Goal: Information Seeking & Learning: Learn about a topic

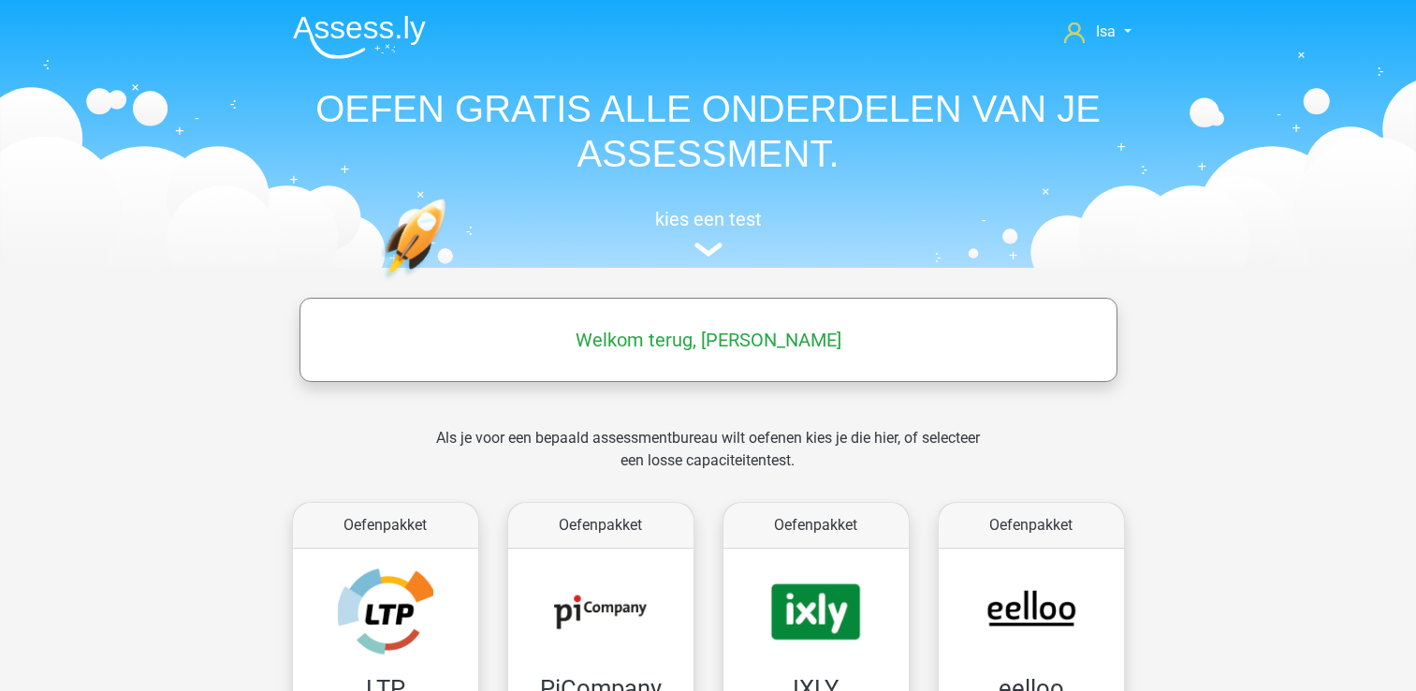
scroll to position [1011, 0]
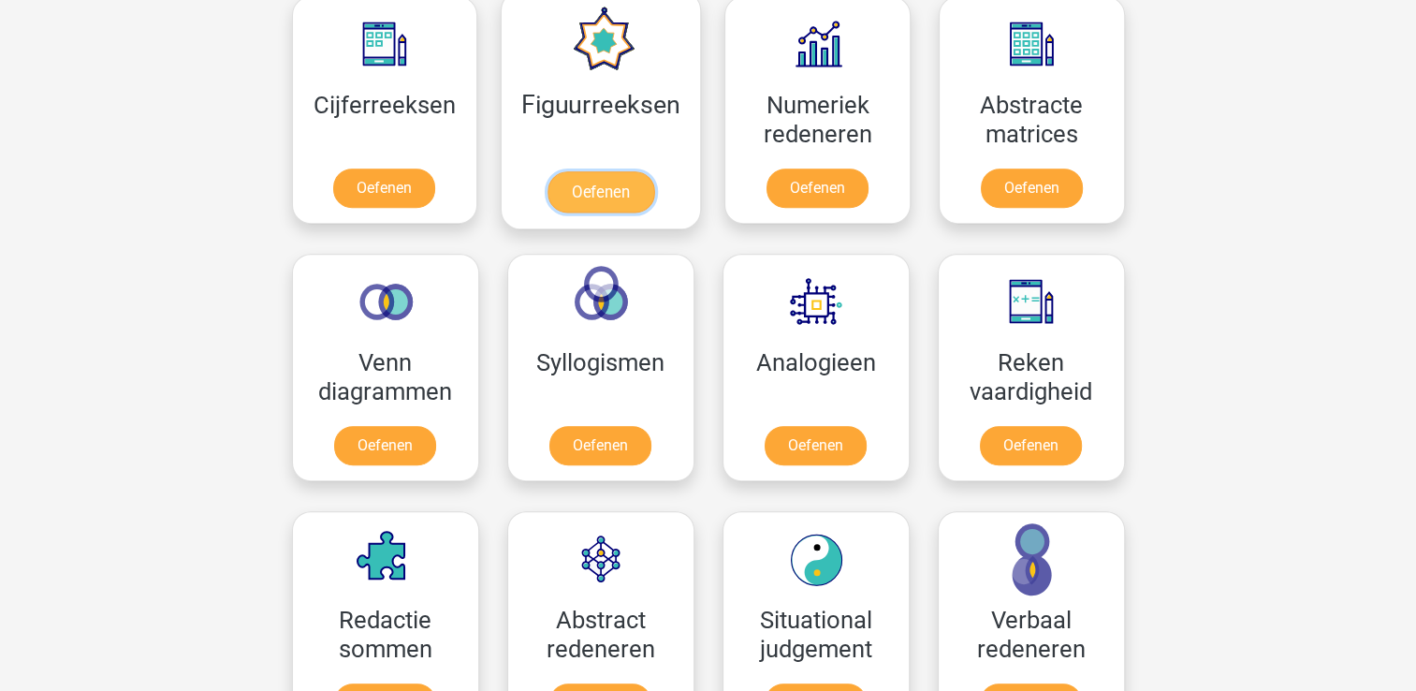
click at [654, 171] on link "Oefenen" at bounding box center [600, 191] width 107 height 41
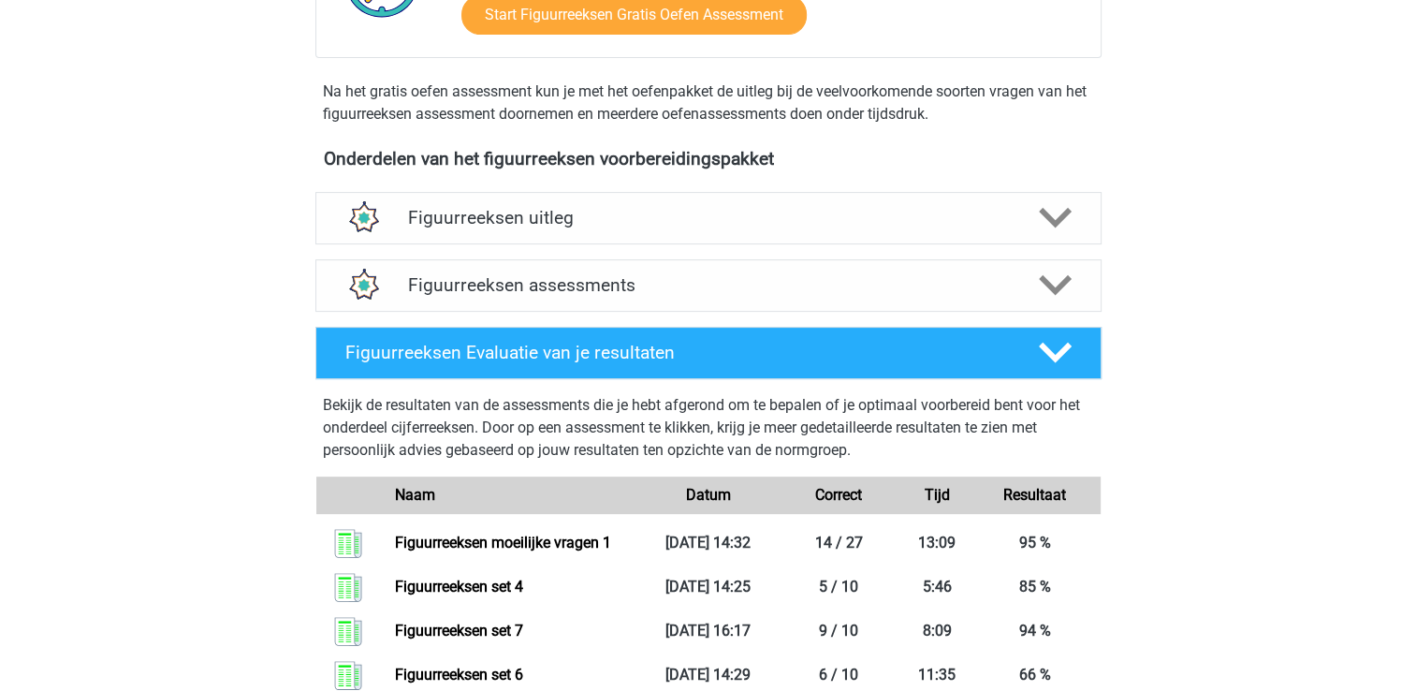
scroll to position [561, 0]
click at [713, 267] on div "Figuurreeksen assessments" at bounding box center [708, 285] width 786 height 52
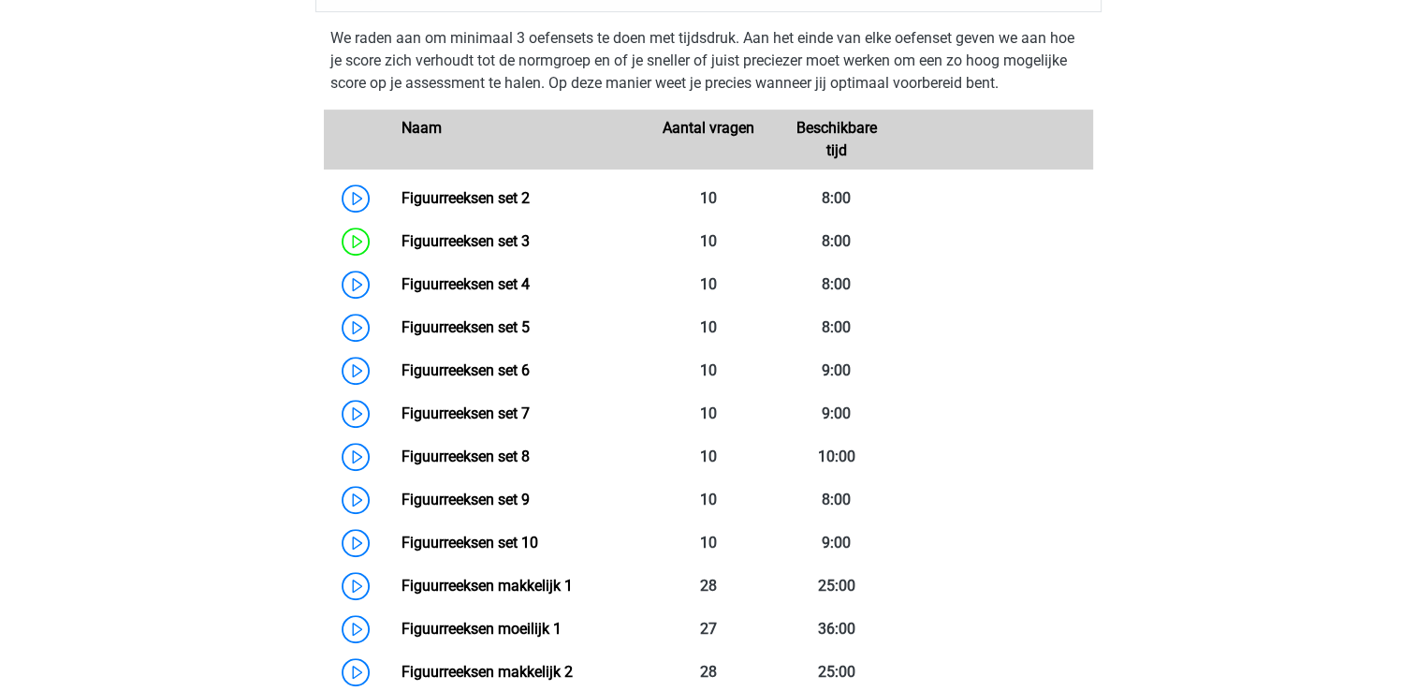
scroll to position [1011, 0]
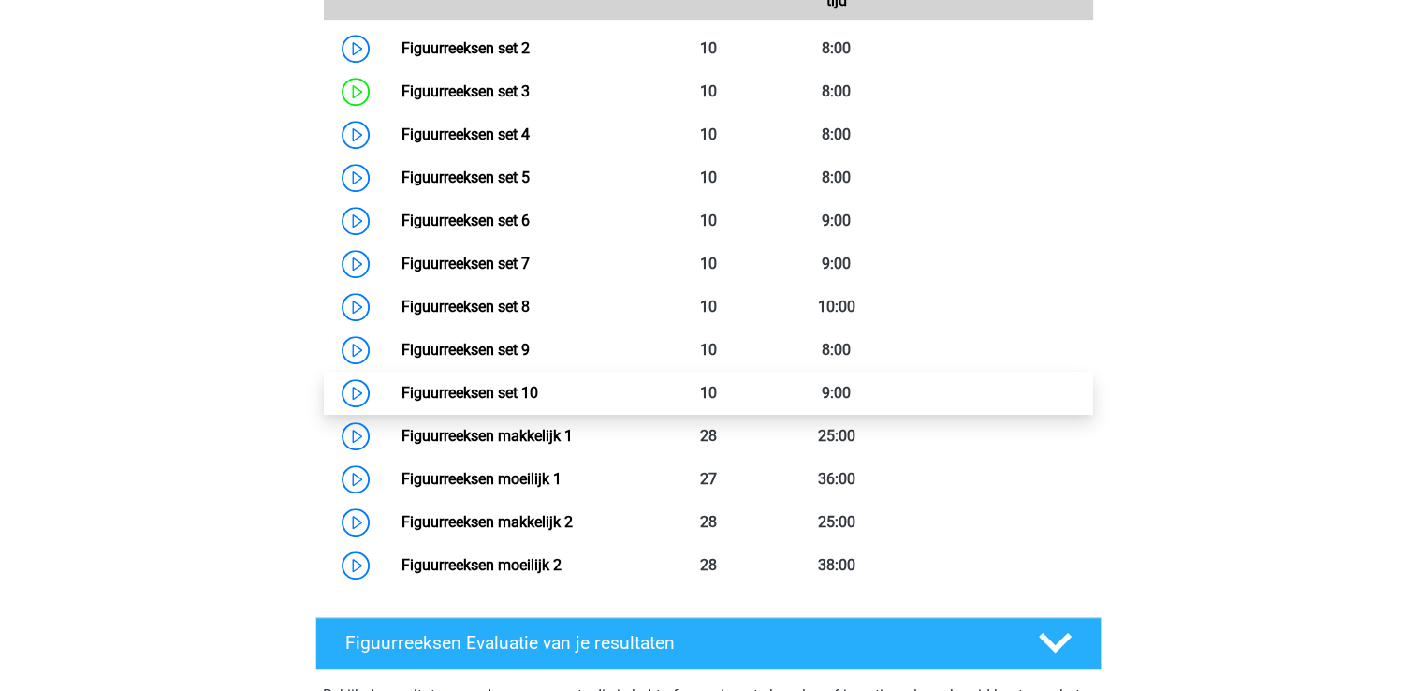
click at [538, 384] on link "Figuurreeksen set 10" at bounding box center [469, 393] width 137 height 18
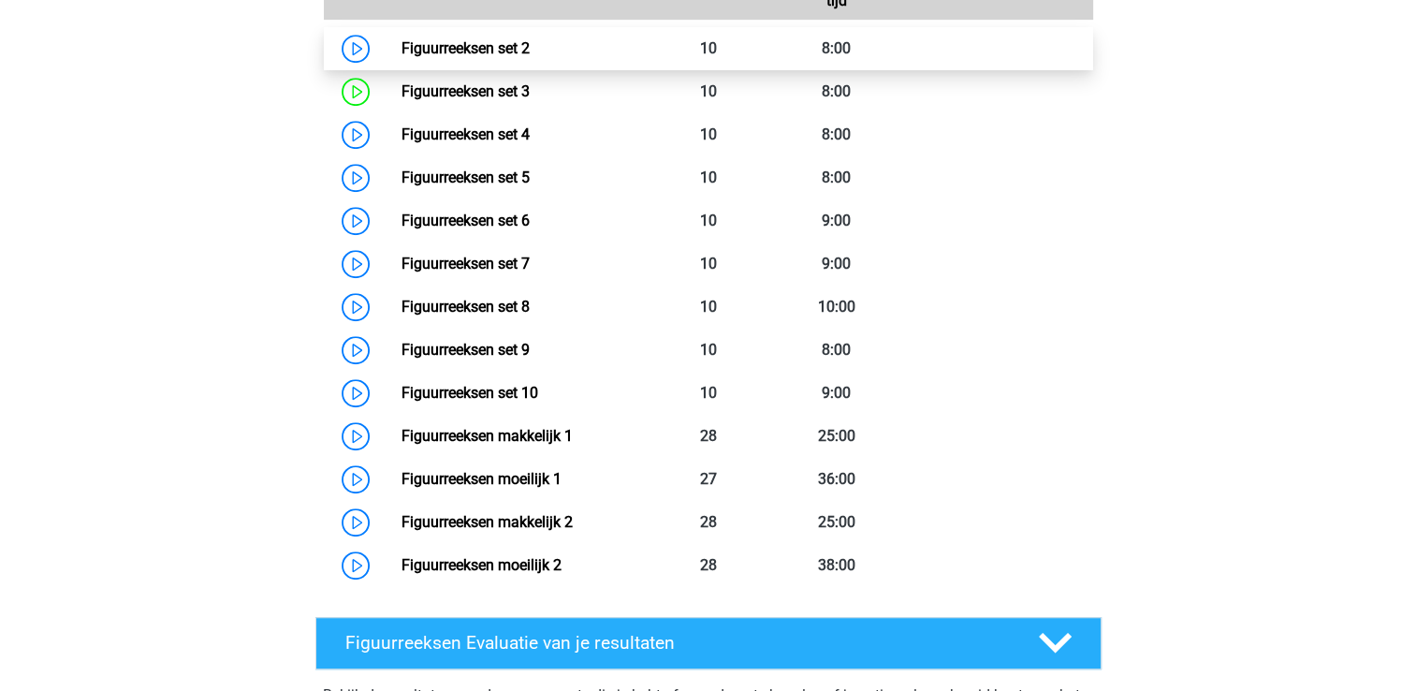
click at [483, 57] on link "Figuurreeksen set 2" at bounding box center [465, 48] width 128 height 18
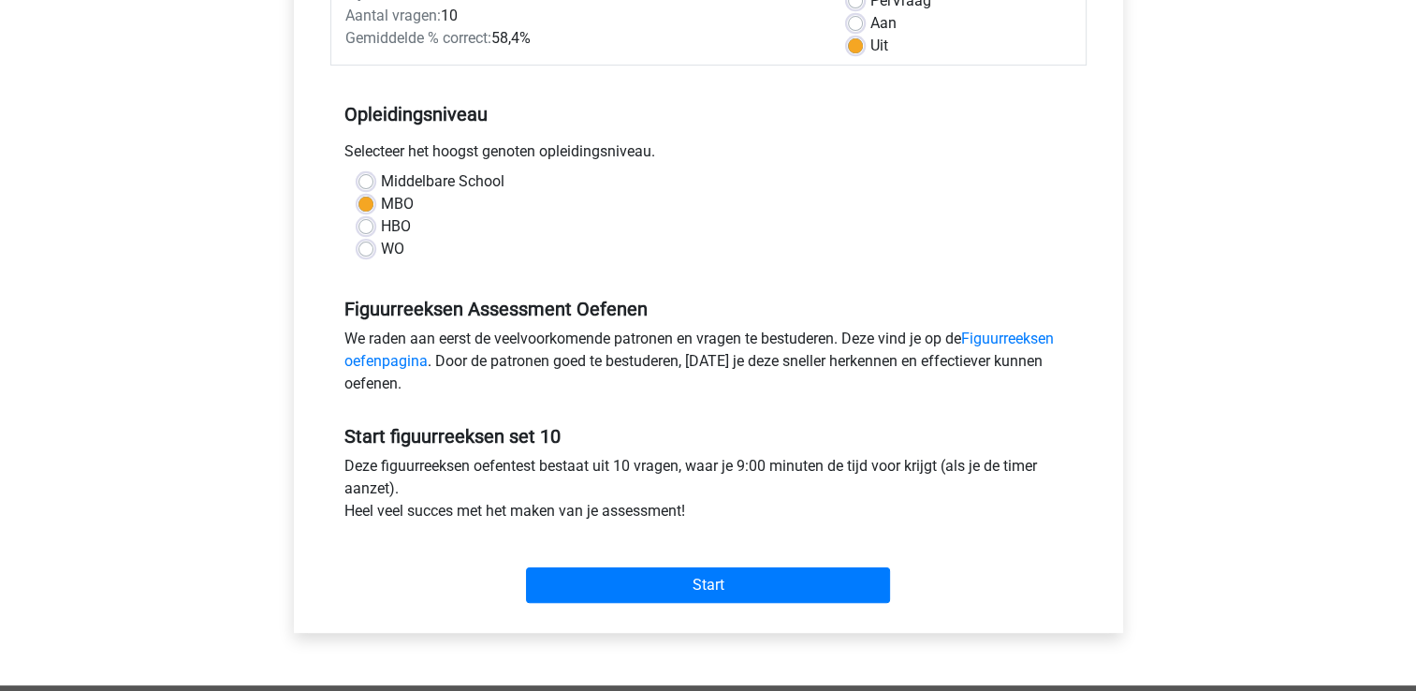
scroll to position [412, 0]
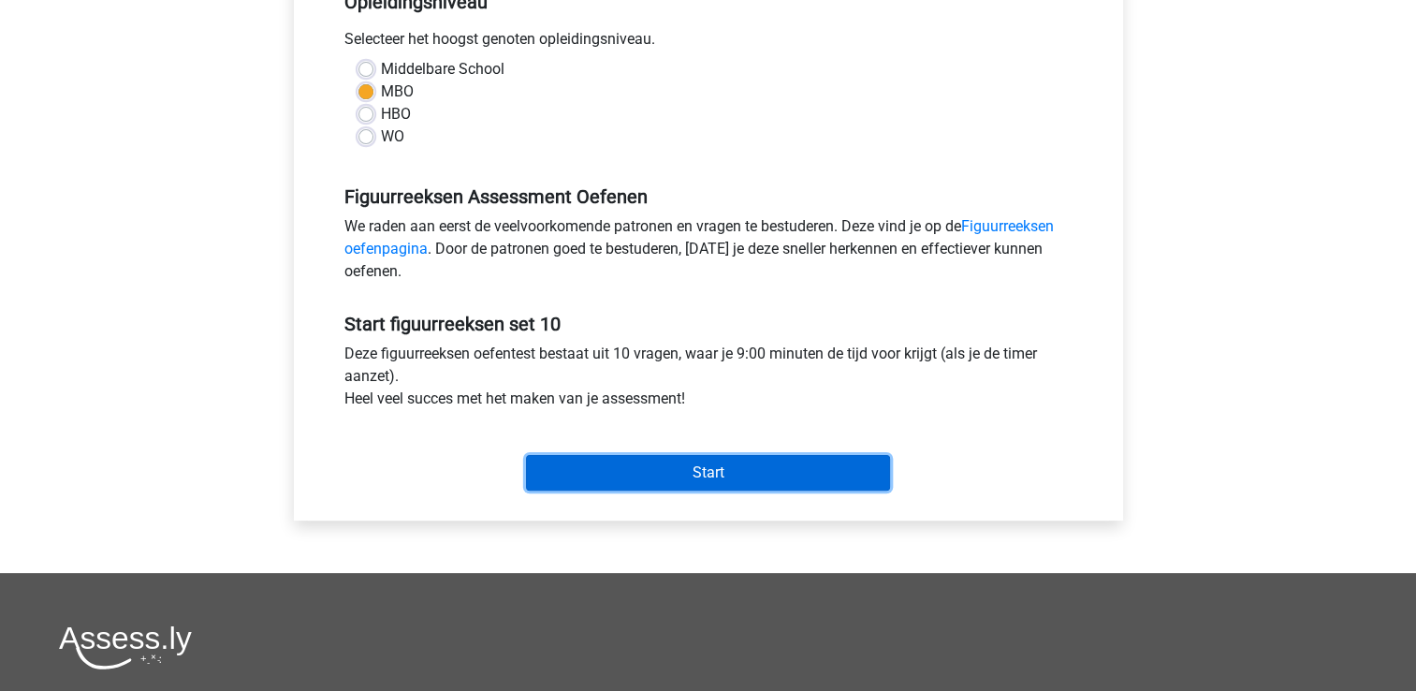
click at [575, 484] on input "Start" at bounding box center [708, 473] width 364 height 36
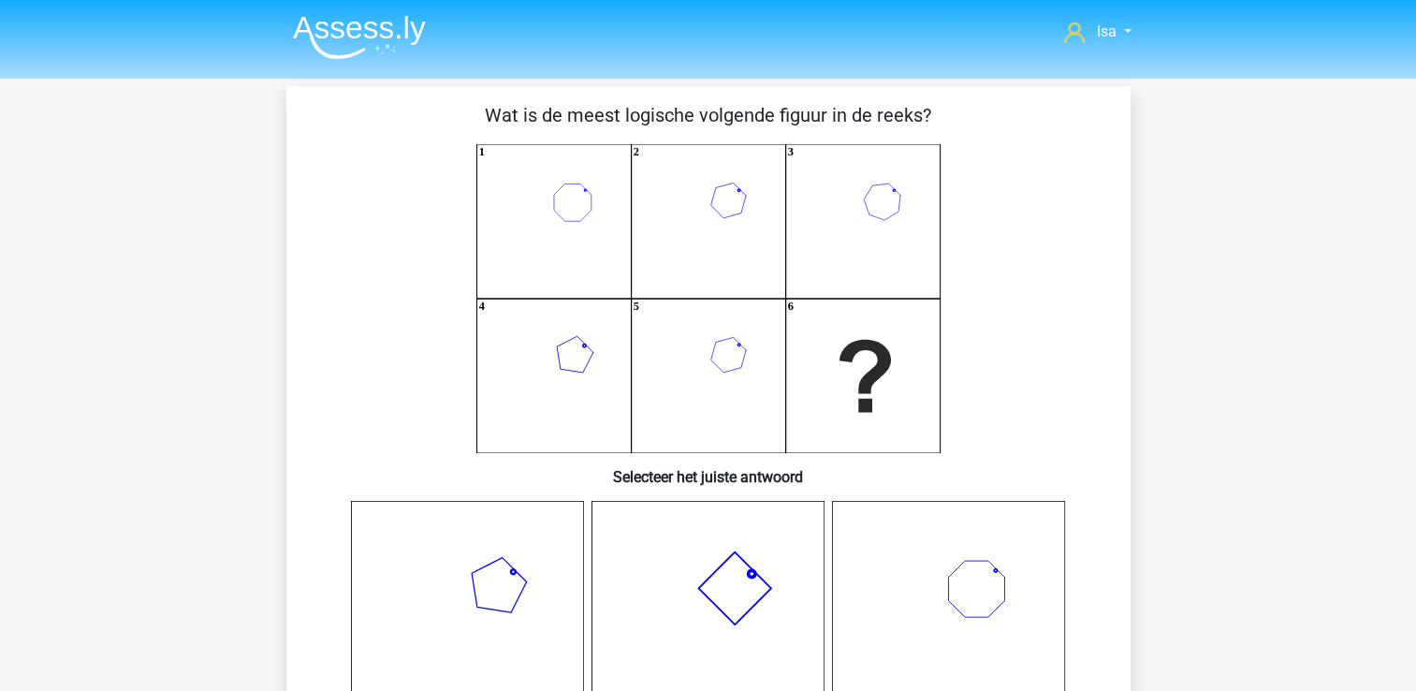
drag, startPoint x: 0, startPoint y: 0, endPoint x: 574, endPoint y: 484, distance: 750.3
click at [574, 484] on h6 "Selecteer het juiste antwoord" at bounding box center [708, 469] width 784 height 33
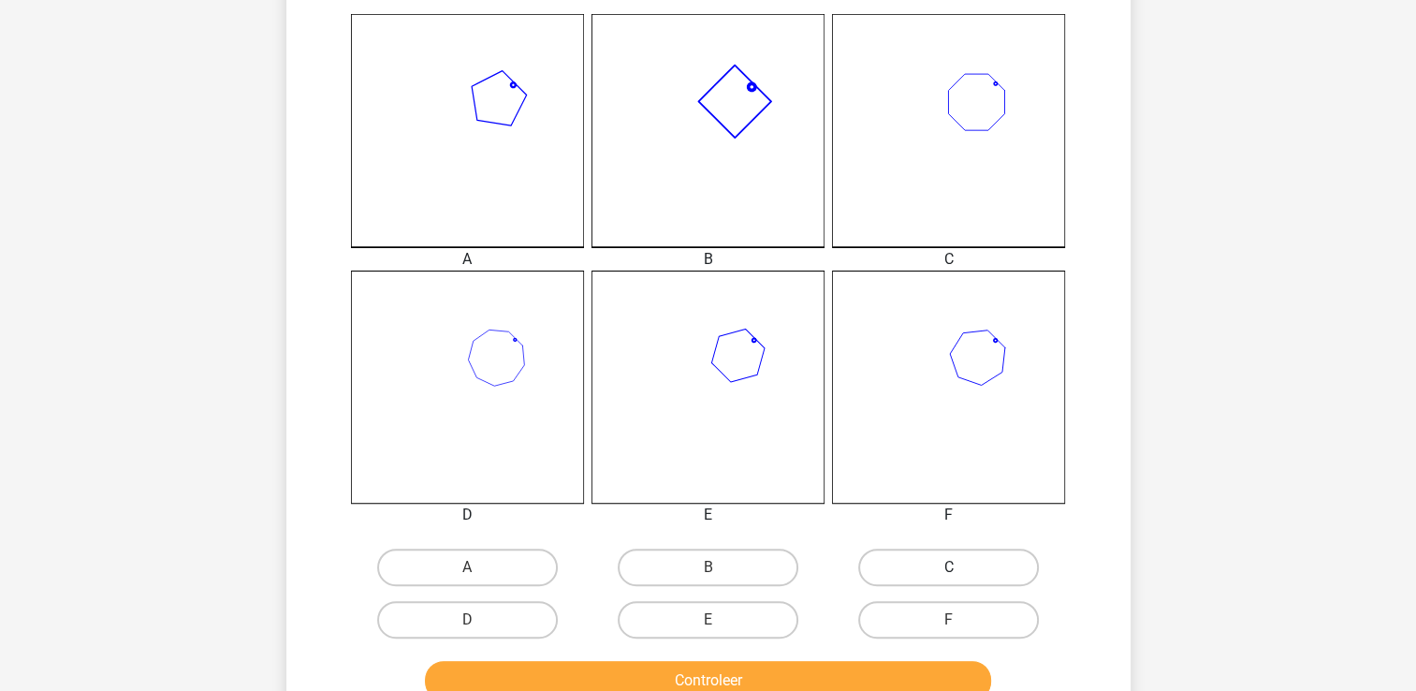
scroll to position [524, 0]
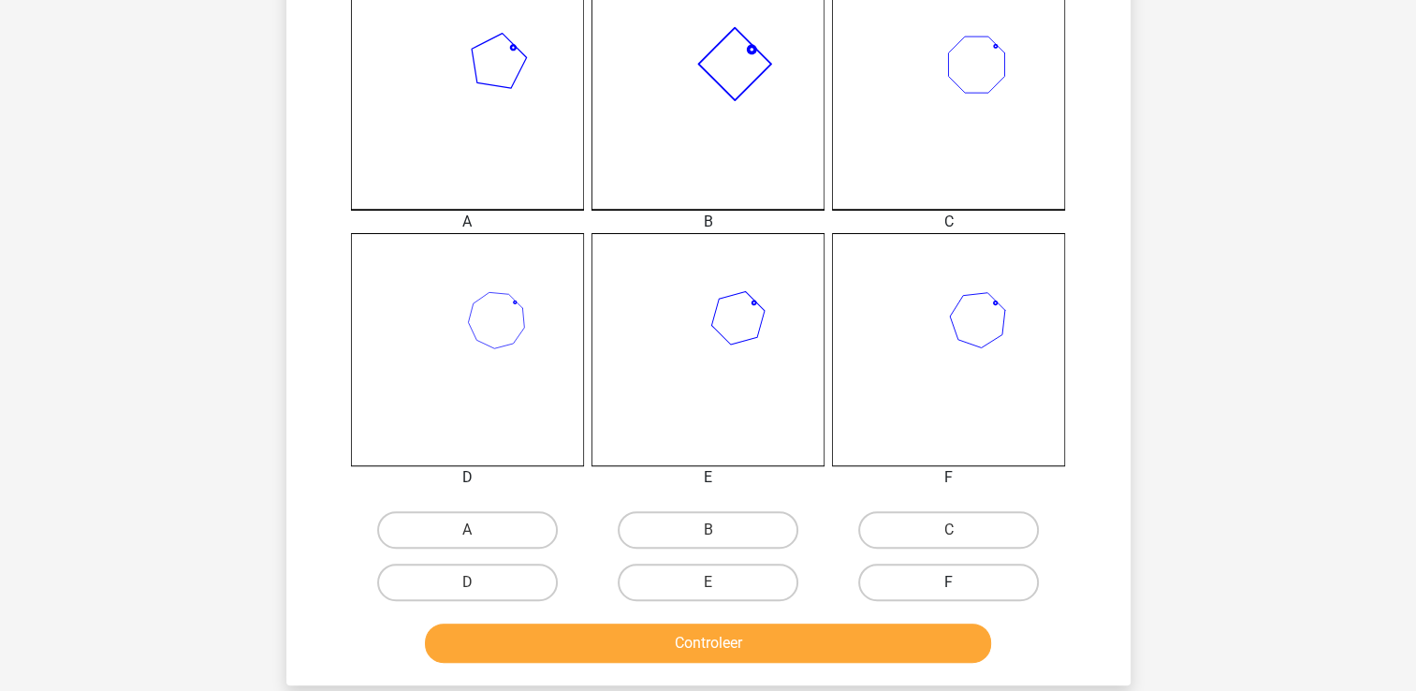
click at [913, 580] on label "F" at bounding box center [948, 581] width 181 height 37
click at [949, 582] on input "F" at bounding box center [955, 588] width 12 height 12
radio input "true"
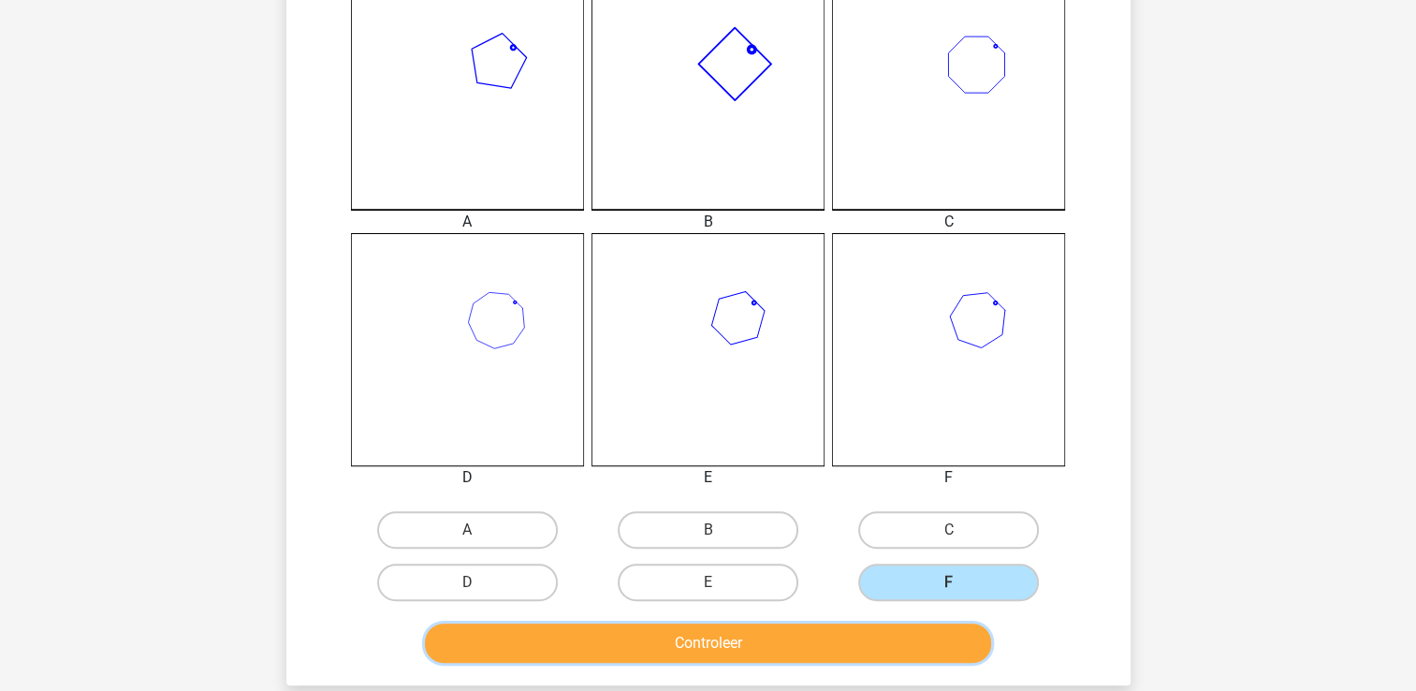
click at [866, 650] on button "Controleer" at bounding box center [708, 642] width 566 height 39
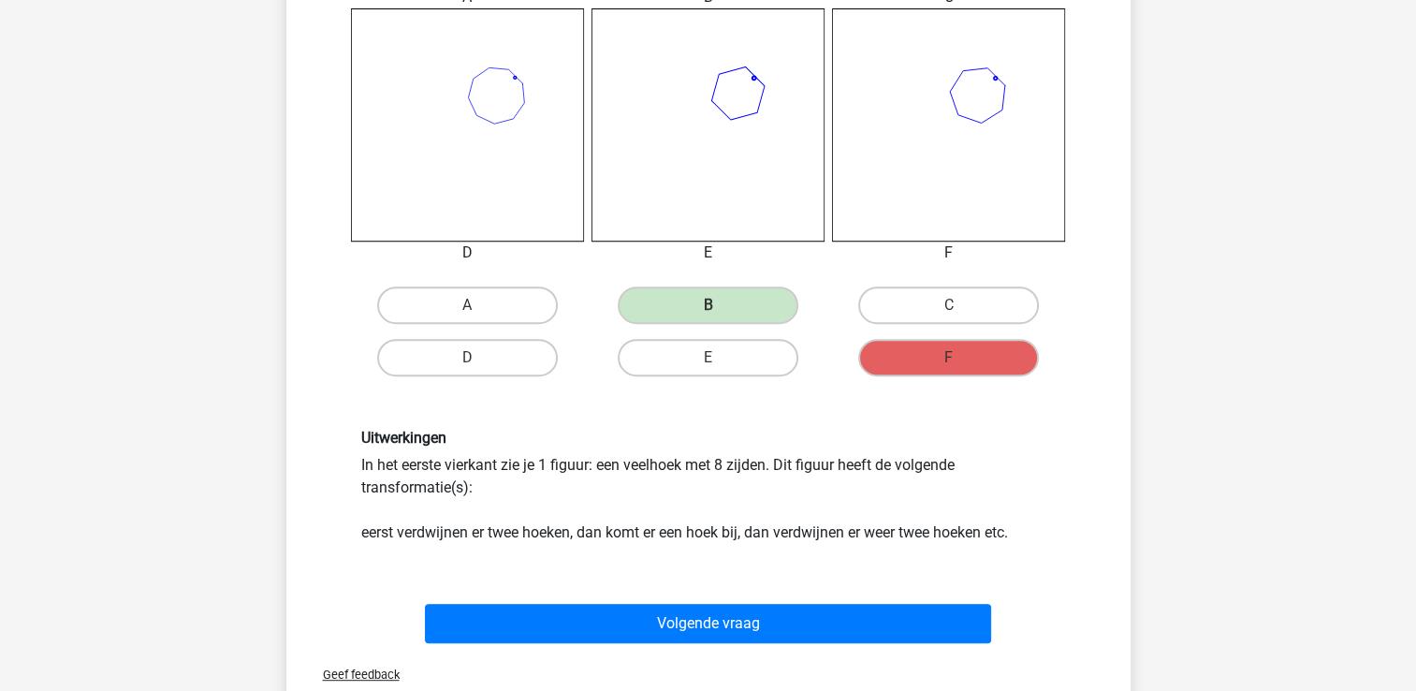
scroll to position [861, 0]
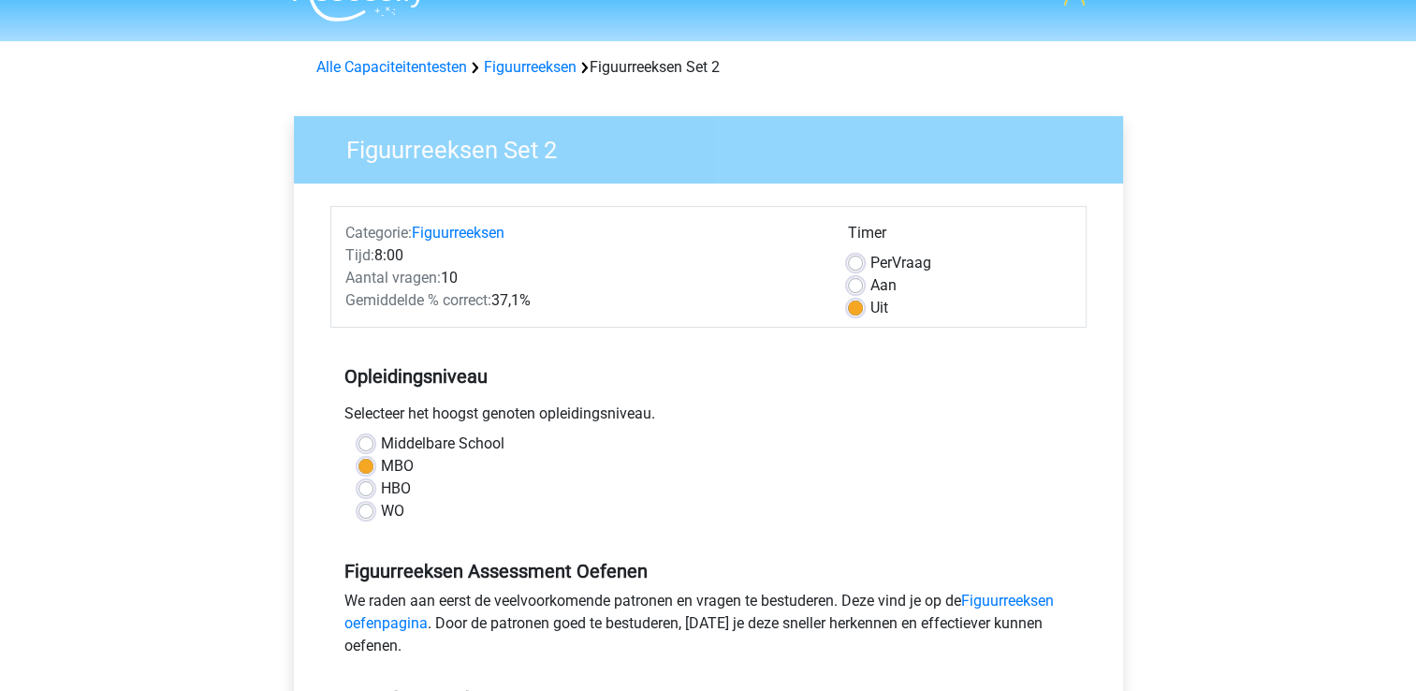
scroll to position [262, 0]
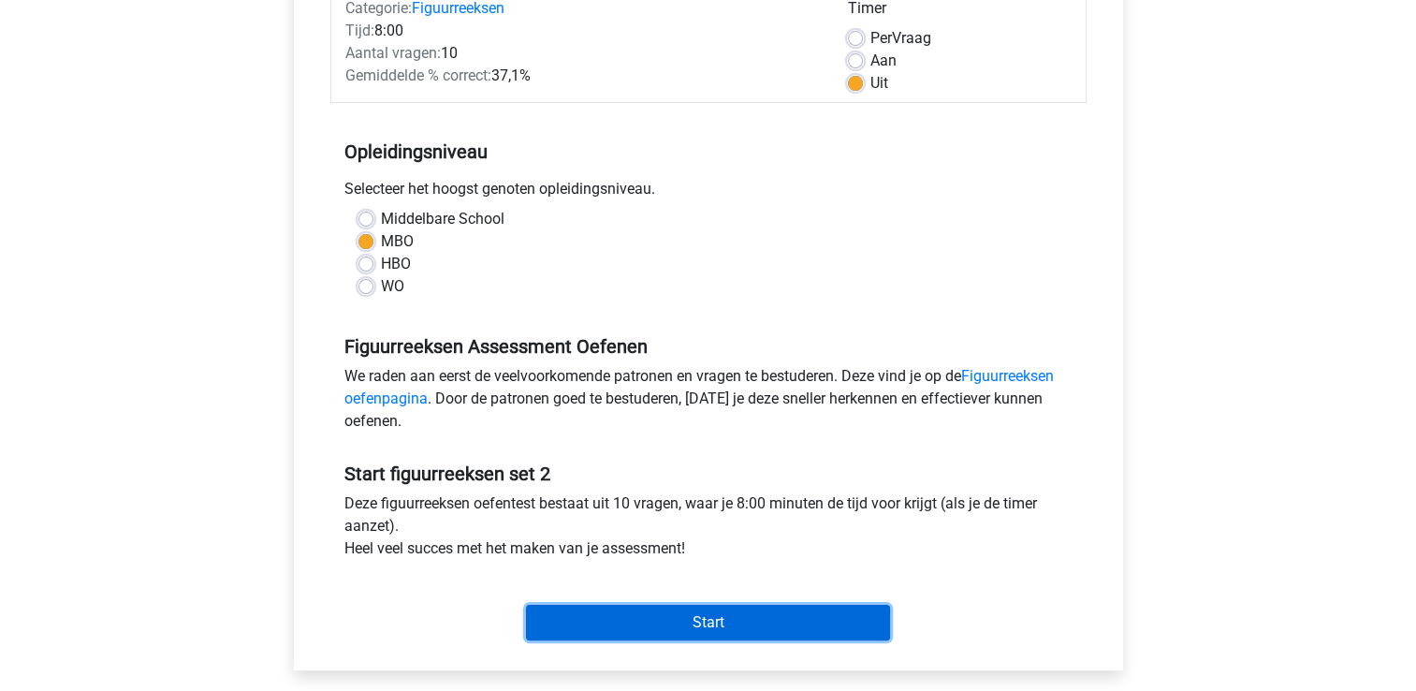
click at [609, 619] on input "Start" at bounding box center [708, 622] width 364 height 36
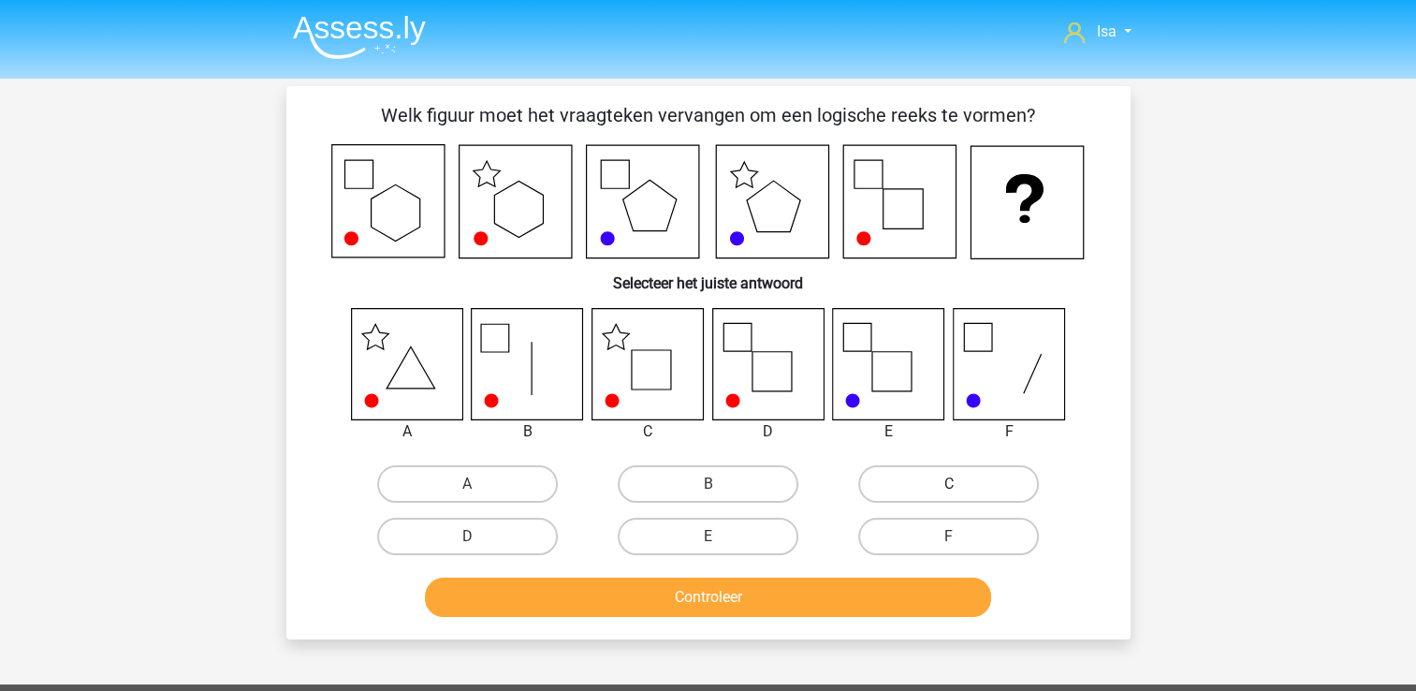
click at [981, 496] on label "C" at bounding box center [948, 483] width 181 height 37
click at [961, 496] on input "C" at bounding box center [955, 490] width 12 height 12
radio input "true"
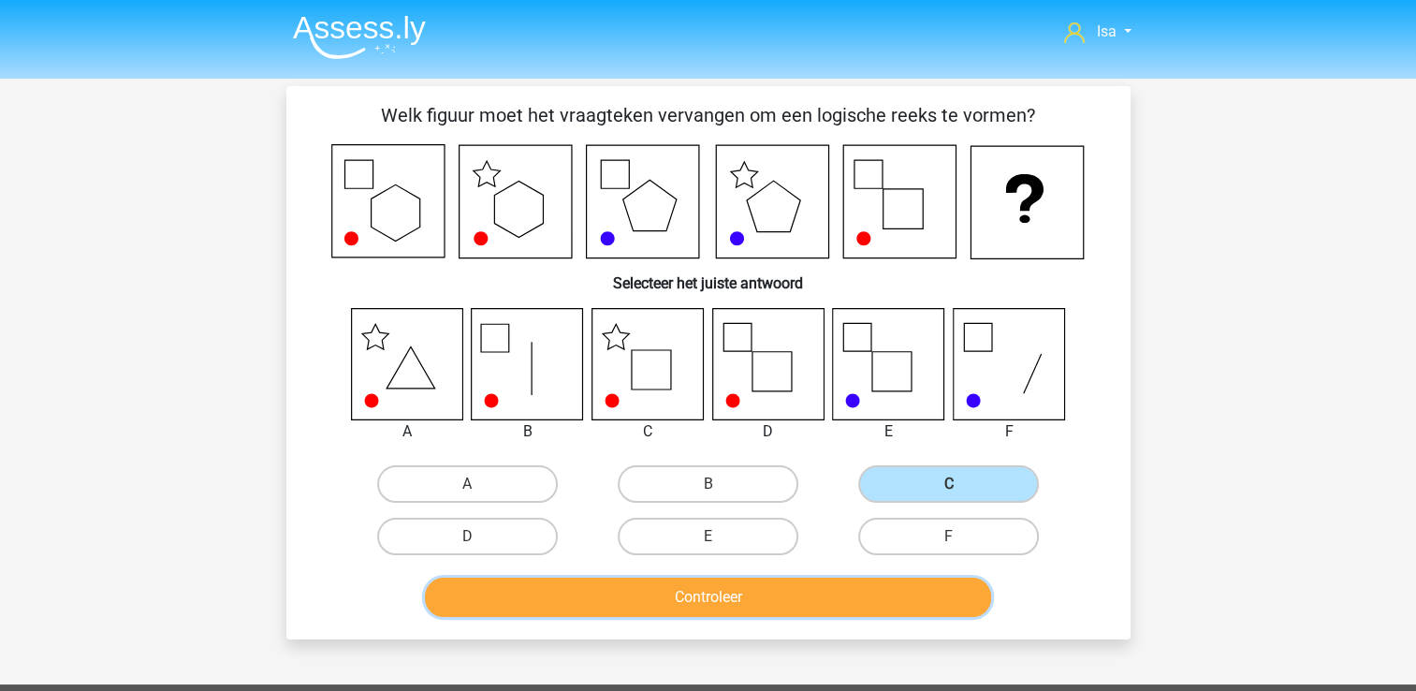
click at [873, 604] on button "Controleer" at bounding box center [708, 596] width 566 height 39
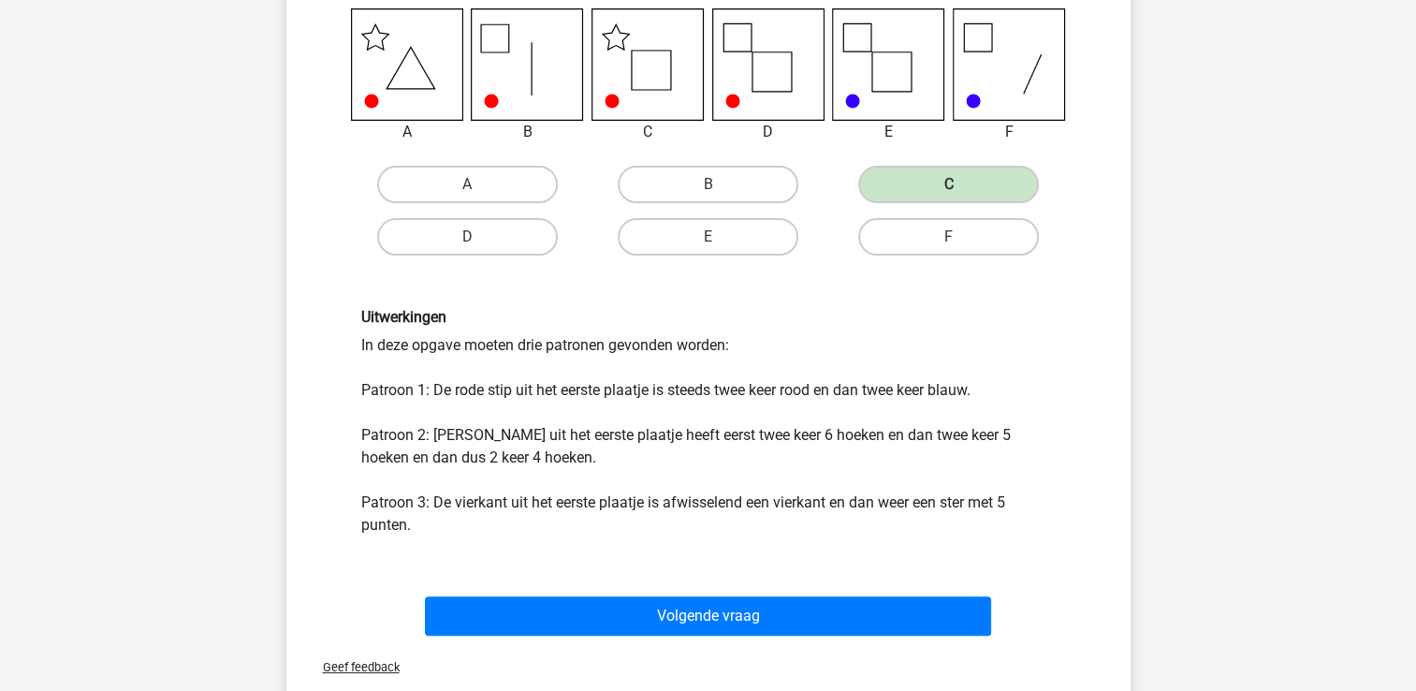
scroll to position [374, 0]
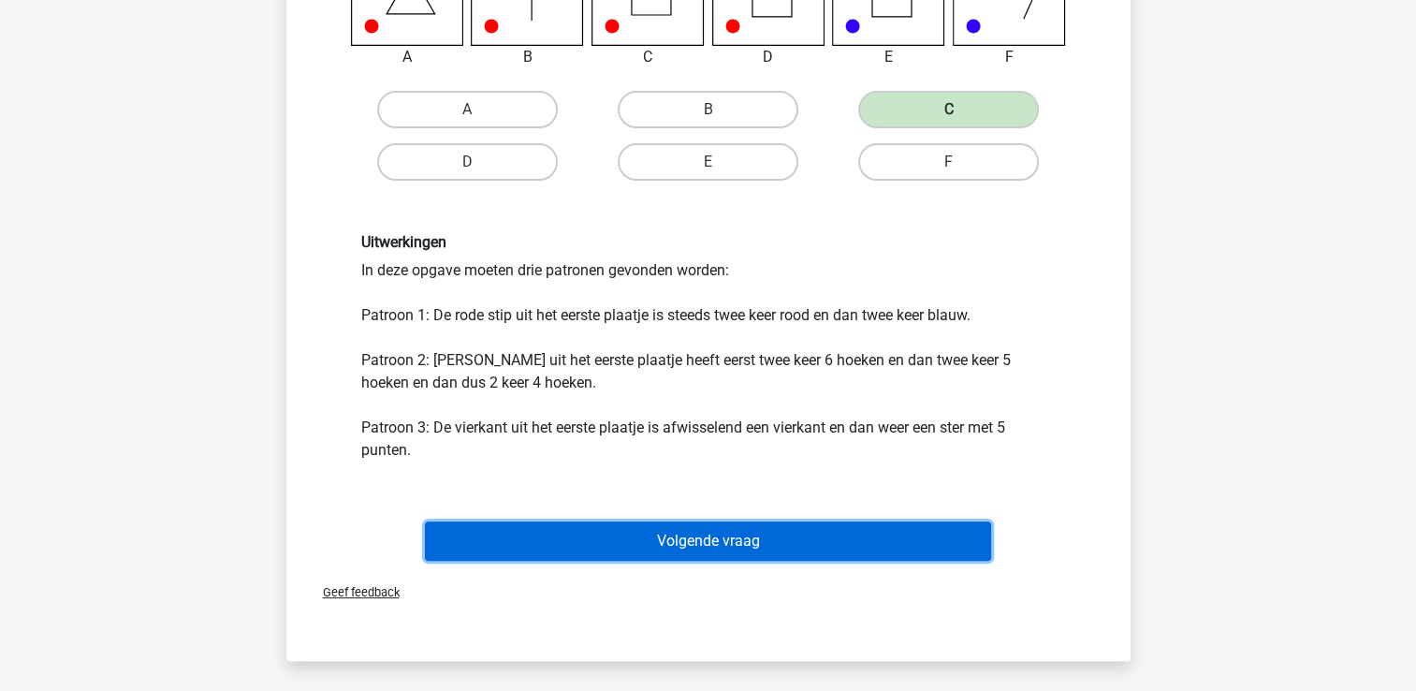
click at [870, 532] on button "Volgende vraag" at bounding box center [708, 540] width 566 height 39
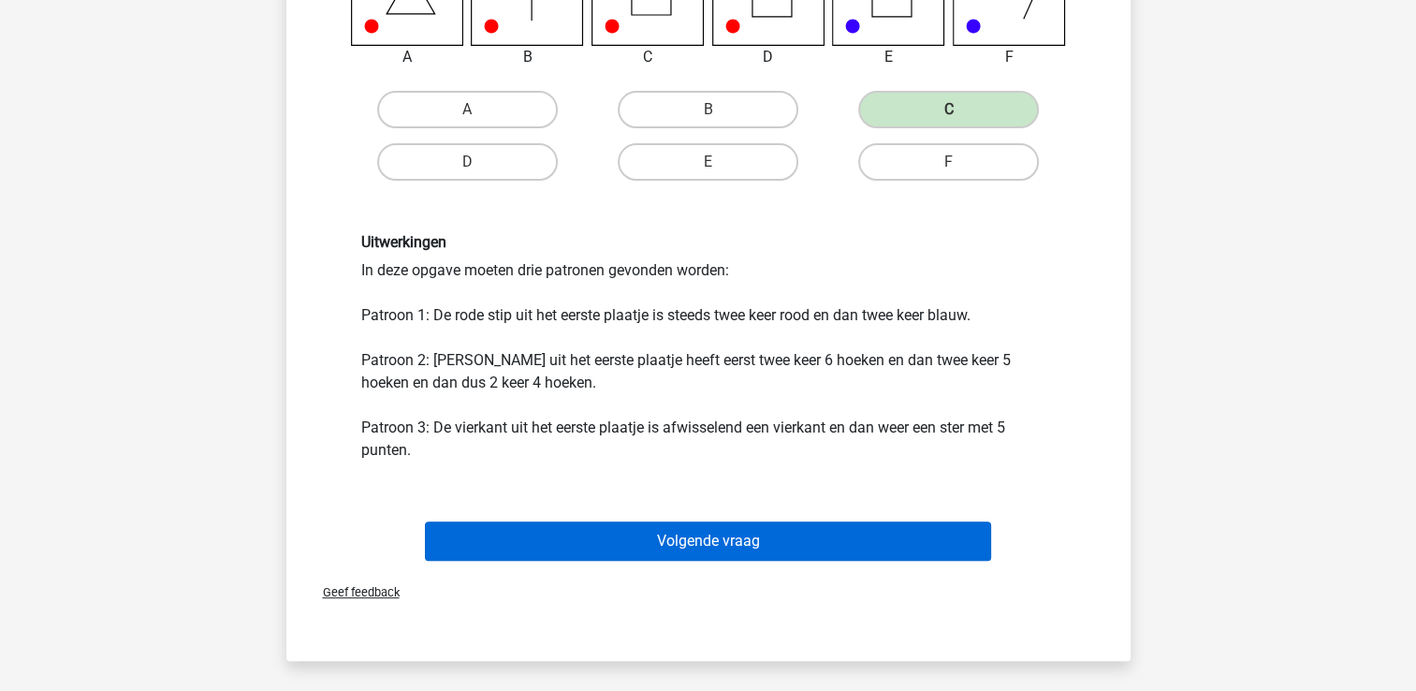
scroll to position [86, 0]
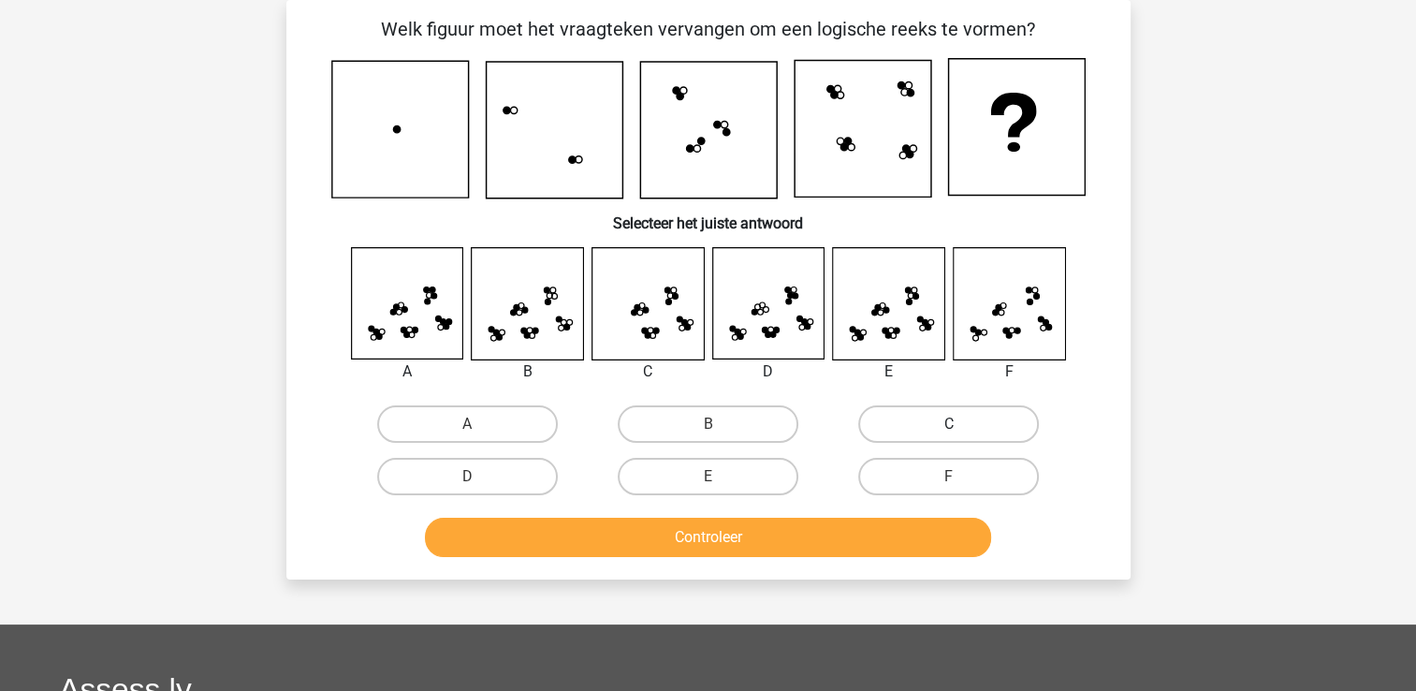
click at [895, 434] on label "C" at bounding box center [948, 423] width 181 height 37
click at [949, 434] on input "C" at bounding box center [955, 430] width 12 height 12
radio input "true"
click at [727, 479] on label "E" at bounding box center [708, 476] width 181 height 37
click at [720, 479] on input "E" at bounding box center [713, 482] width 12 height 12
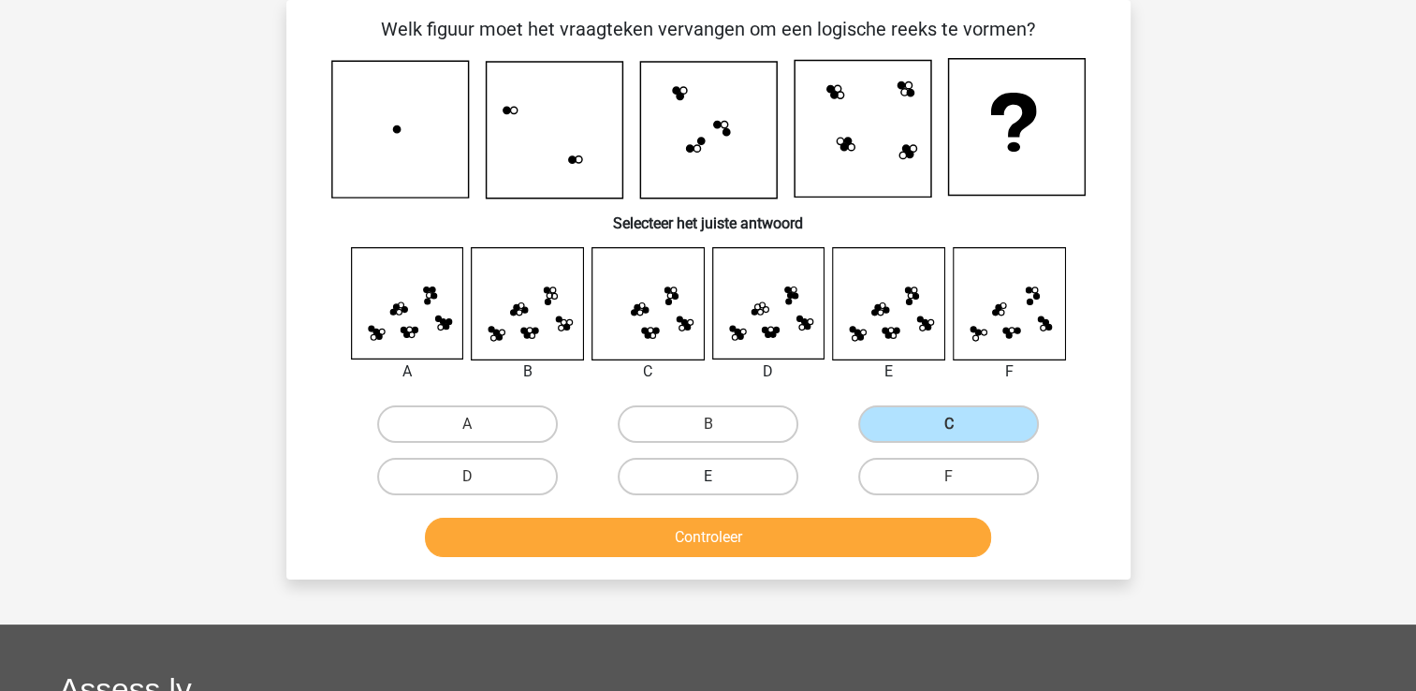
radio input "true"
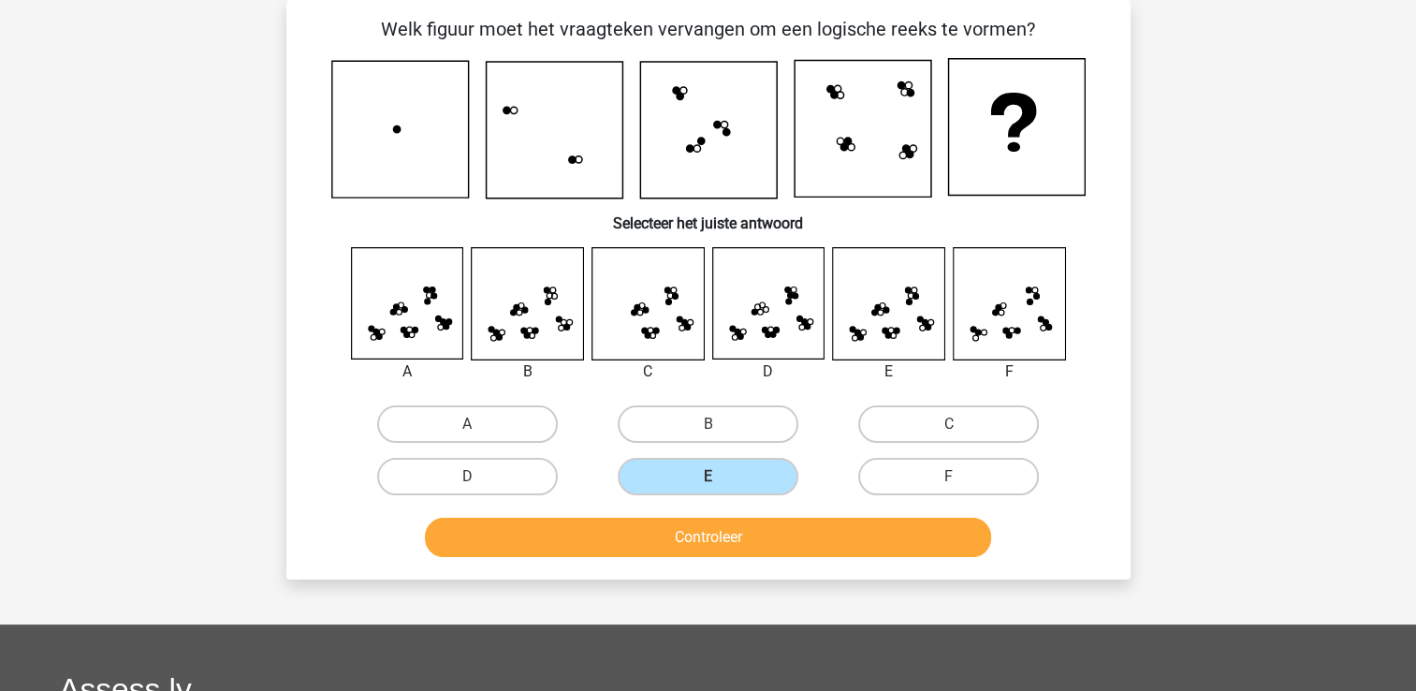
drag, startPoint x: 727, startPoint y: 479, endPoint x: 698, endPoint y: 518, distance: 48.8
click at [698, 518] on div "Welk figuur moet het vraagteken vervangen om een logische reeks te vormen? Sele…" at bounding box center [708, 289] width 829 height 549
click at [698, 518] on button "Controleer" at bounding box center [708, 536] width 566 height 39
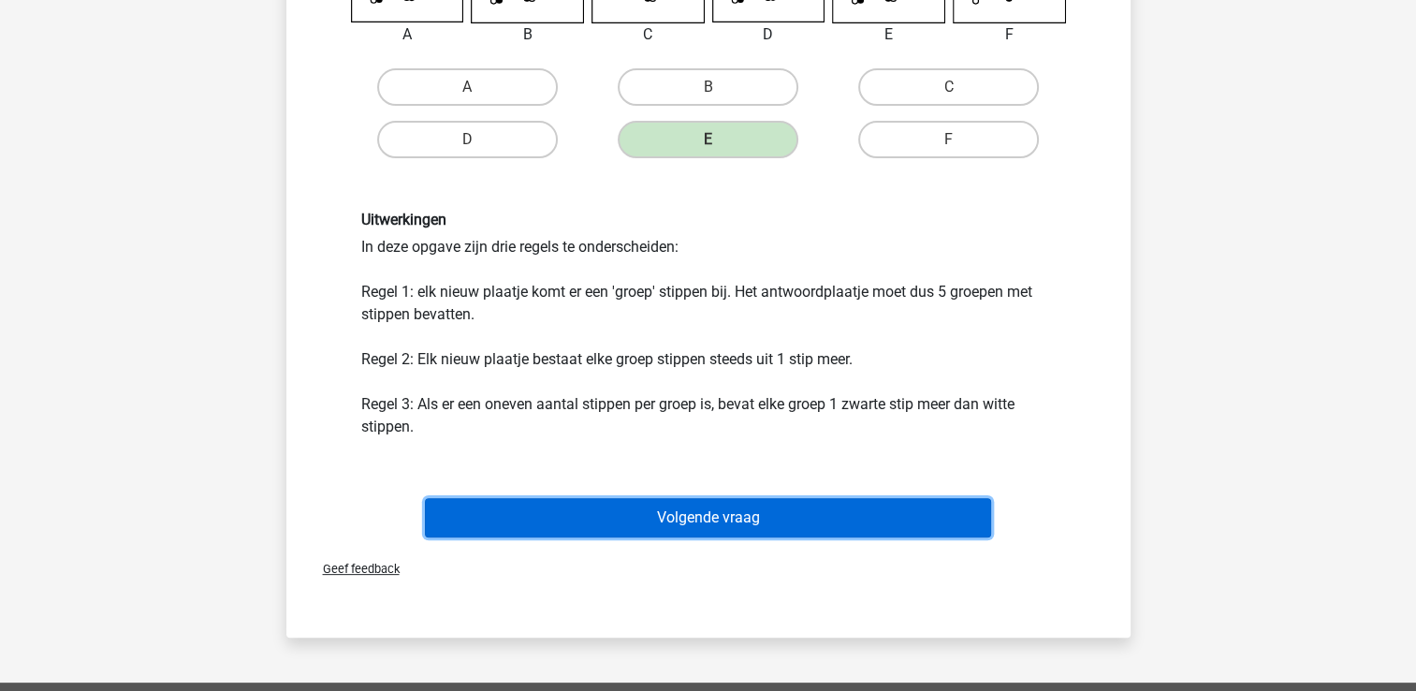
click at [698, 518] on button "Volgende vraag" at bounding box center [708, 517] width 566 height 39
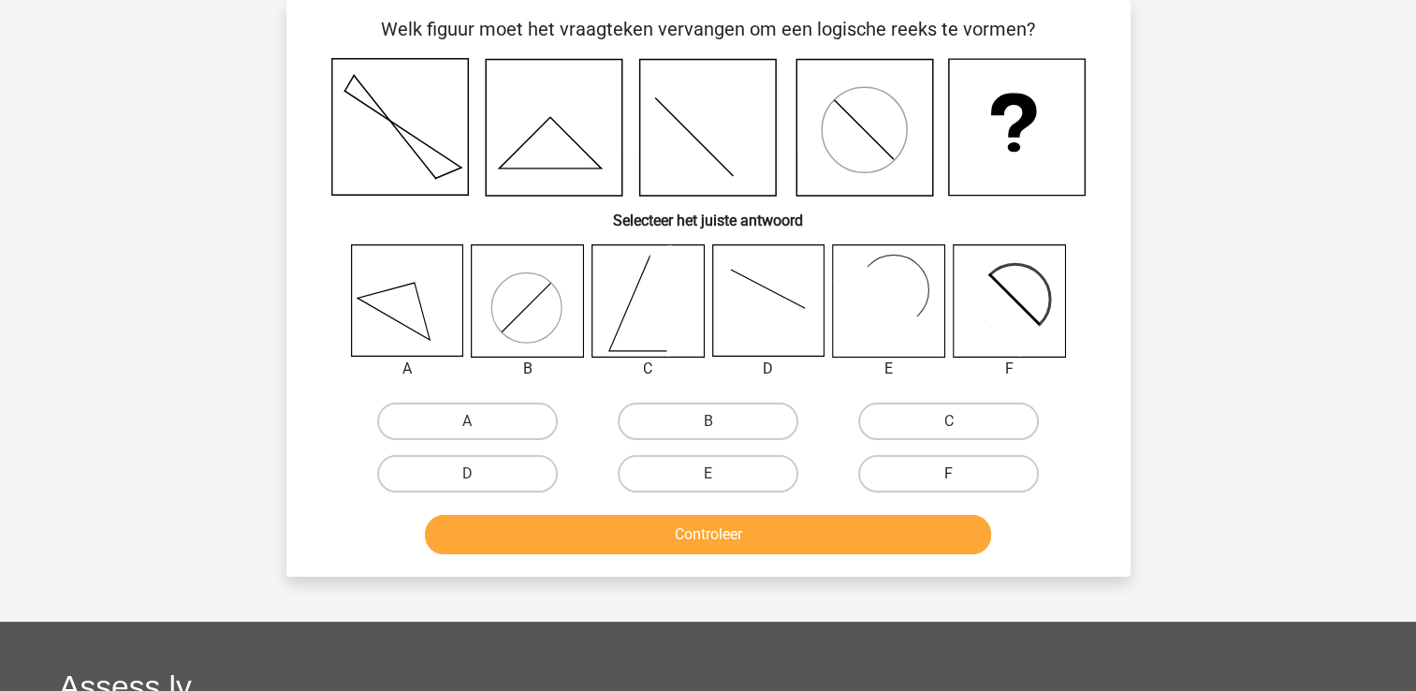
click at [890, 463] on label "F" at bounding box center [948, 473] width 181 height 37
click at [949, 473] on input "F" at bounding box center [955, 479] width 12 height 12
radio input "true"
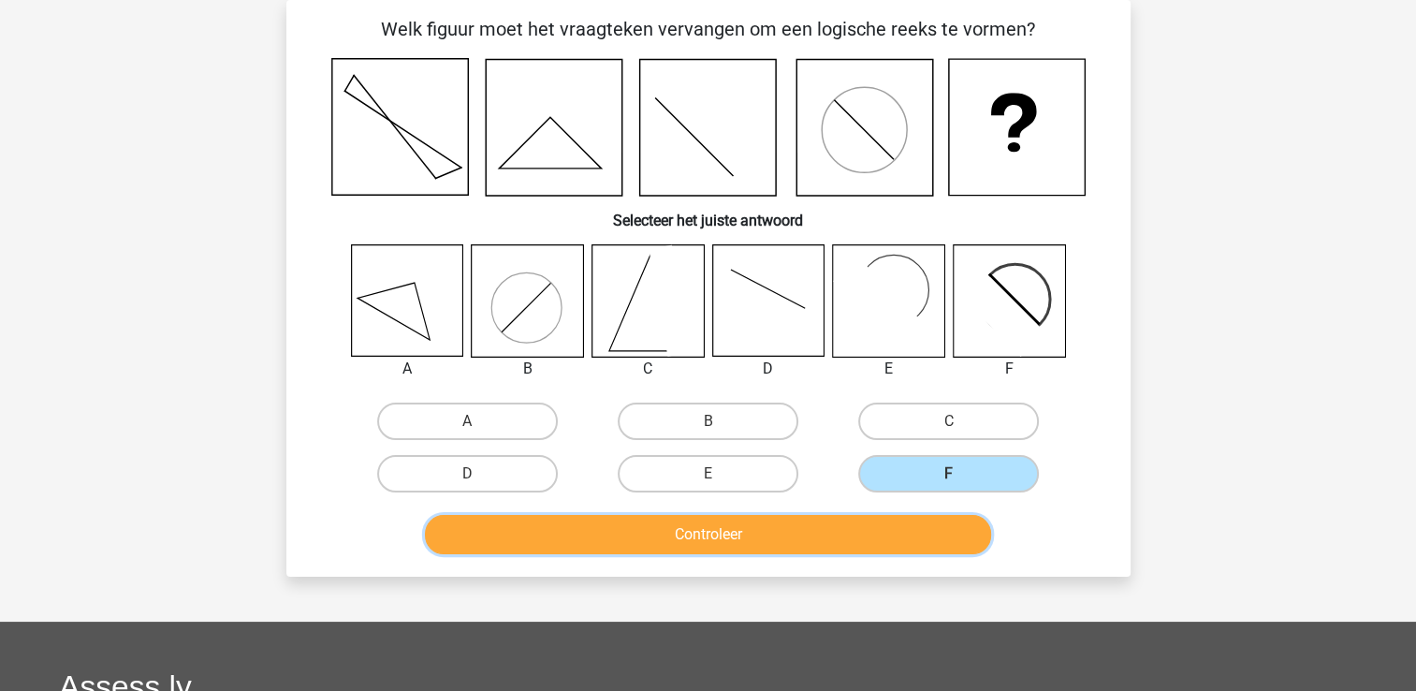
click at [827, 541] on button "Controleer" at bounding box center [708, 534] width 566 height 39
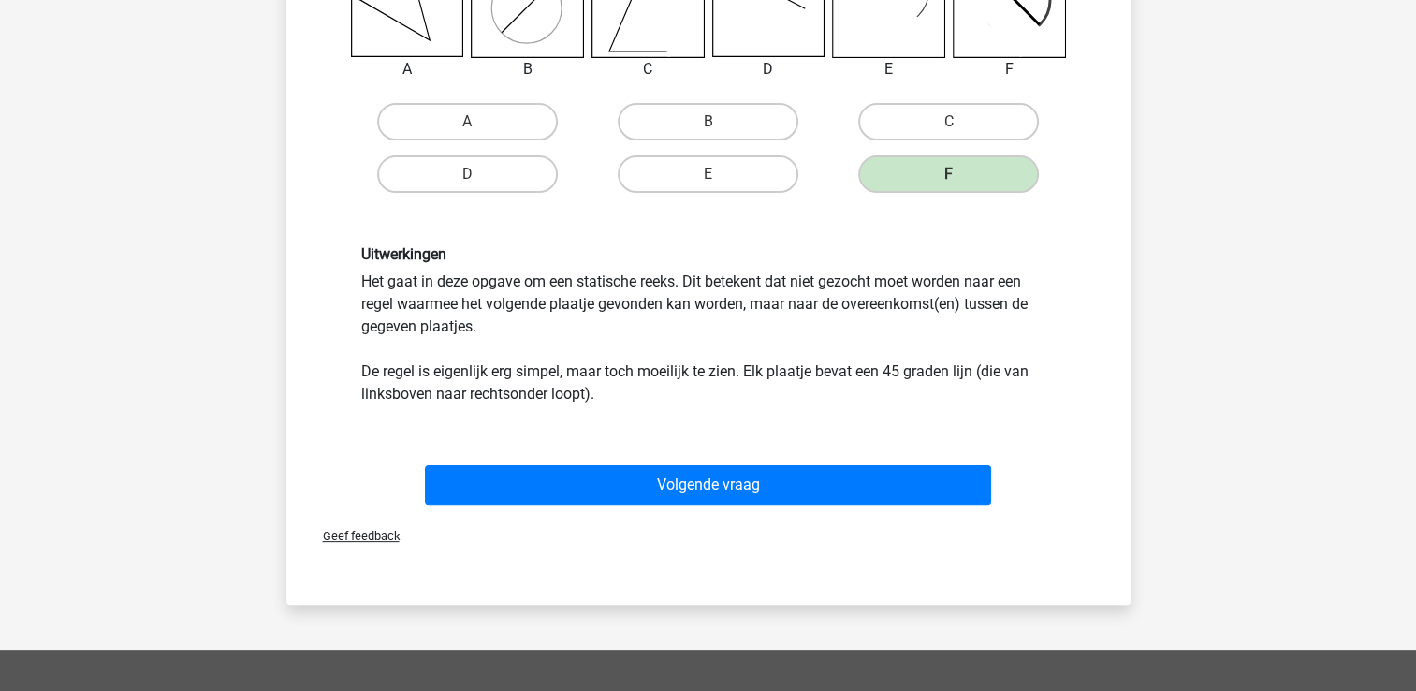
scroll to position [423, 0]
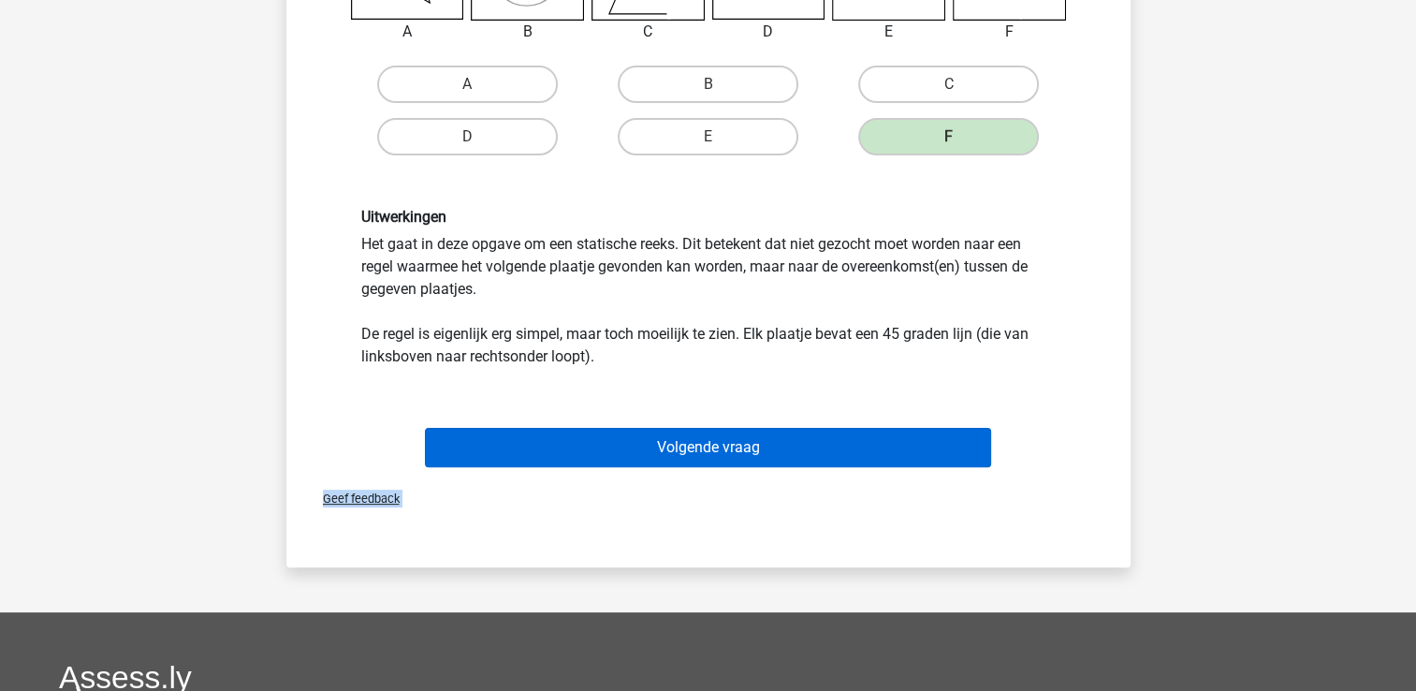
drag, startPoint x: 827, startPoint y: 541, endPoint x: 856, endPoint y: 442, distance: 103.3
click at [856, 442] on div "Welk figuur moet het vraagteken vervangen om een logische reeks te vormen? Sele…" at bounding box center [708, 115] width 844 height 904
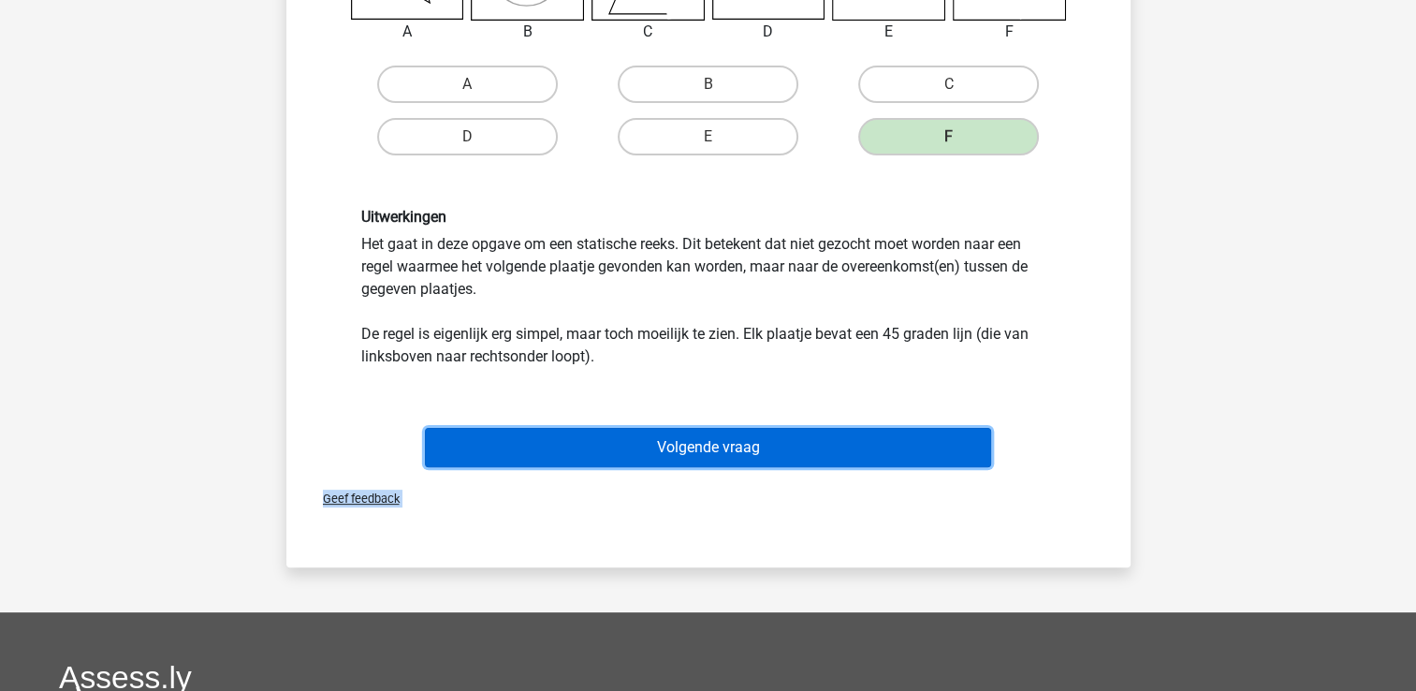
click at [856, 442] on button "Volgende vraag" at bounding box center [708, 447] width 566 height 39
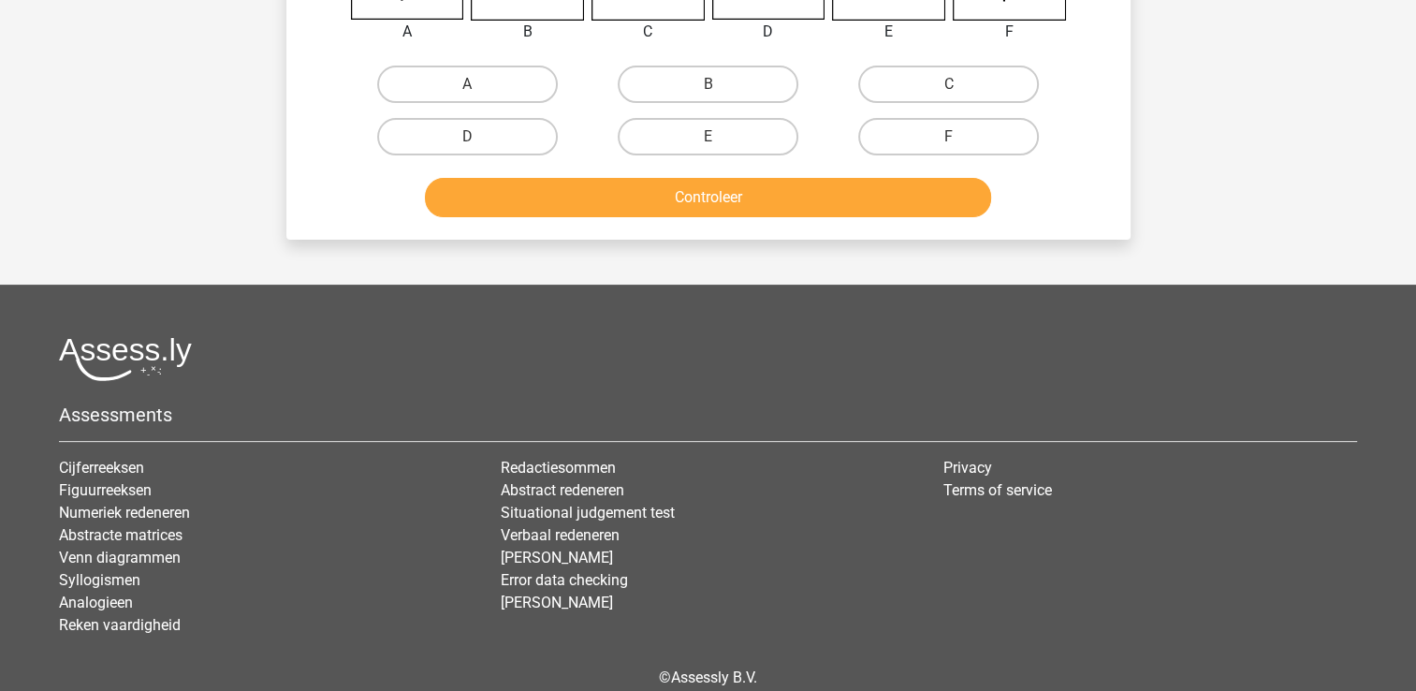
scroll to position [86, 0]
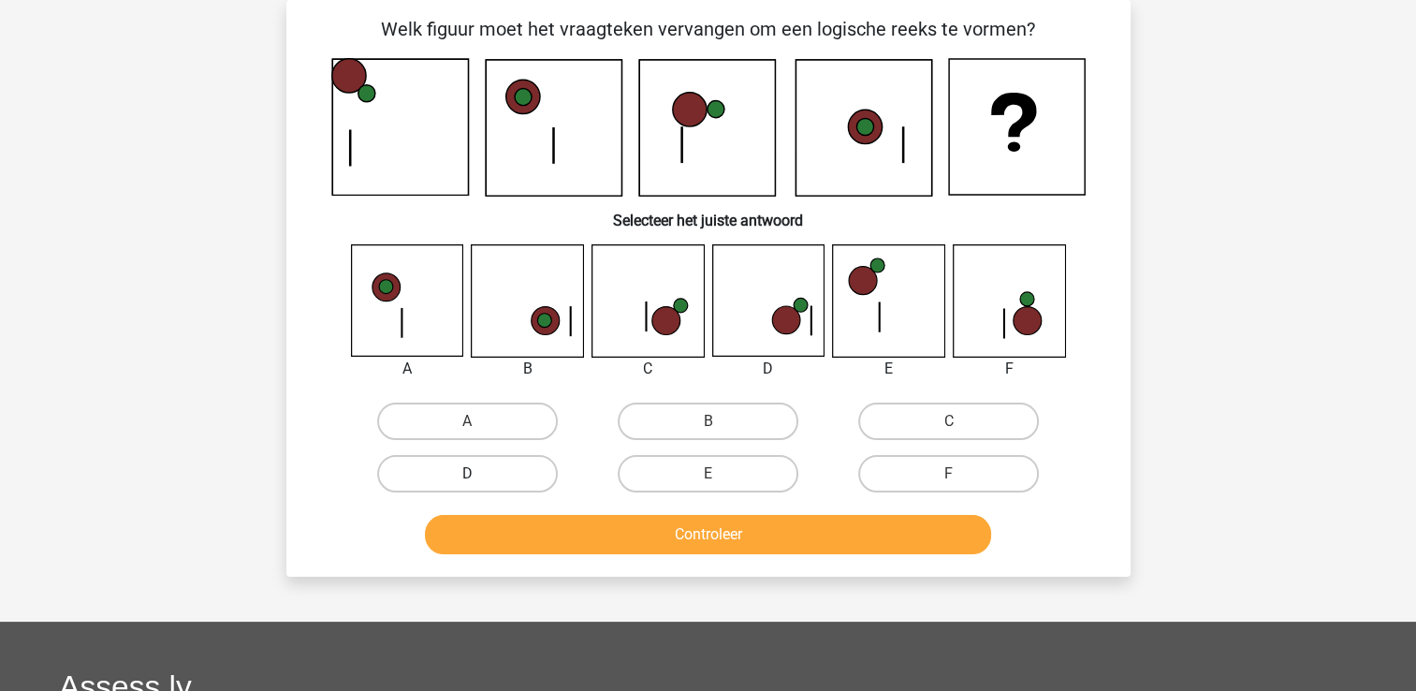
click at [498, 477] on label "D" at bounding box center [467, 473] width 181 height 37
click at [479, 477] on input "D" at bounding box center [473, 479] width 12 height 12
radio input "true"
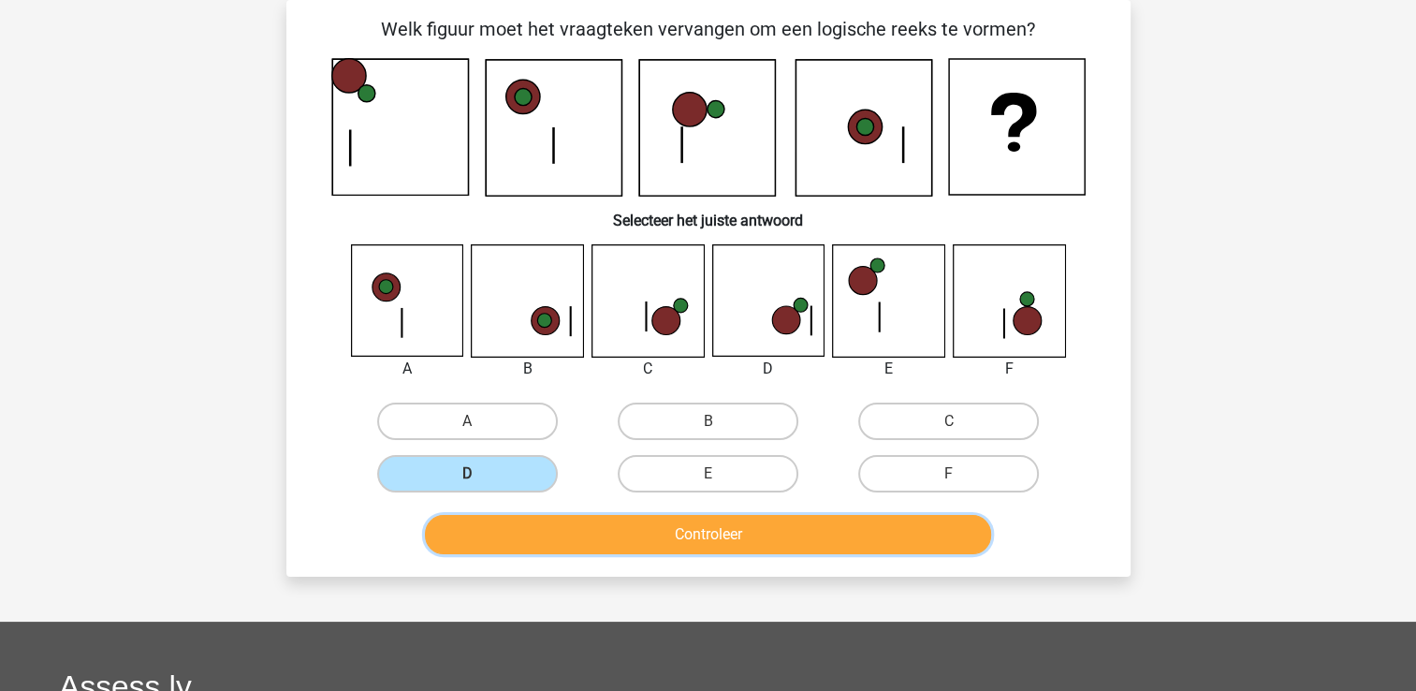
click at [559, 533] on button "Controleer" at bounding box center [708, 534] width 566 height 39
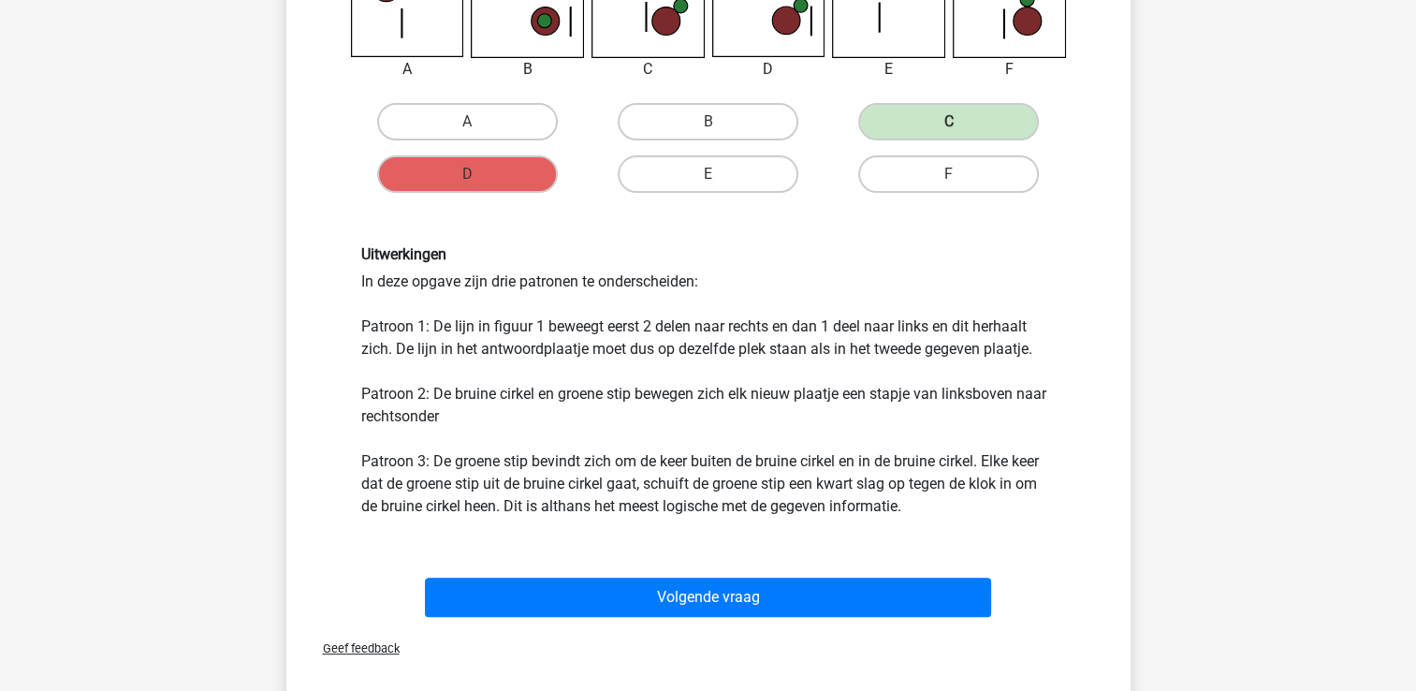
scroll to position [423, 0]
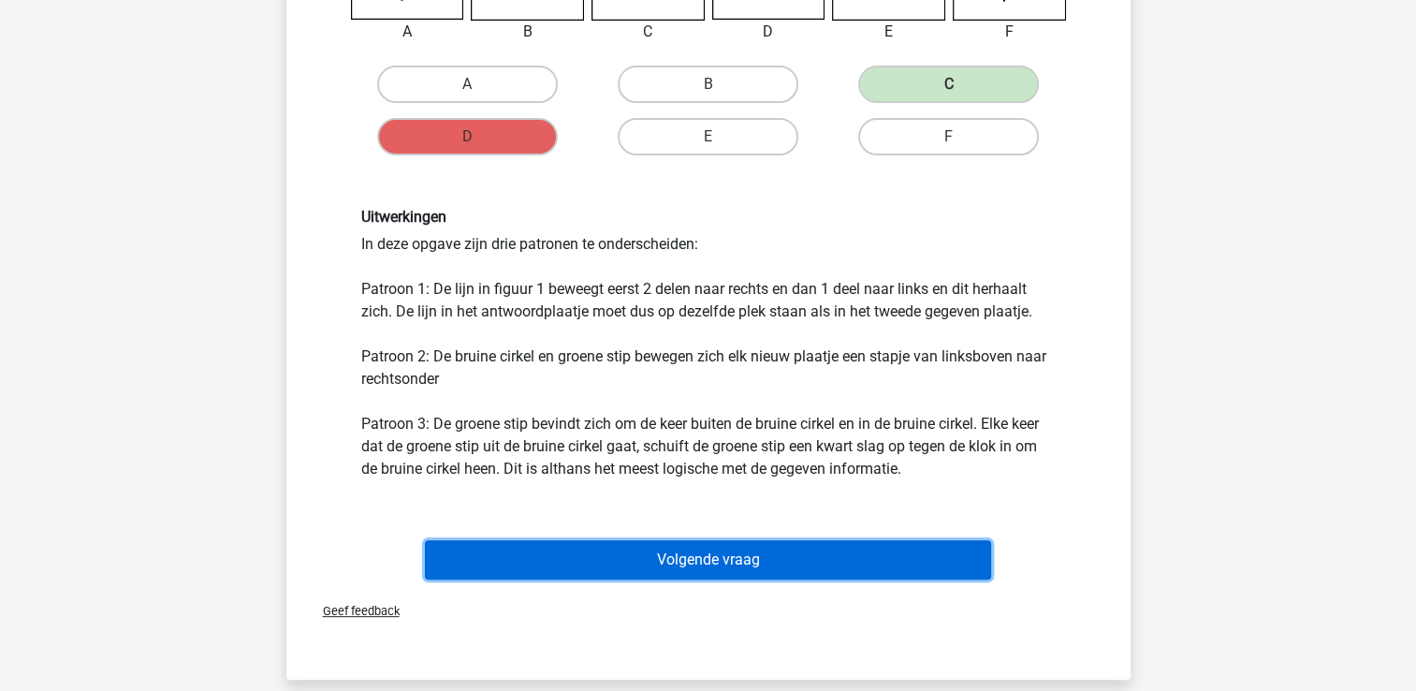
click at [558, 562] on button "Volgende vraag" at bounding box center [708, 559] width 566 height 39
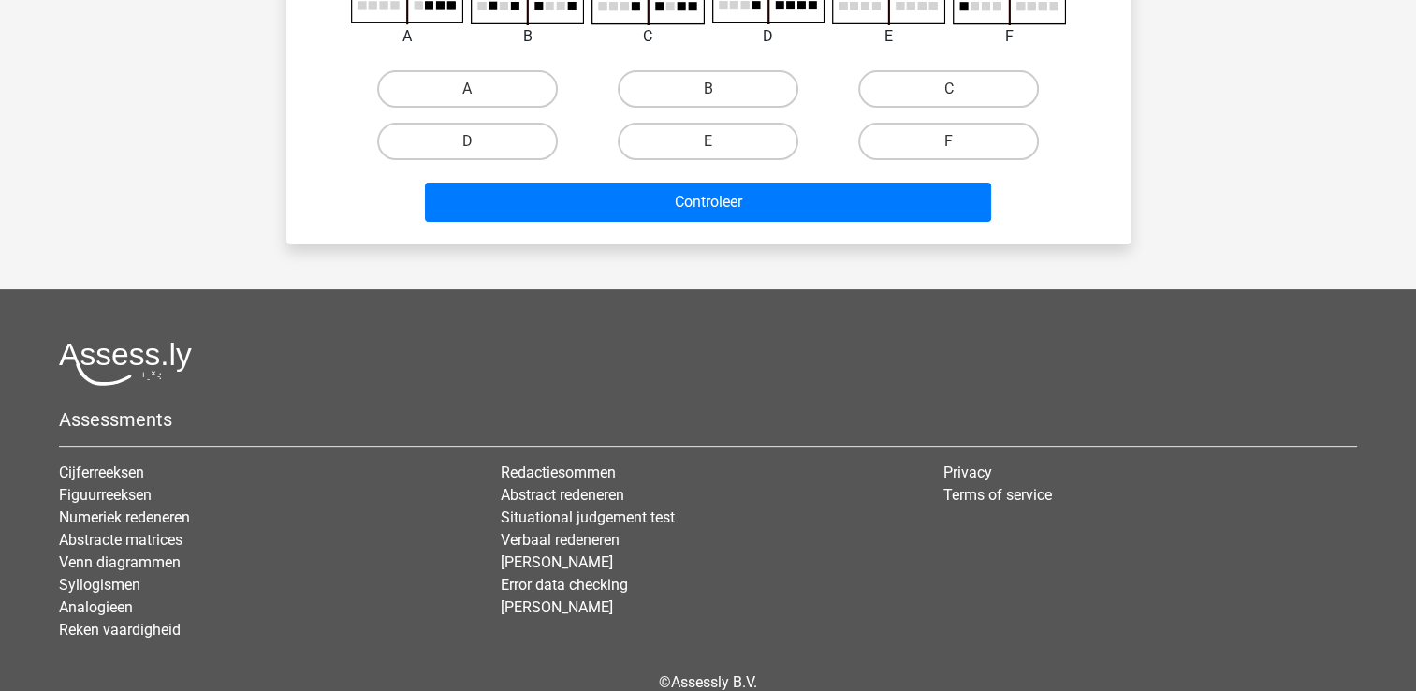
scroll to position [86, 0]
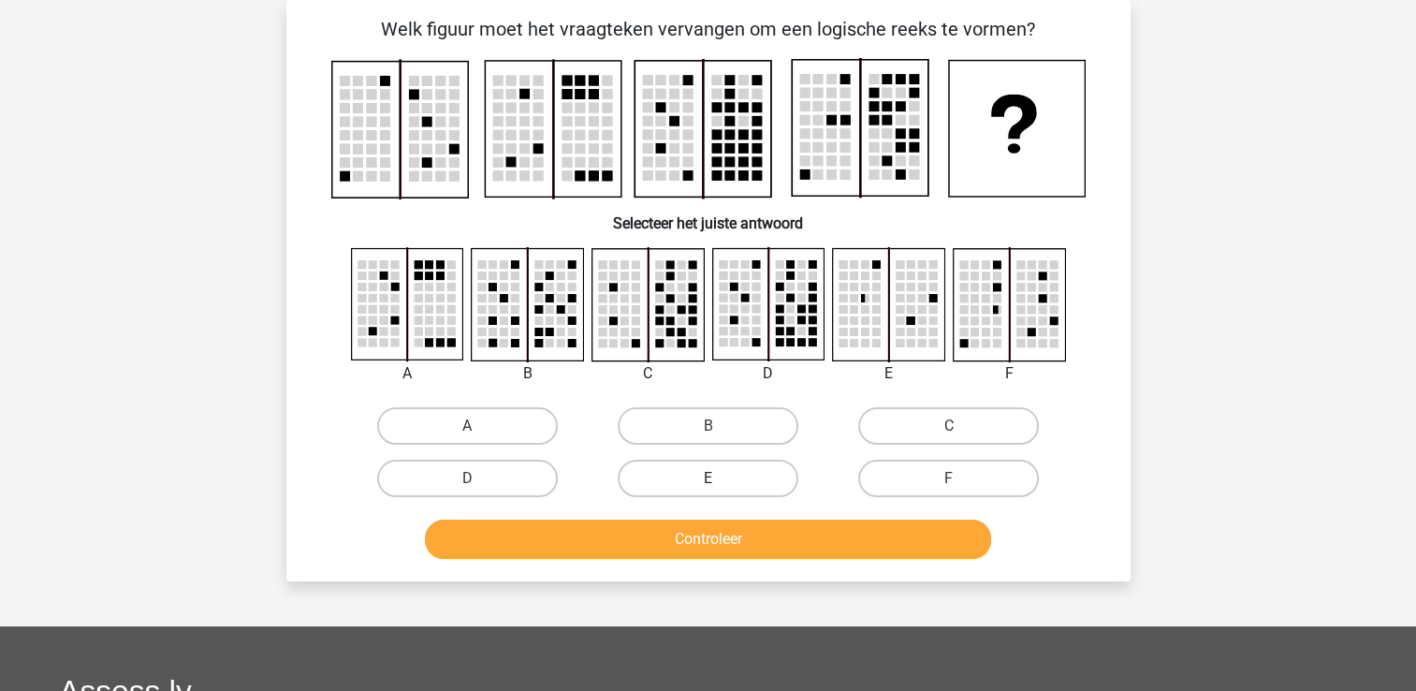
click at [655, 473] on label "E" at bounding box center [708, 477] width 181 height 37
click at [707, 478] on input "E" at bounding box center [713, 484] width 12 height 12
radio input "true"
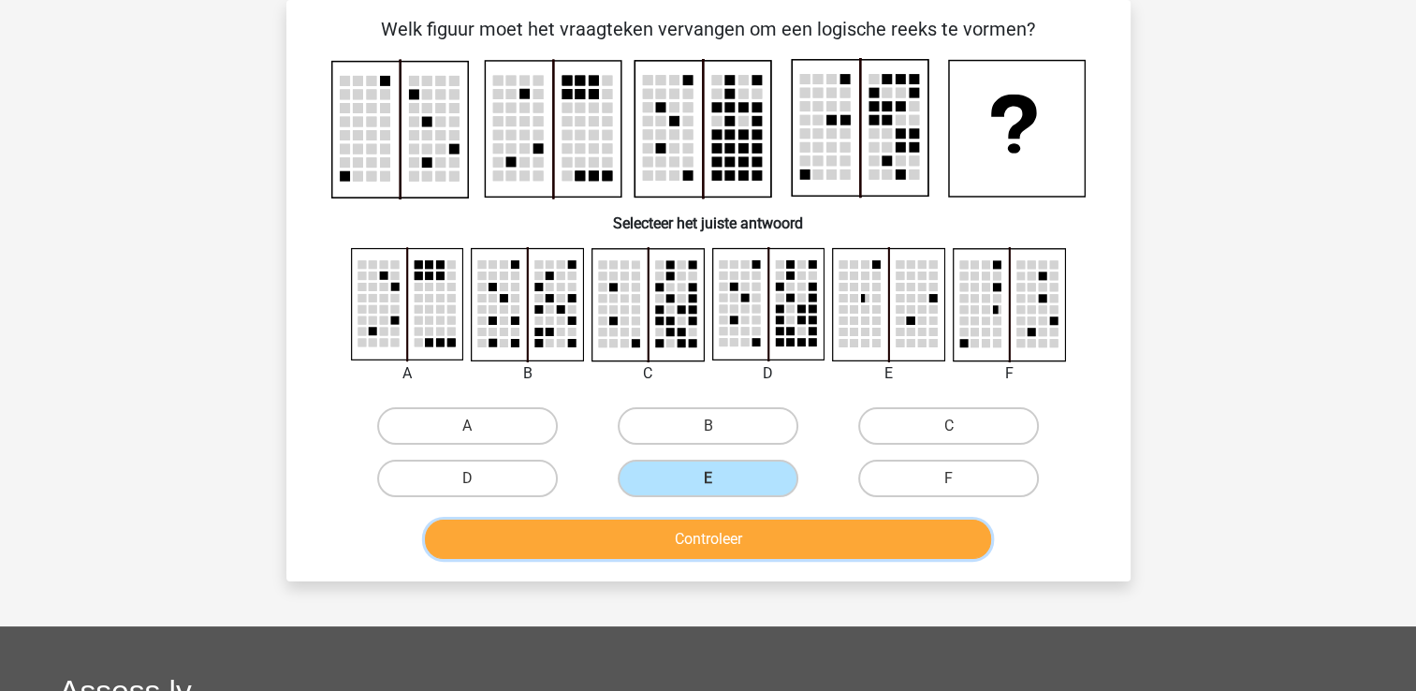
click at [653, 520] on button "Controleer" at bounding box center [708, 538] width 566 height 39
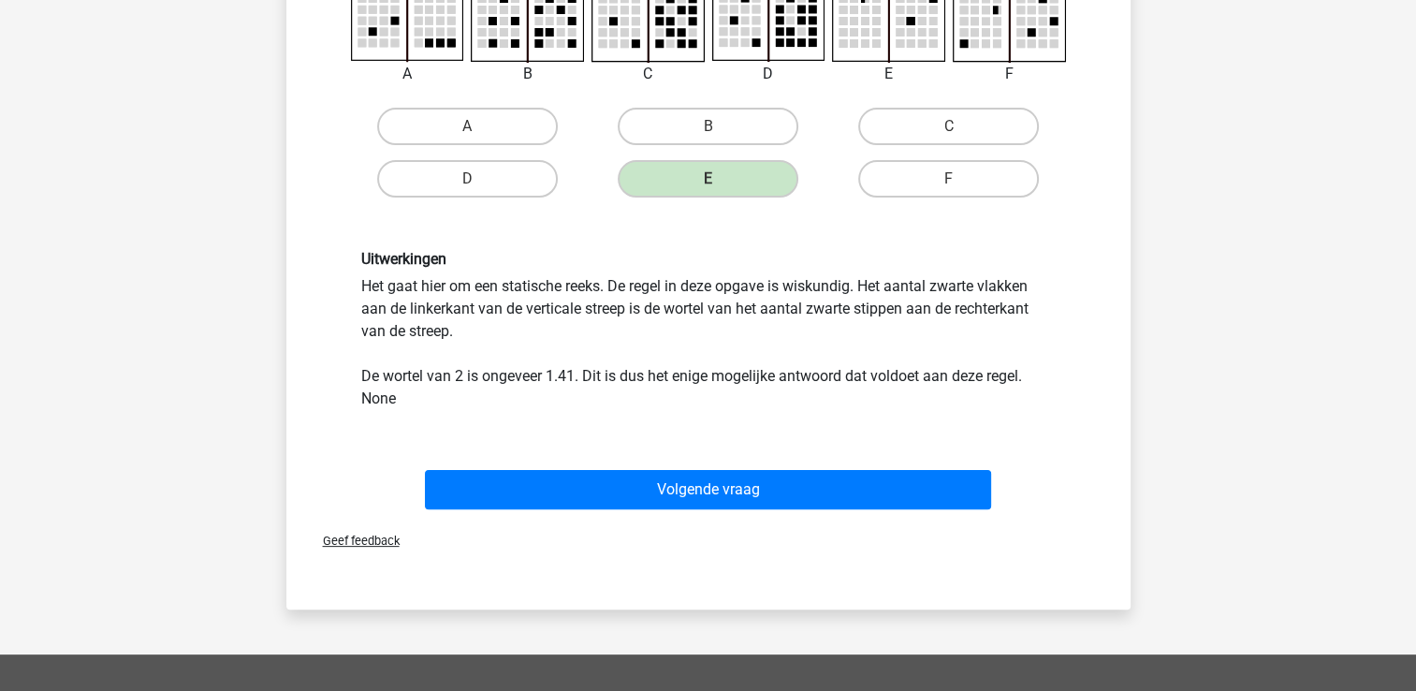
scroll to position [460, 0]
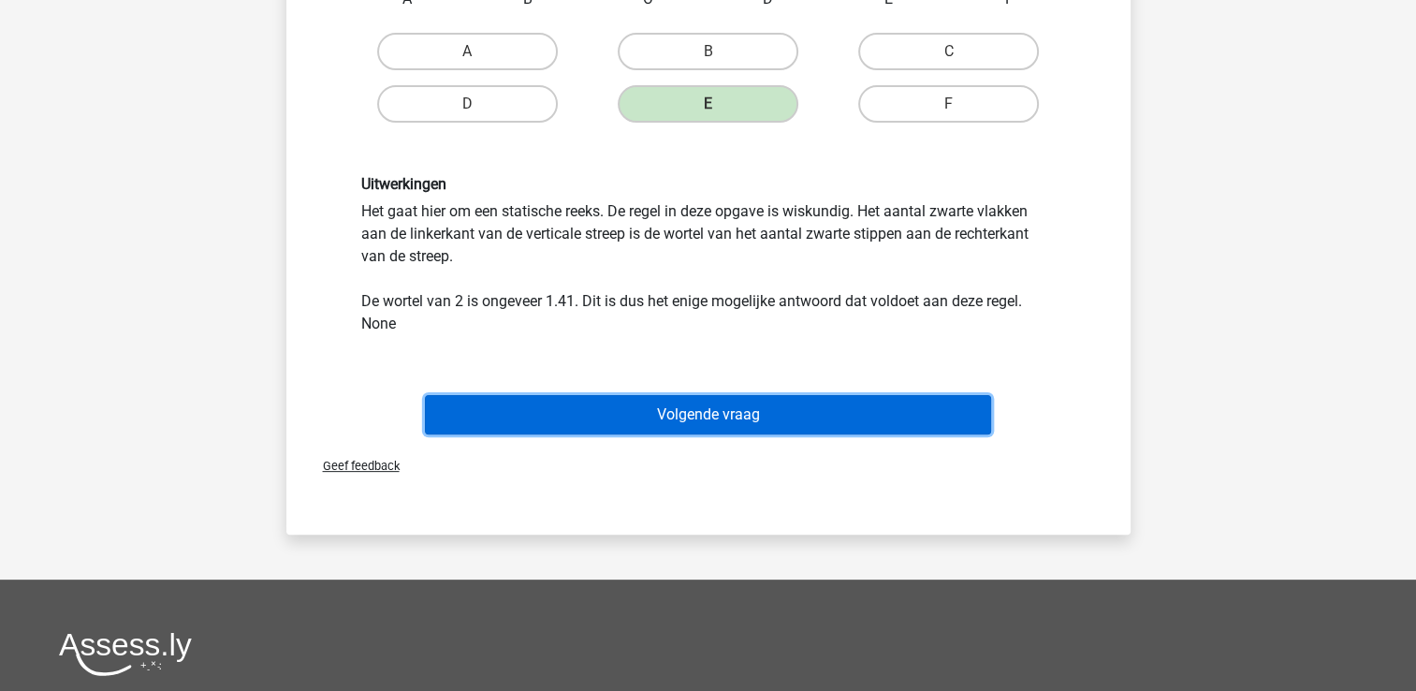
click at [629, 415] on button "Volgende vraag" at bounding box center [708, 414] width 566 height 39
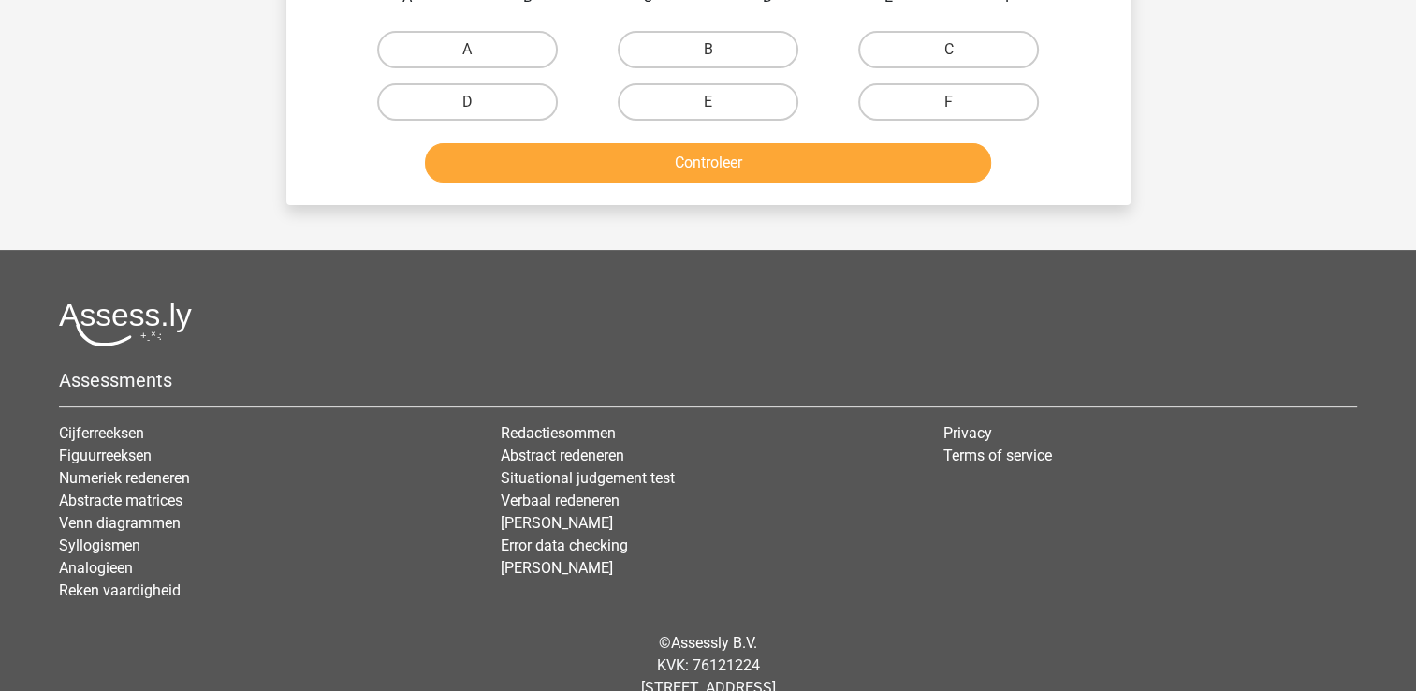
scroll to position [86, 0]
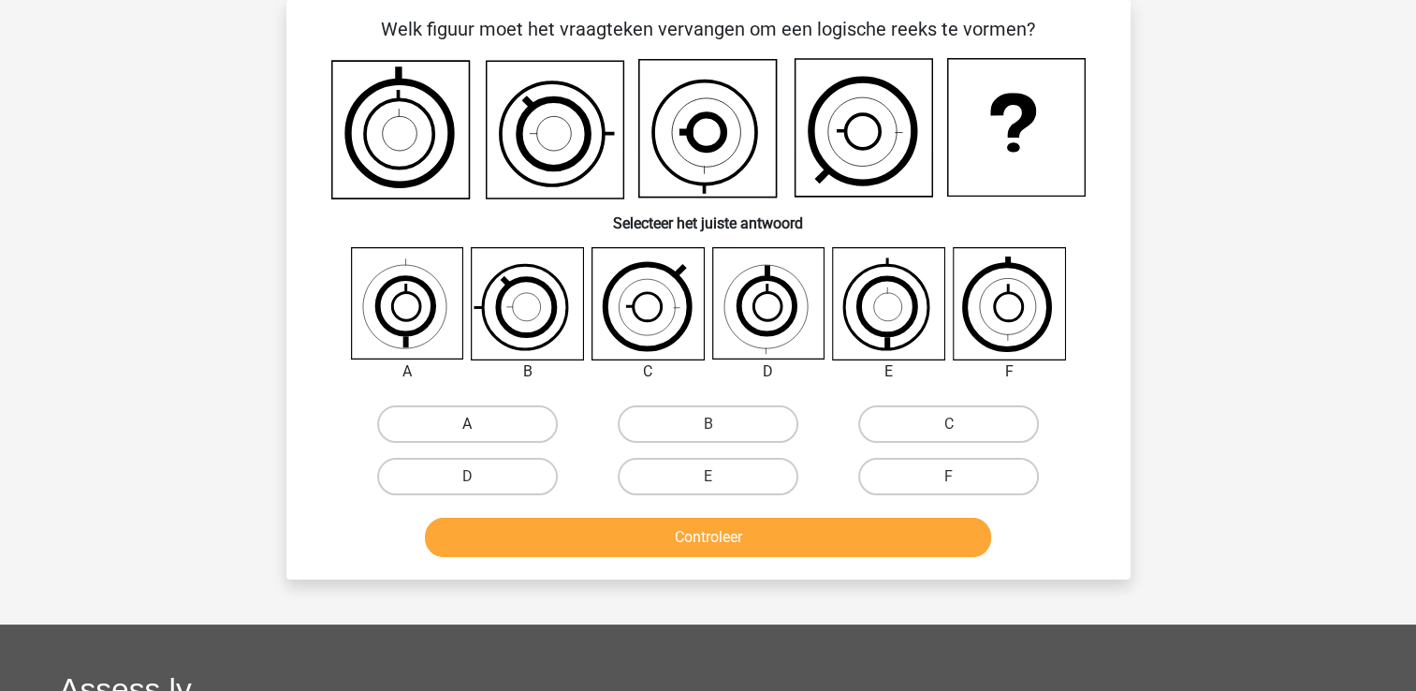
click at [438, 415] on label "A" at bounding box center [467, 423] width 181 height 37
click at [467, 424] on input "A" at bounding box center [473, 430] width 12 height 12
radio input "true"
click at [460, 563] on div "Welk figuur moet het vraagteken vervangen om een logische reeks te vormen? Sele…" at bounding box center [708, 289] width 844 height 579
click at [468, 541] on button "Controleer" at bounding box center [708, 536] width 566 height 39
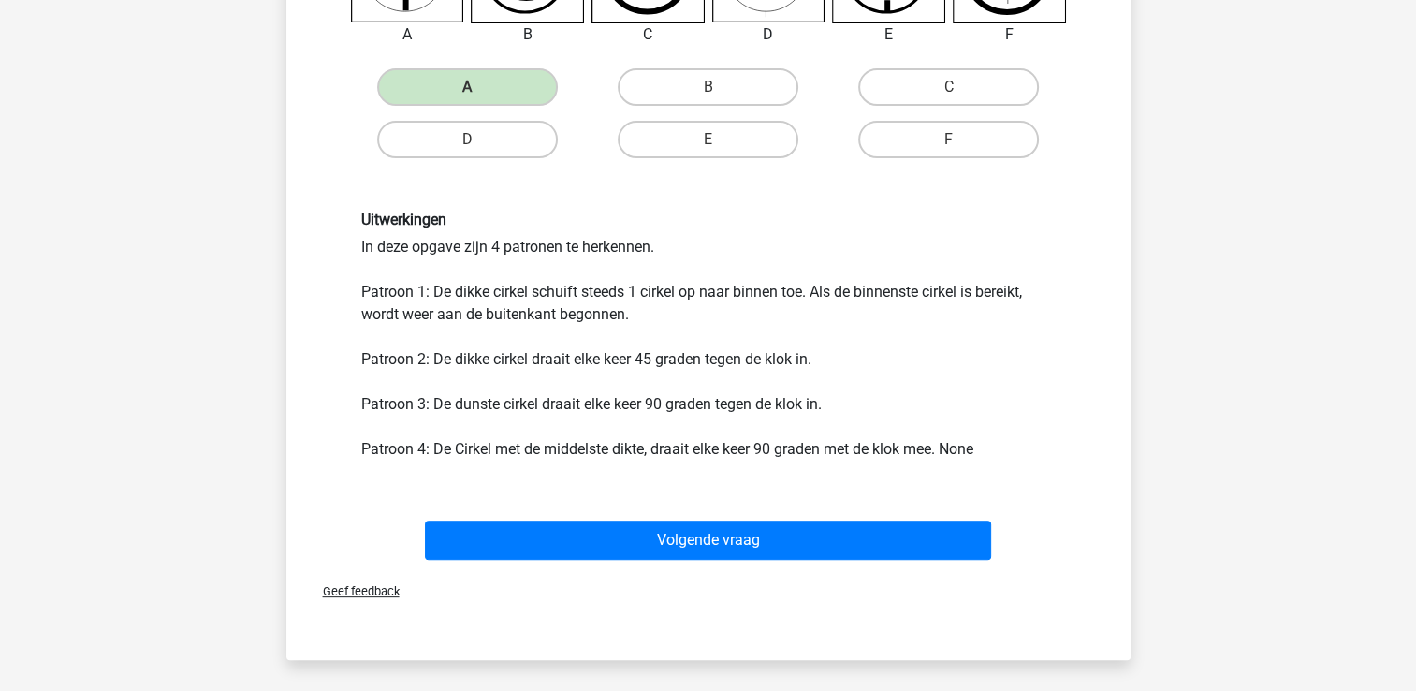
scroll to position [460, 0]
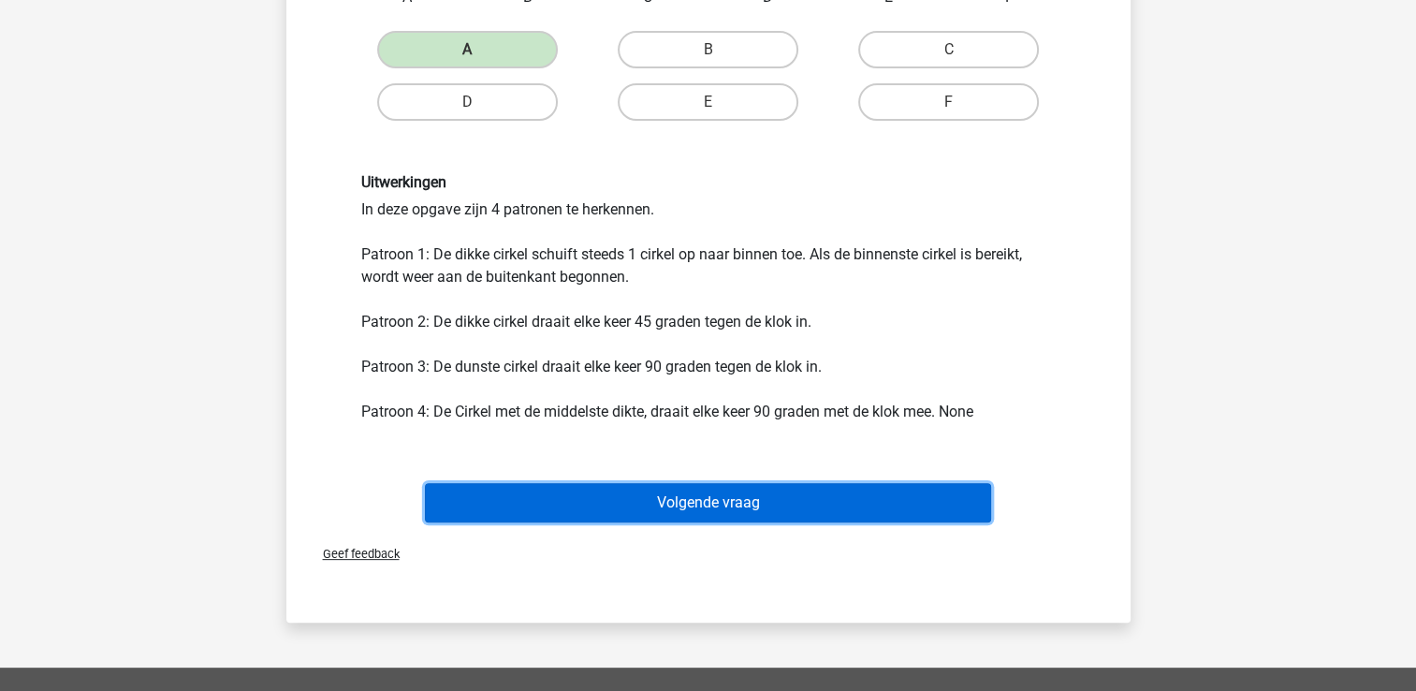
click at [484, 511] on button "Volgende vraag" at bounding box center [708, 502] width 566 height 39
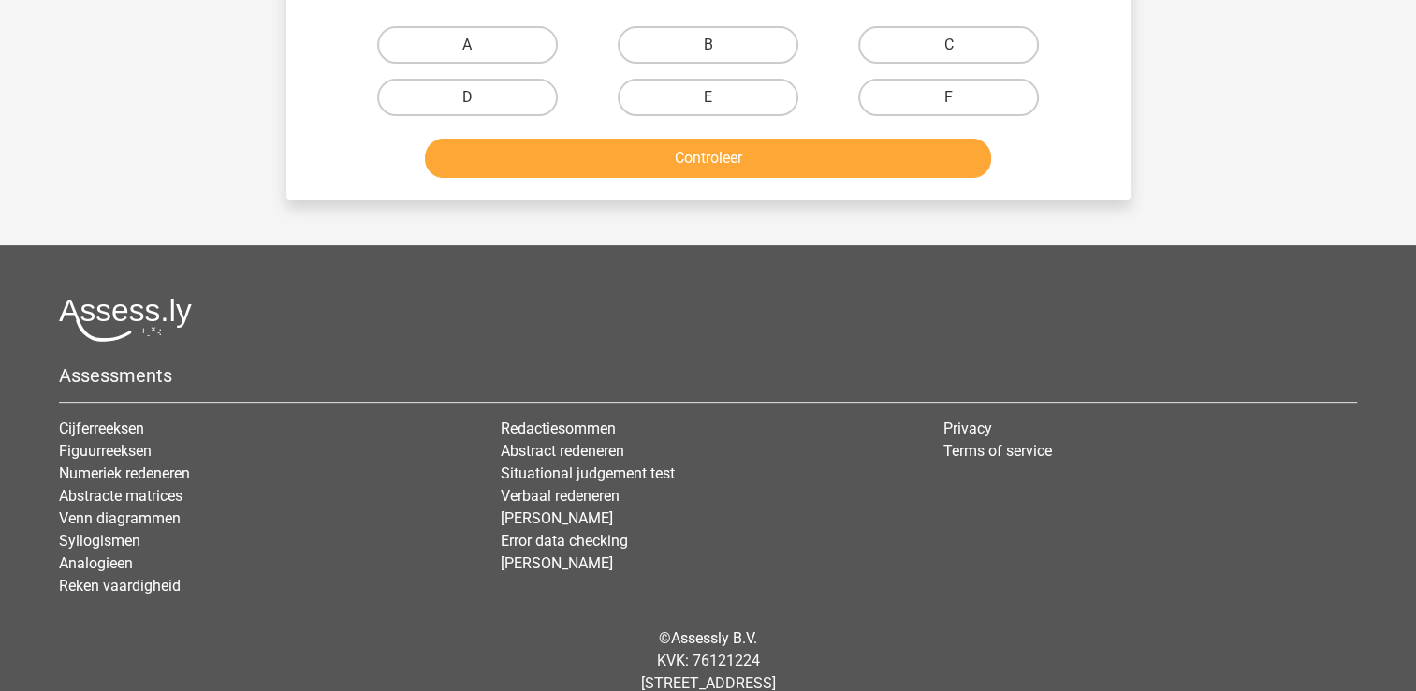
scroll to position [86, 0]
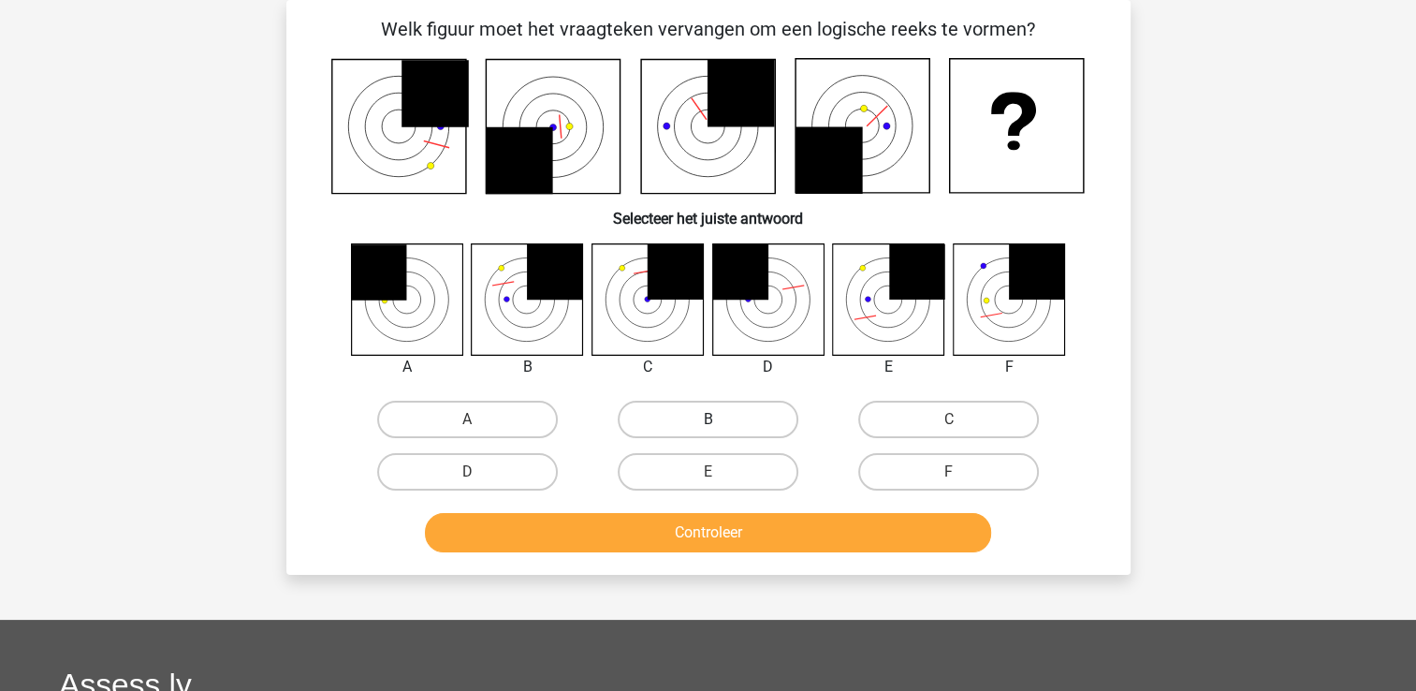
click at [660, 426] on label "B" at bounding box center [708, 418] width 181 height 37
click at [707, 426] on input "B" at bounding box center [713, 425] width 12 height 12
radio input "true"
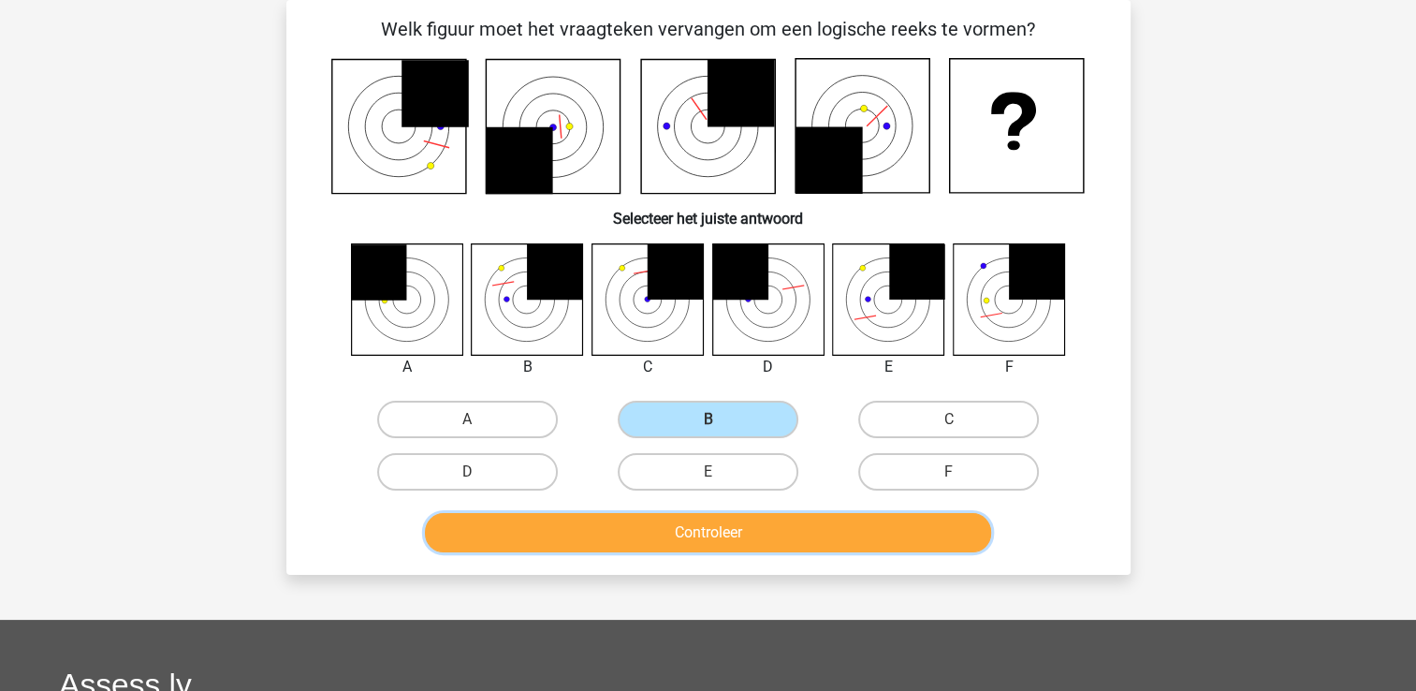
click at [647, 516] on button "Controleer" at bounding box center [708, 532] width 566 height 39
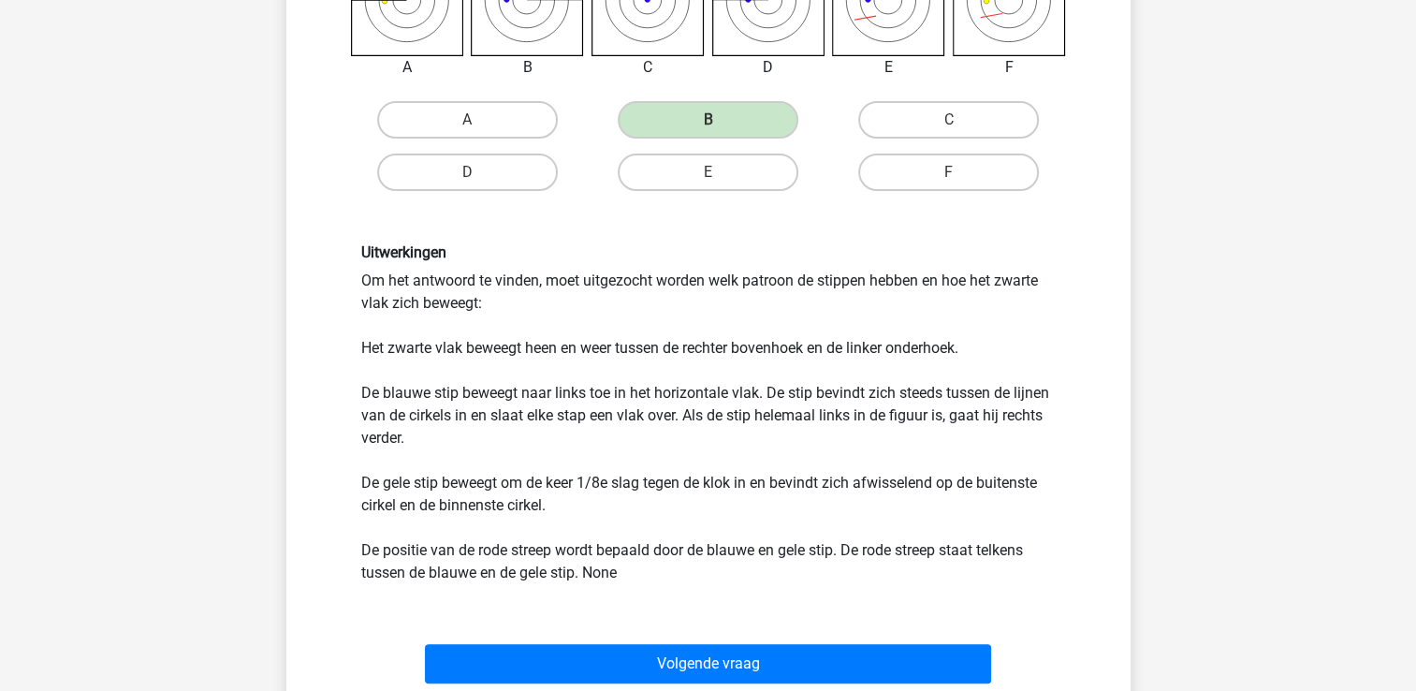
scroll to position [423, 0]
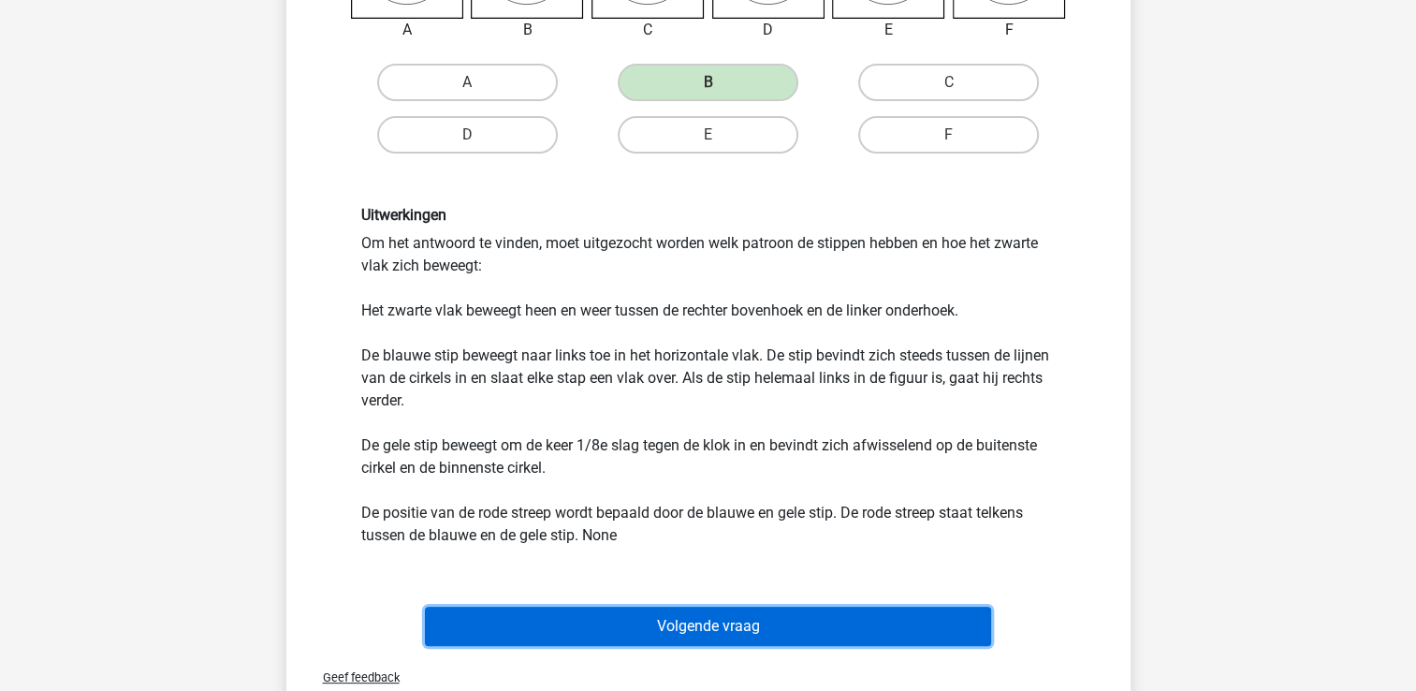
click at [611, 610] on button "Volgende vraag" at bounding box center [708, 625] width 566 height 39
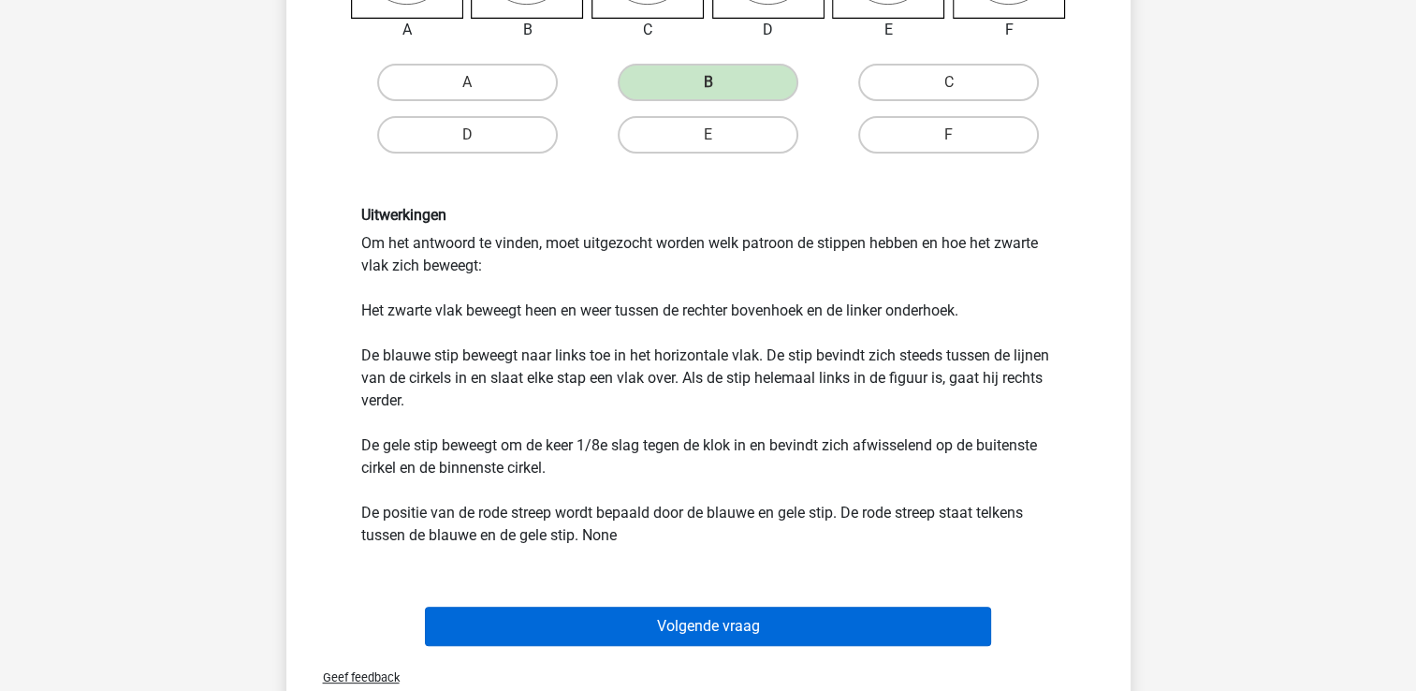
scroll to position [86, 0]
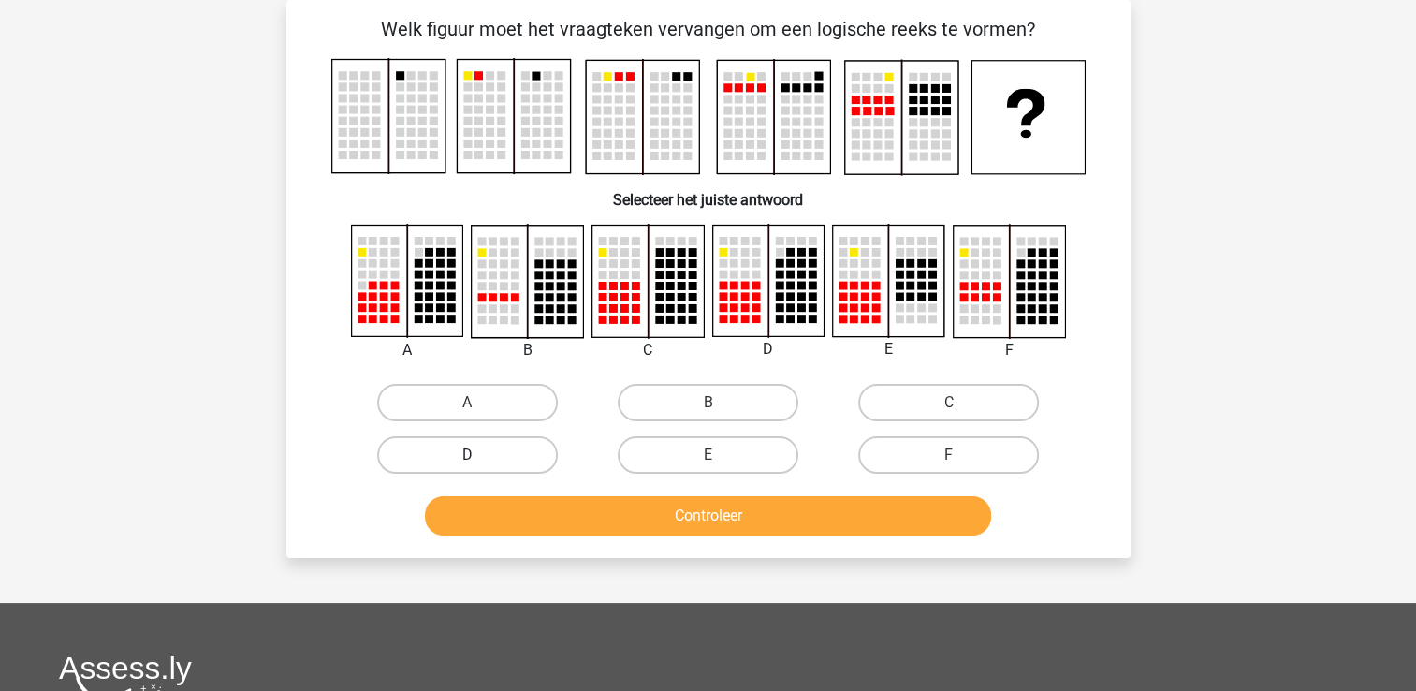
click at [506, 451] on label "D" at bounding box center [467, 454] width 181 height 37
click at [479, 455] on input "D" at bounding box center [473, 461] width 12 height 12
radio input "true"
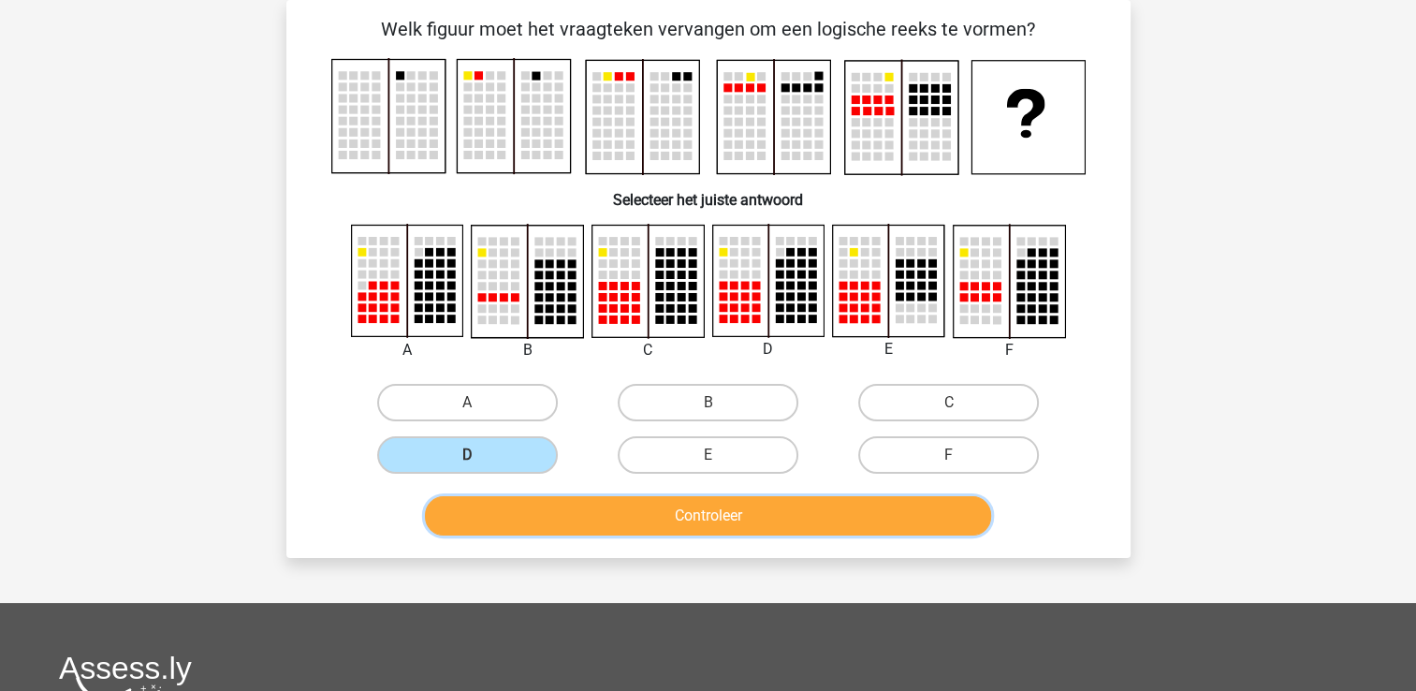
click at [490, 518] on button "Controleer" at bounding box center [708, 515] width 566 height 39
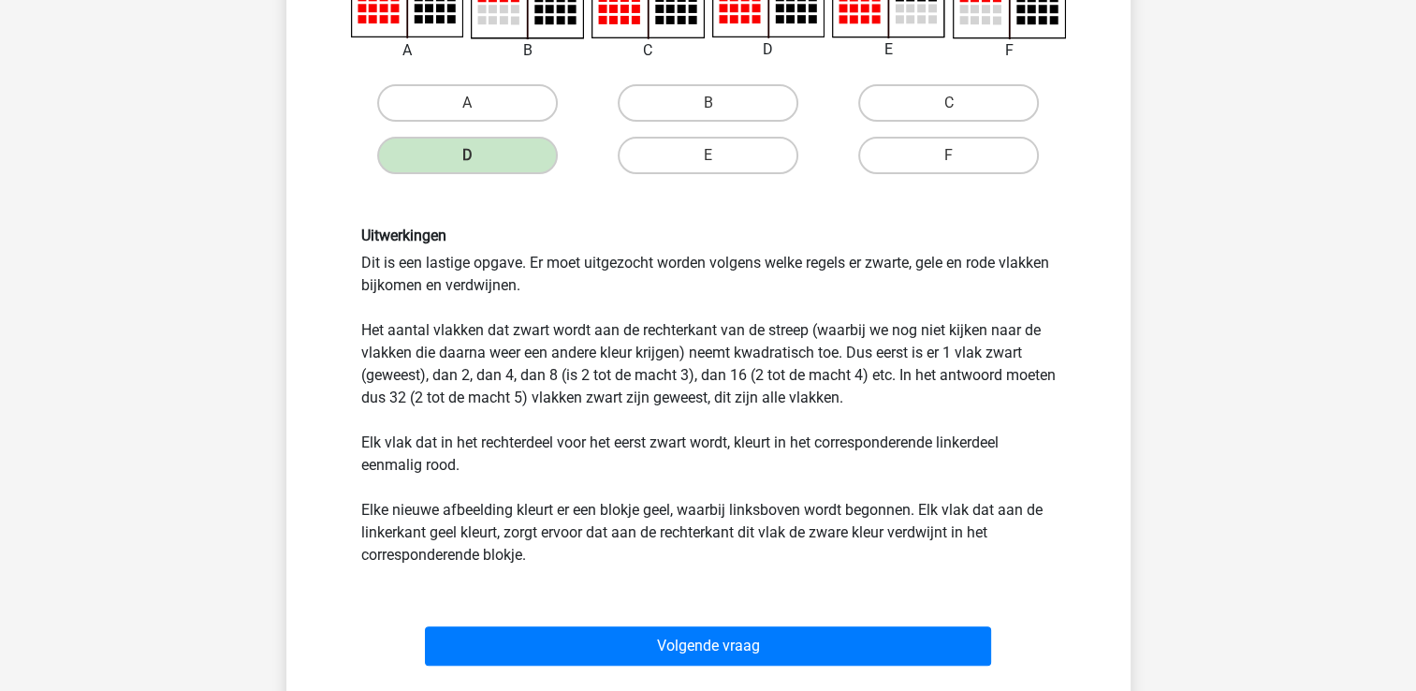
scroll to position [423, 0]
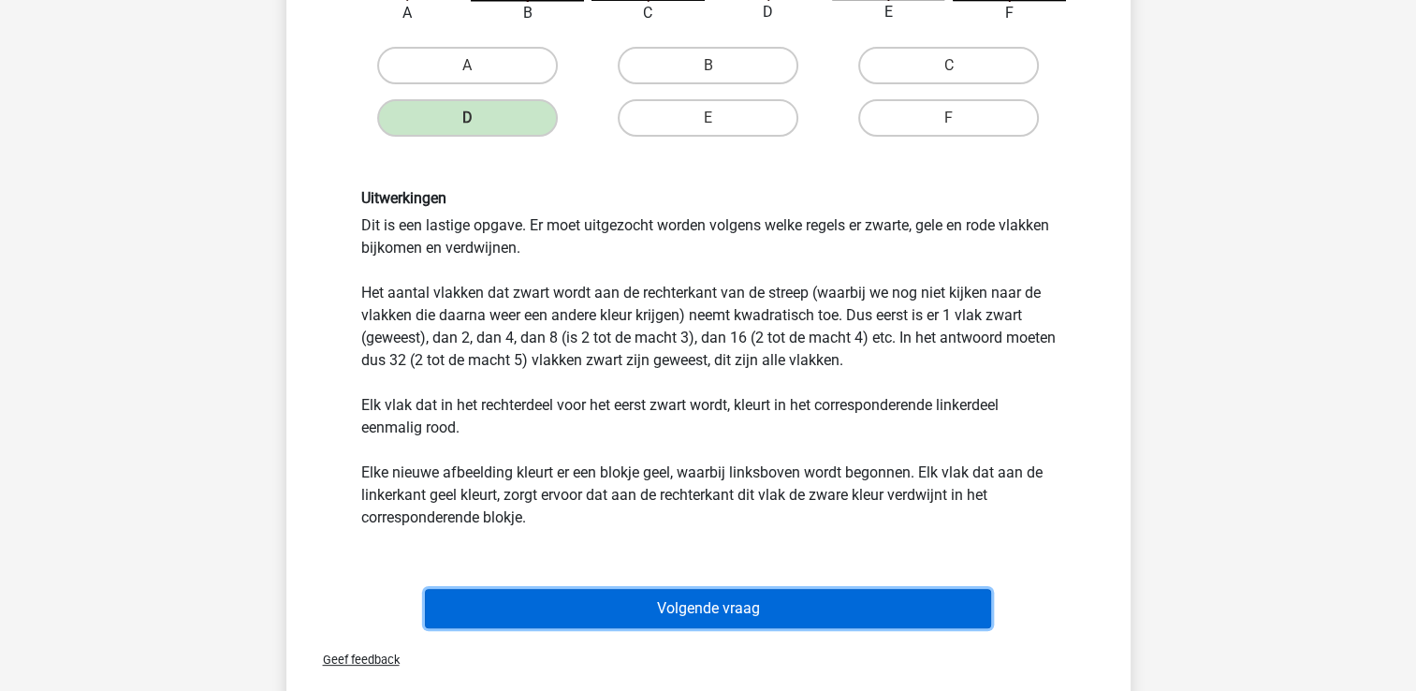
click at [468, 619] on button "Volgende vraag" at bounding box center [708, 608] width 566 height 39
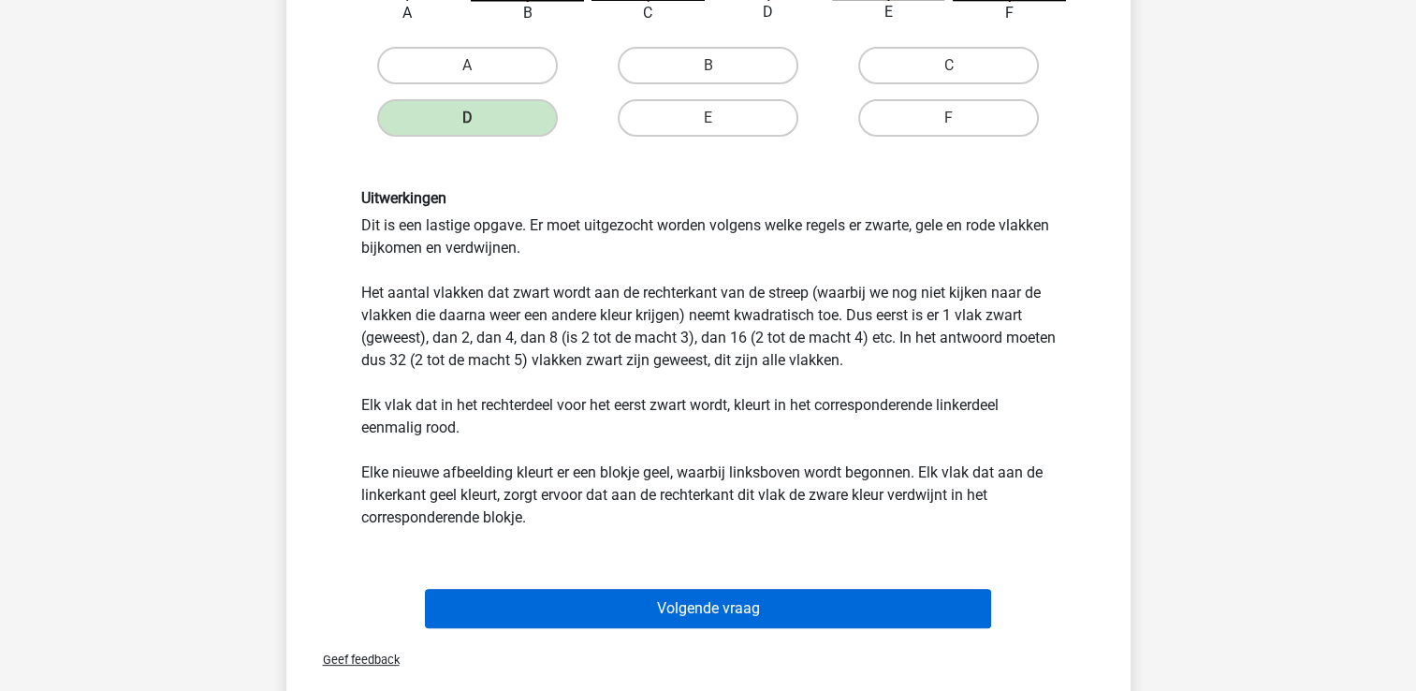
scroll to position [86, 0]
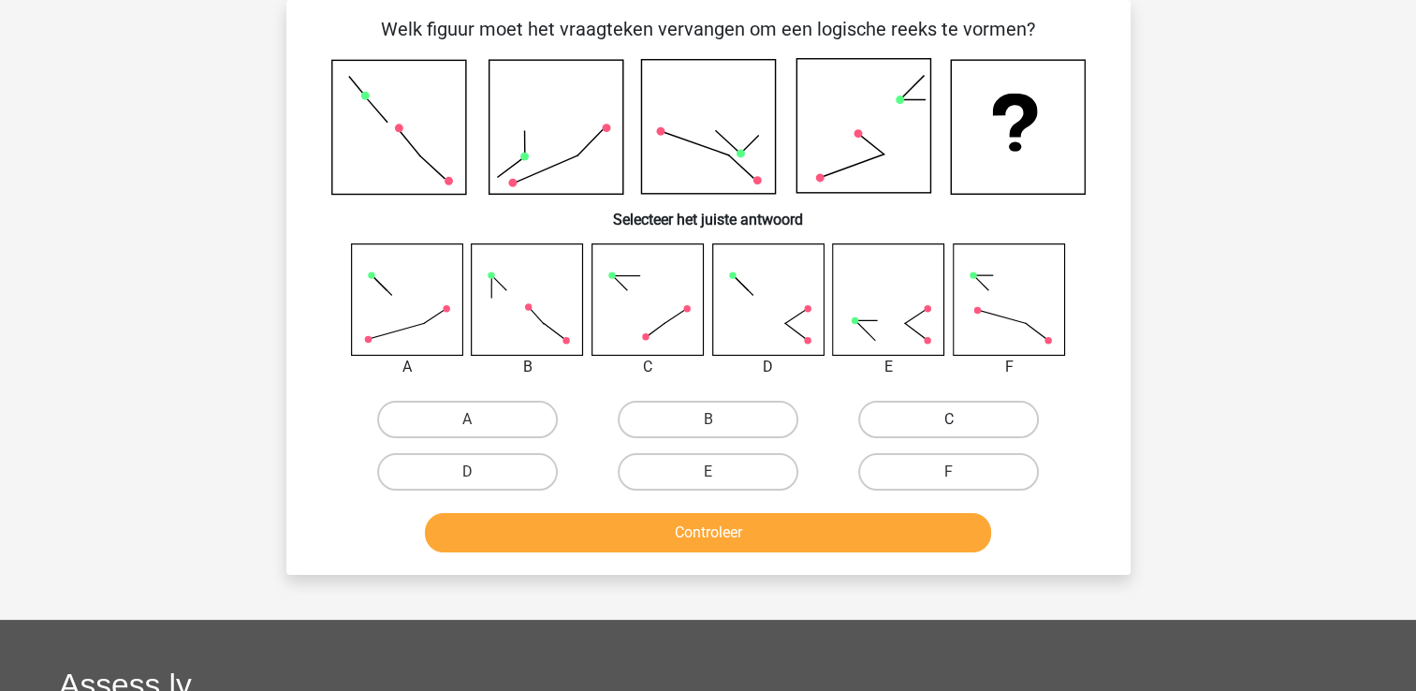
click at [891, 423] on label "C" at bounding box center [948, 418] width 181 height 37
click at [949, 423] on input "C" at bounding box center [955, 425] width 12 height 12
radio input "true"
click at [780, 462] on label "E" at bounding box center [708, 471] width 181 height 37
click at [720, 472] on input "E" at bounding box center [713, 478] width 12 height 12
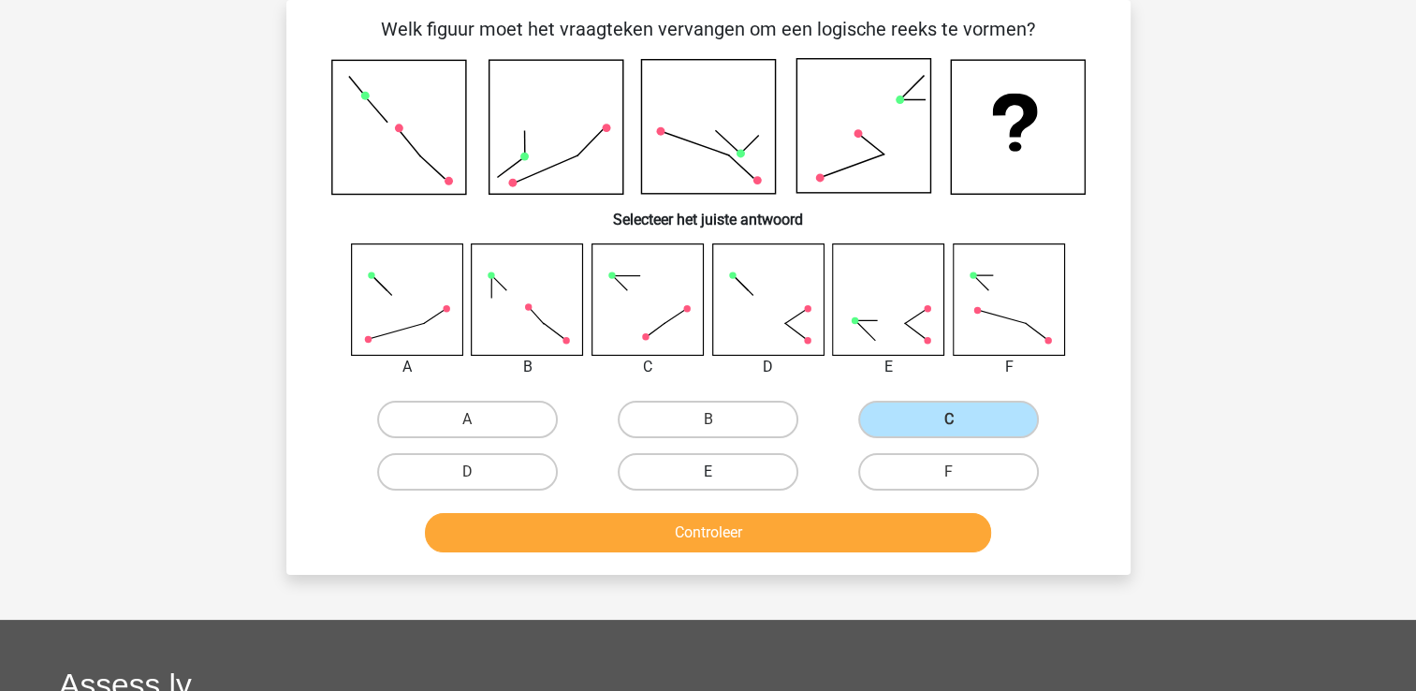
radio input "true"
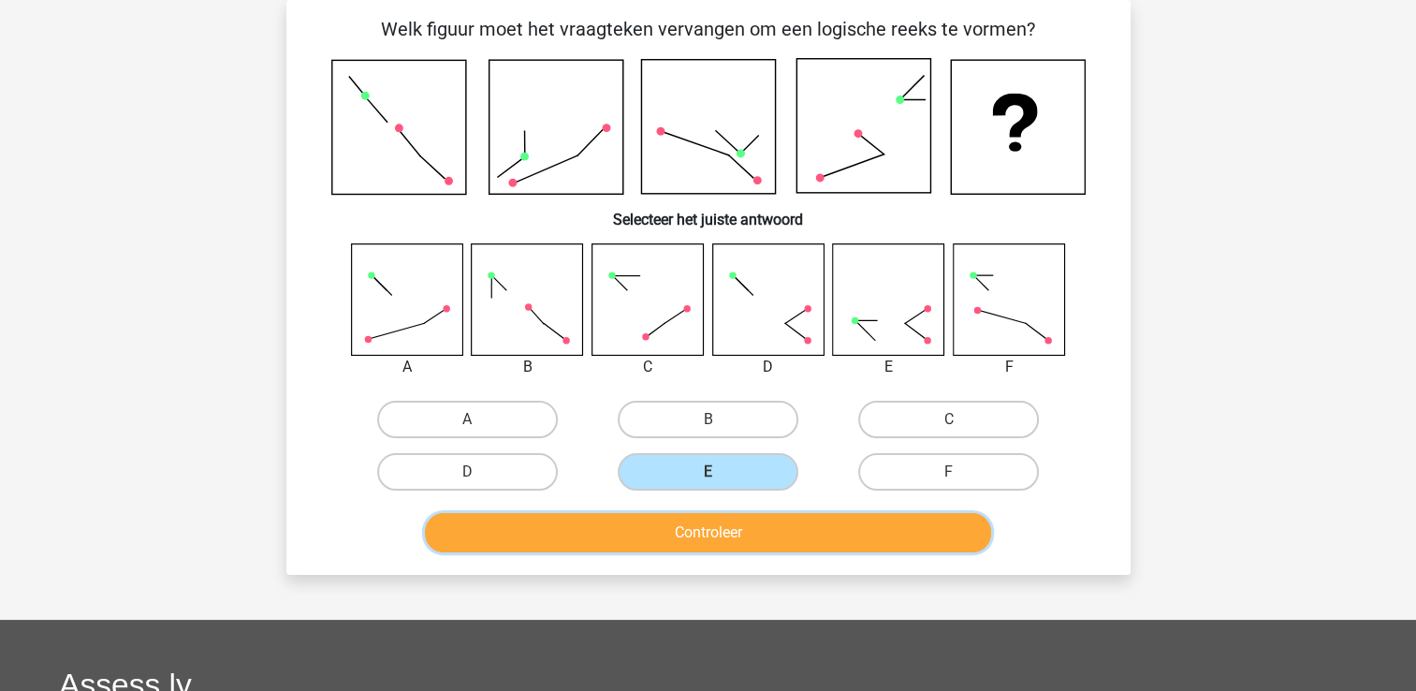
click at [722, 541] on button "Controleer" at bounding box center [708, 532] width 566 height 39
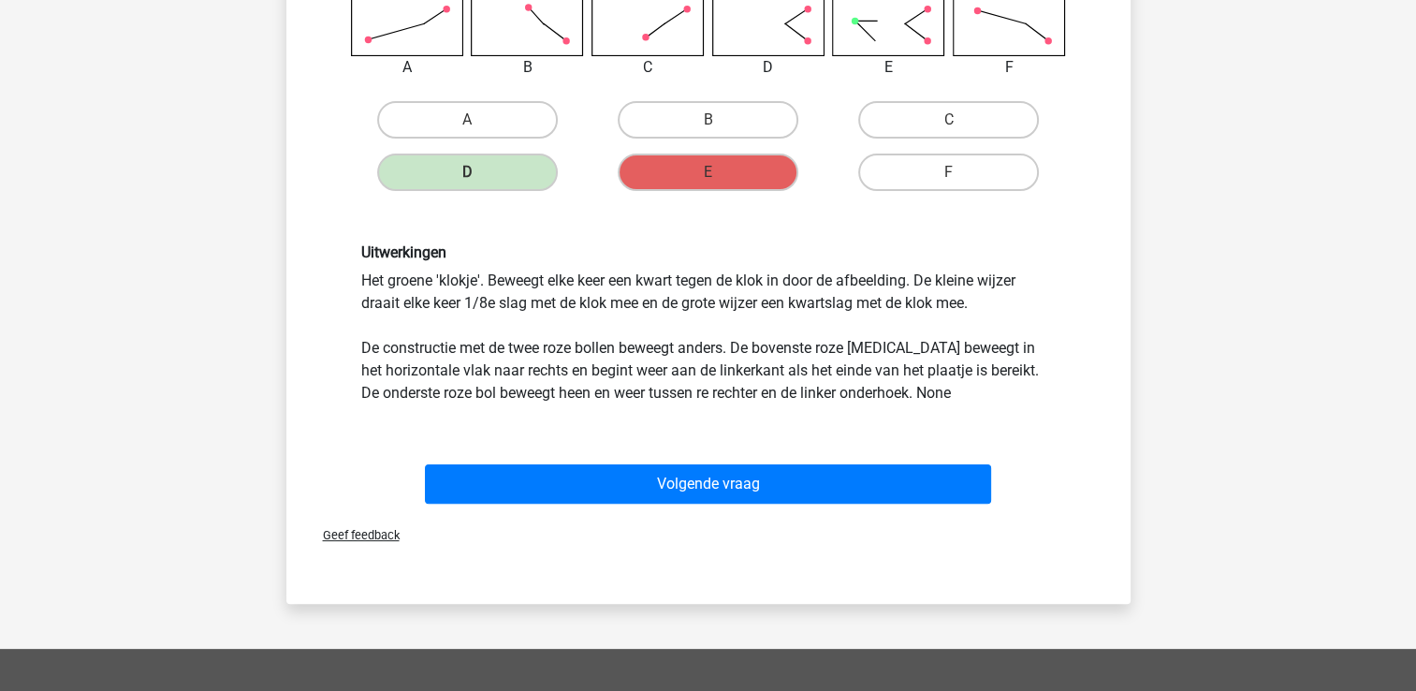
scroll to position [460, 0]
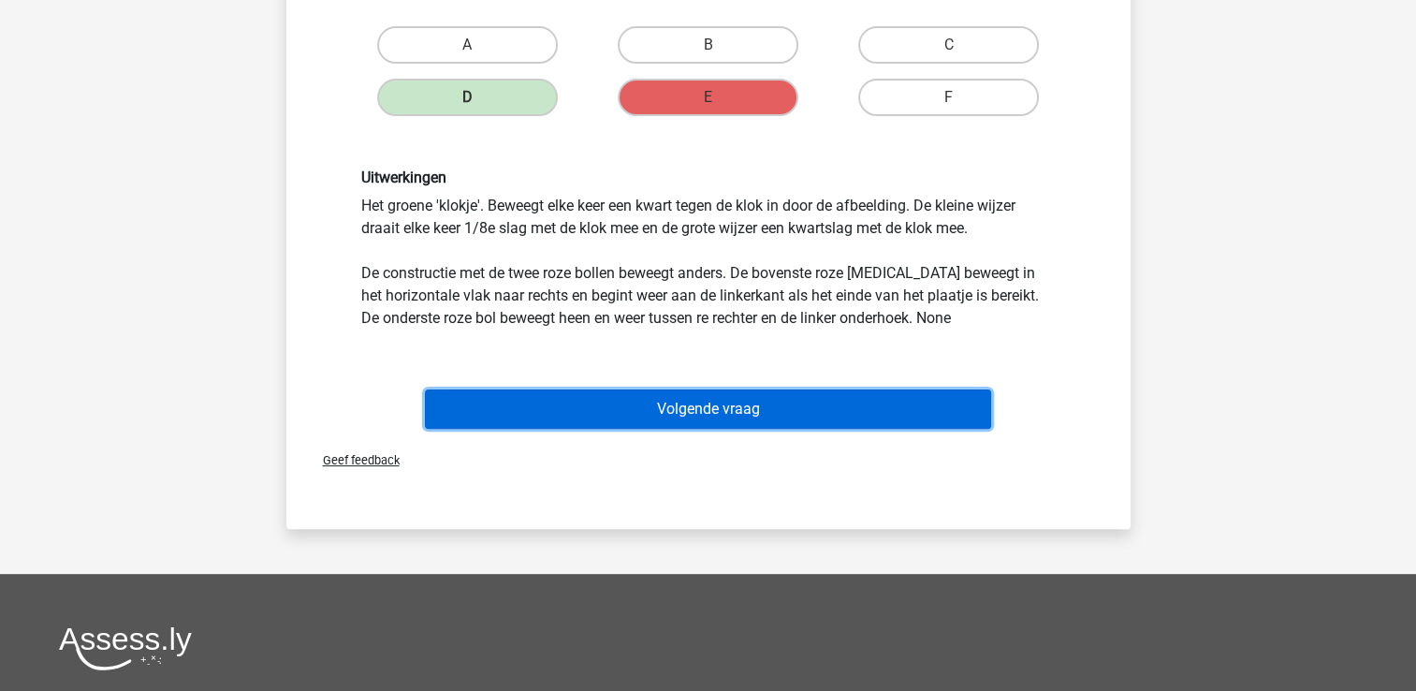
click at [797, 415] on button "Volgende vraag" at bounding box center [708, 408] width 566 height 39
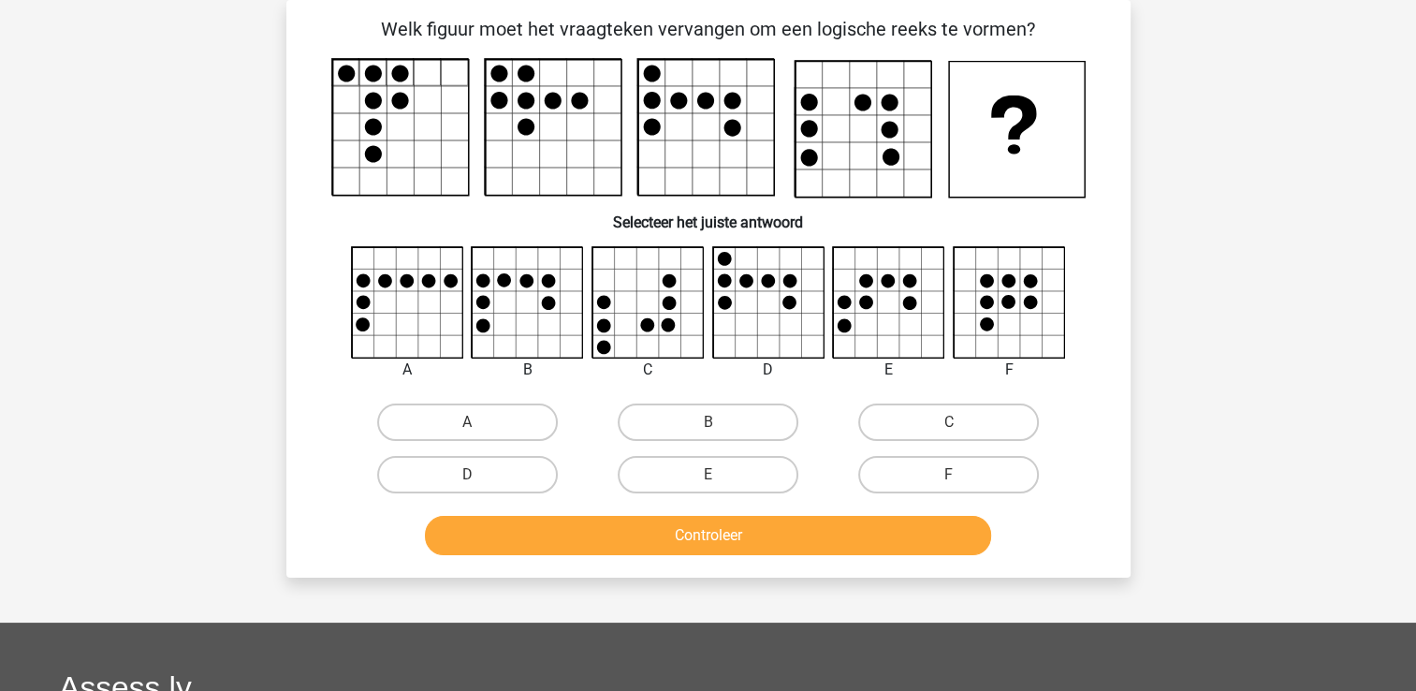
scroll to position [124, 0]
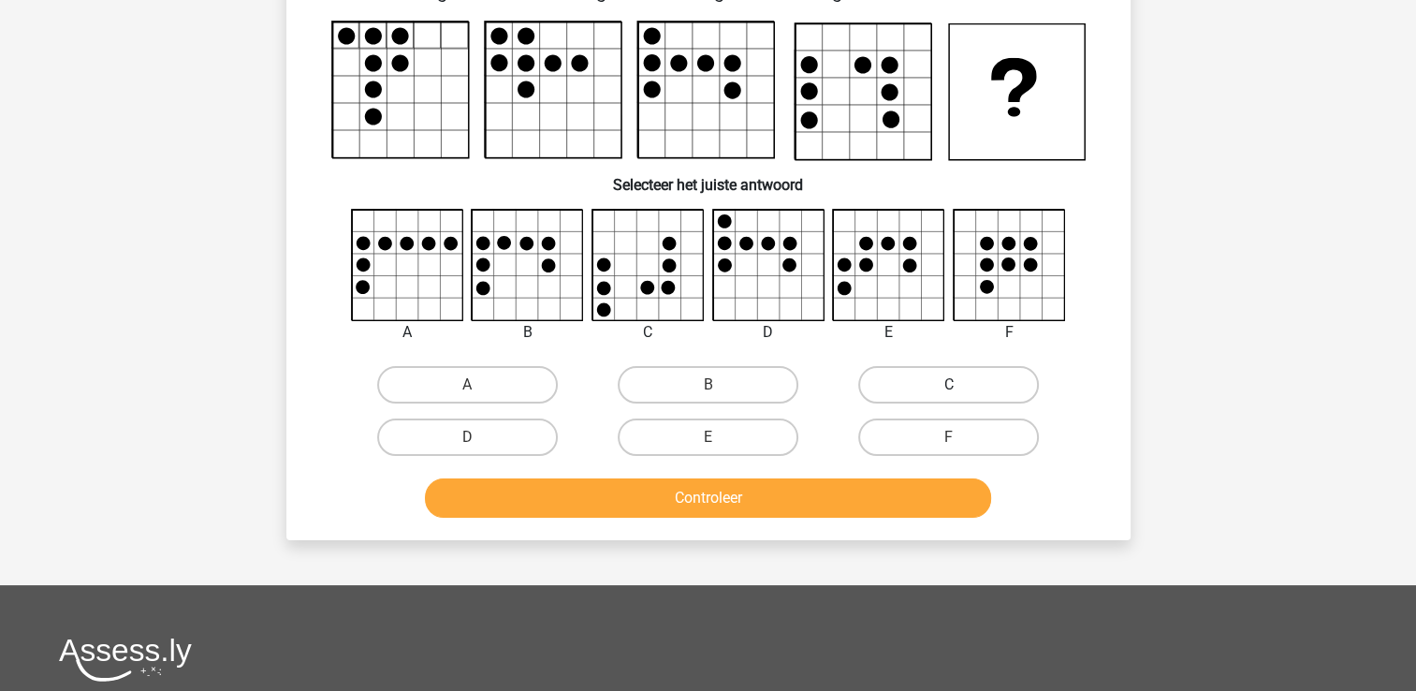
click at [931, 391] on label "C" at bounding box center [948, 384] width 181 height 37
click at [949, 391] on input "C" at bounding box center [955, 391] width 12 height 12
radio input "true"
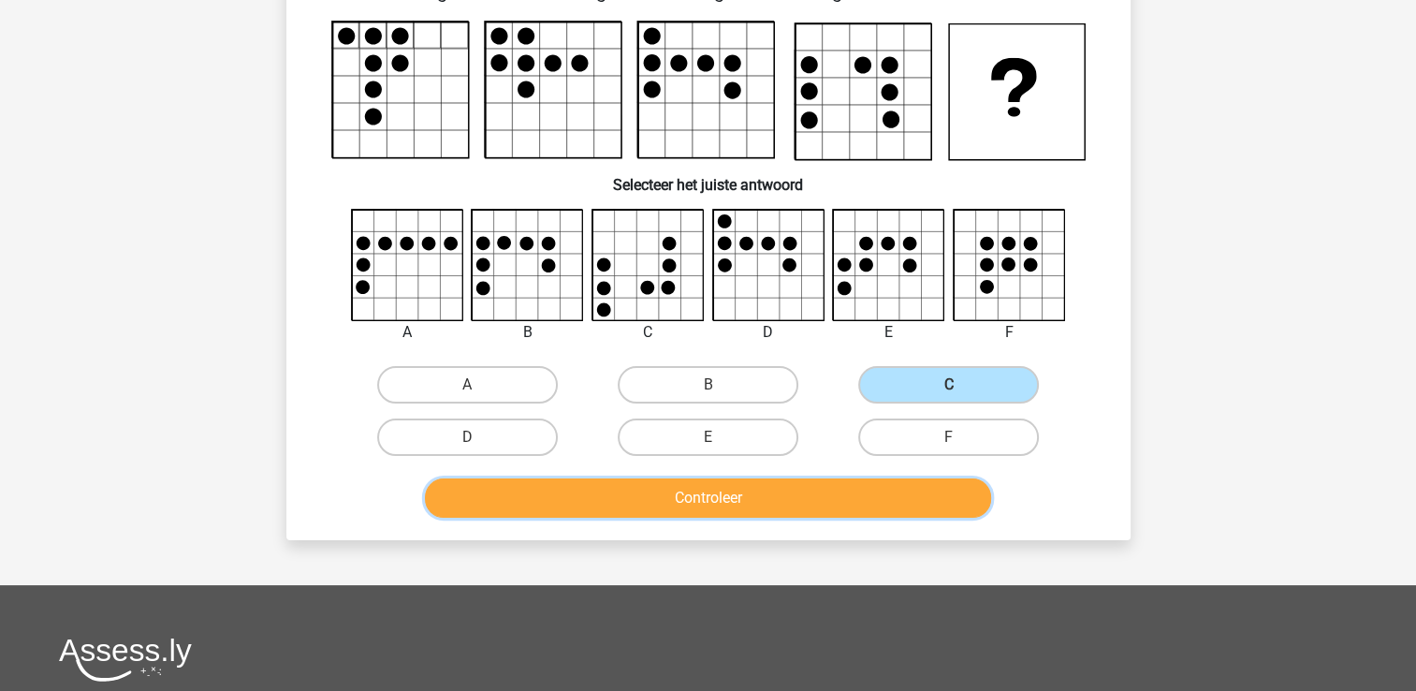
click at [872, 496] on button "Controleer" at bounding box center [708, 497] width 566 height 39
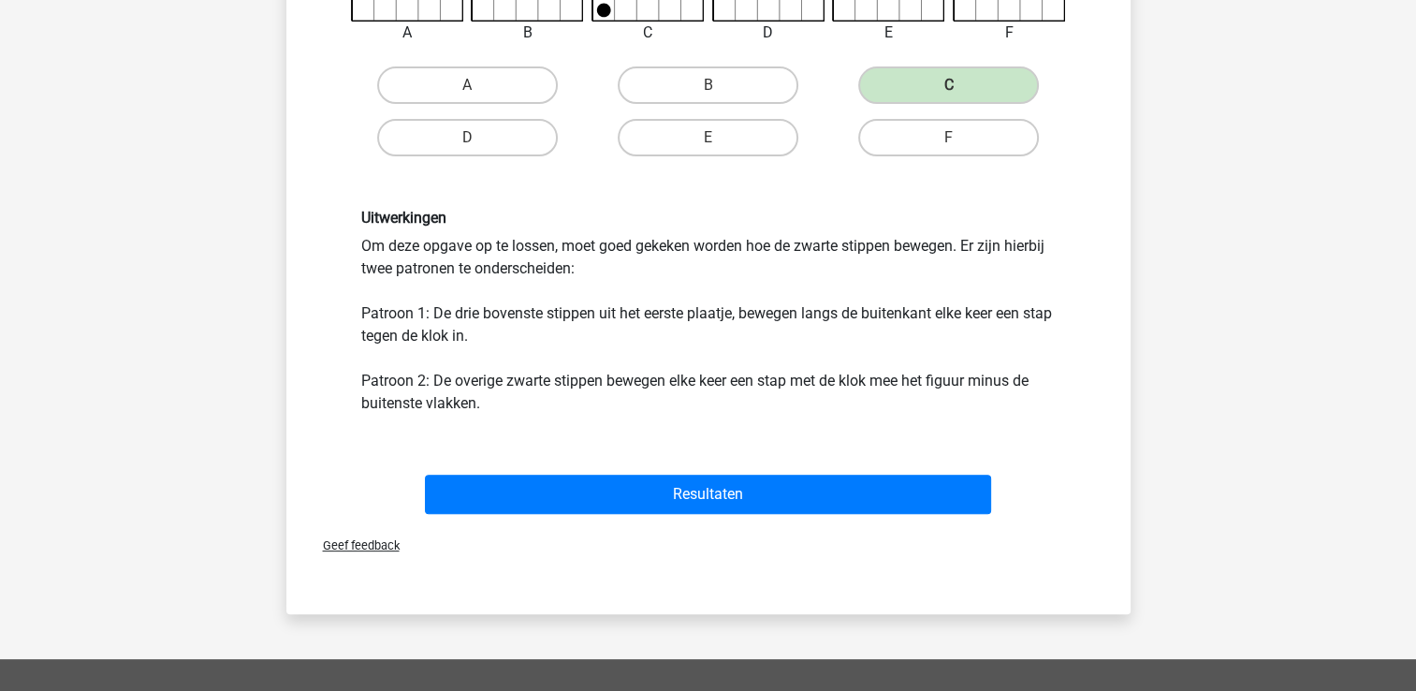
scroll to position [498, 0]
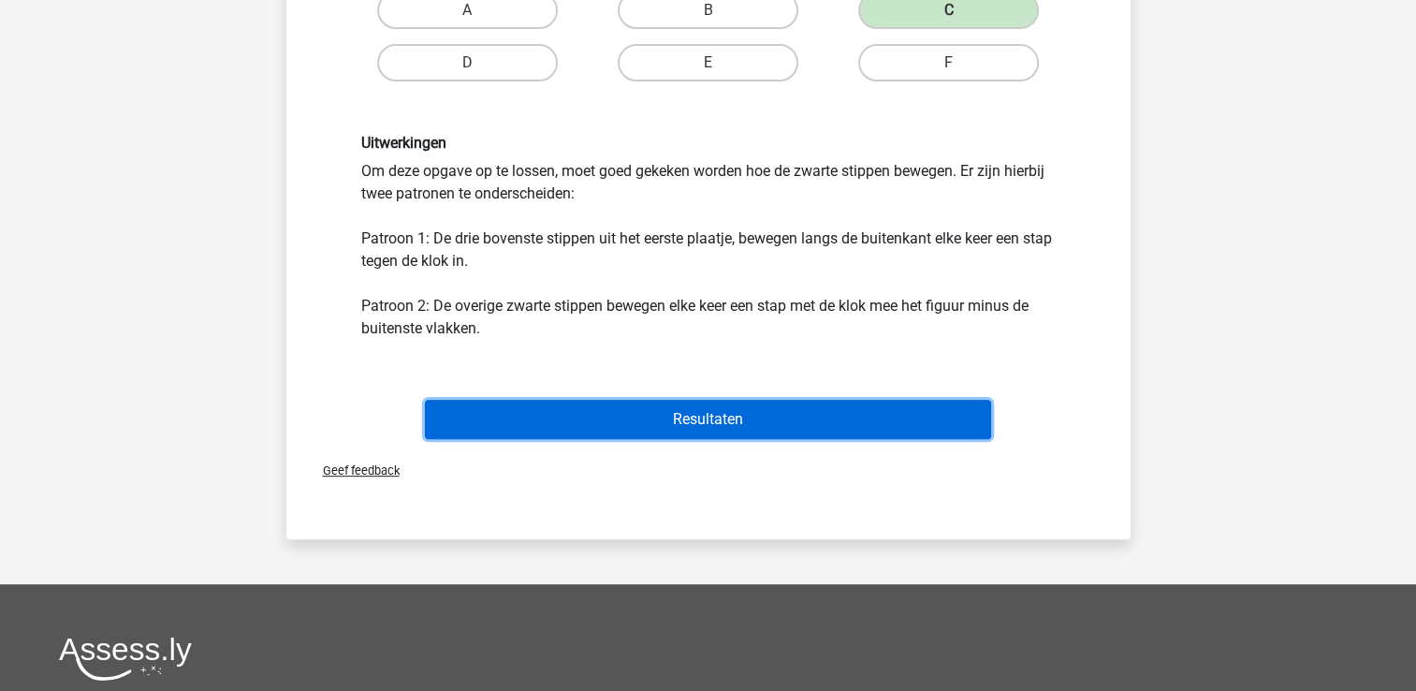
click at [835, 434] on button "Resultaten" at bounding box center [708, 419] width 566 height 39
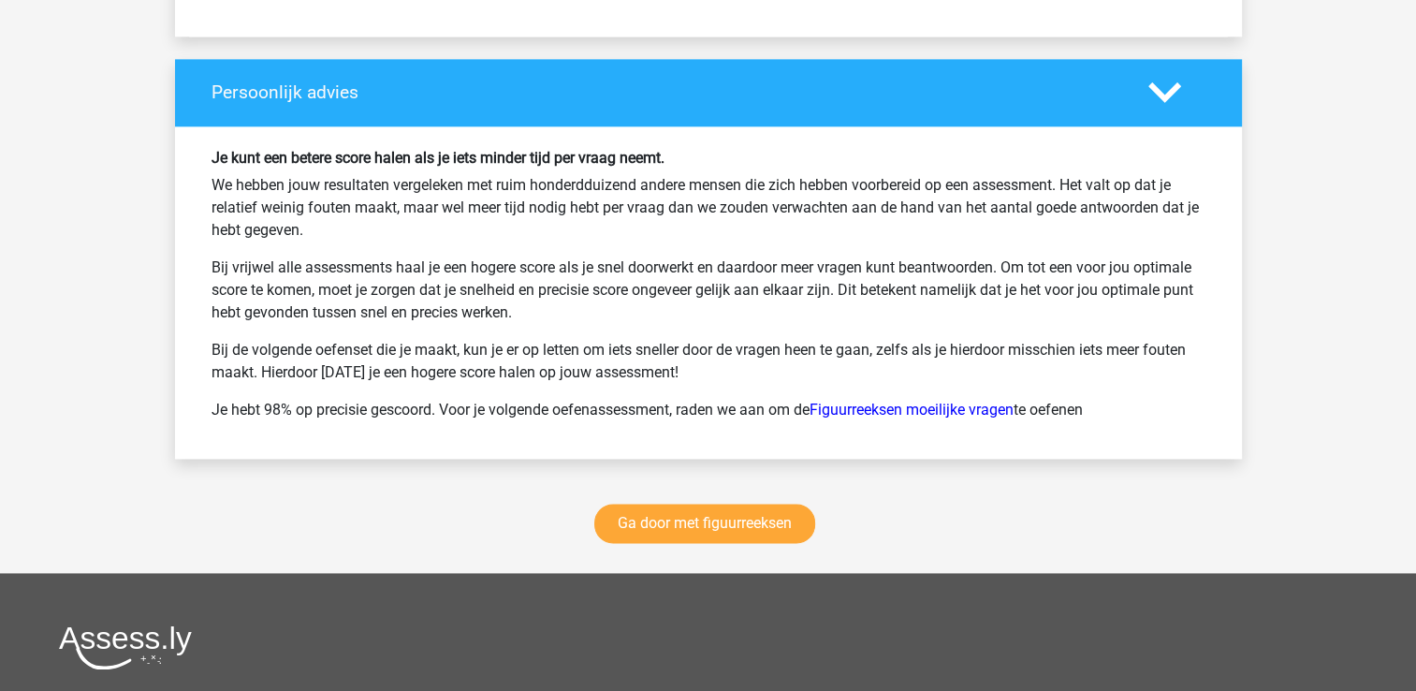
scroll to position [2545, 0]
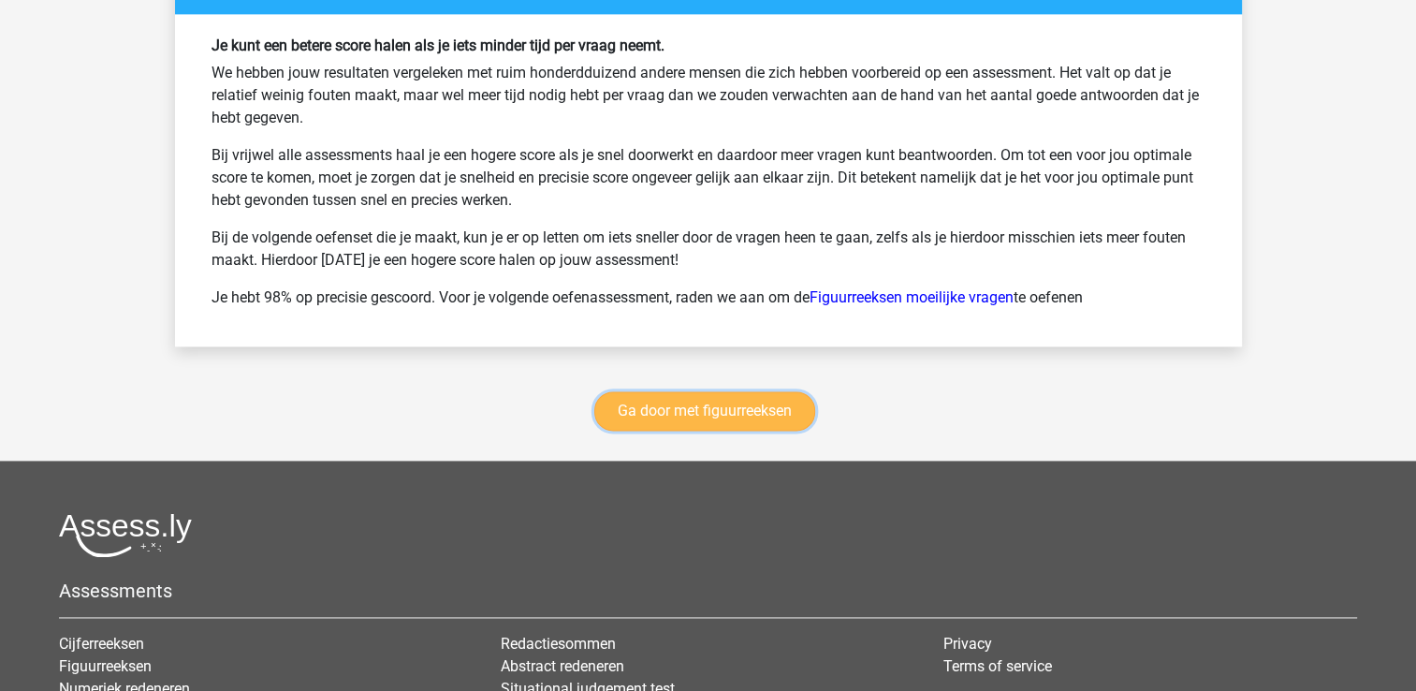
click at [778, 406] on link "Ga door met figuurreeksen" at bounding box center [704, 410] width 221 height 39
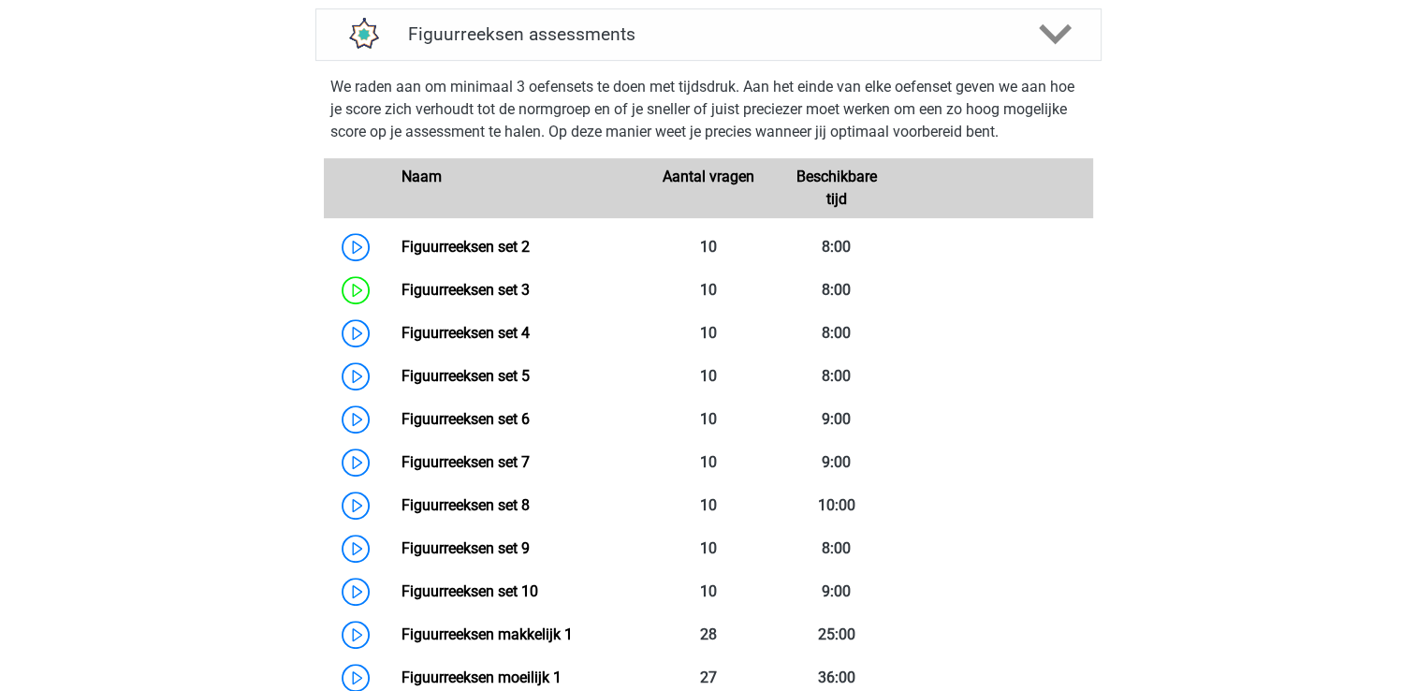
scroll to position [850, 0]
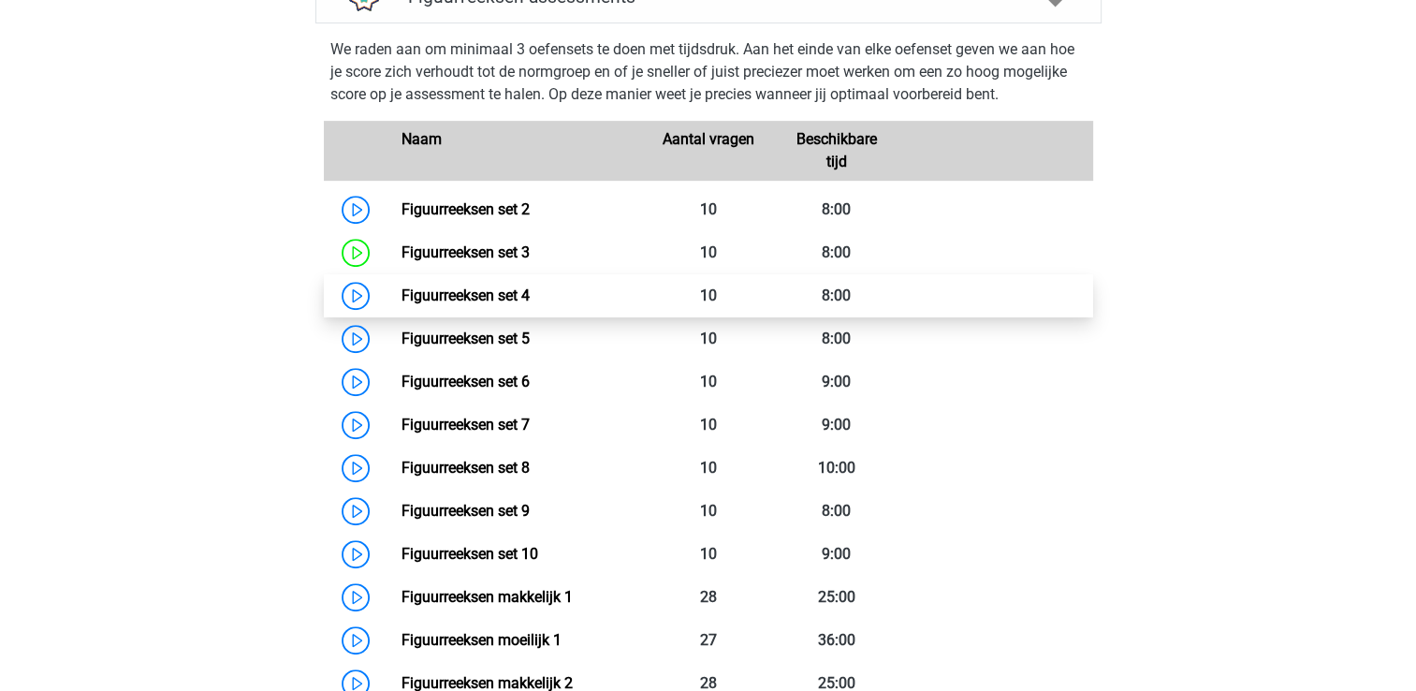
click at [530, 304] on link "Figuurreeksen set 4" at bounding box center [465, 295] width 128 height 18
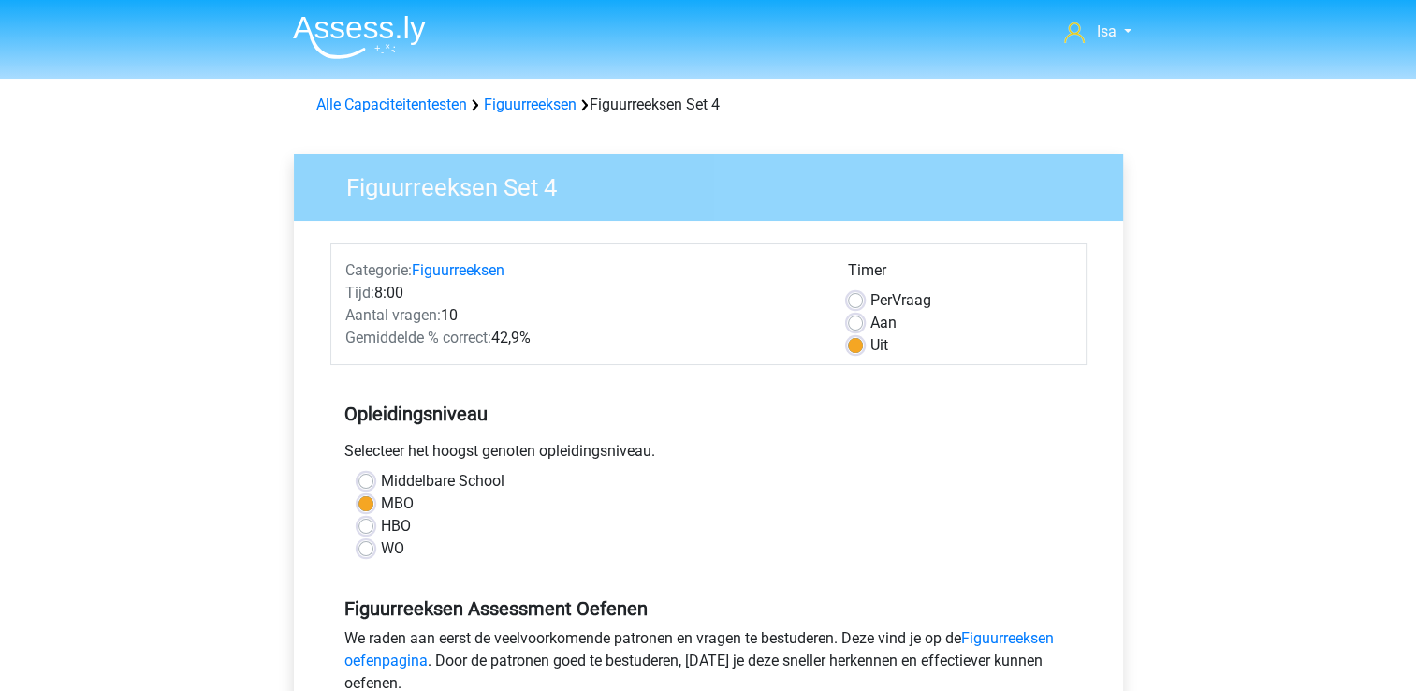
click at [868, 314] on div "Aan" at bounding box center [960, 323] width 224 height 22
click at [870, 315] on label "Aan" at bounding box center [883, 323] width 26 height 22
click at [853, 315] on input "Aan" at bounding box center [855, 321] width 15 height 19
radio input "true"
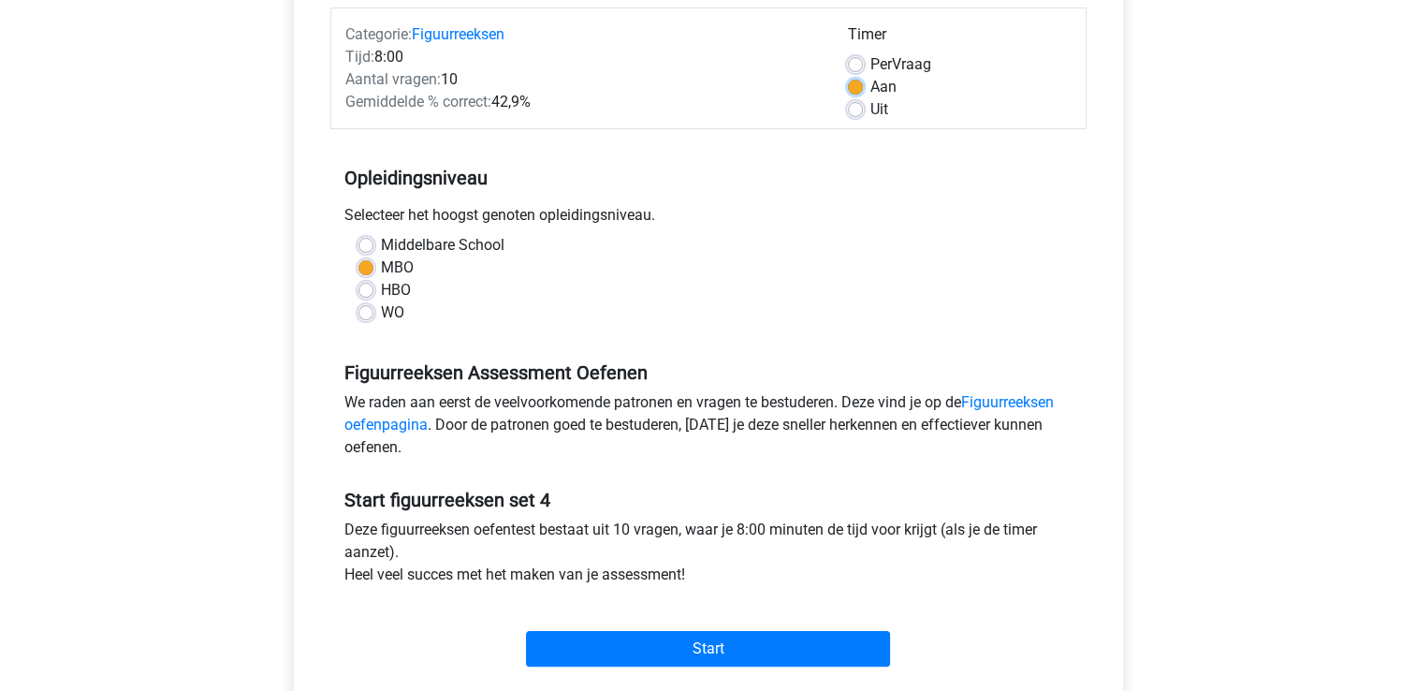
scroll to position [311, 0]
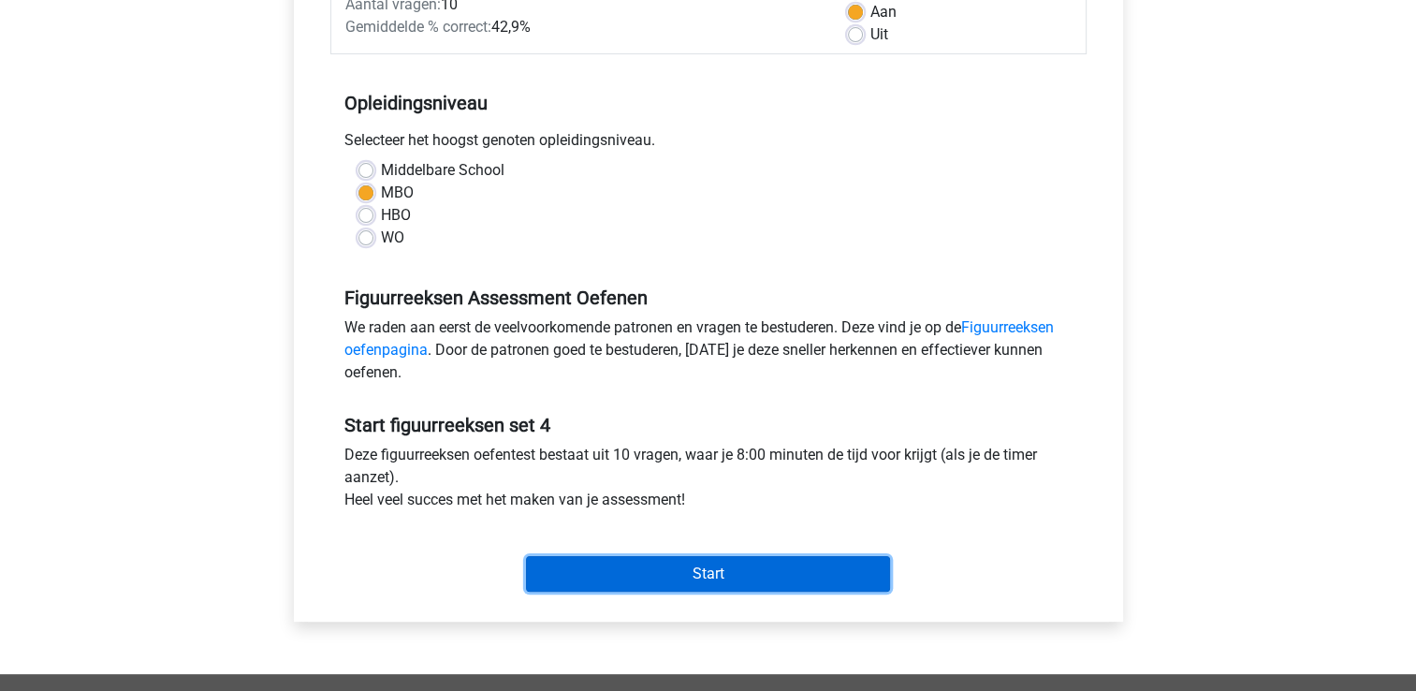
click at [748, 575] on input "Start" at bounding box center [708, 574] width 364 height 36
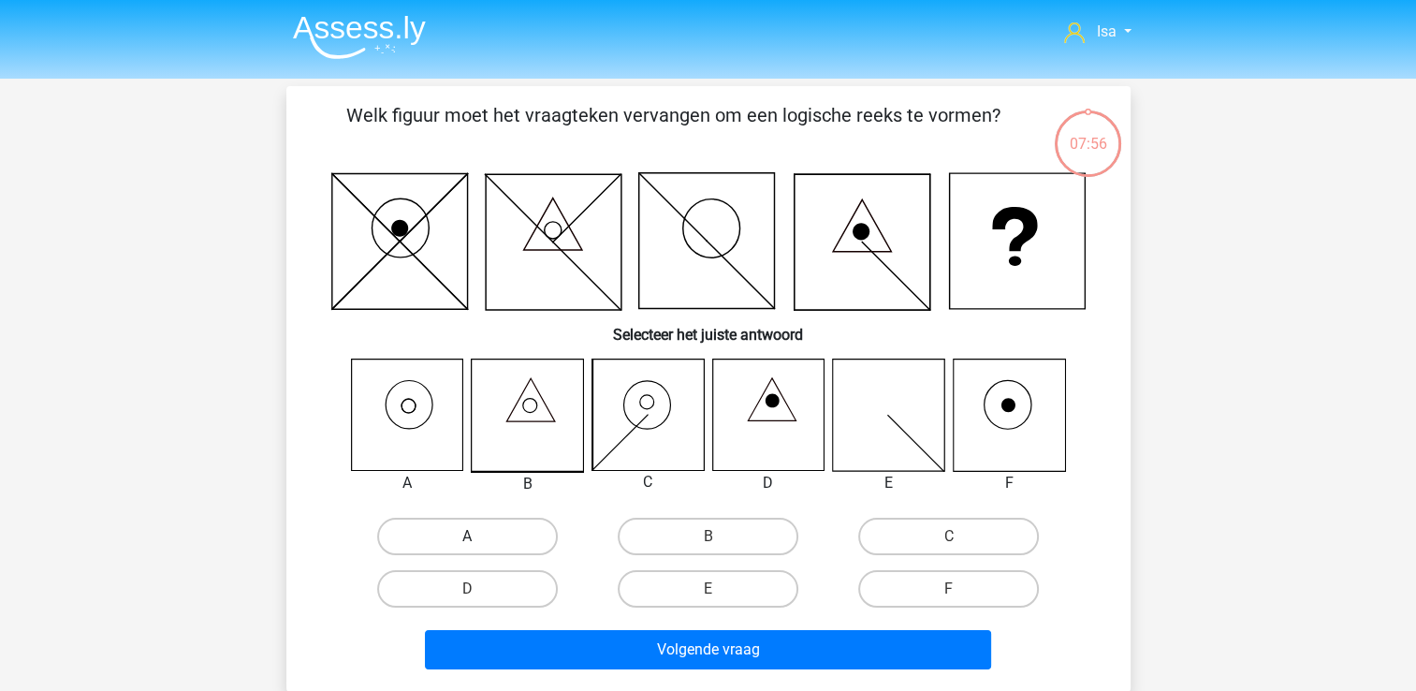
click at [509, 535] on label "A" at bounding box center [467, 535] width 181 height 37
click at [479, 536] on input "A" at bounding box center [473, 542] width 12 height 12
radio input "true"
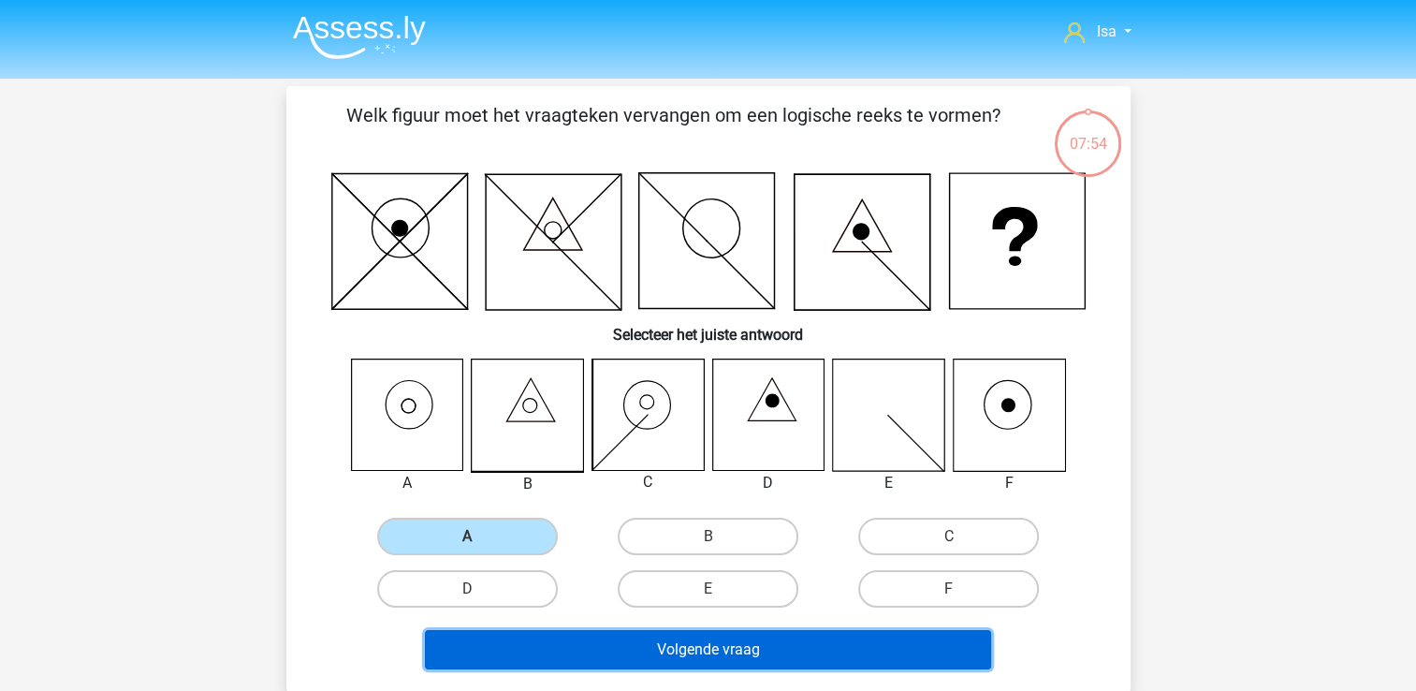
click at [543, 649] on button "Volgende vraag" at bounding box center [708, 649] width 566 height 39
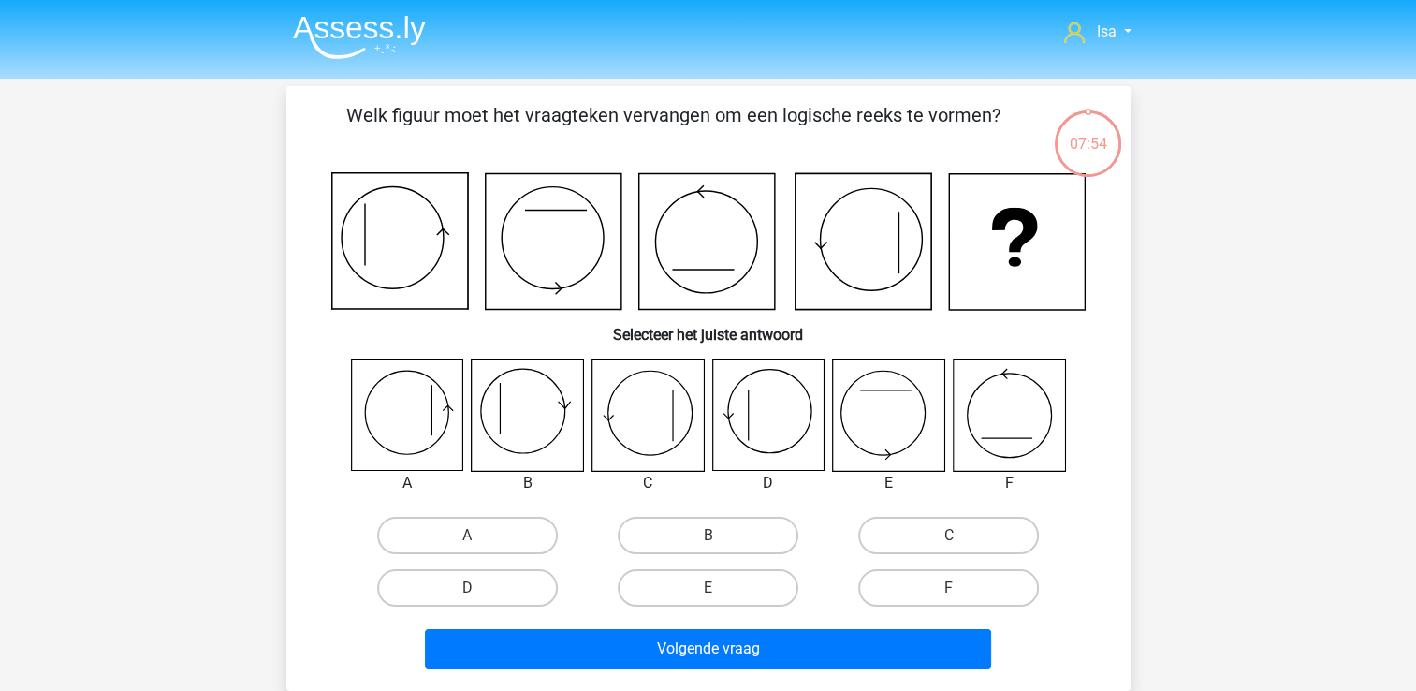
scroll to position [86, 0]
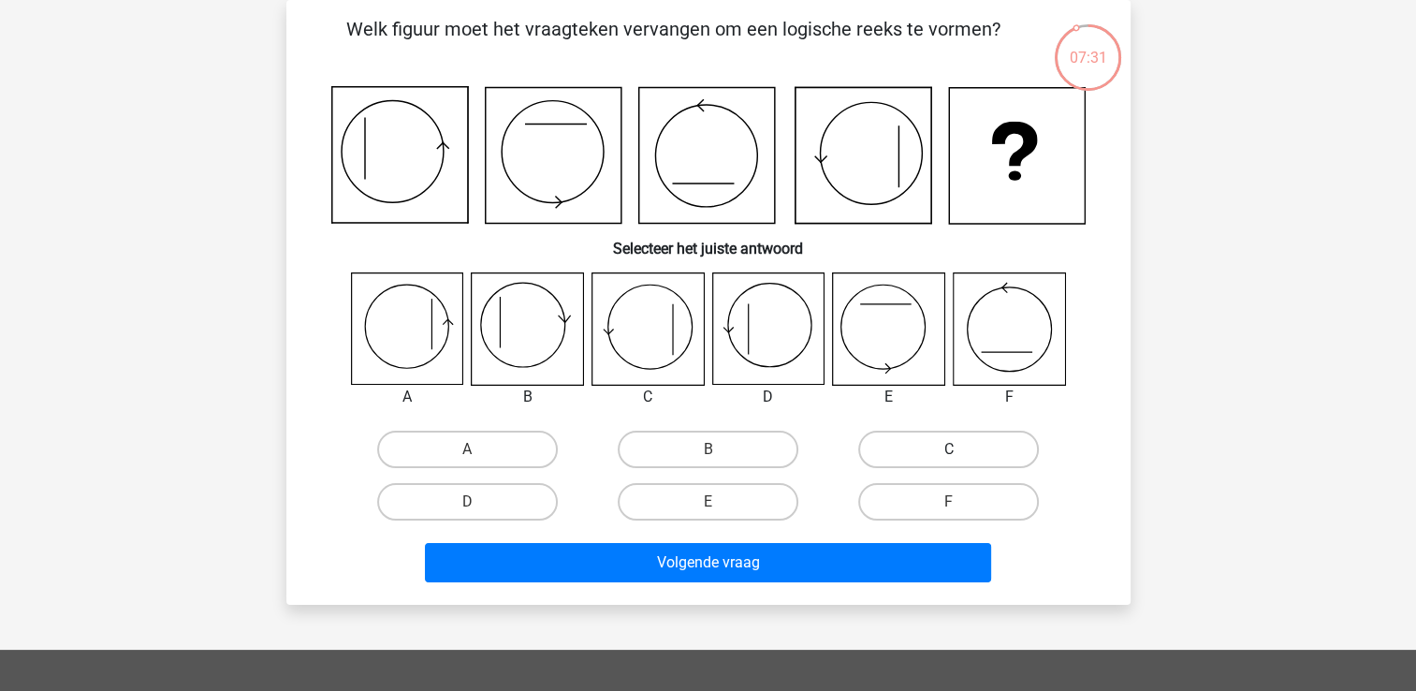
click at [926, 454] on label "C" at bounding box center [948, 448] width 181 height 37
click at [949, 454] on input "C" at bounding box center [955, 455] width 12 height 12
radio input "true"
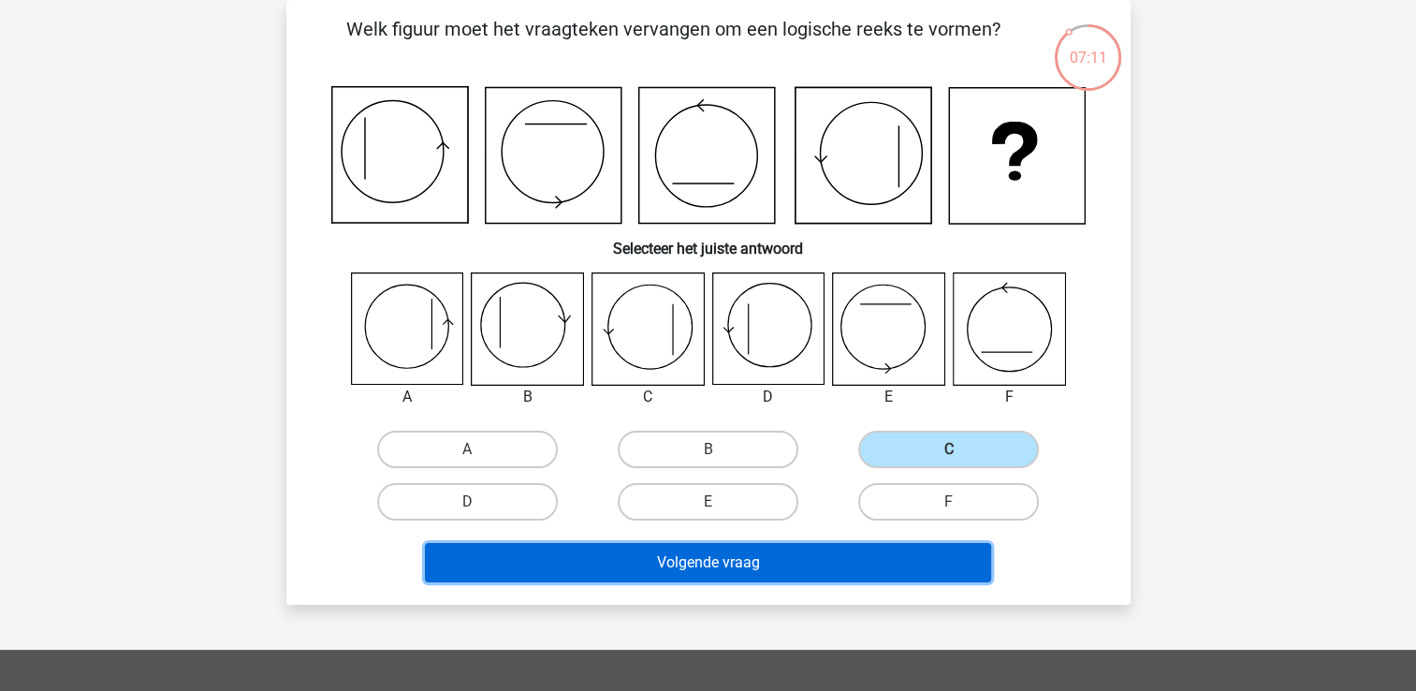
click at [794, 573] on button "Volgende vraag" at bounding box center [708, 562] width 566 height 39
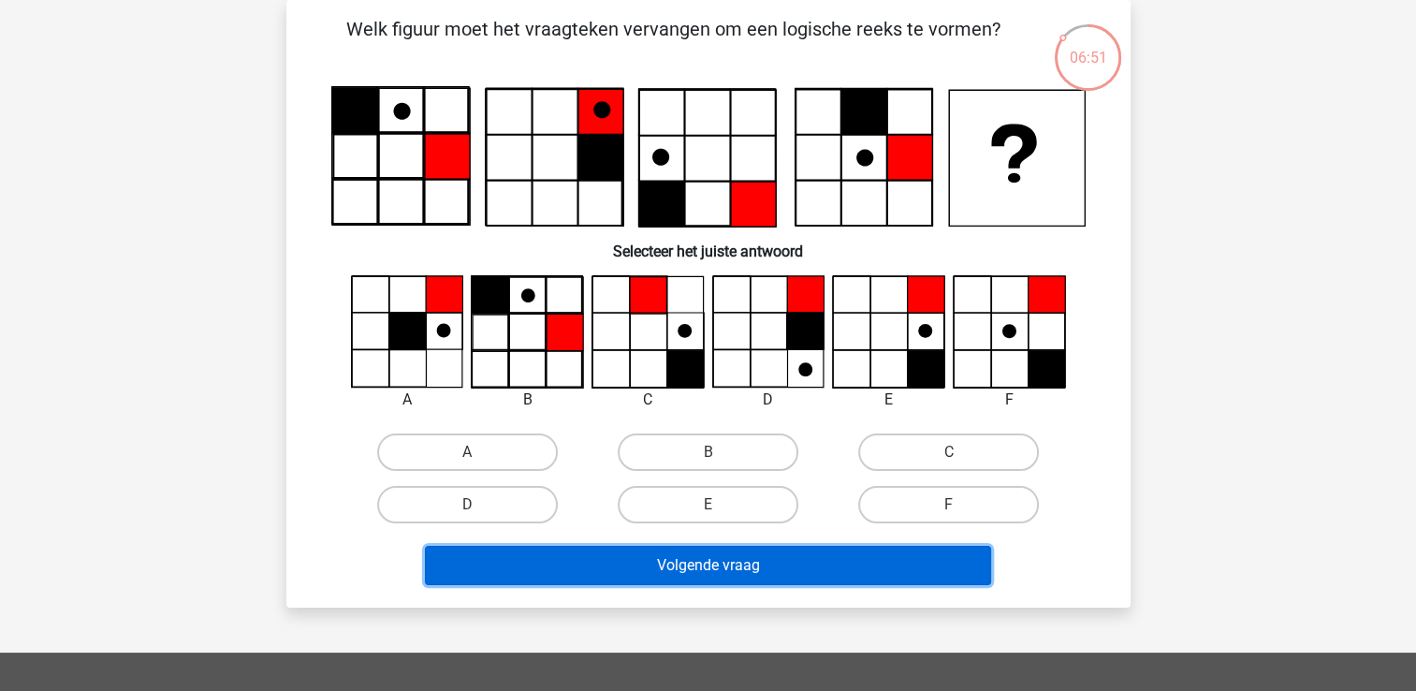
drag, startPoint x: 794, startPoint y: 573, endPoint x: 1004, endPoint y: 536, distance: 212.7
click at [1004, 536] on div "Volgende vraag" at bounding box center [708, 562] width 784 height 62
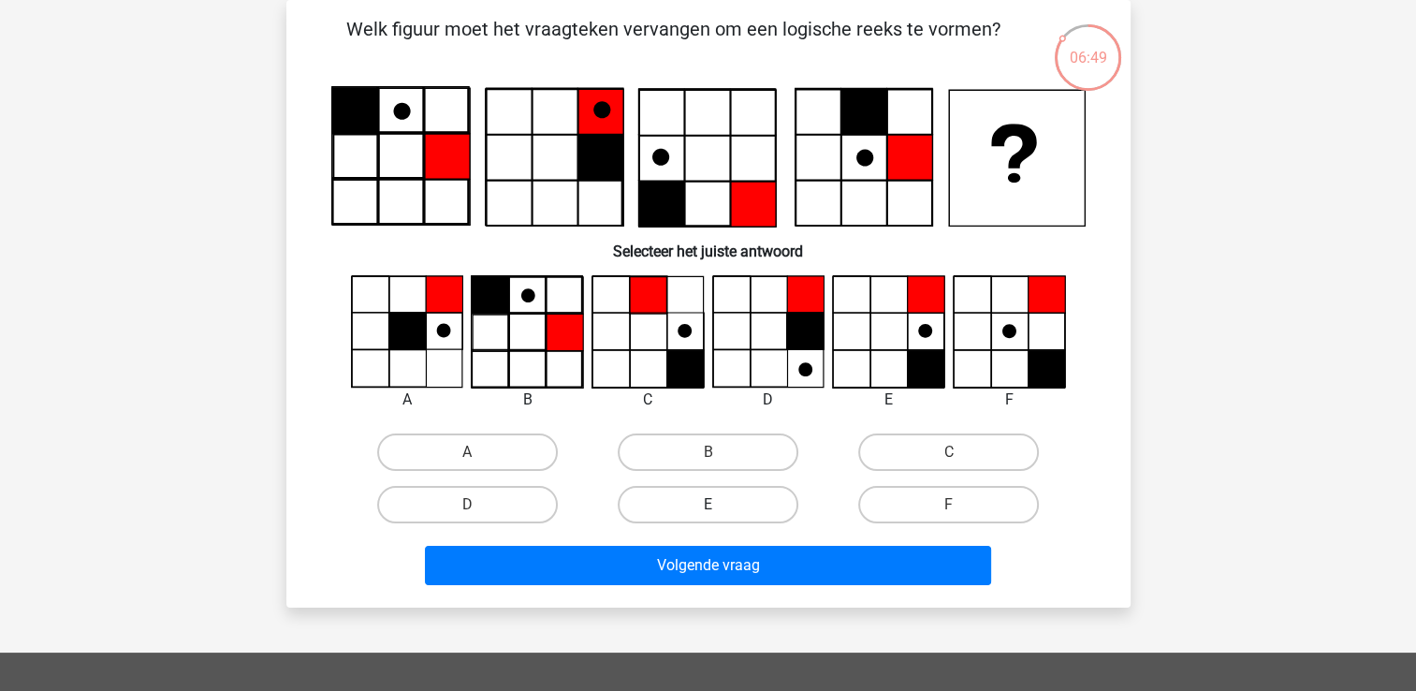
click at [699, 511] on label "E" at bounding box center [708, 504] width 181 height 37
click at [707, 511] on input "E" at bounding box center [713, 510] width 12 height 12
radio input "true"
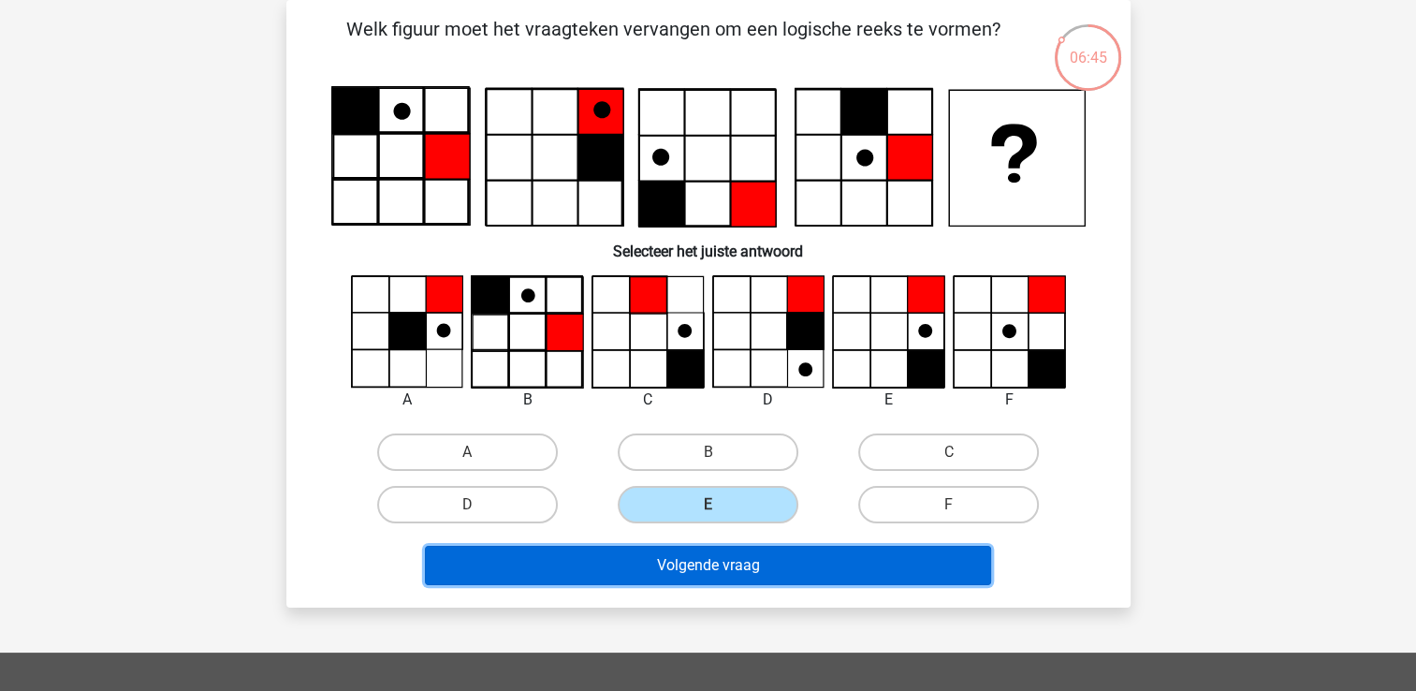
click at [715, 566] on button "Volgende vraag" at bounding box center [708, 565] width 566 height 39
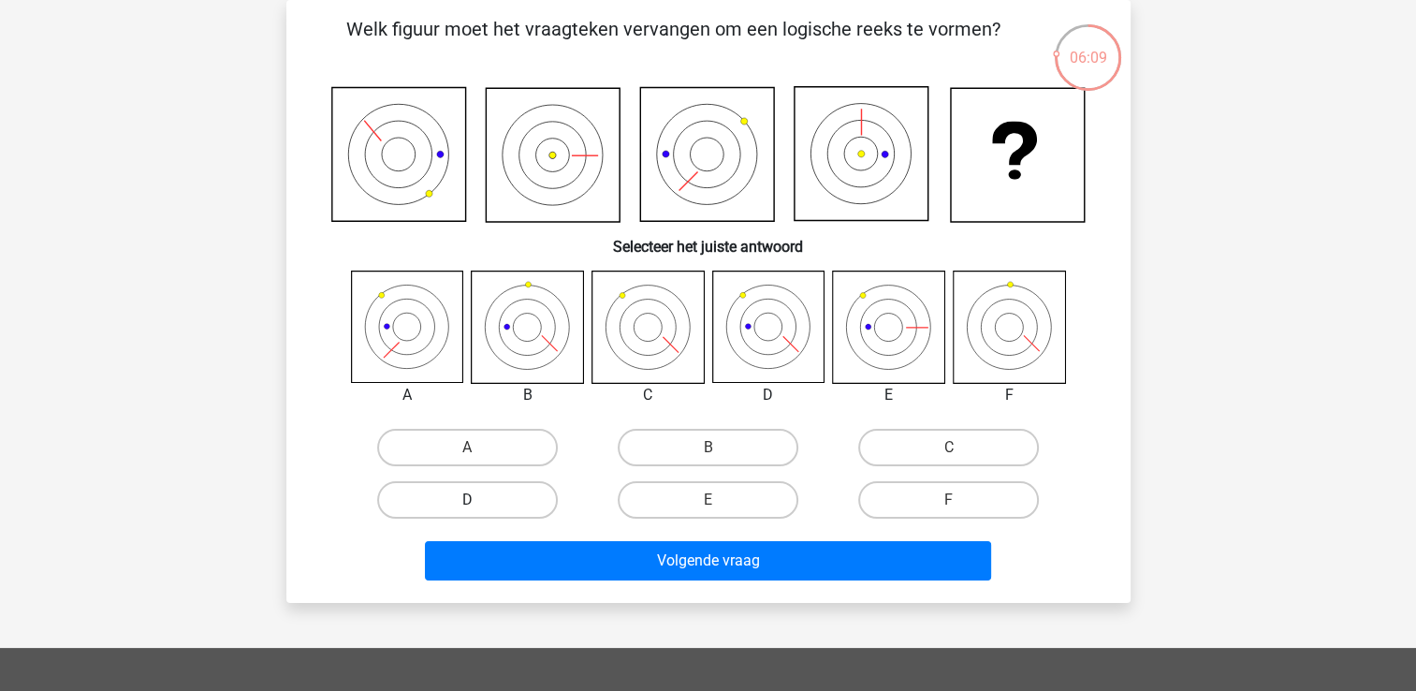
click at [476, 497] on label "D" at bounding box center [467, 499] width 181 height 37
click at [476, 500] on input "D" at bounding box center [473, 506] width 12 height 12
radio input "true"
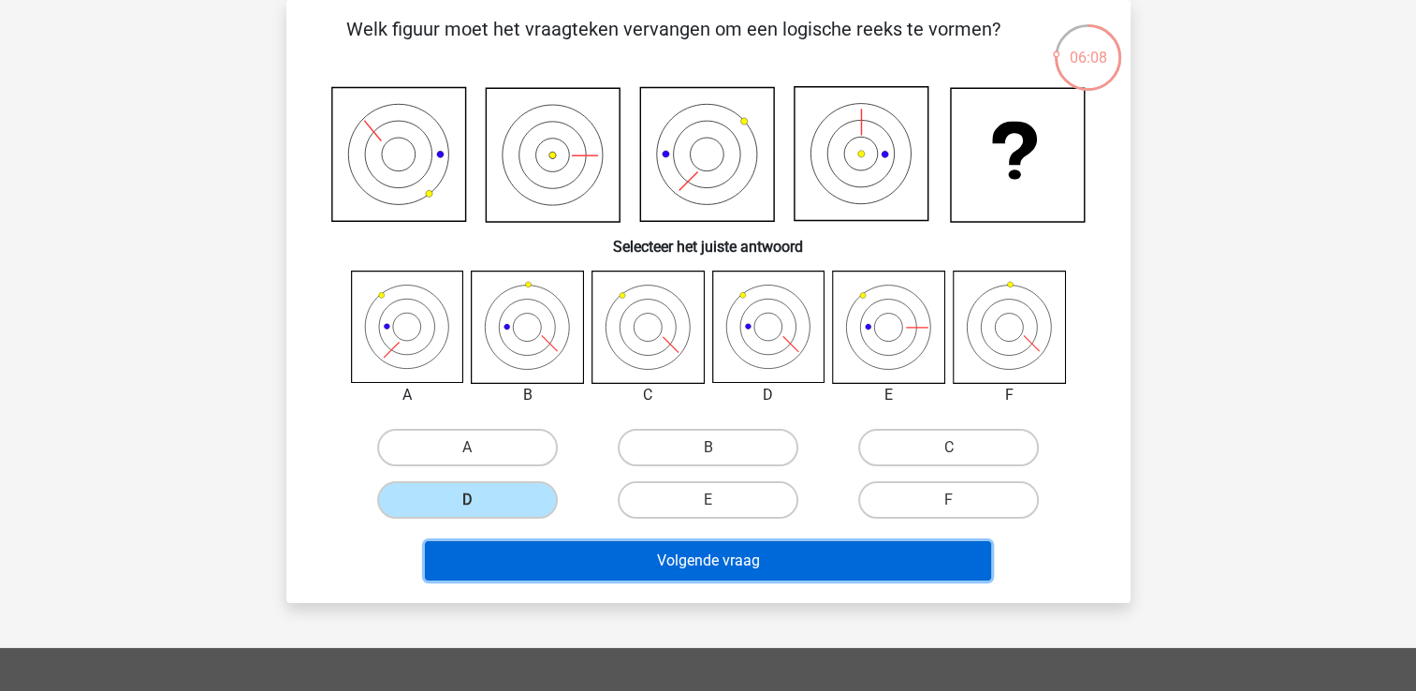
click at [498, 555] on button "Volgende vraag" at bounding box center [708, 560] width 566 height 39
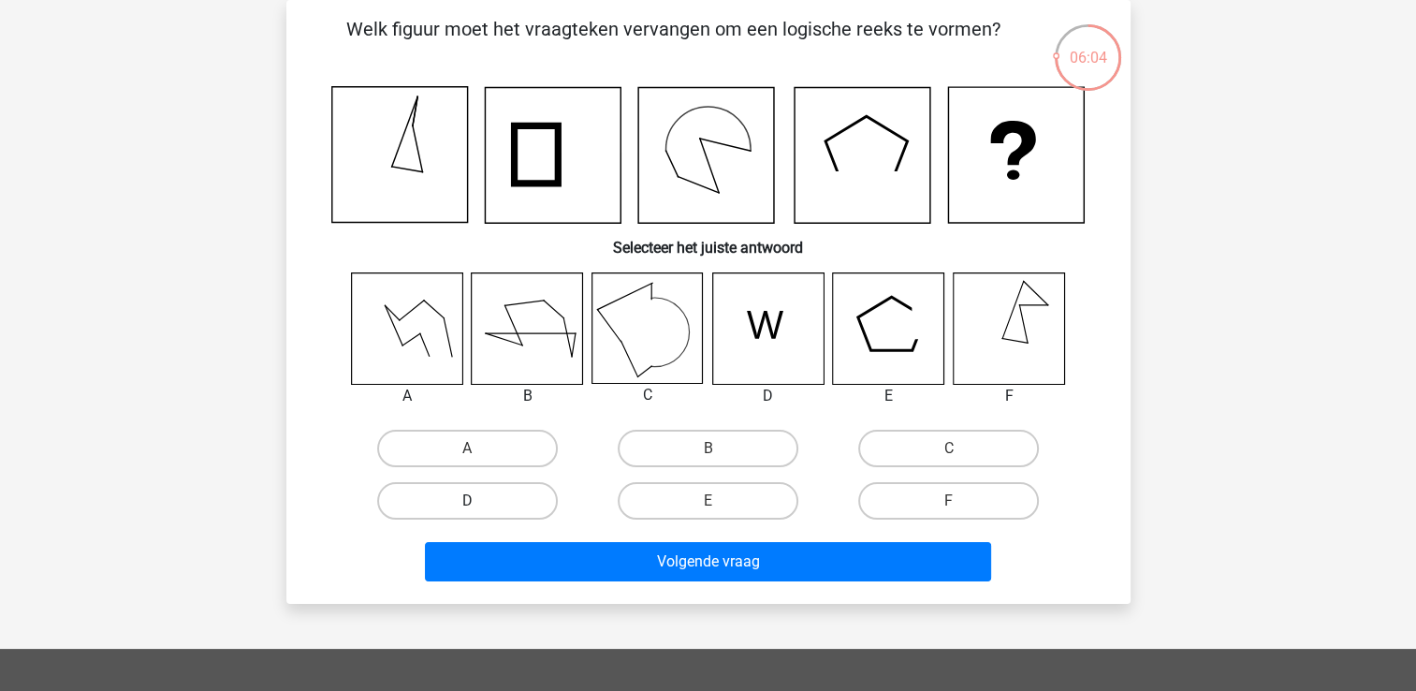
drag, startPoint x: 781, startPoint y: 515, endPoint x: 393, endPoint y: 496, distance: 388.8
click at [393, 496] on div "A B C D" at bounding box center [708, 474] width 722 height 105
click at [393, 496] on label "D" at bounding box center [467, 500] width 181 height 37
click at [467, 501] on input "D" at bounding box center [473, 507] width 12 height 12
radio input "true"
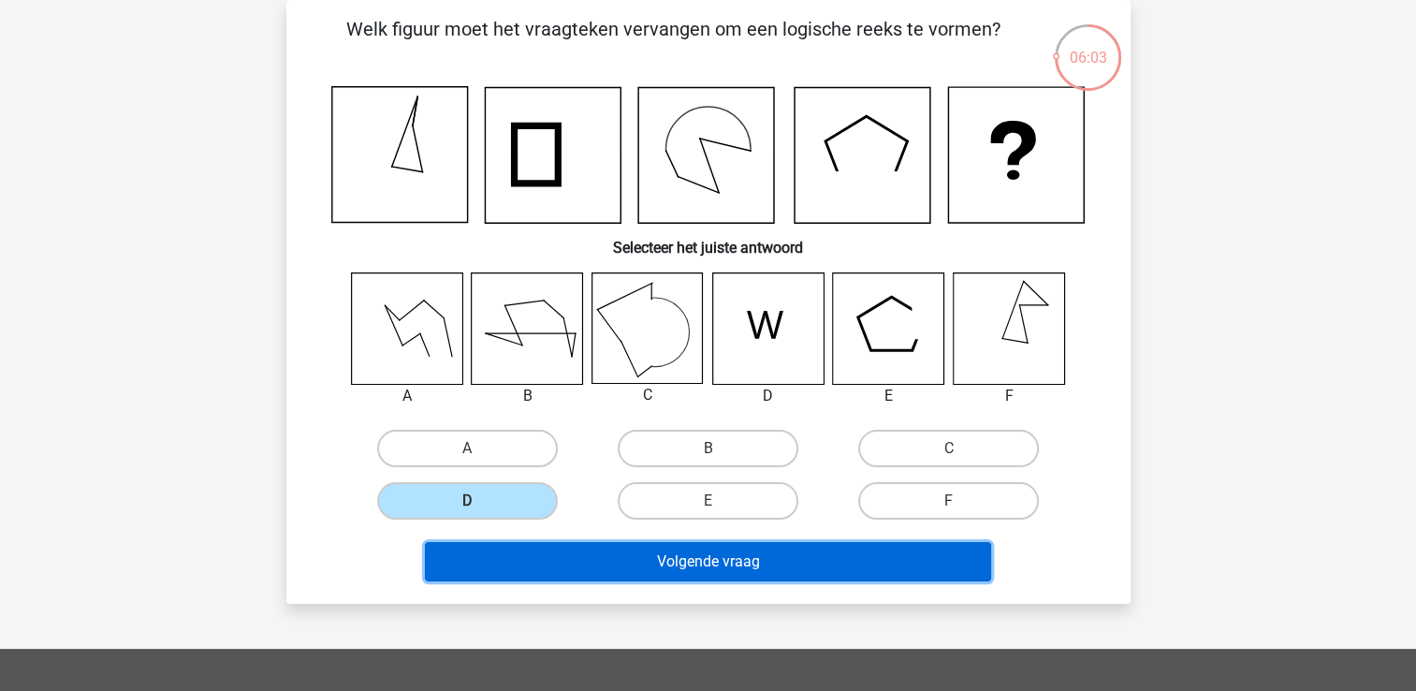
click at [478, 564] on button "Volgende vraag" at bounding box center [708, 561] width 566 height 39
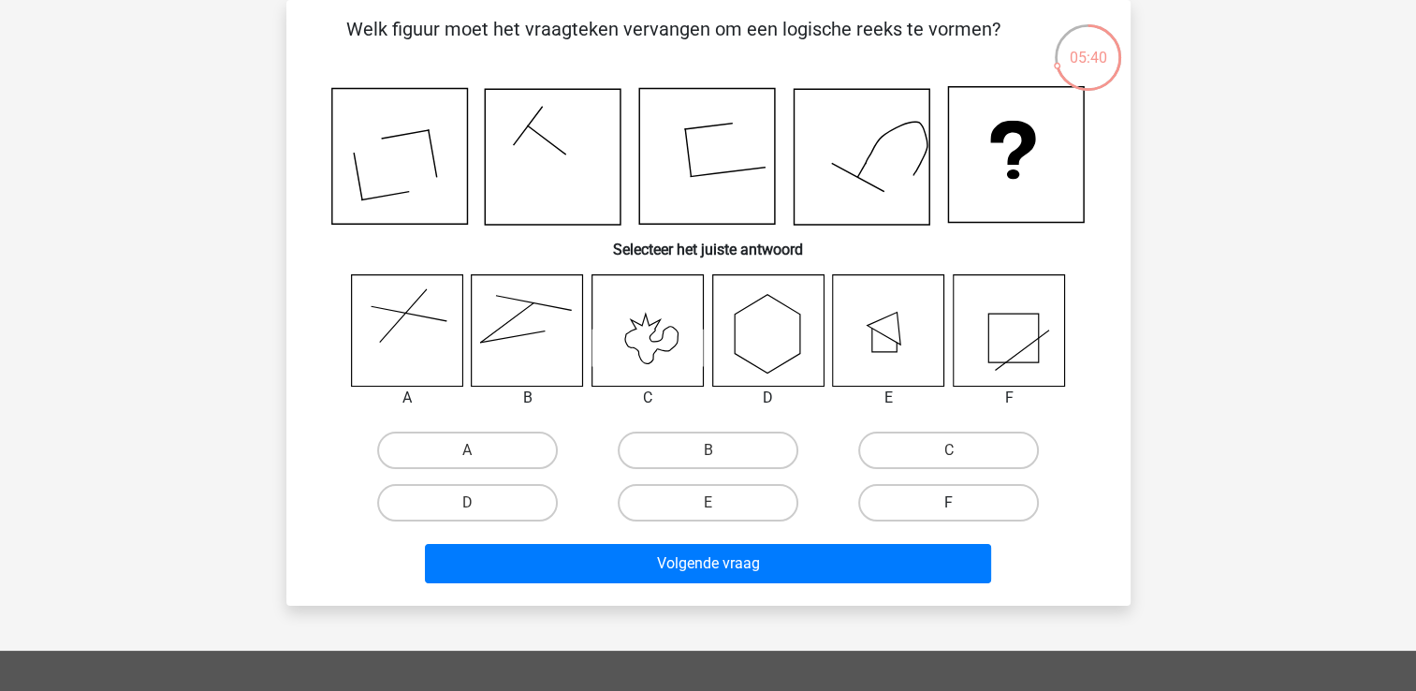
click at [876, 511] on label "F" at bounding box center [948, 502] width 181 height 37
click at [949, 511] on input "F" at bounding box center [955, 508] width 12 height 12
radio input "true"
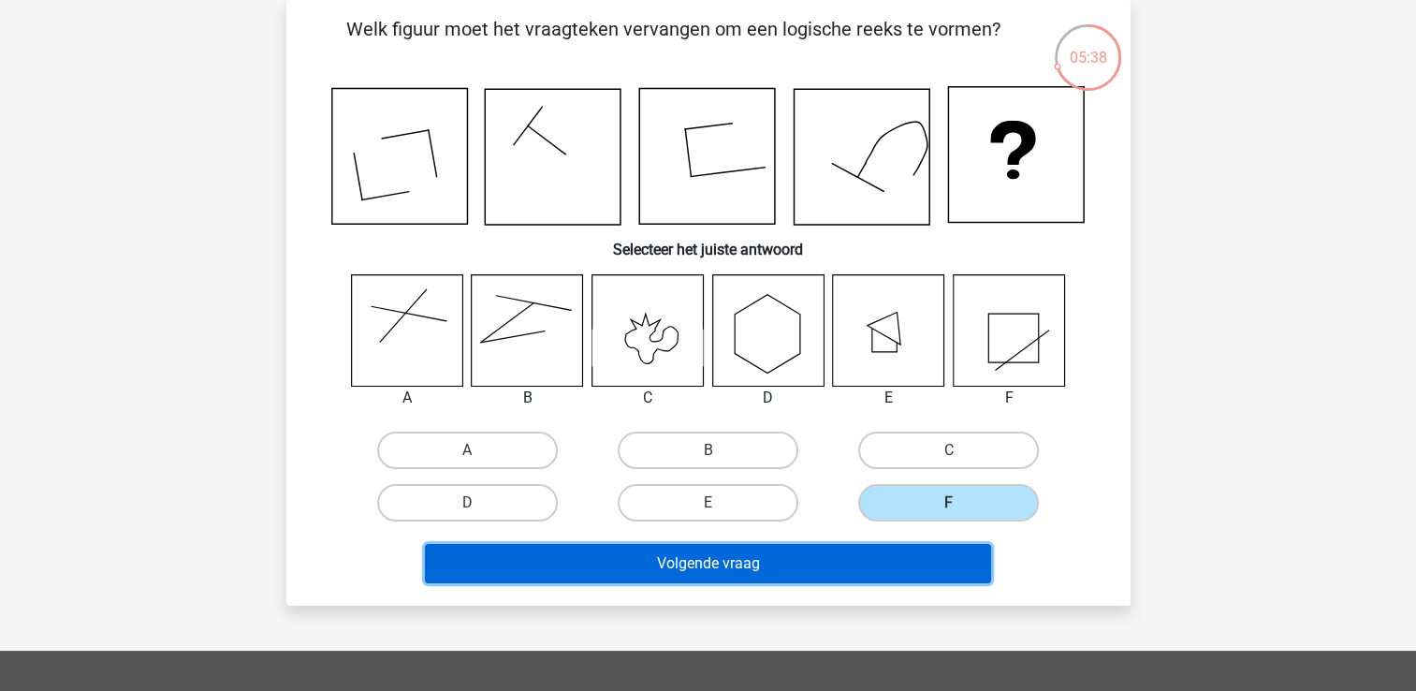
click at [811, 575] on button "Volgende vraag" at bounding box center [708, 563] width 566 height 39
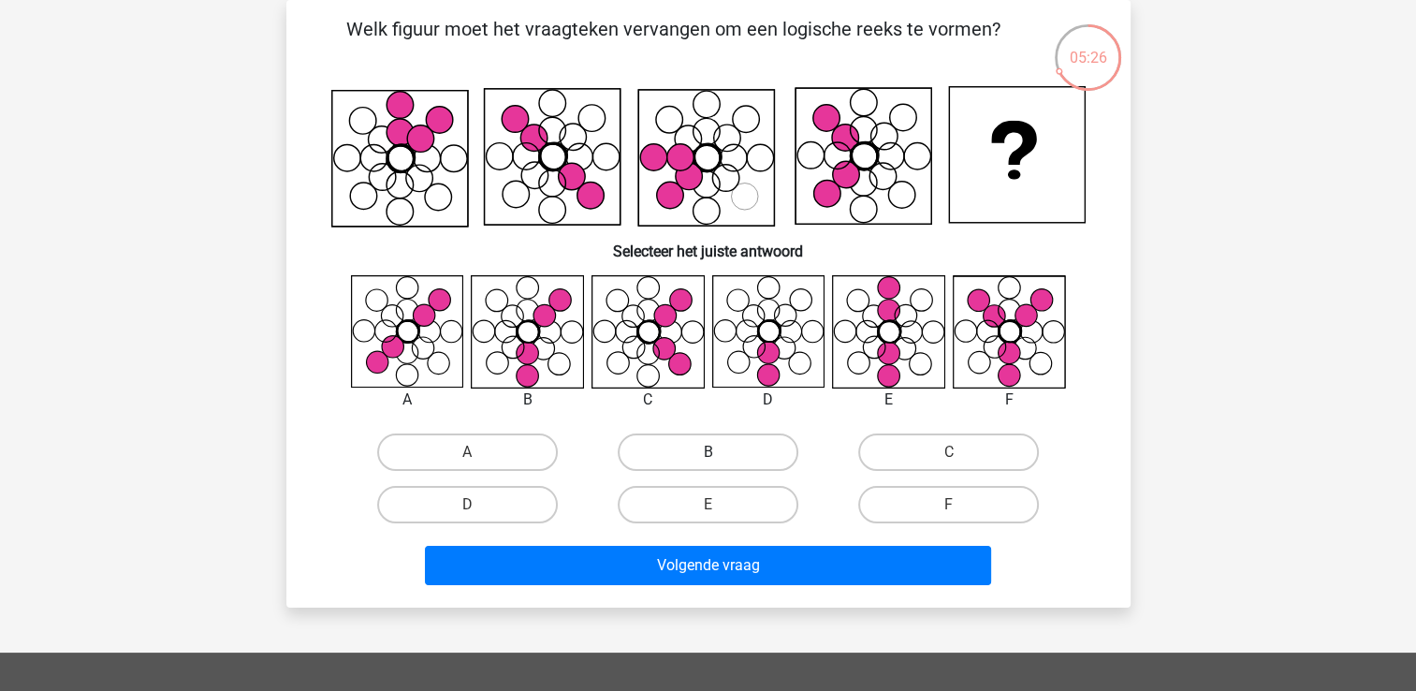
click at [724, 469] on label "B" at bounding box center [708, 451] width 181 height 37
click at [720, 464] on input "B" at bounding box center [713, 458] width 12 height 12
radio input "true"
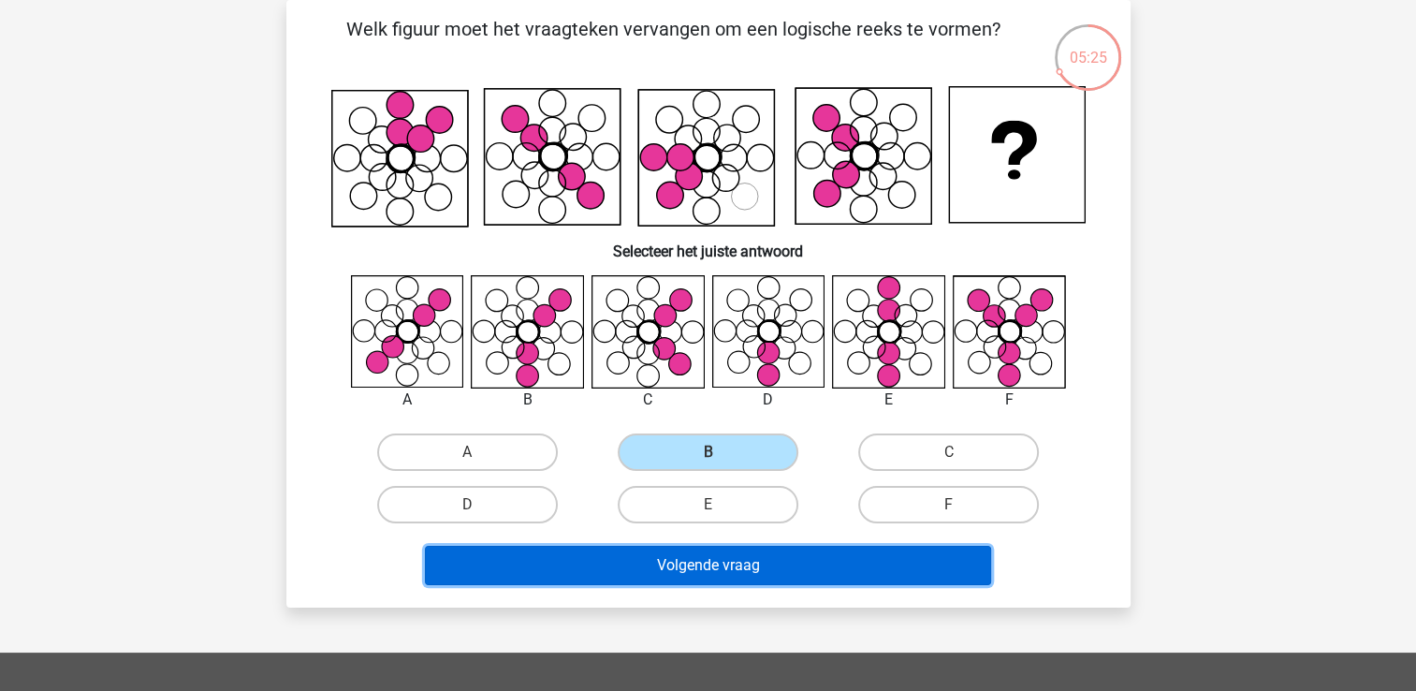
click at [694, 548] on button "Volgende vraag" at bounding box center [708, 565] width 566 height 39
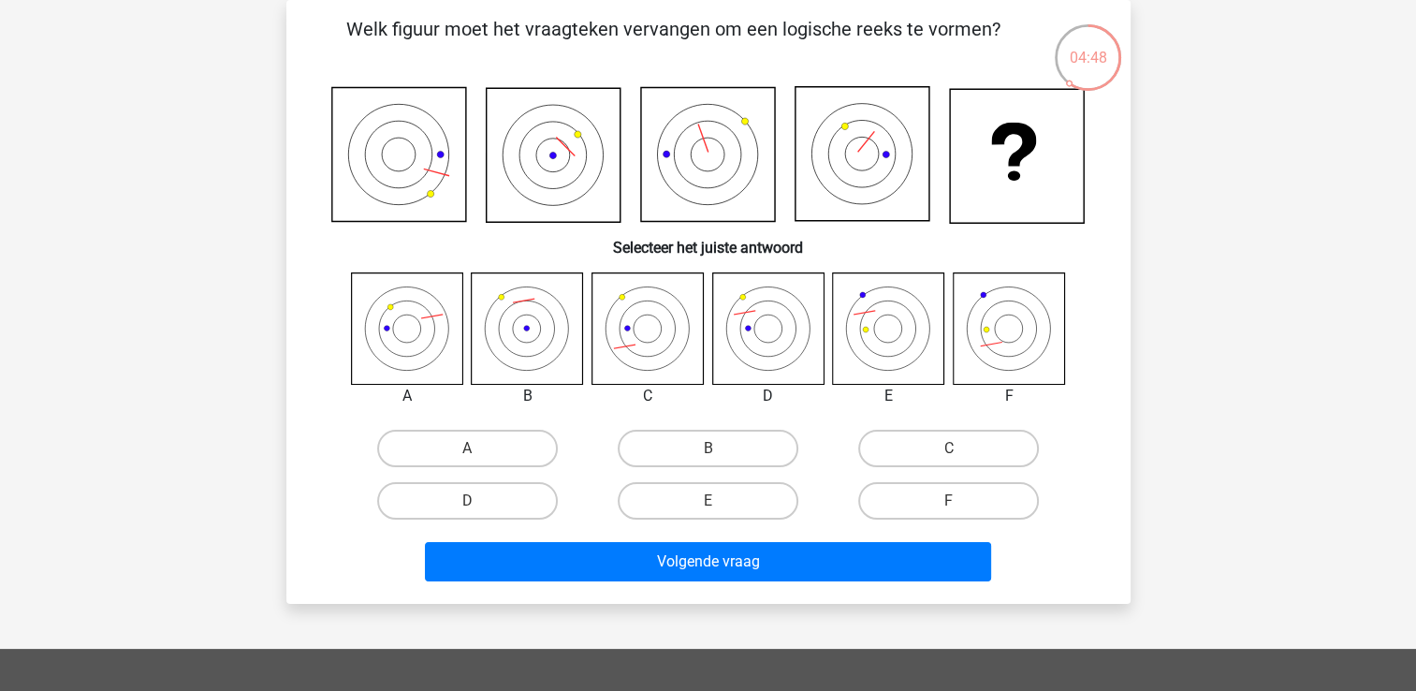
click at [952, 448] on input "C" at bounding box center [955, 454] width 12 height 12
radio input "true"
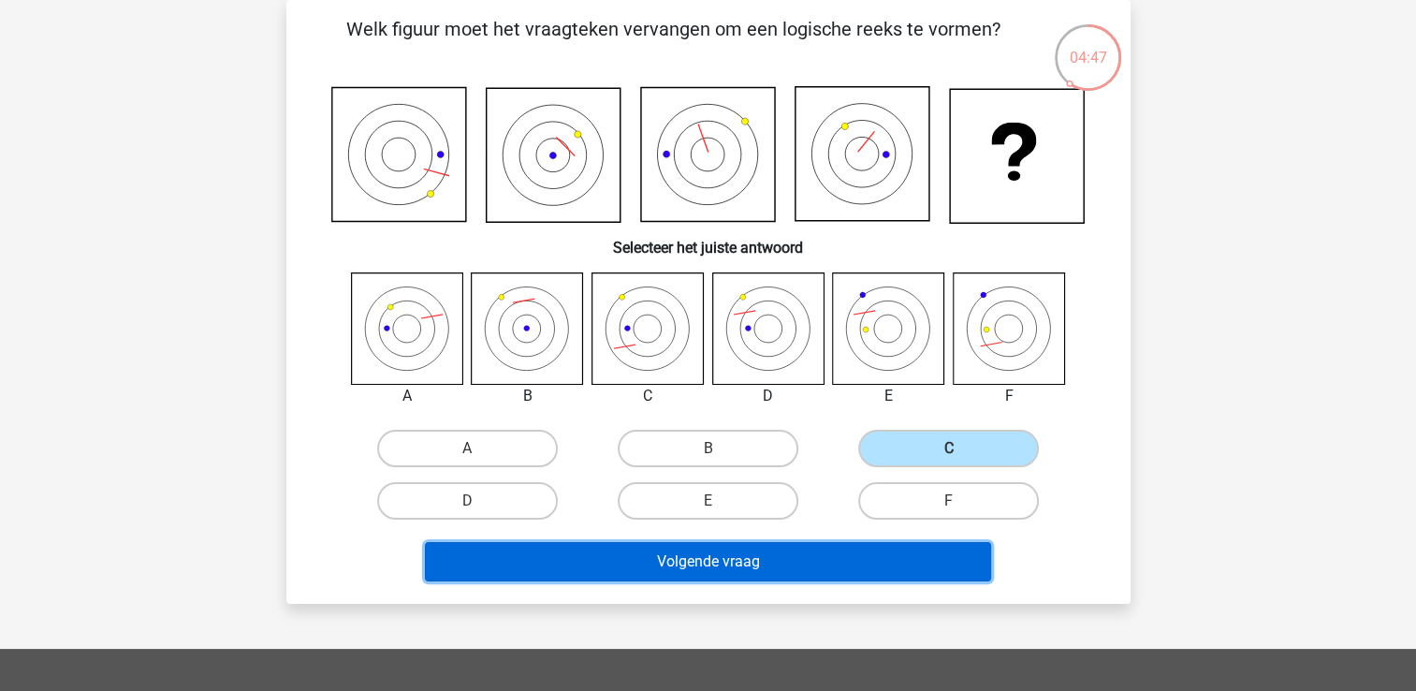
click at [867, 560] on button "Volgende vraag" at bounding box center [708, 561] width 566 height 39
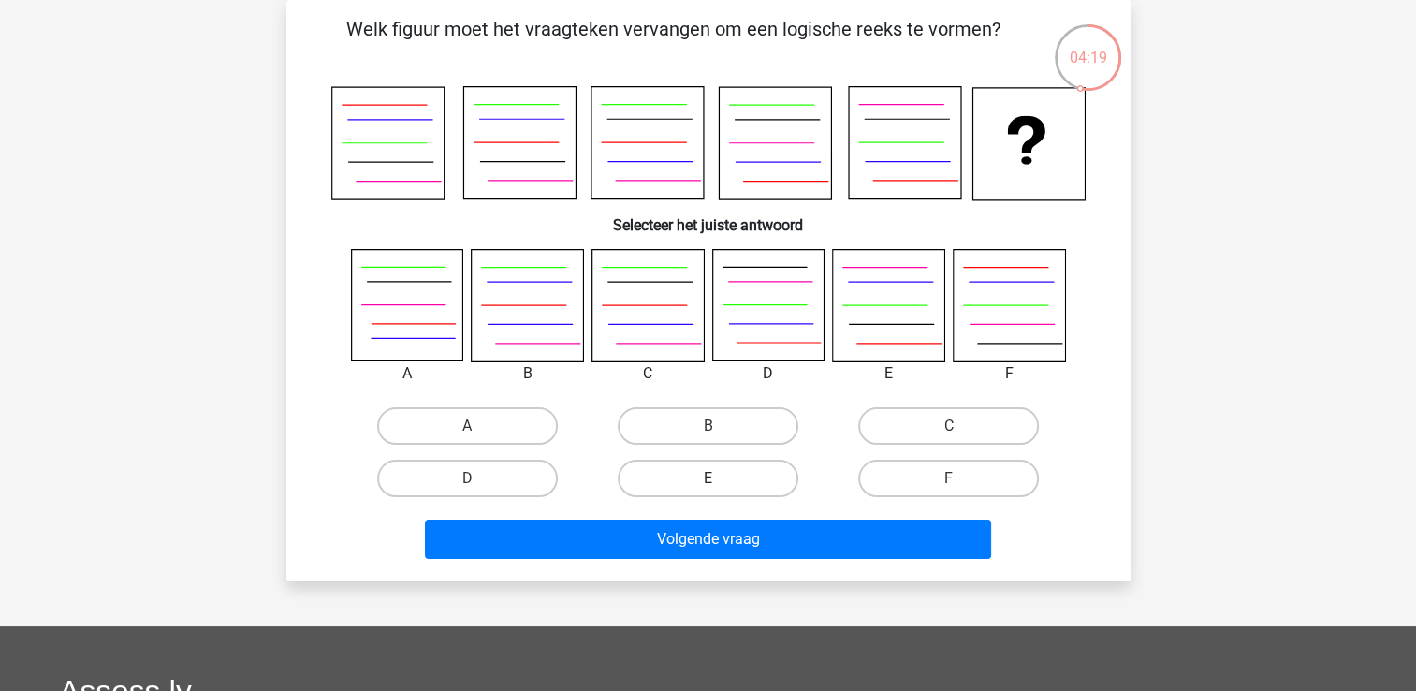
click at [734, 471] on label "E" at bounding box center [708, 477] width 181 height 37
click at [720, 478] on input "E" at bounding box center [713, 484] width 12 height 12
radio input "true"
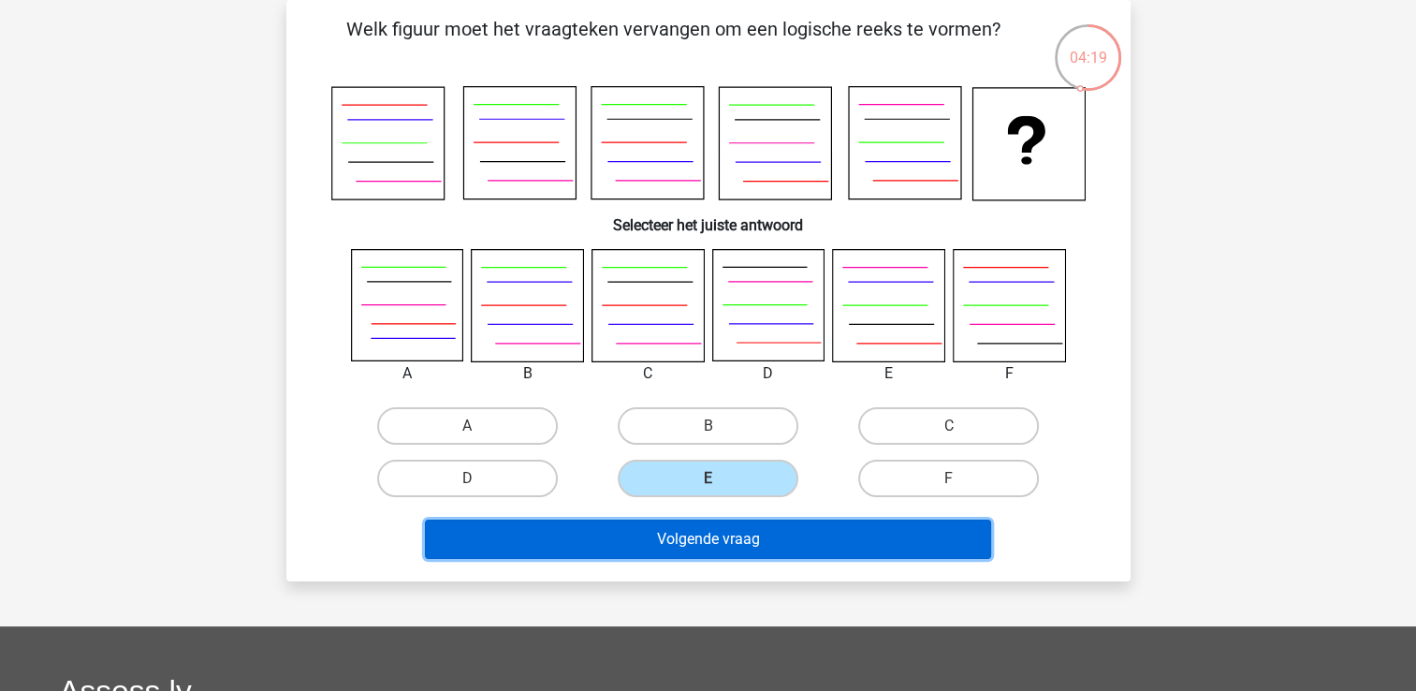
click at [712, 528] on button "Volgende vraag" at bounding box center [708, 538] width 566 height 39
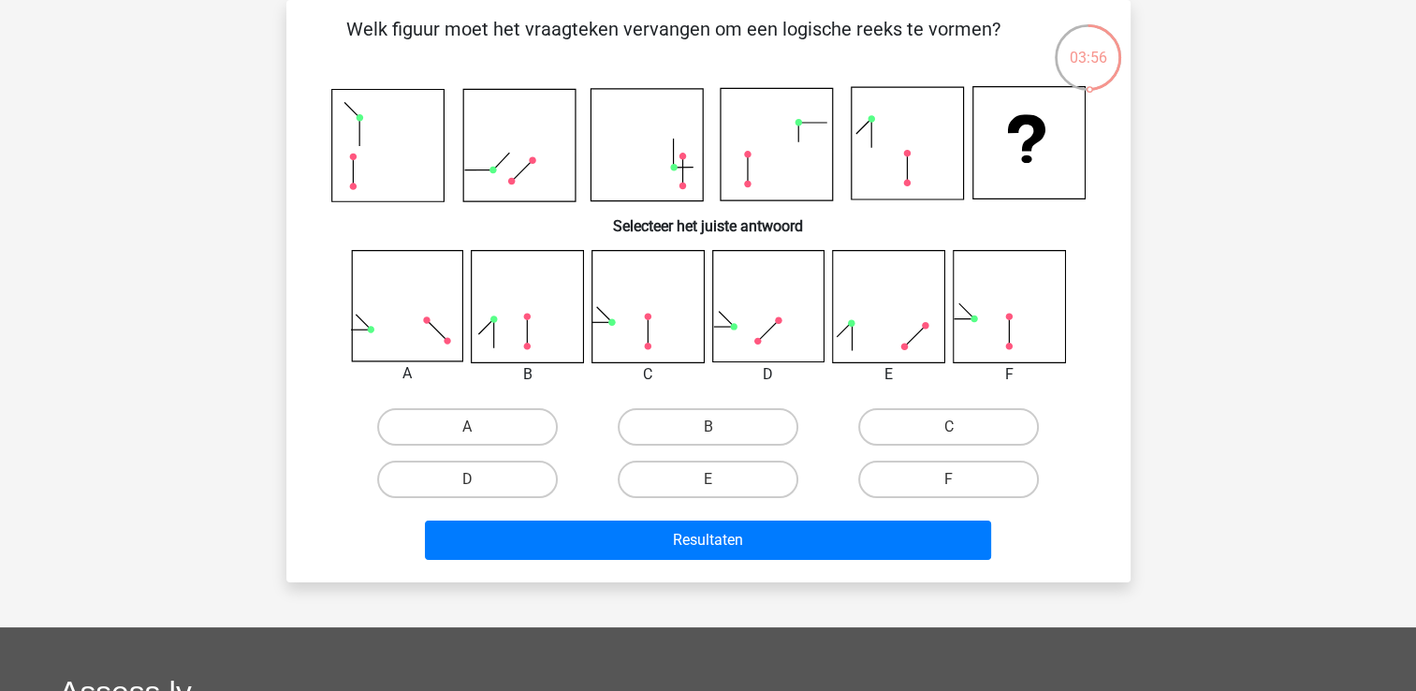
click at [939, 402] on div "C" at bounding box center [948, 426] width 240 height 52
click at [936, 414] on label "C" at bounding box center [948, 426] width 181 height 37
click at [949, 427] on input "C" at bounding box center [955, 433] width 12 height 12
radio input "true"
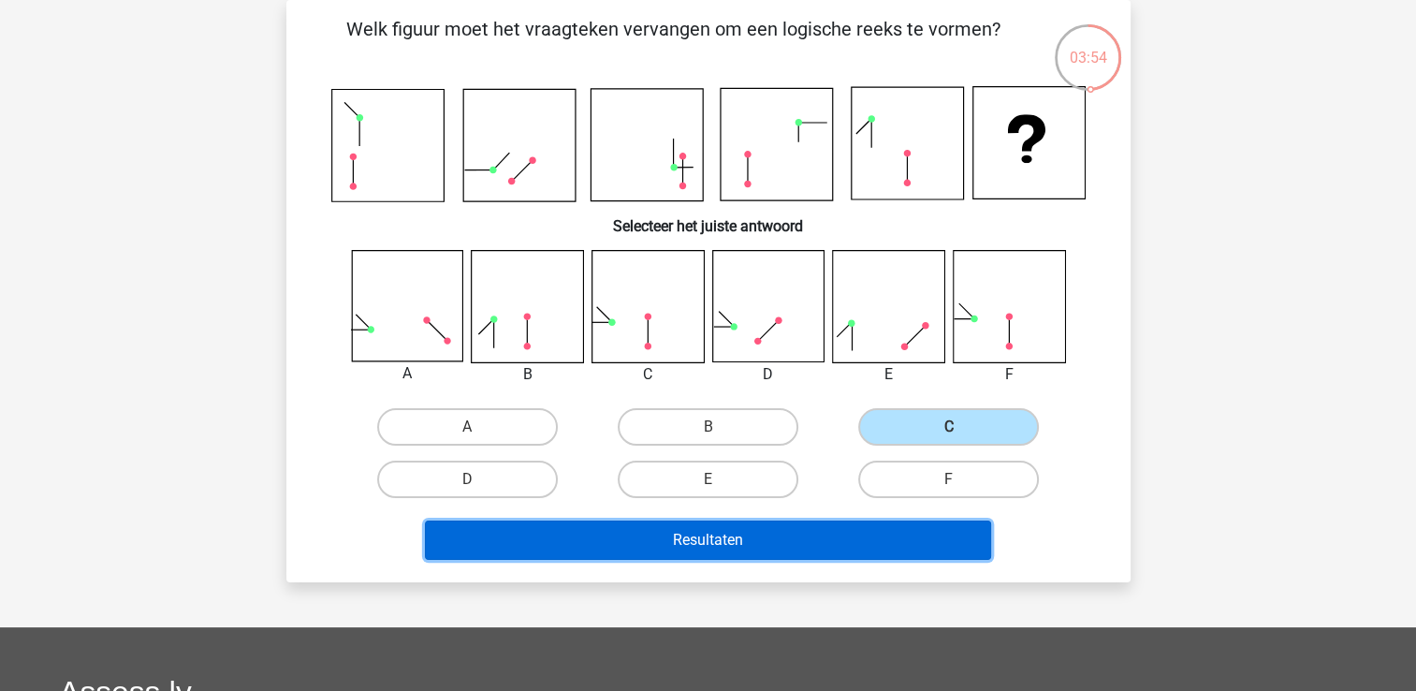
click at [829, 546] on button "Resultaten" at bounding box center [708, 539] width 566 height 39
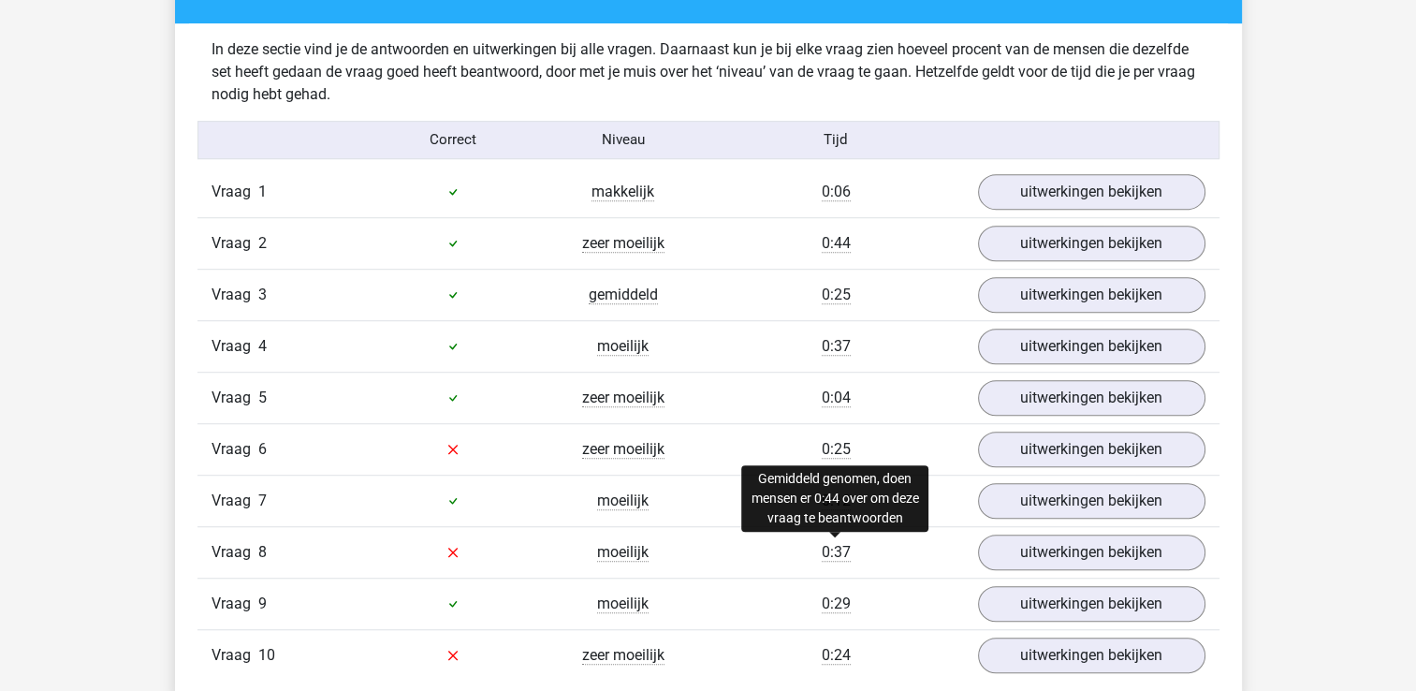
scroll to position [1160, 0]
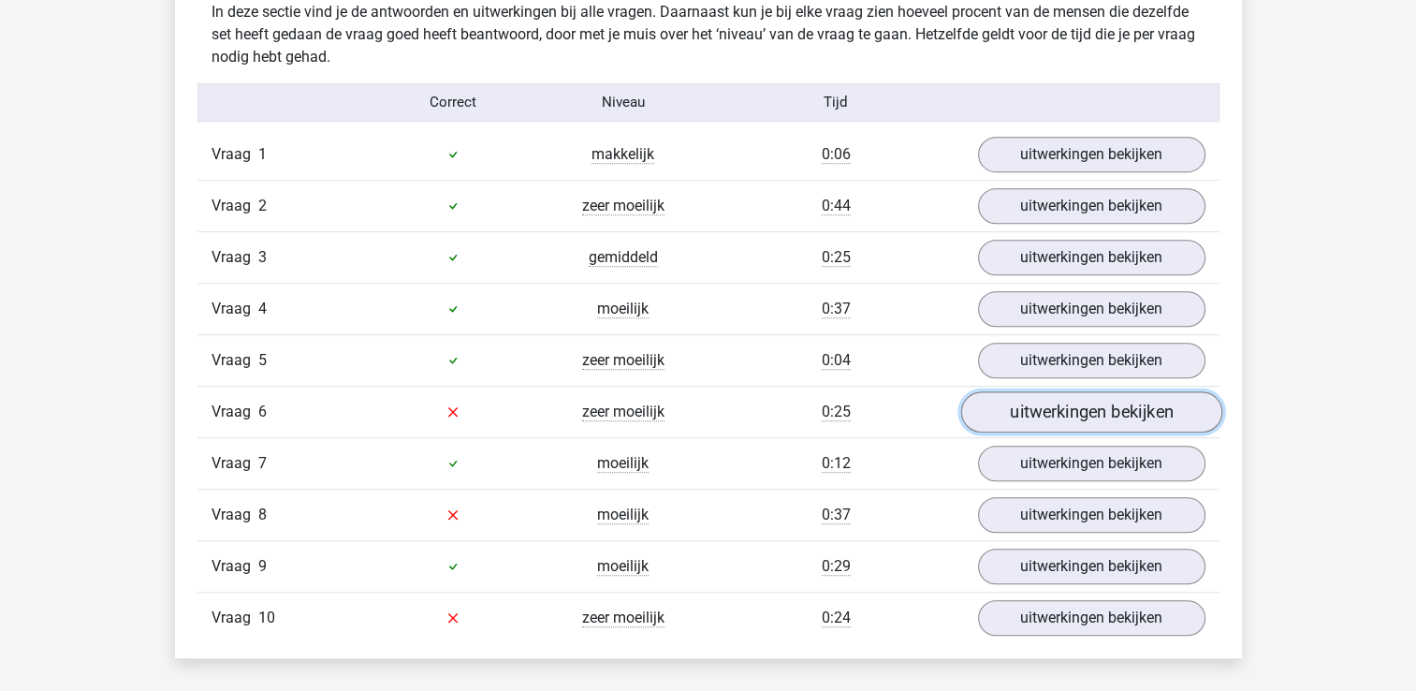
click at [1049, 404] on link "uitwerkingen bekijken" at bounding box center [1090, 411] width 261 height 41
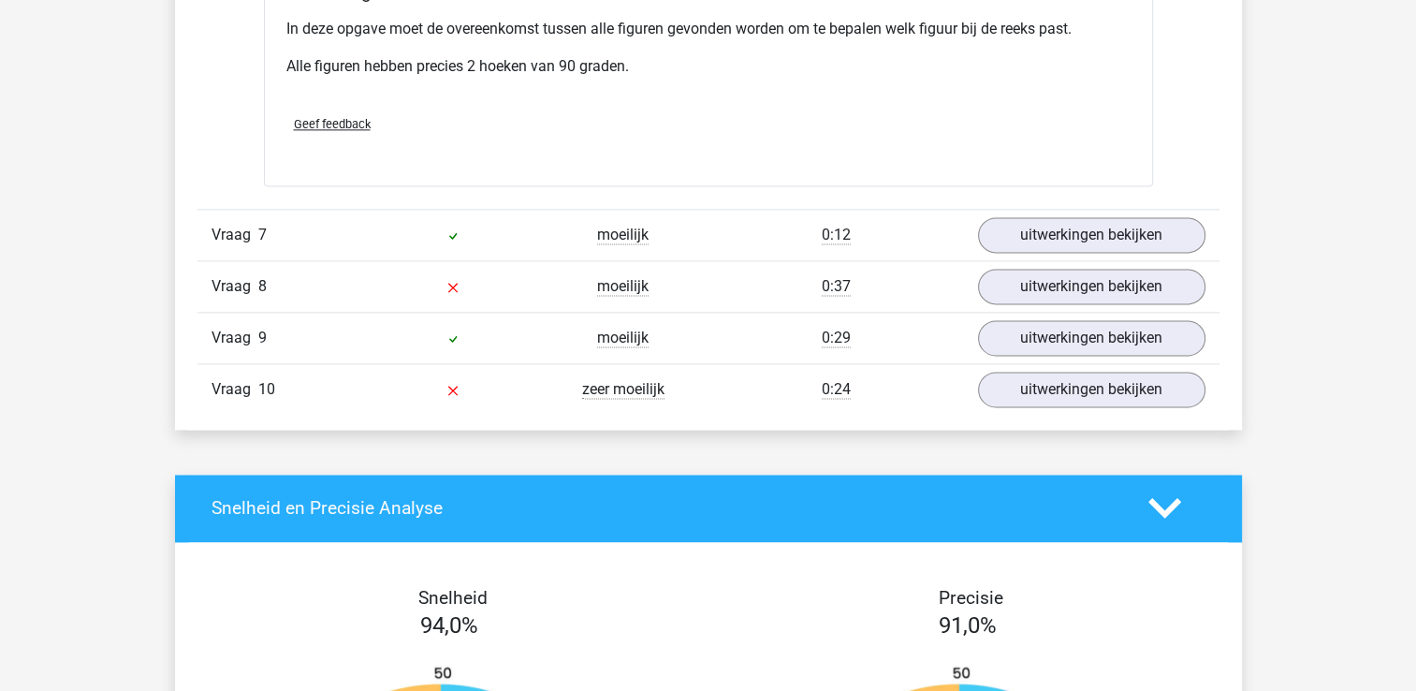
scroll to position [2508, 0]
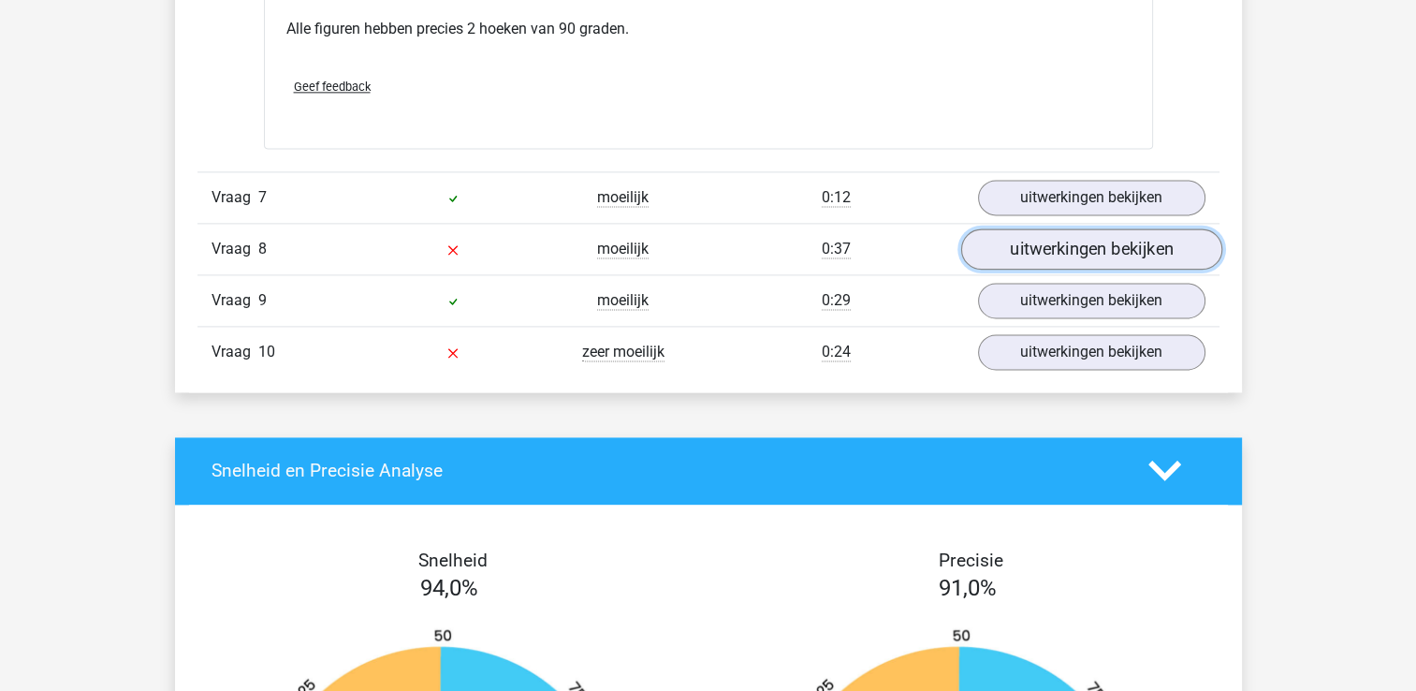
click at [1093, 252] on link "uitwerkingen bekijken" at bounding box center [1090, 248] width 261 height 41
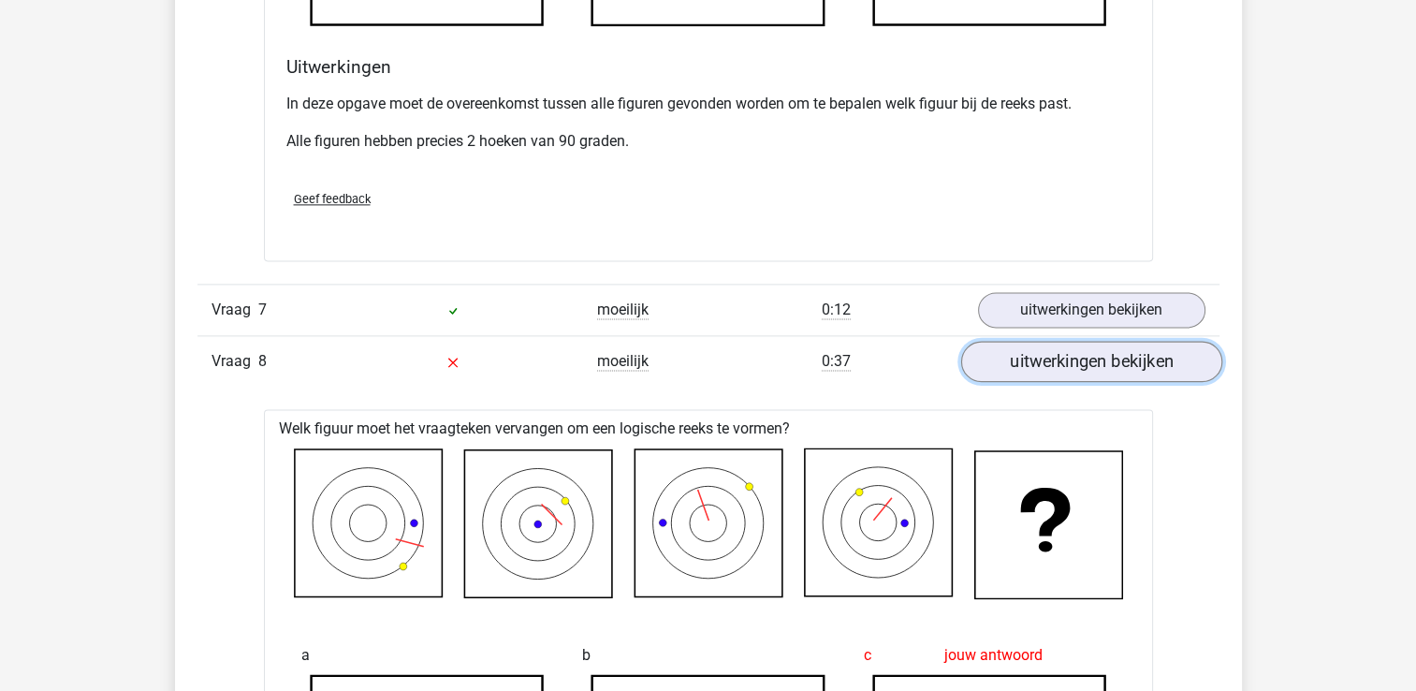
scroll to position [2433, 0]
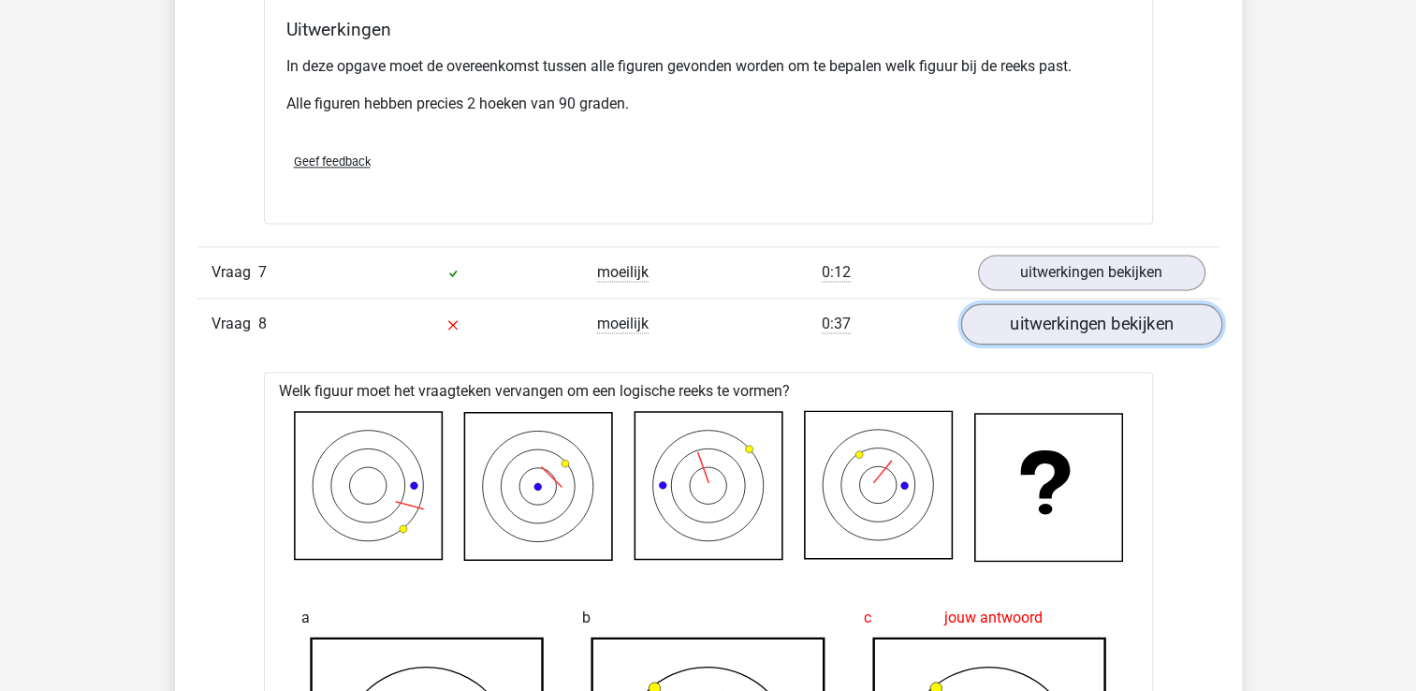
click at [1091, 308] on link "uitwerkingen bekijken" at bounding box center [1090, 323] width 261 height 41
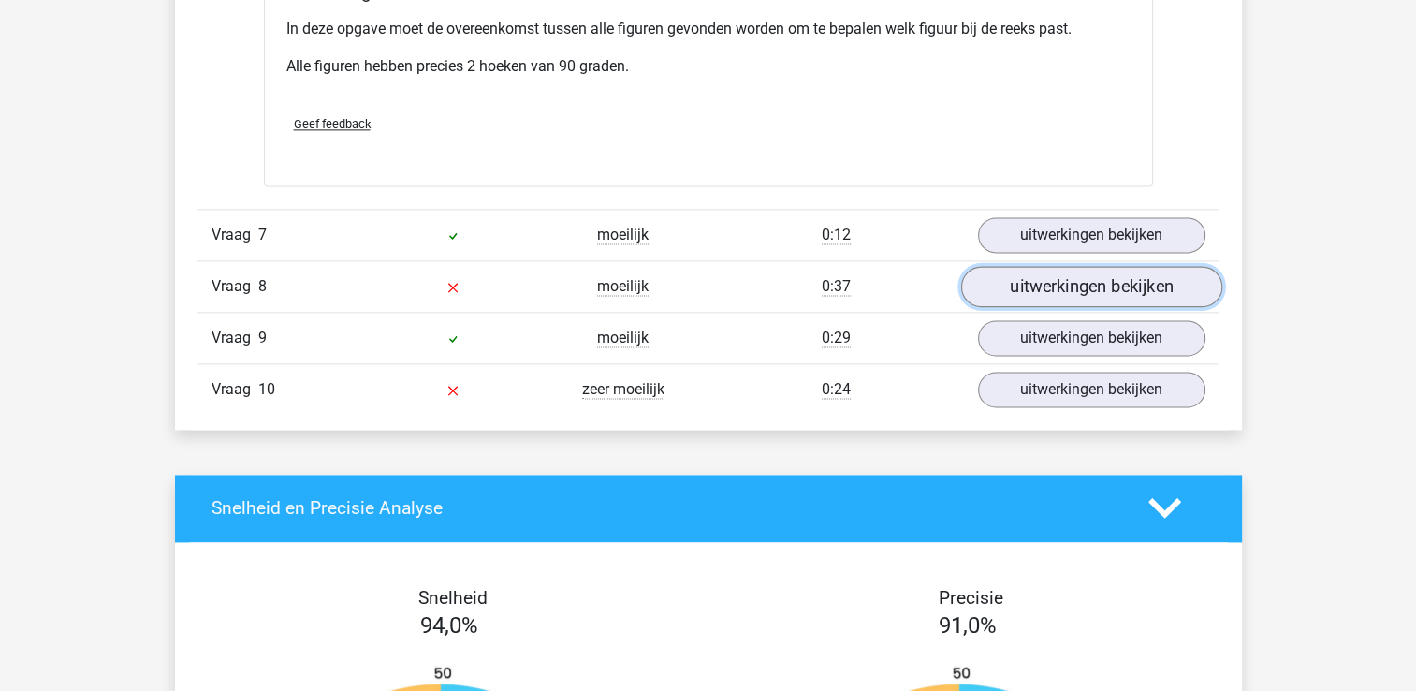
scroll to position [2545, 0]
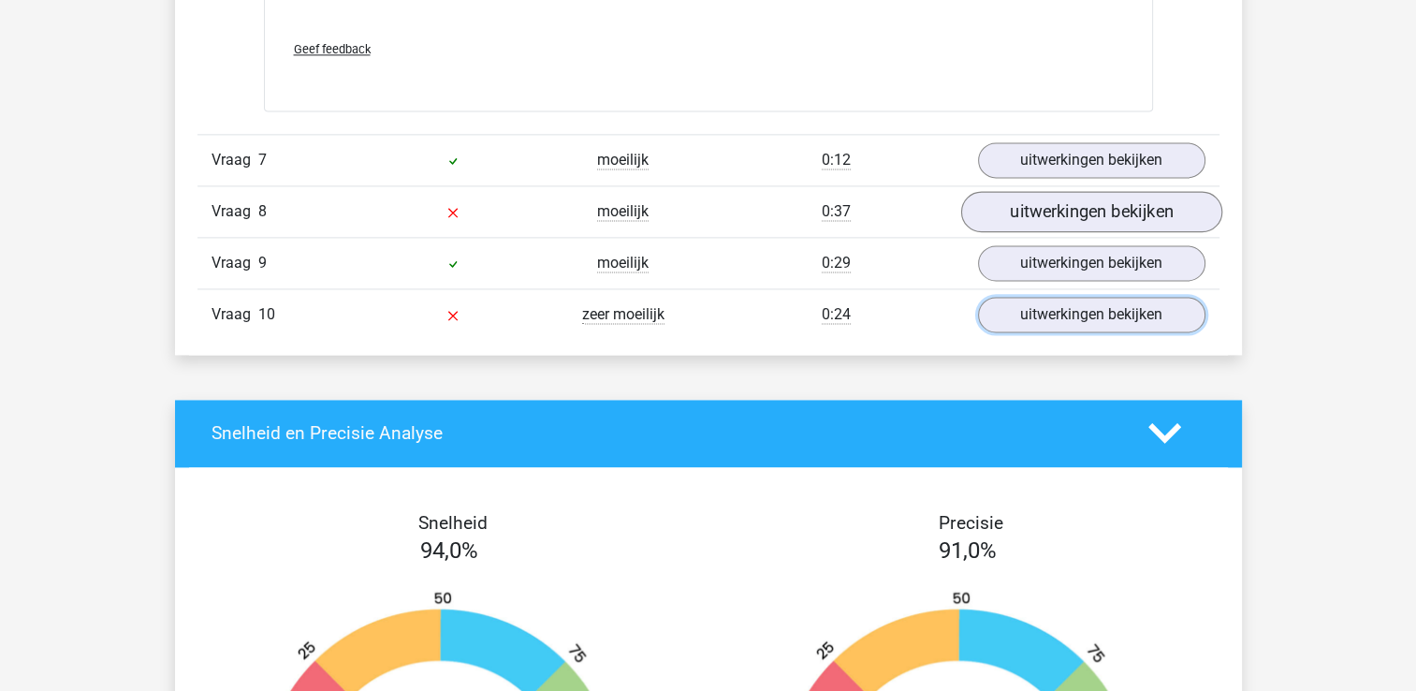
click at [1091, 308] on link "uitwerkingen bekijken" at bounding box center [1091, 315] width 227 height 36
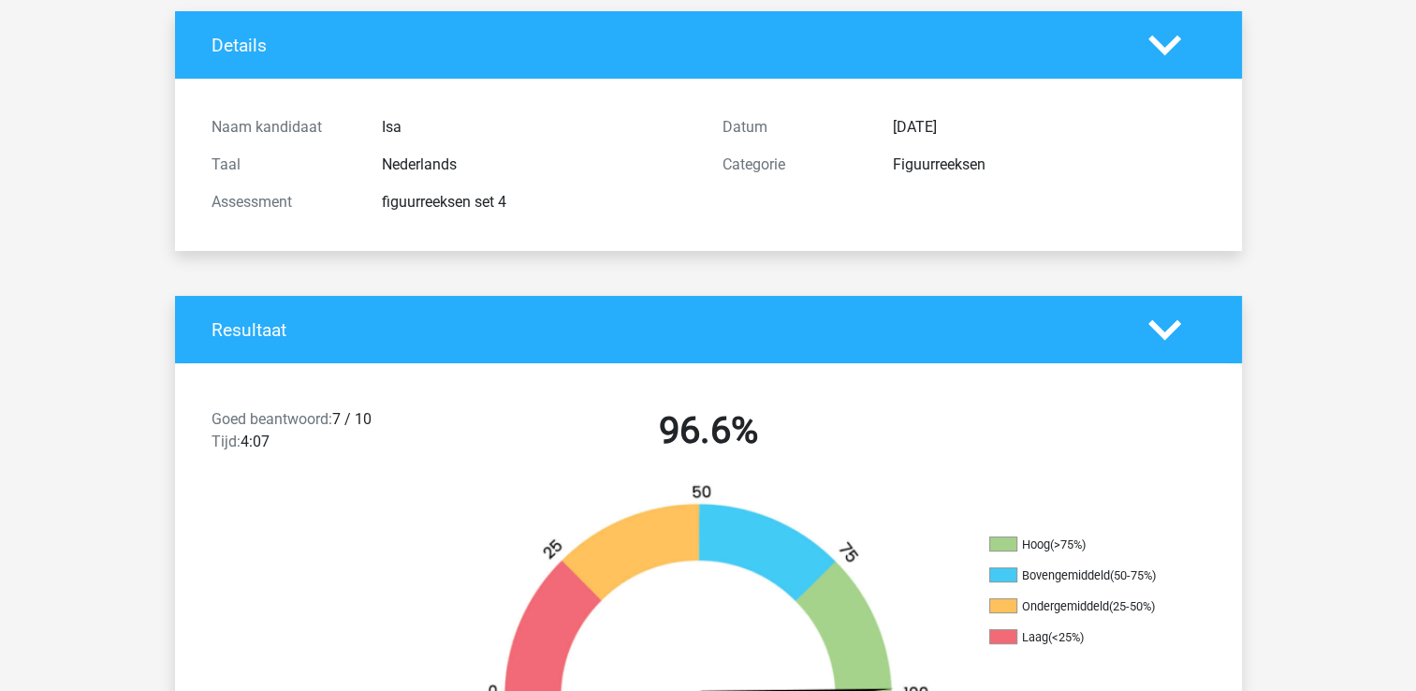
scroll to position [0, 0]
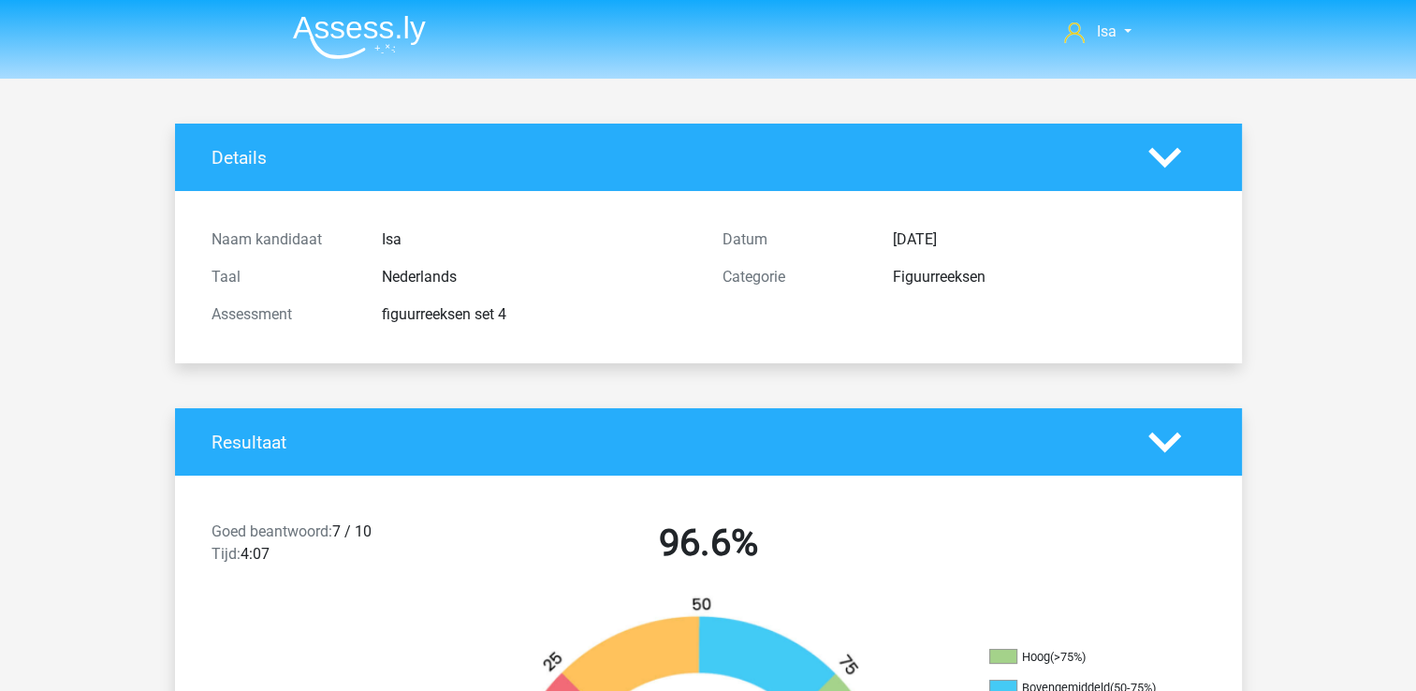
click at [353, 62] on nav "Isa isa.mailweustink@gmail.com" at bounding box center [708, 33] width 861 height 61
click at [352, 45] on img at bounding box center [359, 37] width 133 height 44
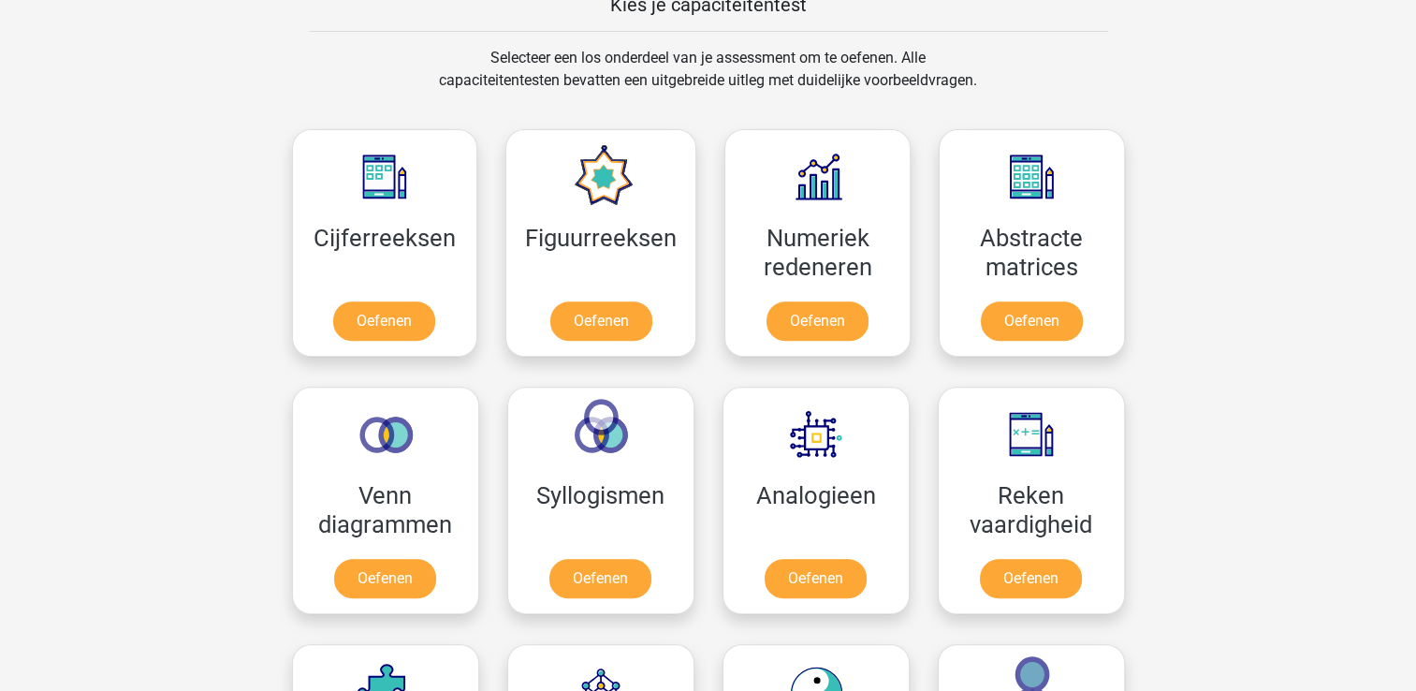
scroll to position [898, 0]
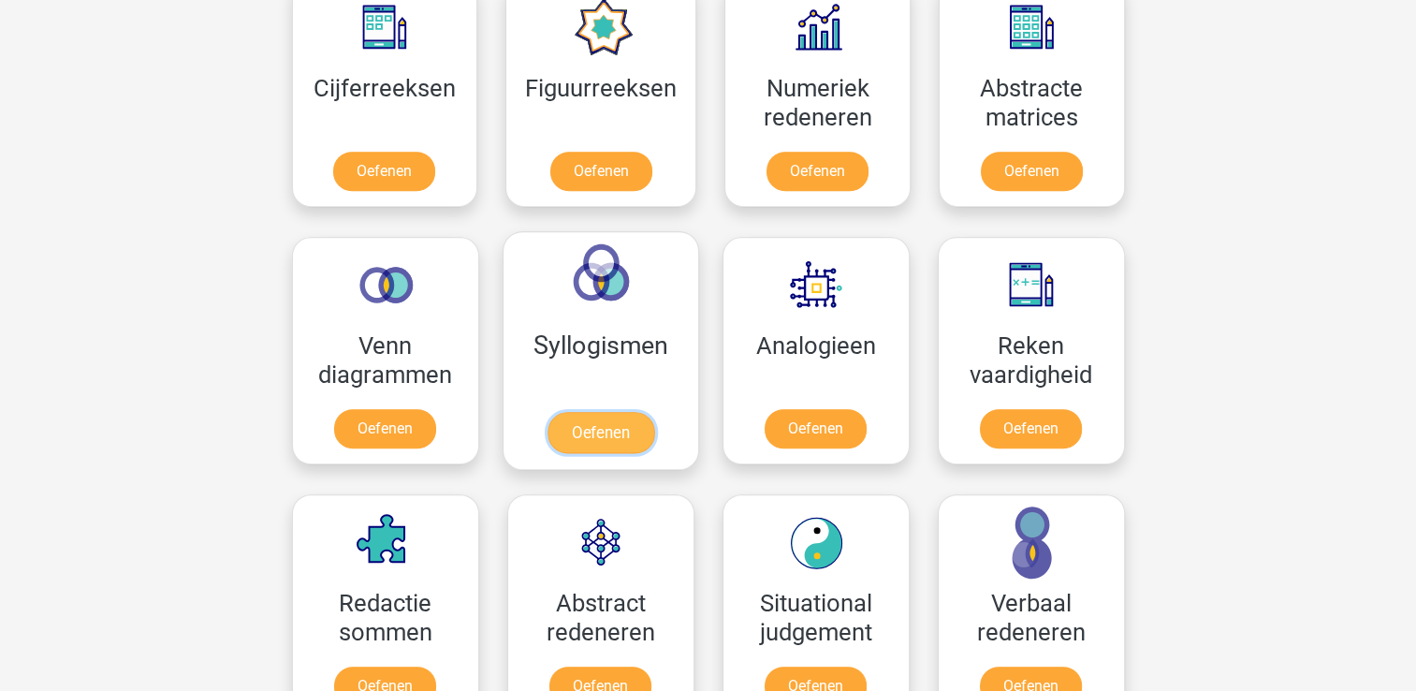
click at [580, 429] on link "Oefenen" at bounding box center [599, 432] width 107 height 41
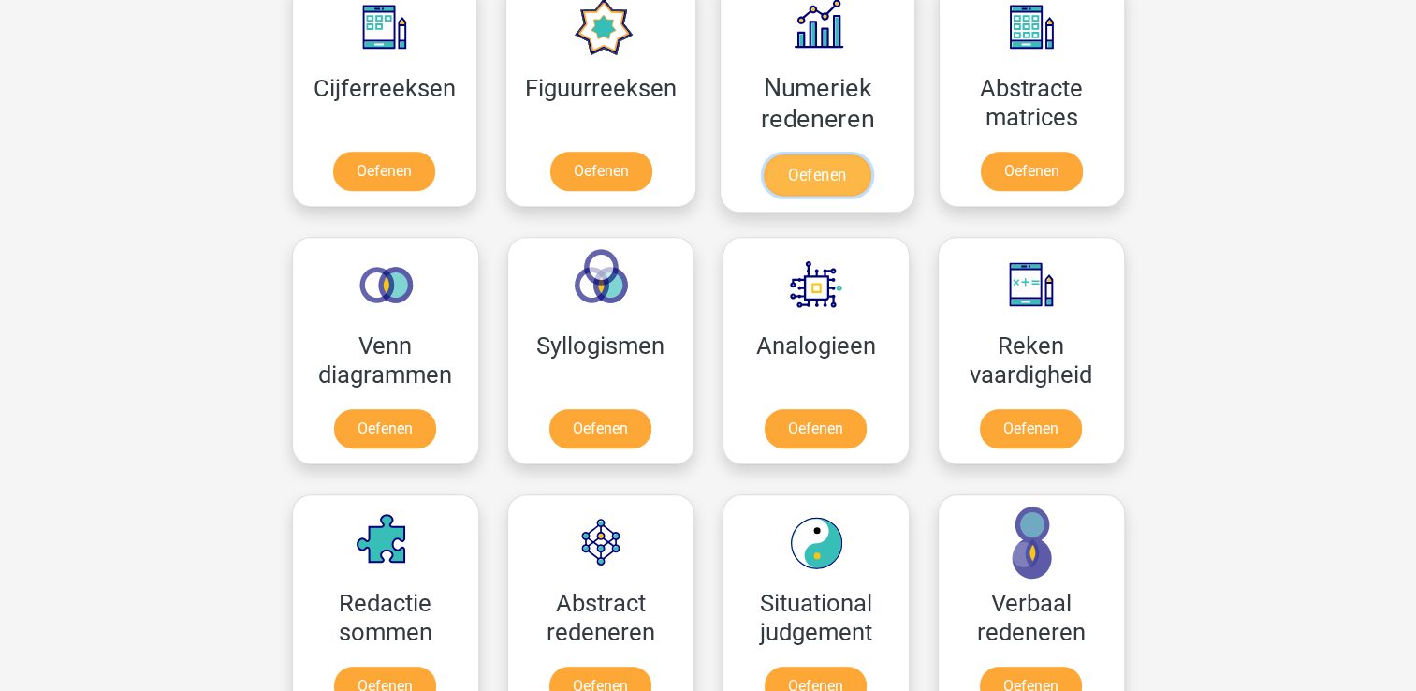
click at [819, 154] on link "Oefenen" at bounding box center [817, 174] width 107 height 41
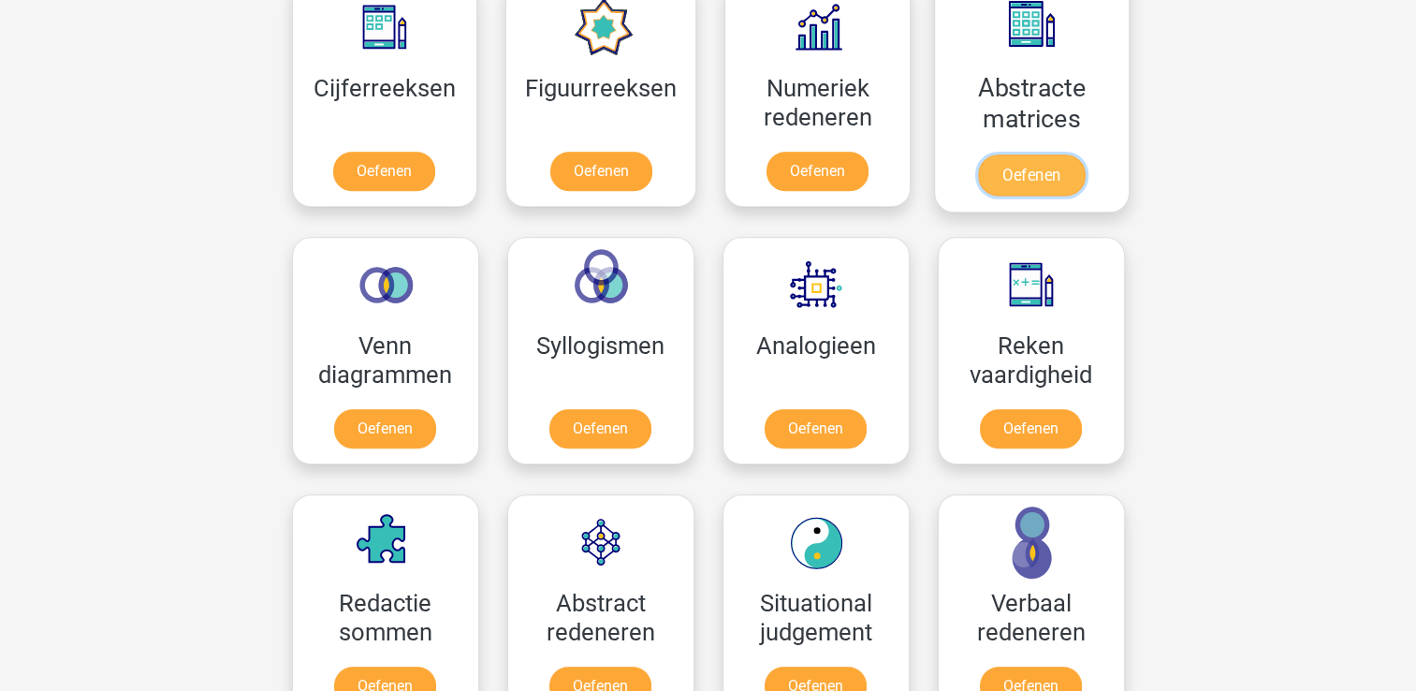
click at [982, 154] on link "Oefenen" at bounding box center [1031, 174] width 107 height 41
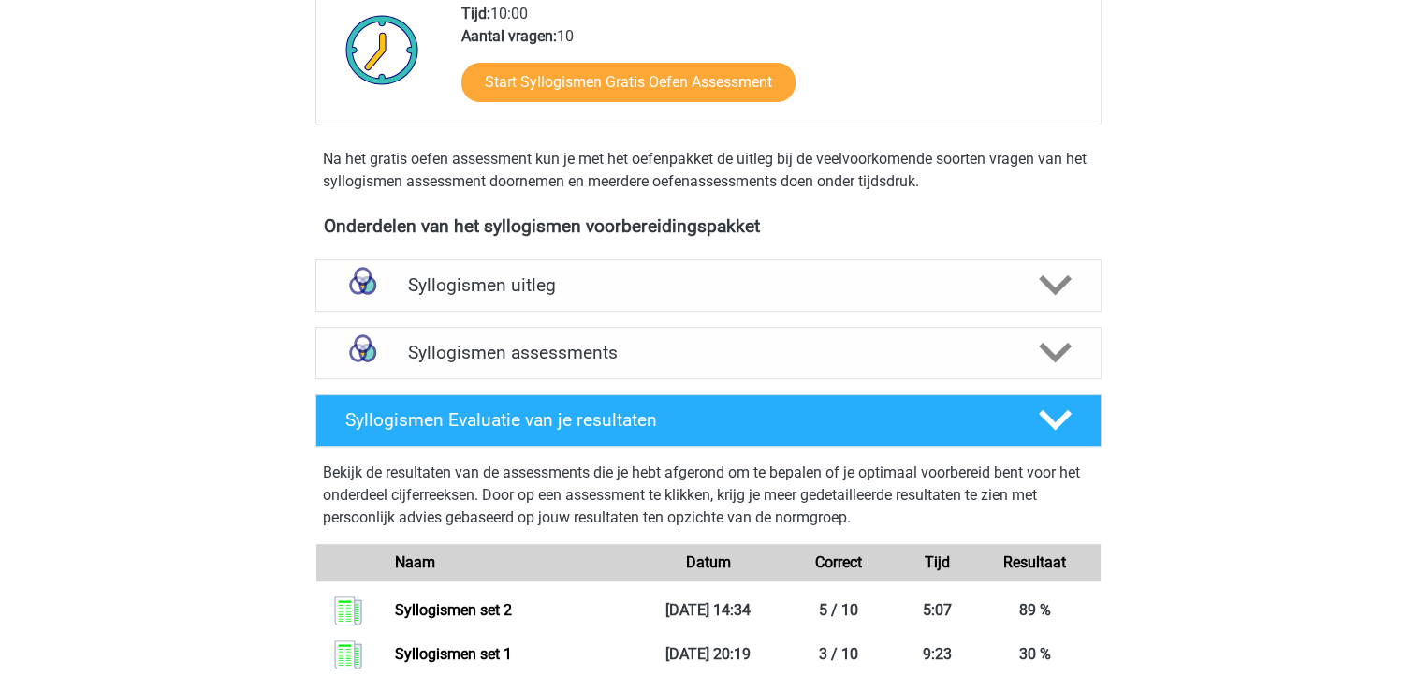
scroll to position [487, 0]
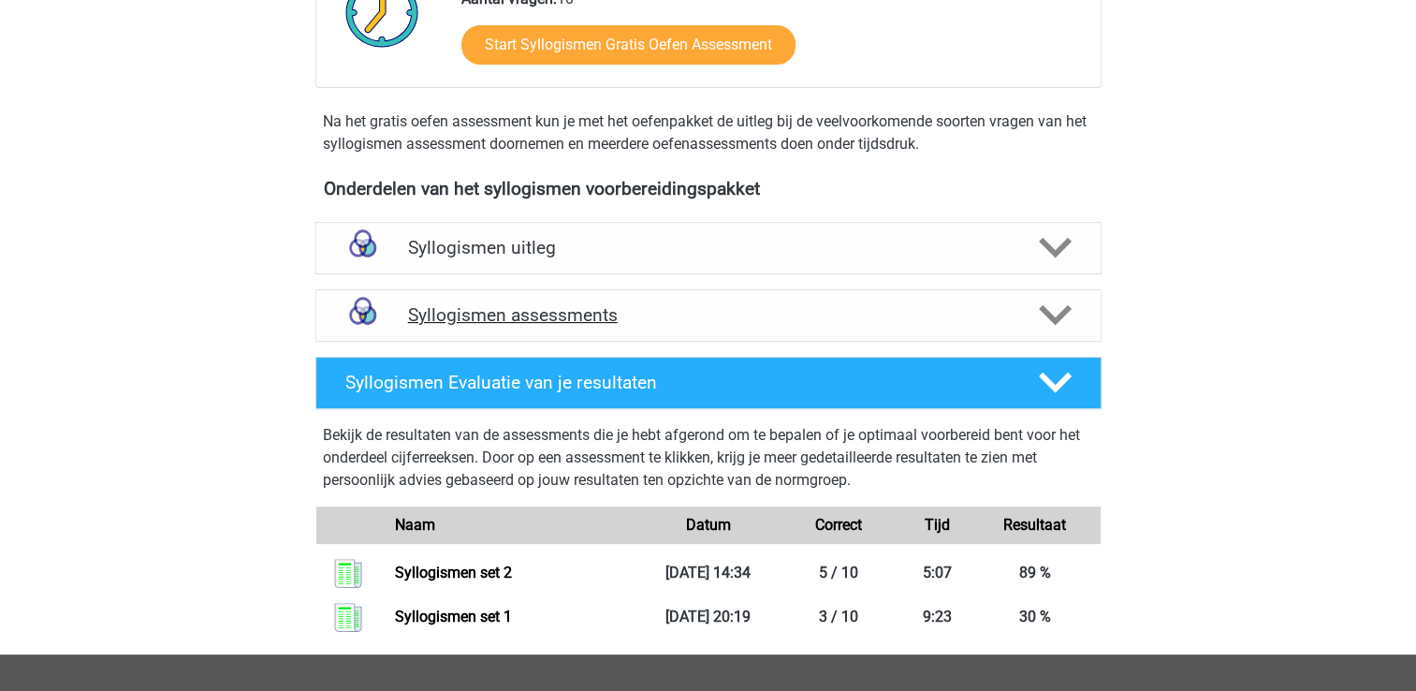
click at [614, 340] on div "Syllogismen assessments" at bounding box center [708, 315] width 786 height 52
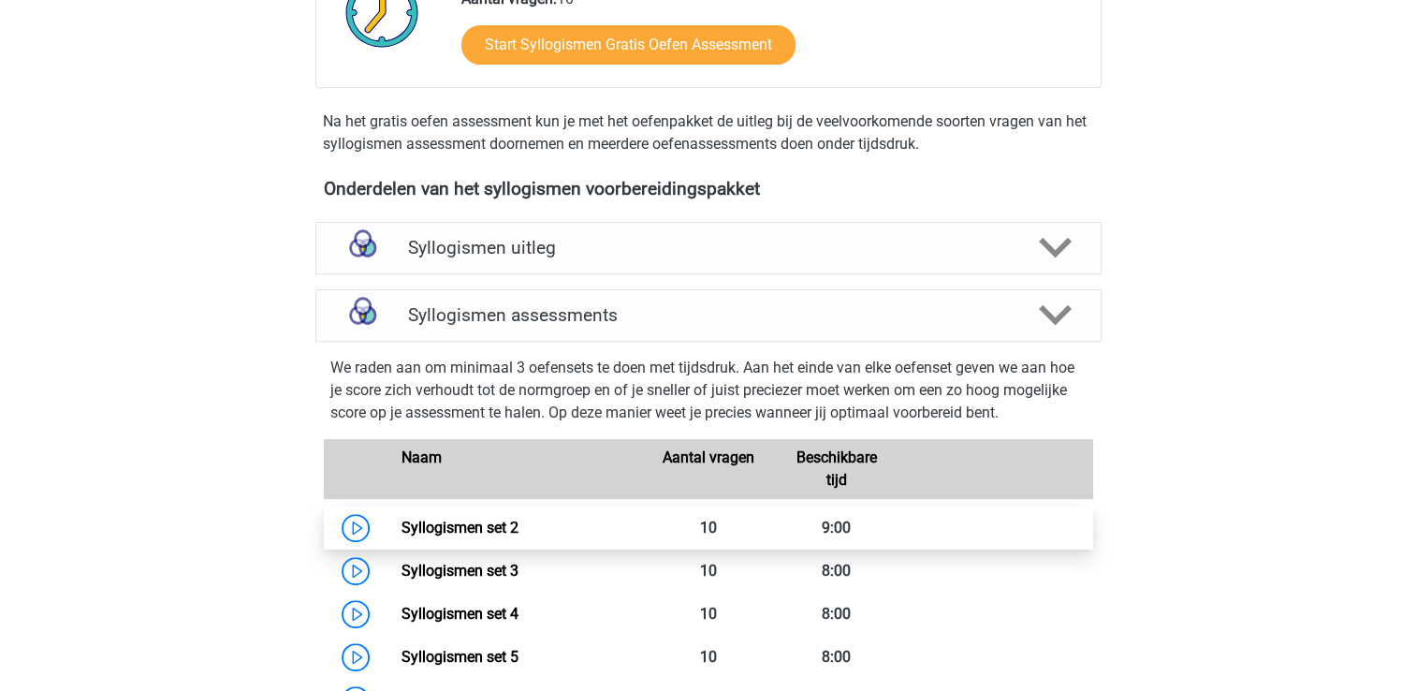
click at [404, 531] on link "Syllogismen set 2" at bounding box center [459, 527] width 117 height 18
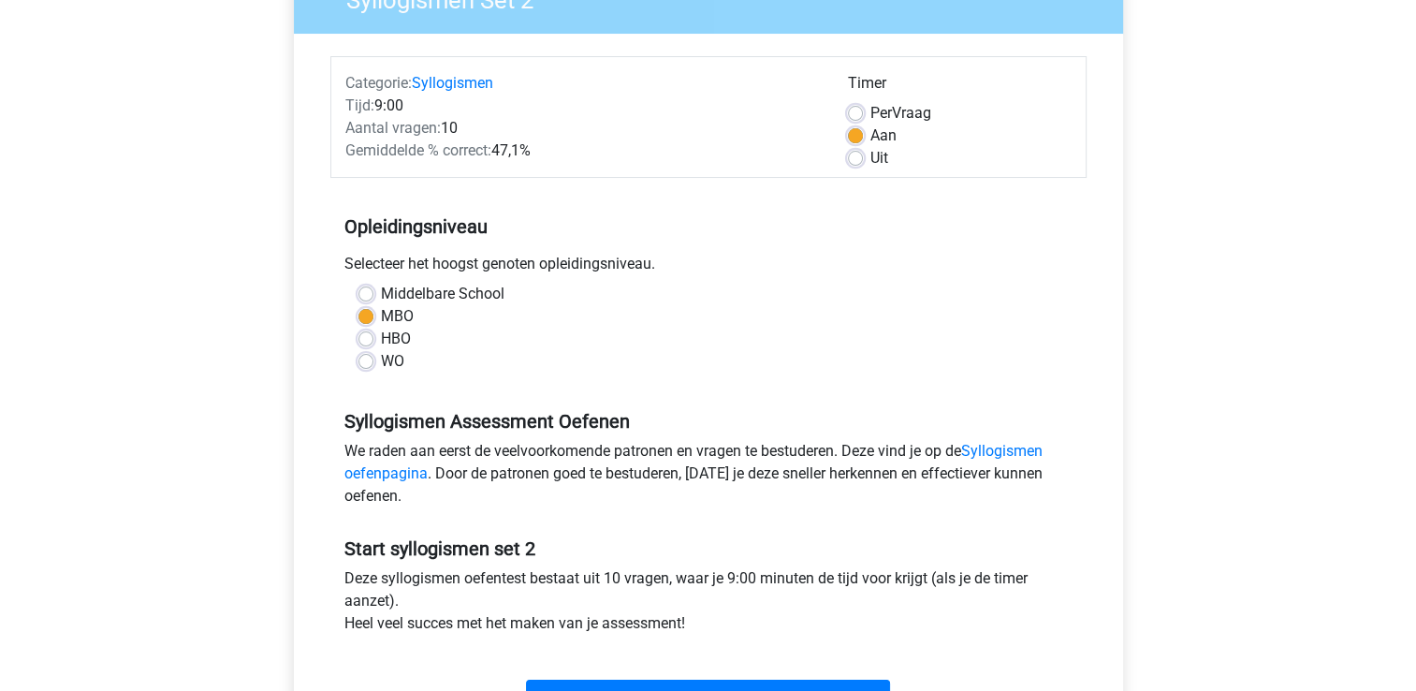
scroll to position [337, 0]
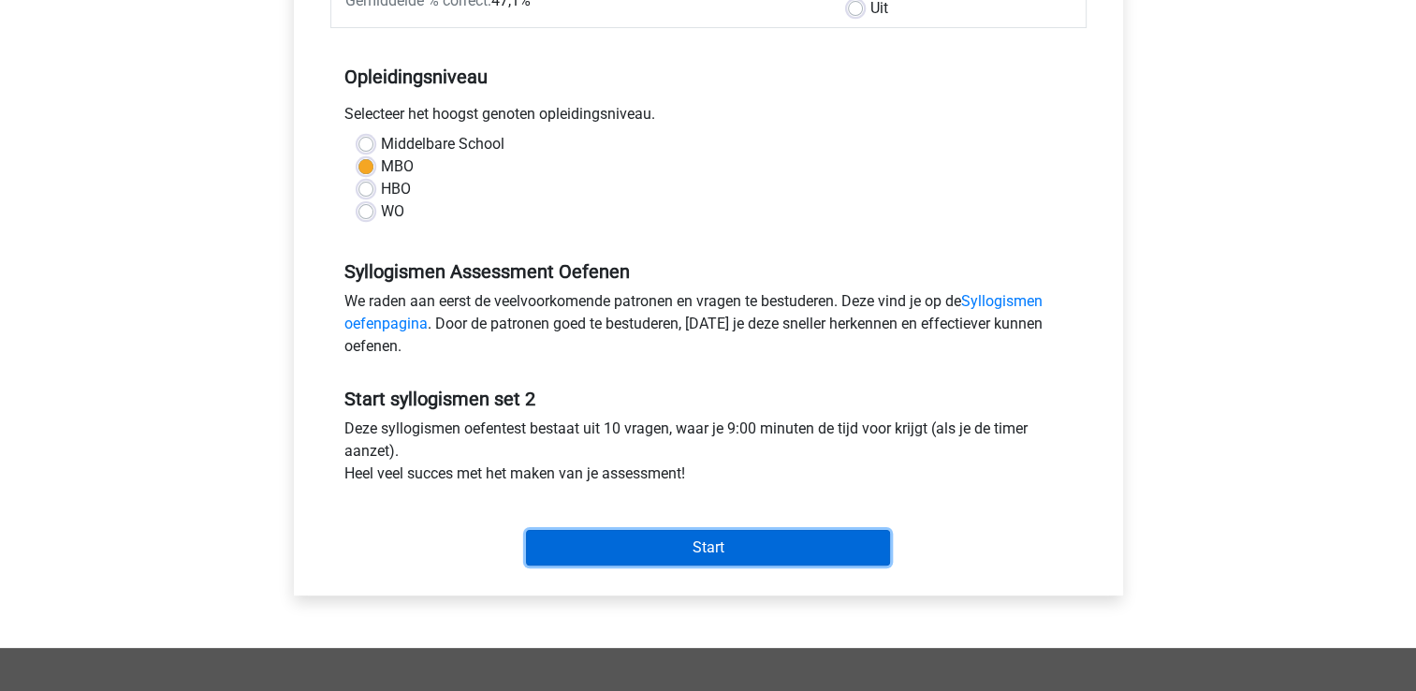
click at [609, 553] on input "Start" at bounding box center [708, 548] width 364 height 36
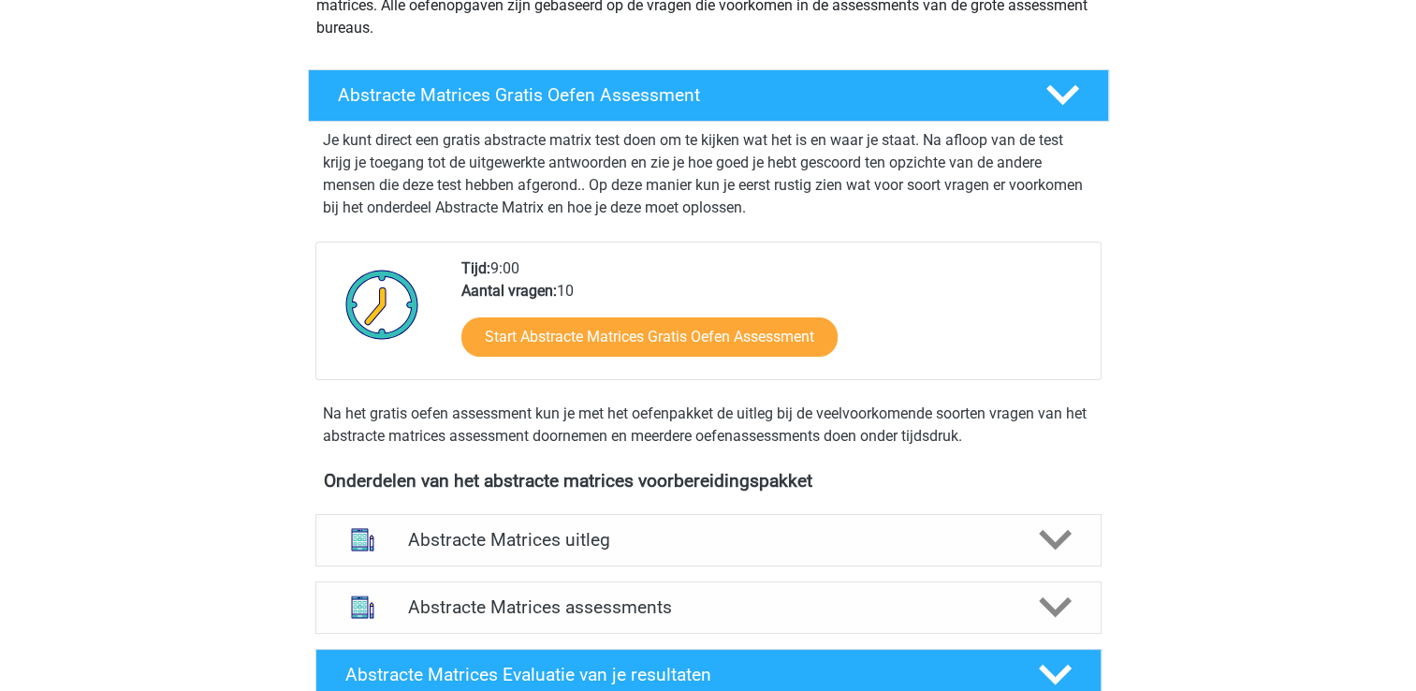
scroll to position [487, 0]
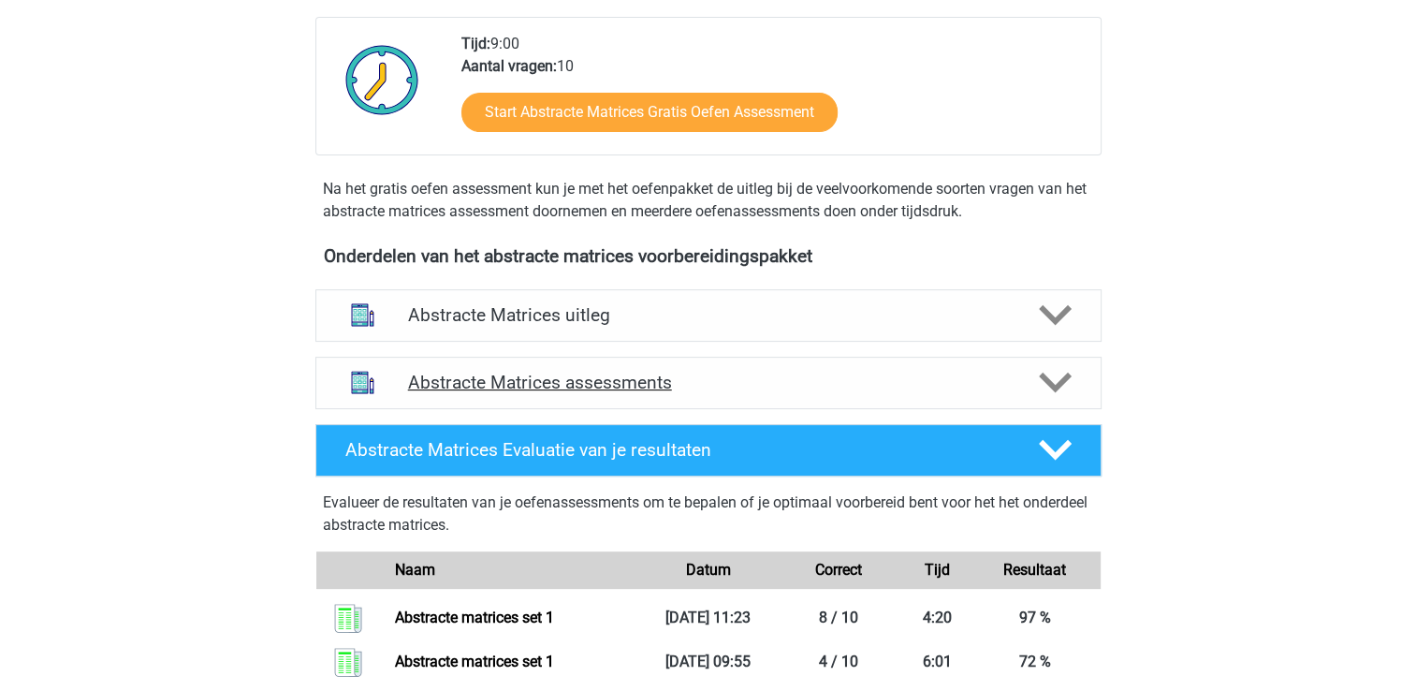
click at [922, 365] on div "Abstracte Matrices assessments" at bounding box center [708, 382] width 786 height 52
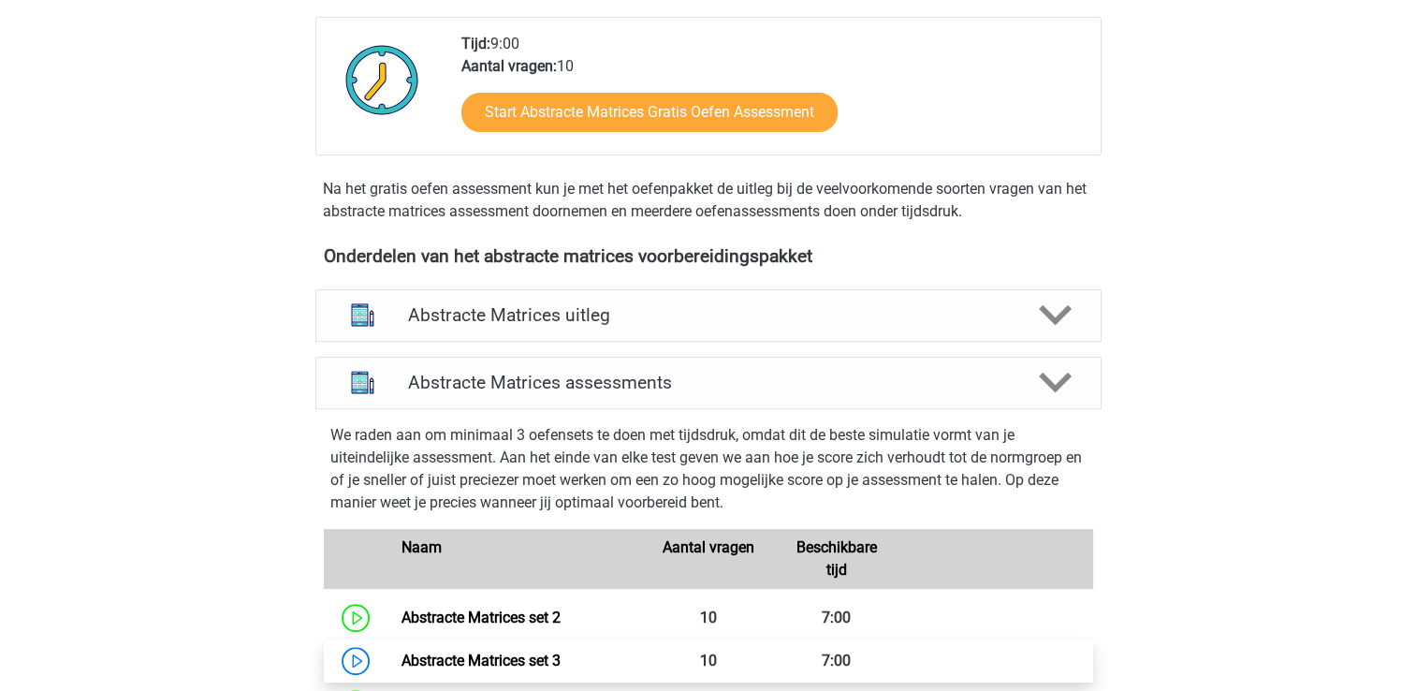
click at [560, 659] on link "Abstracte Matrices set 3" at bounding box center [480, 660] width 159 height 18
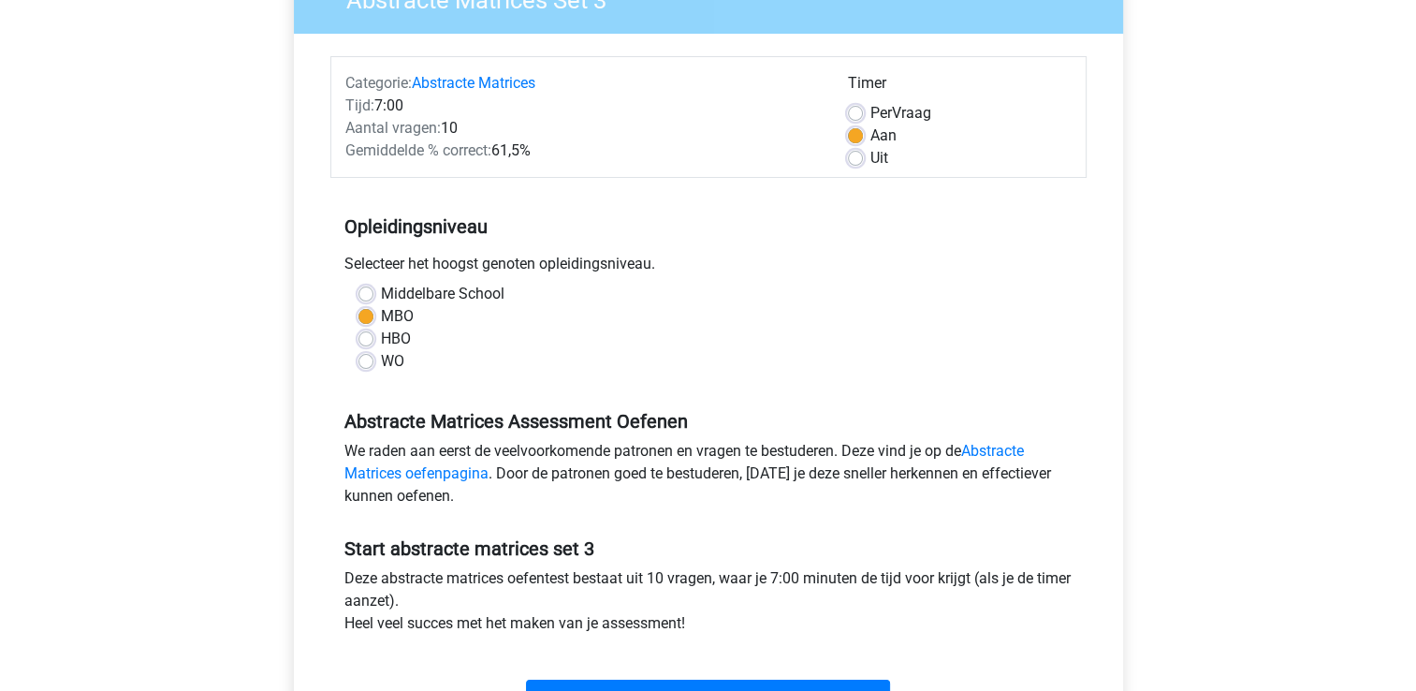
scroll to position [299, 0]
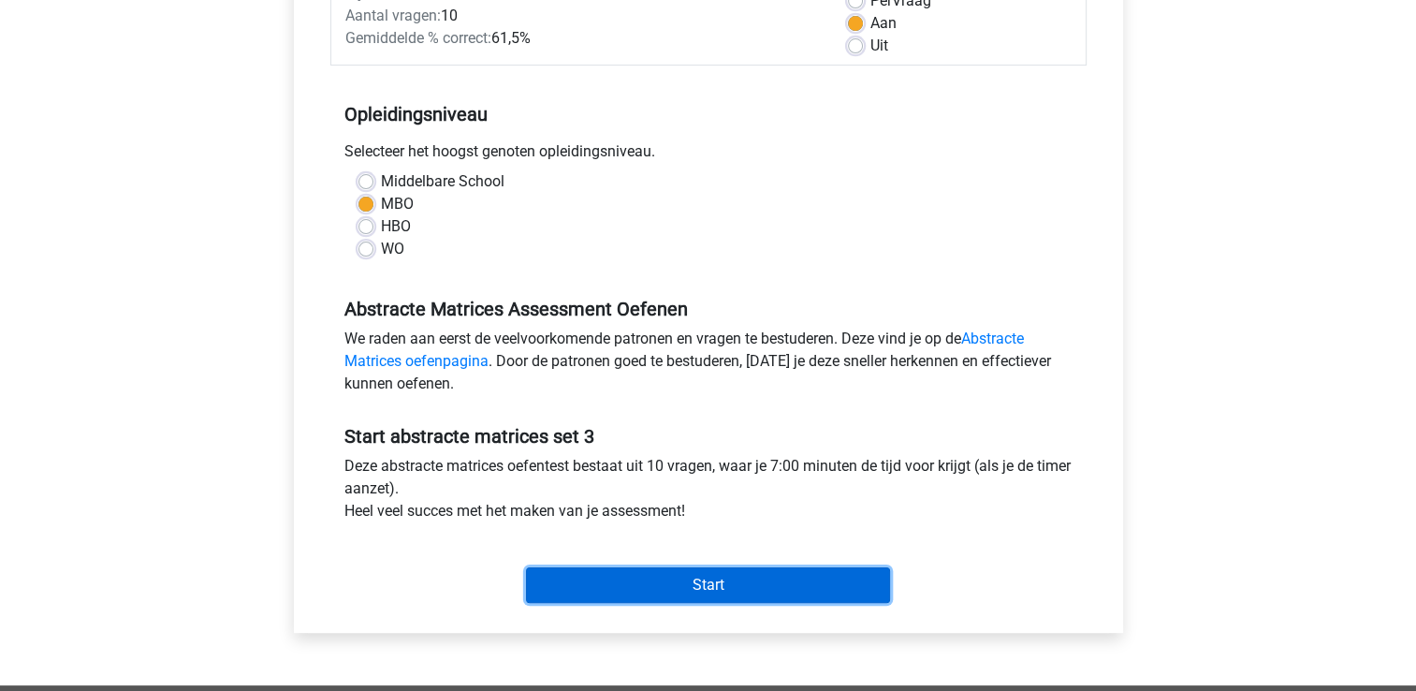
click at [700, 572] on input "Start" at bounding box center [708, 585] width 364 height 36
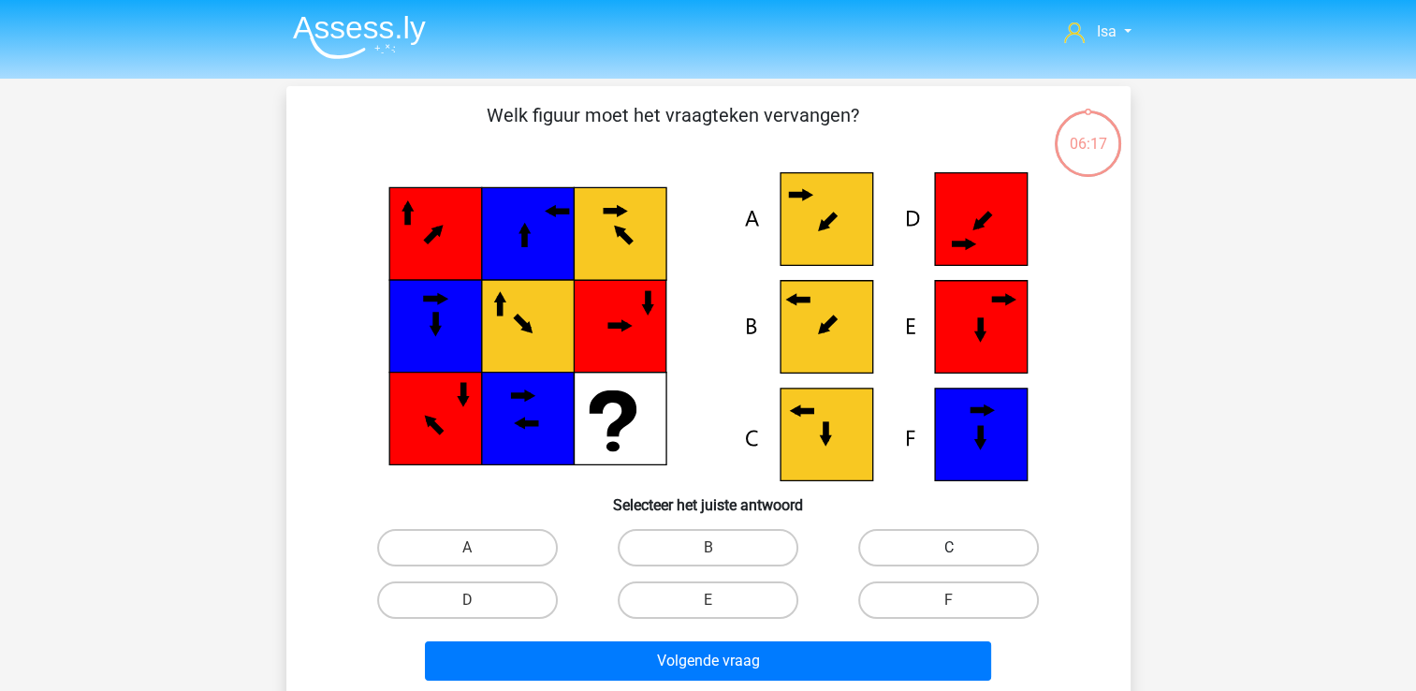
click at [984, 562] on label "C" at bounding box center [948, 547] width 181 height 37
click at [961, 560] on input "C" at bounding box center [955, 553] width 12 height 12
radio input "true"
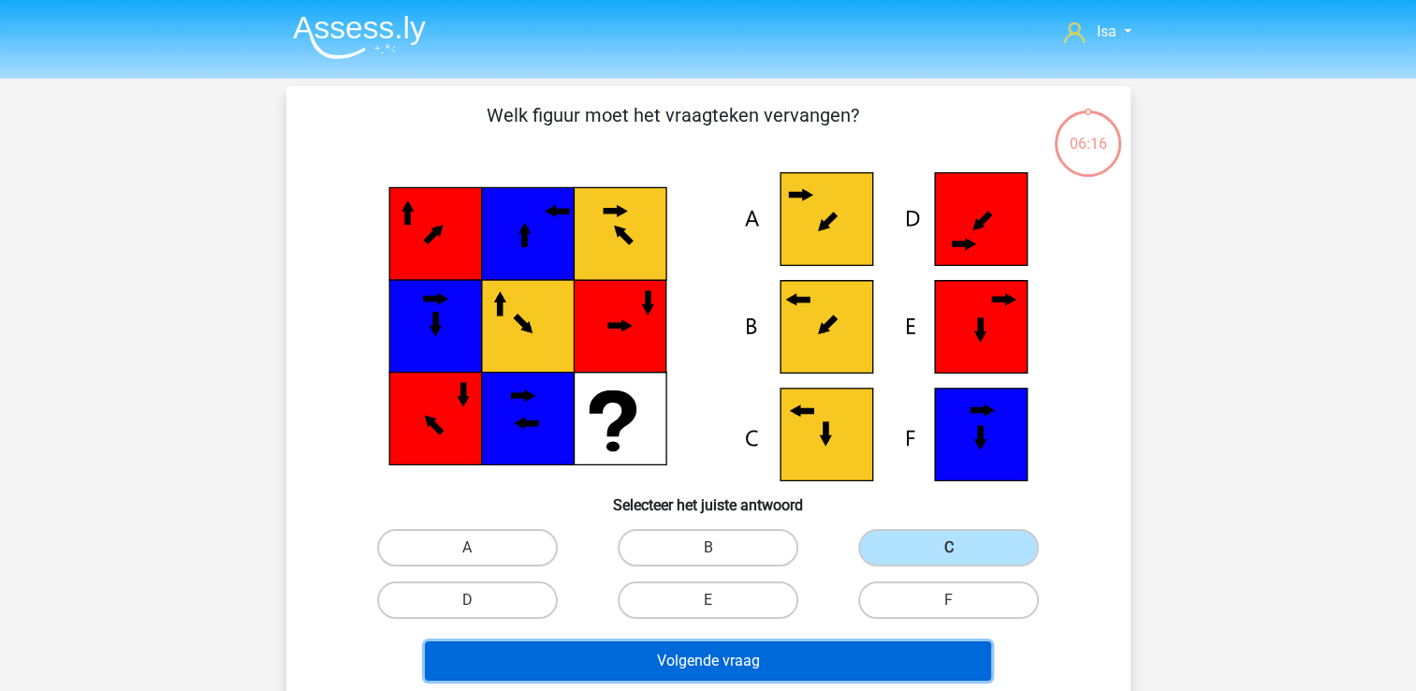
click at [931, 649] on button "Volgende vraag" at bounding box center [708, 660] width 566 height 39
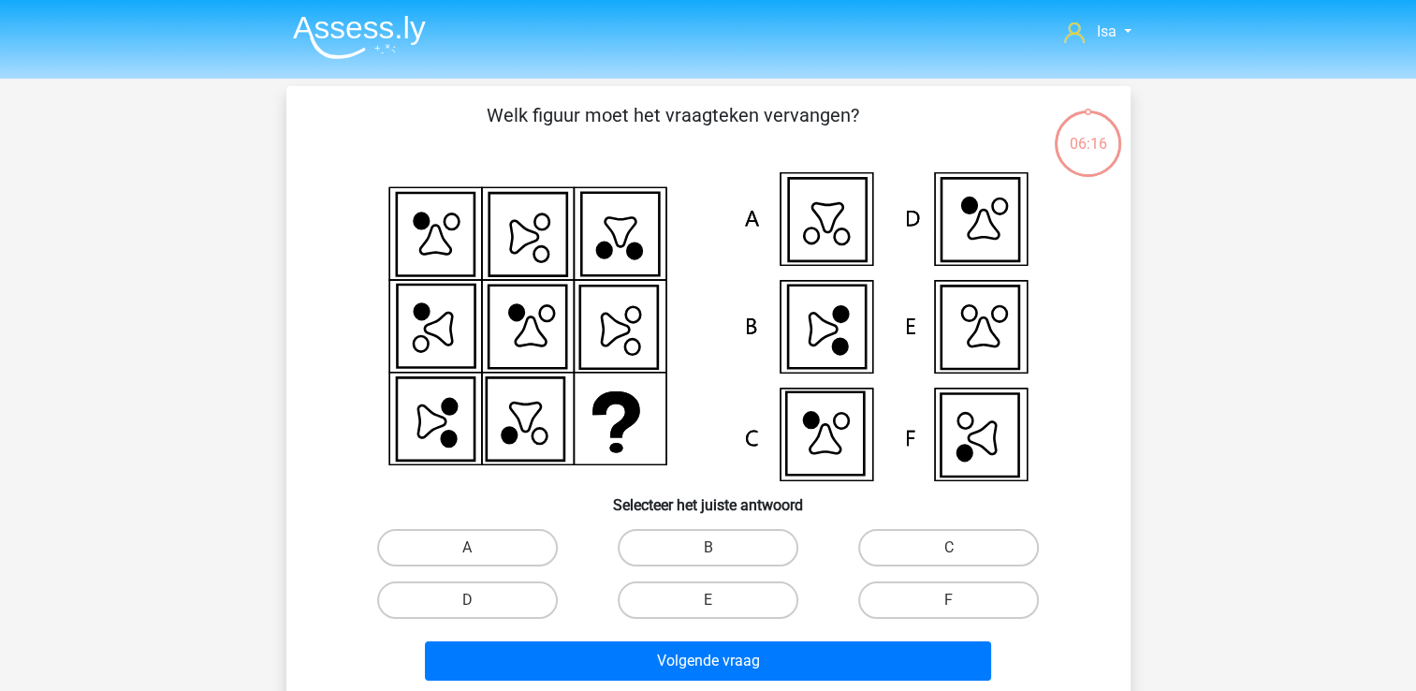
scroll to position [86, 0]
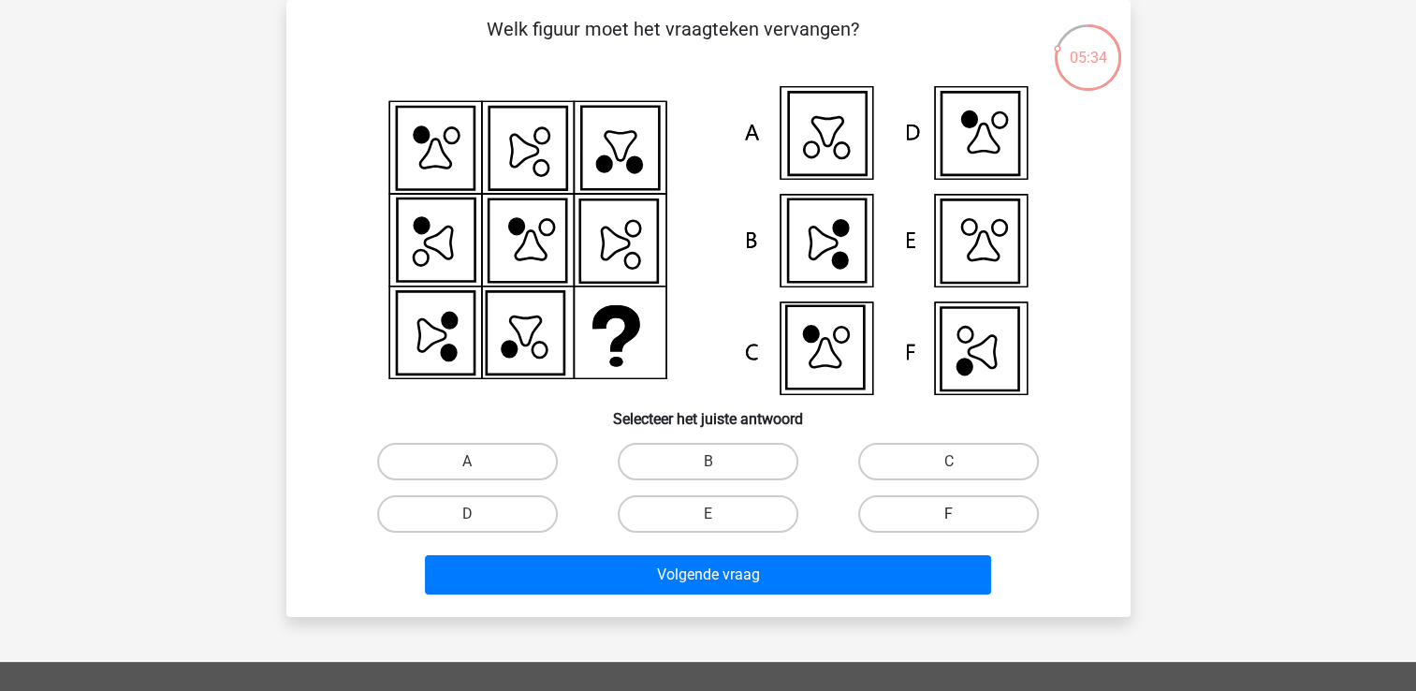
click at [924, 522] on label "F" at bounding box center [948, 513] width 181 height 37
click at [949, 522] on input "F" at bounding box center [955, 520] width 12 height 12
radio input "true"
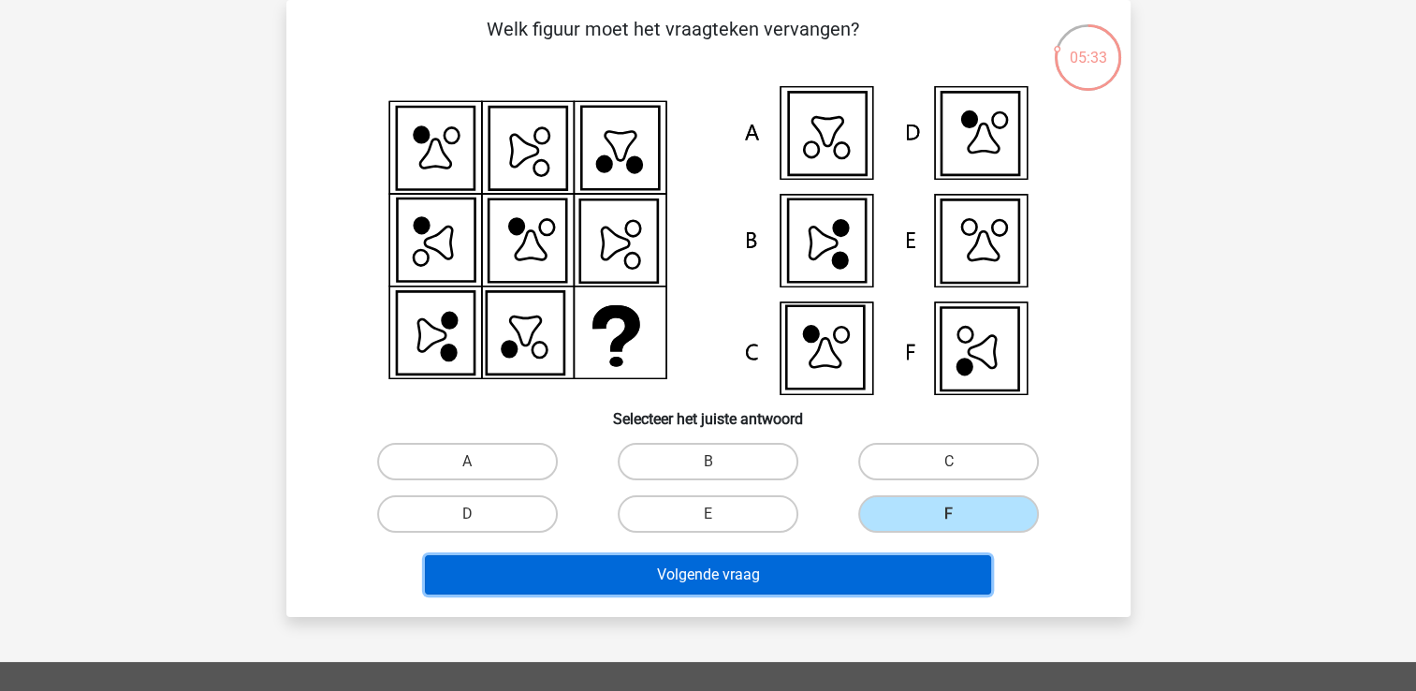
click at [931, 575] on button "Volgende vraag" at bounding box center [708, 574] width 566 height 39
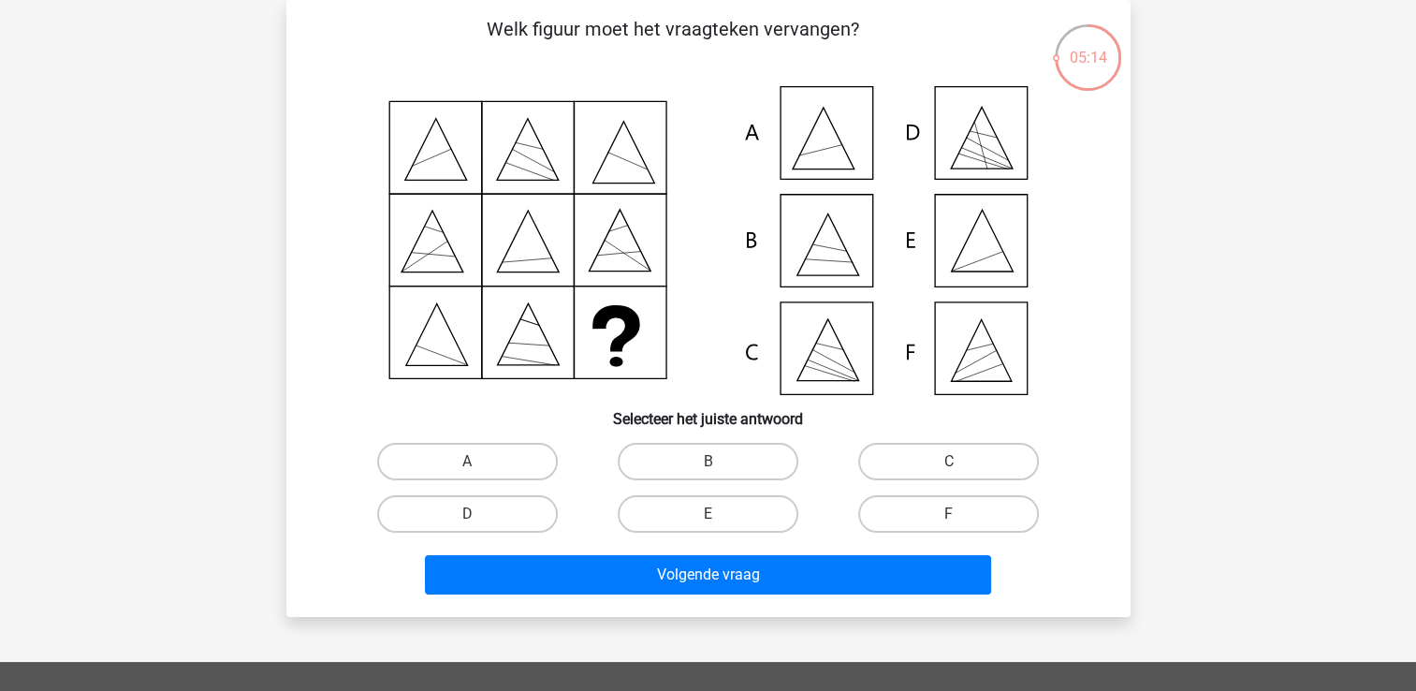
click at [580, 480] on div "E" at bounding box center [468, 461] width 226 height 37
click at [640, 514] on label "E" at bounding box center [708, 513] width 181 height 37
click at [707, 514] on input "E" at bounding box center [713, 520] width 12 height 12
radio input "true"
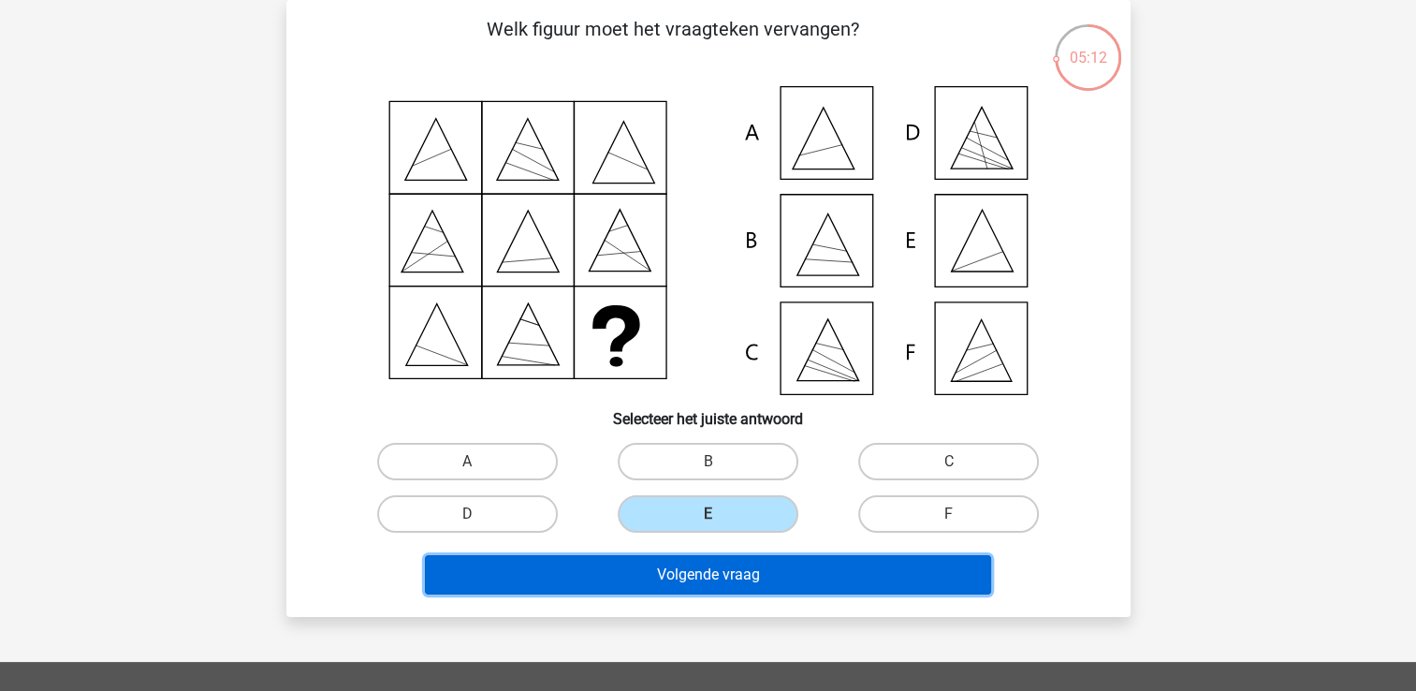
click at [627, 555] on button "Volgende vraag" at bounding box center [708, 574] width 566 height 39
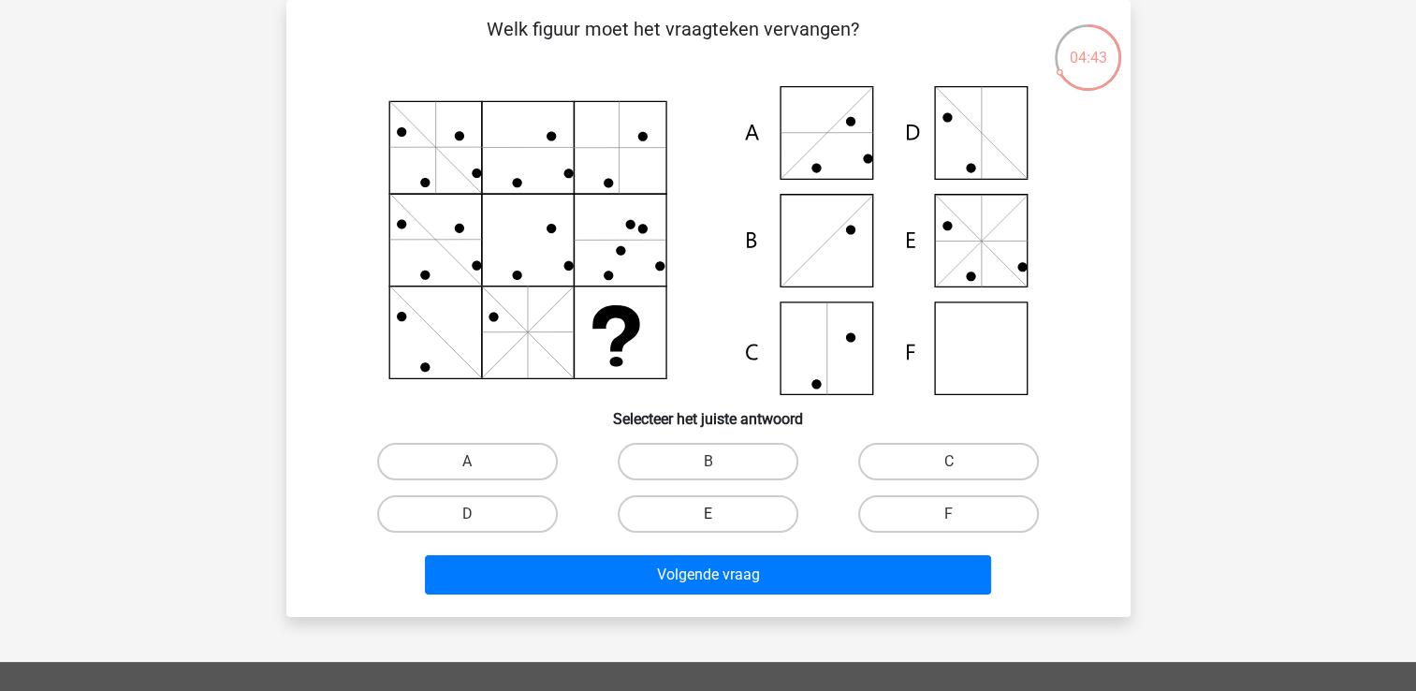
click at [685, 510] on label "E" at bounding box center [708, 513] width 181 height 37
click at [707, 514] on input "E" at bounding box center [713, 520] width 12 height 12
radio input "true"
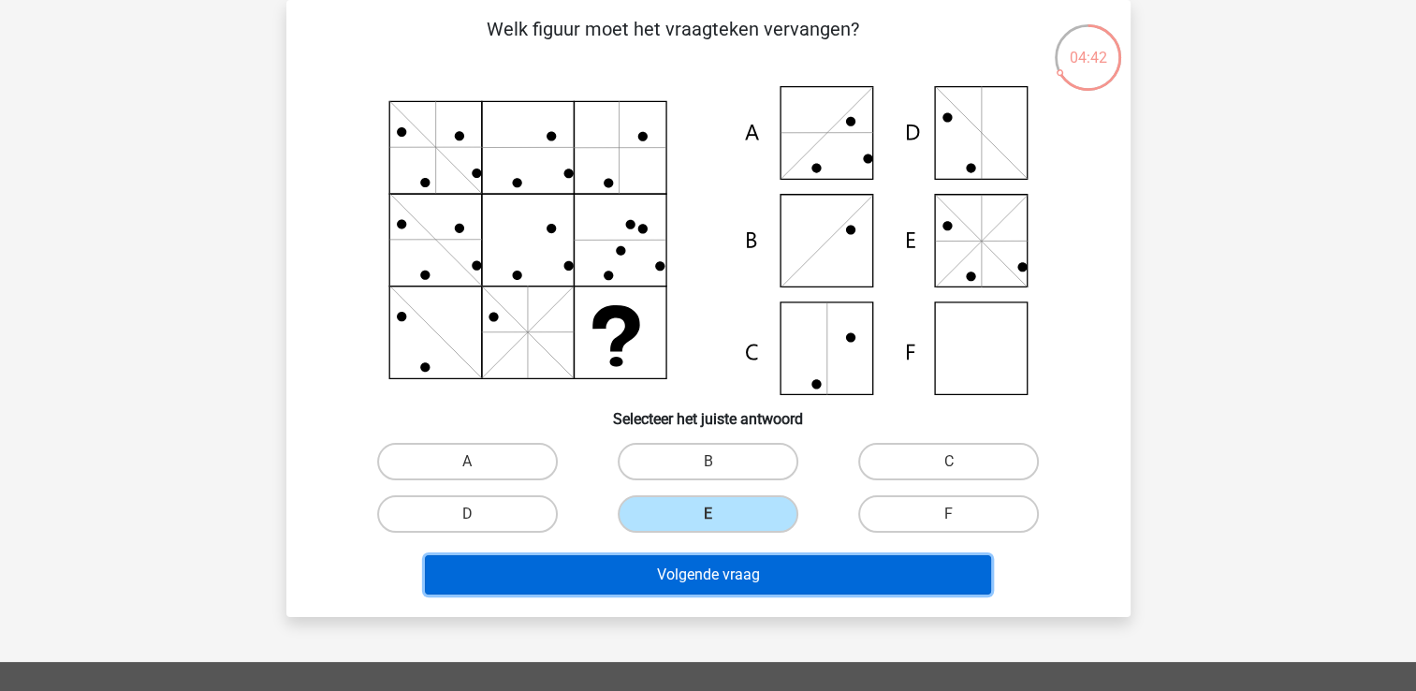
click at [688, 560] on button "Volgende vraag" at bounding box center [708, 574] width 566 height 39
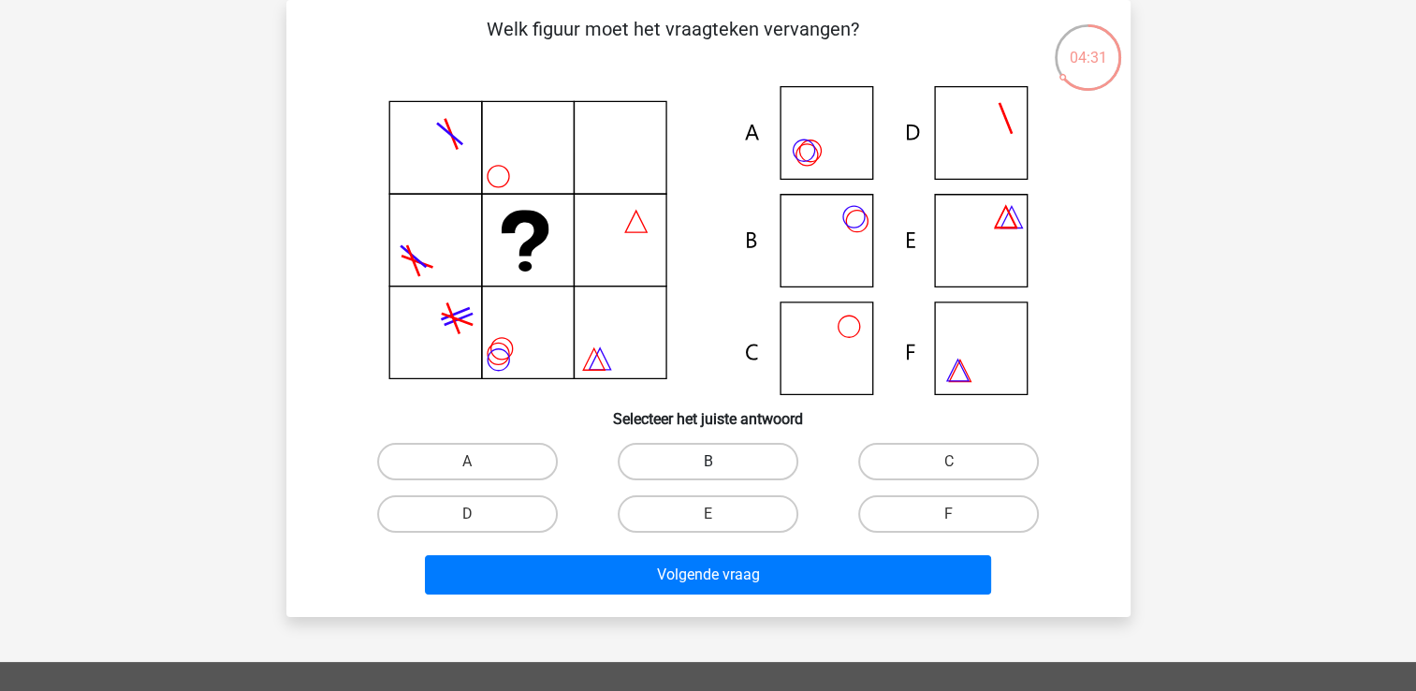
click at [687, 469] on label "B" at bounding box center [708, 461] width 181 height 37
click at [707, 469] on input "B" at bounding box center [713, 467] width 12 height 12
radio input "true"
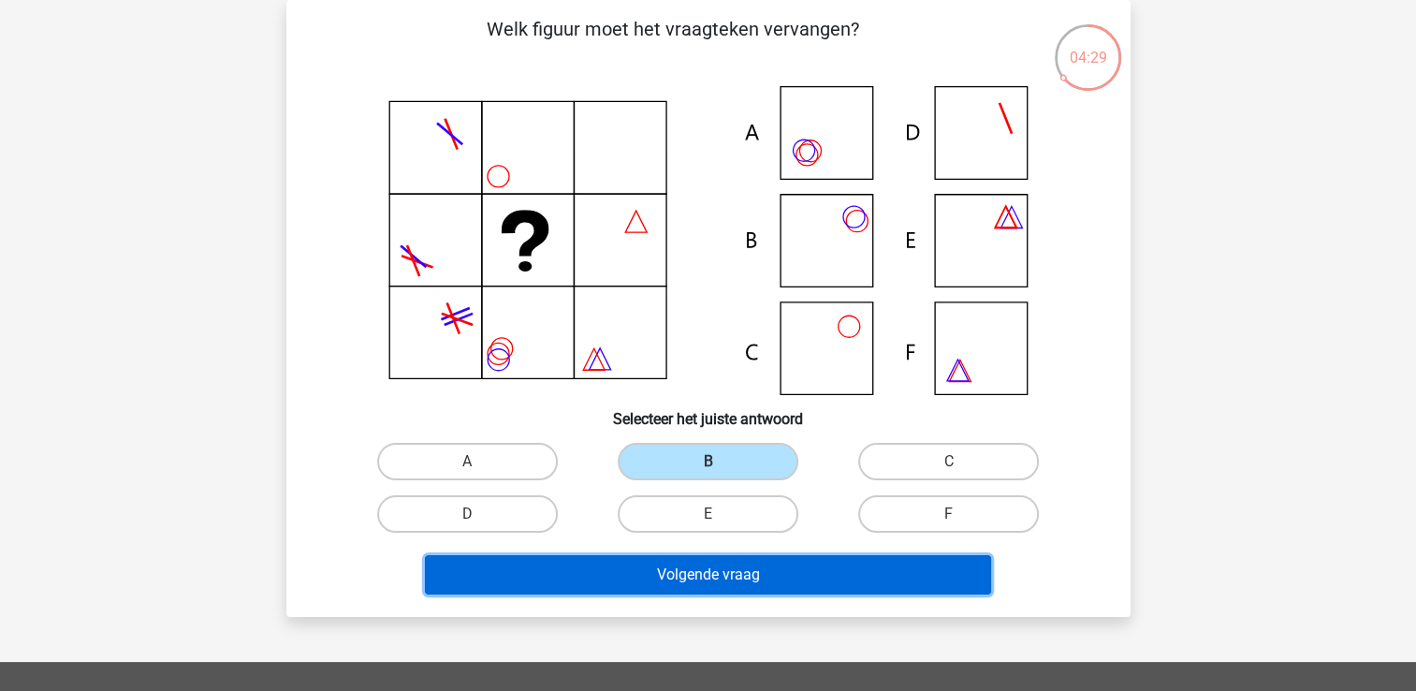
click at [686, 579] on button "Volgende vraag" at bounding box center [708, 574] width 566 height 39
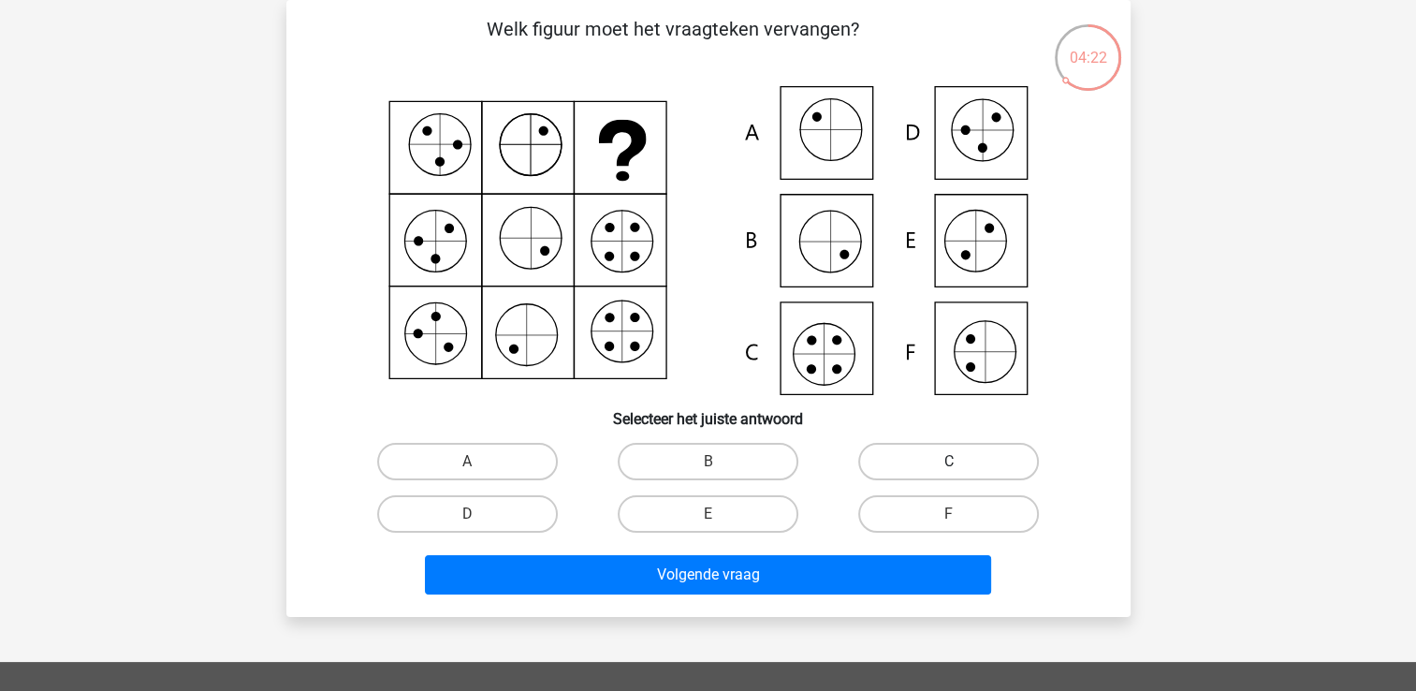
click at [876, 445] on label "C" at bounding box center [948, 461] width 181 height 37
click at [949, 461] on input "C" at bounding box center [955, 467] width 12 height 12
radio input "true"
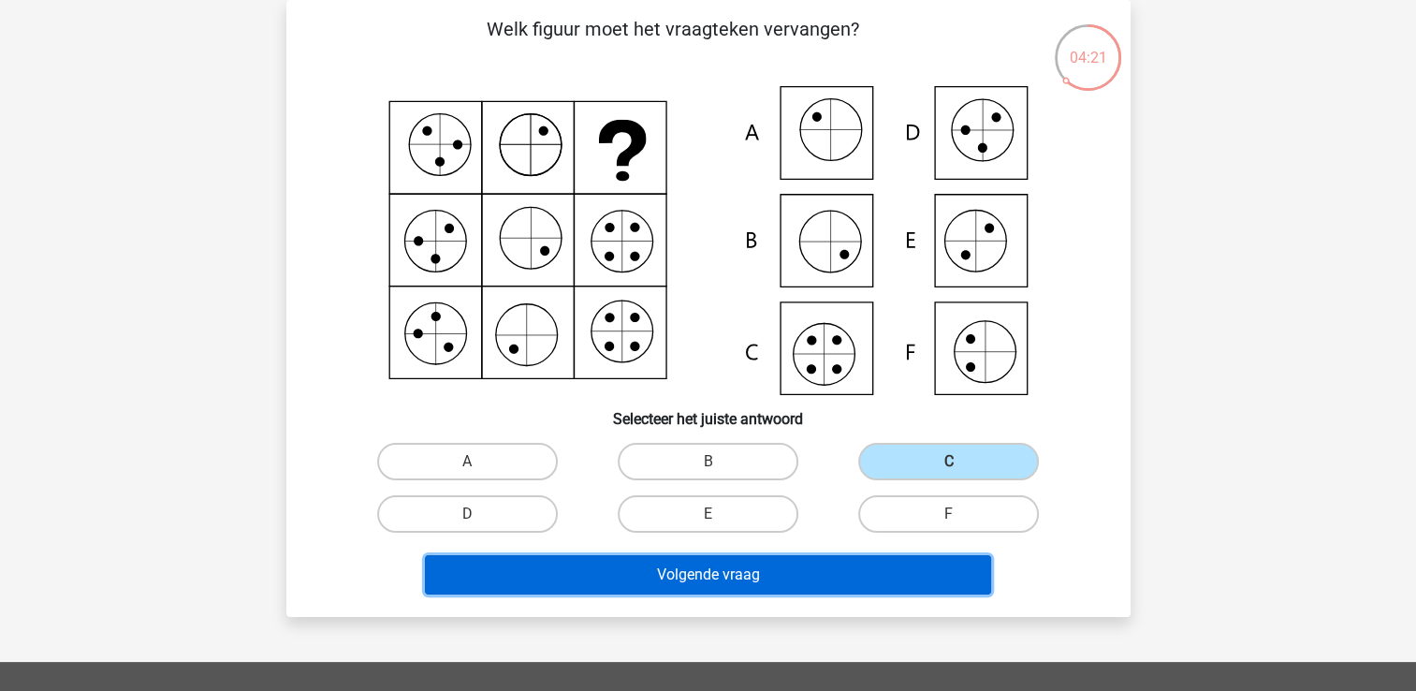
click at [840, 584] on button "Volgende vraag" at bounding box center [708, 574] width 566 height 39
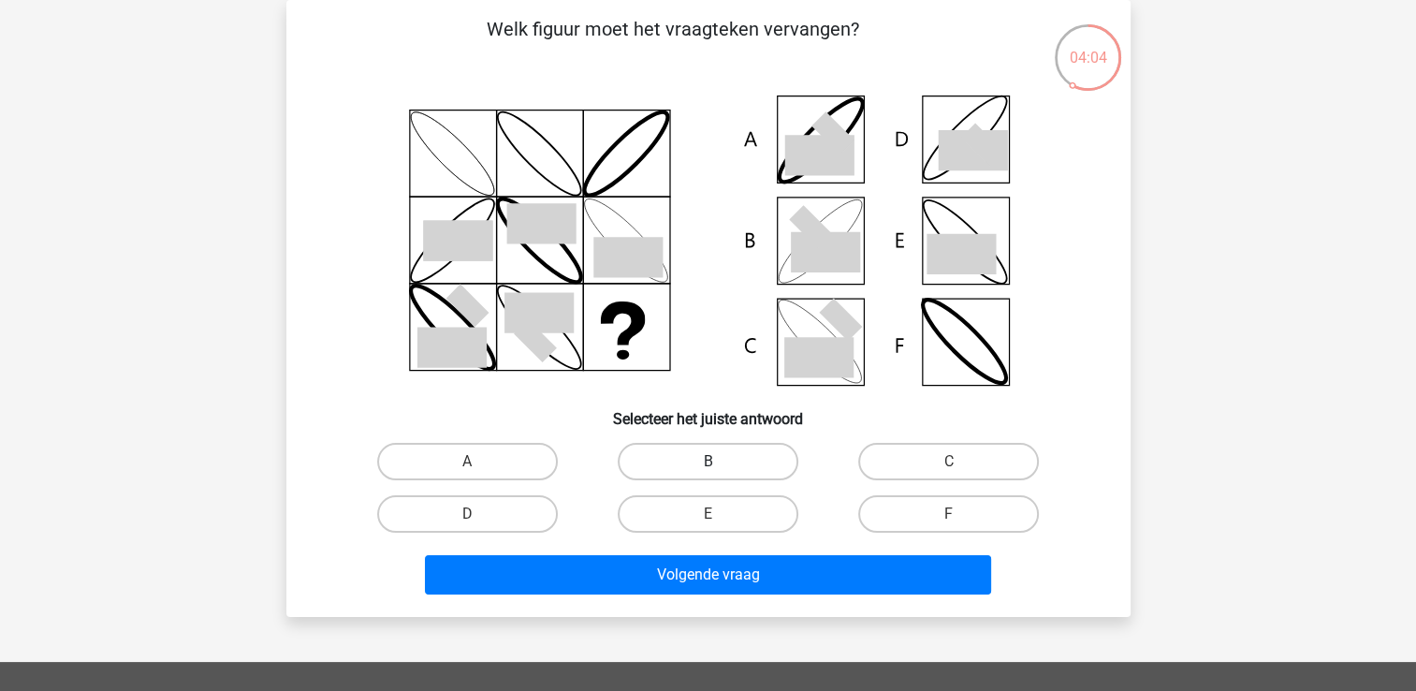
click at [660, 465] on label "B" at bounding box center [708, 461] width 181 height 37
click at [707, 465] on input "B" at bounding box center [713, 467] width 12 height 12
radio input "true"
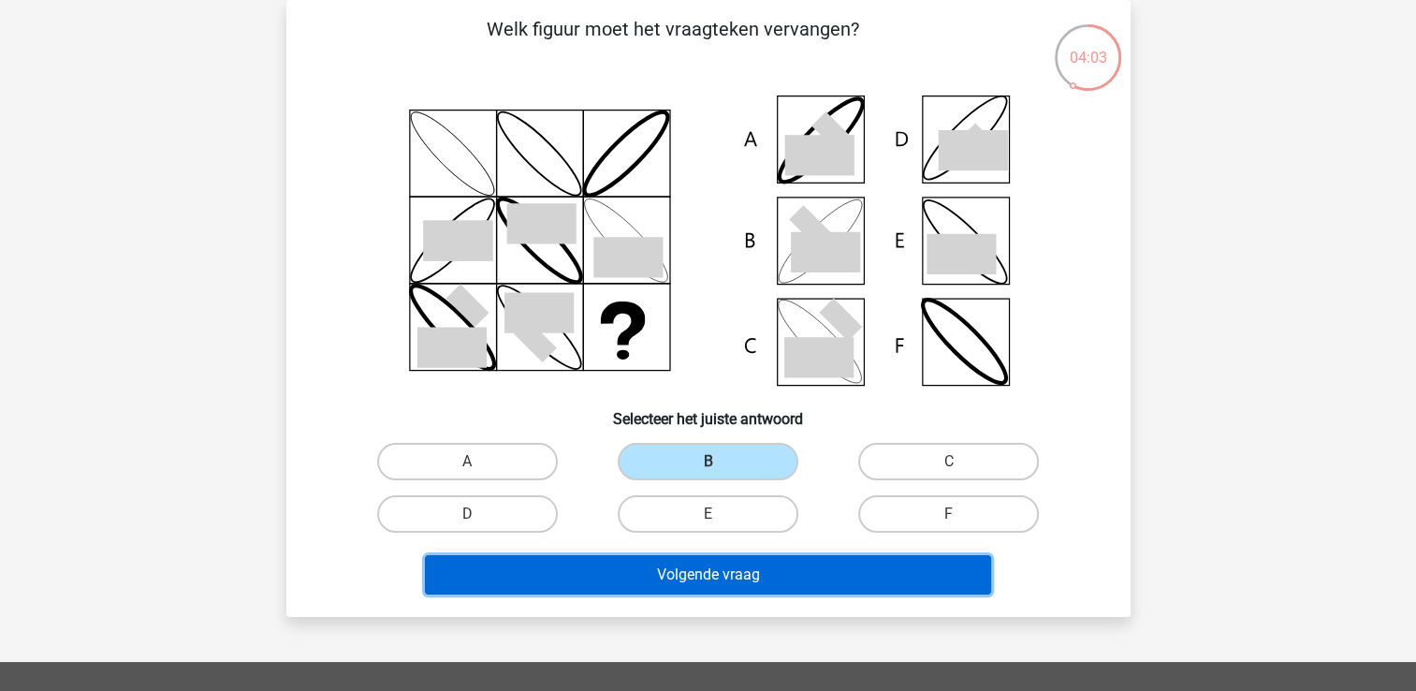
click at [632, 580] on button "Volgende vraag" at bounding box center [708, 574] width 566 height 39
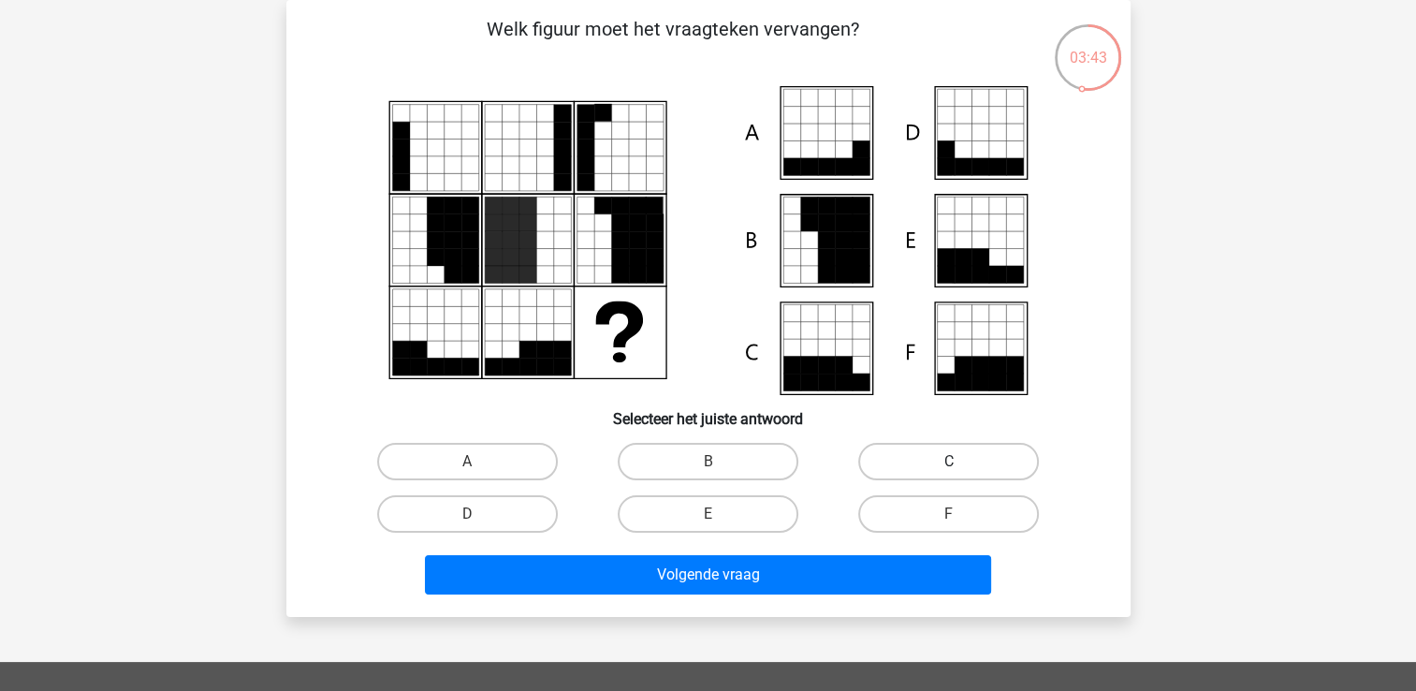
drag, startPoint x: 922, startPoint y: 500, endPoint x: 898, endPoint y: 457, distance: 49.0
click at [898, 457] on div "A B C D E" at bounding box center [708, 487] width 722 height 105
click at [898, 457] on label "C" at bounding box center [948, 461] width 181 height 37
click at [949, 461] on input "C" at bounding box center [955, 467] width 12 height 12
radio input "true"
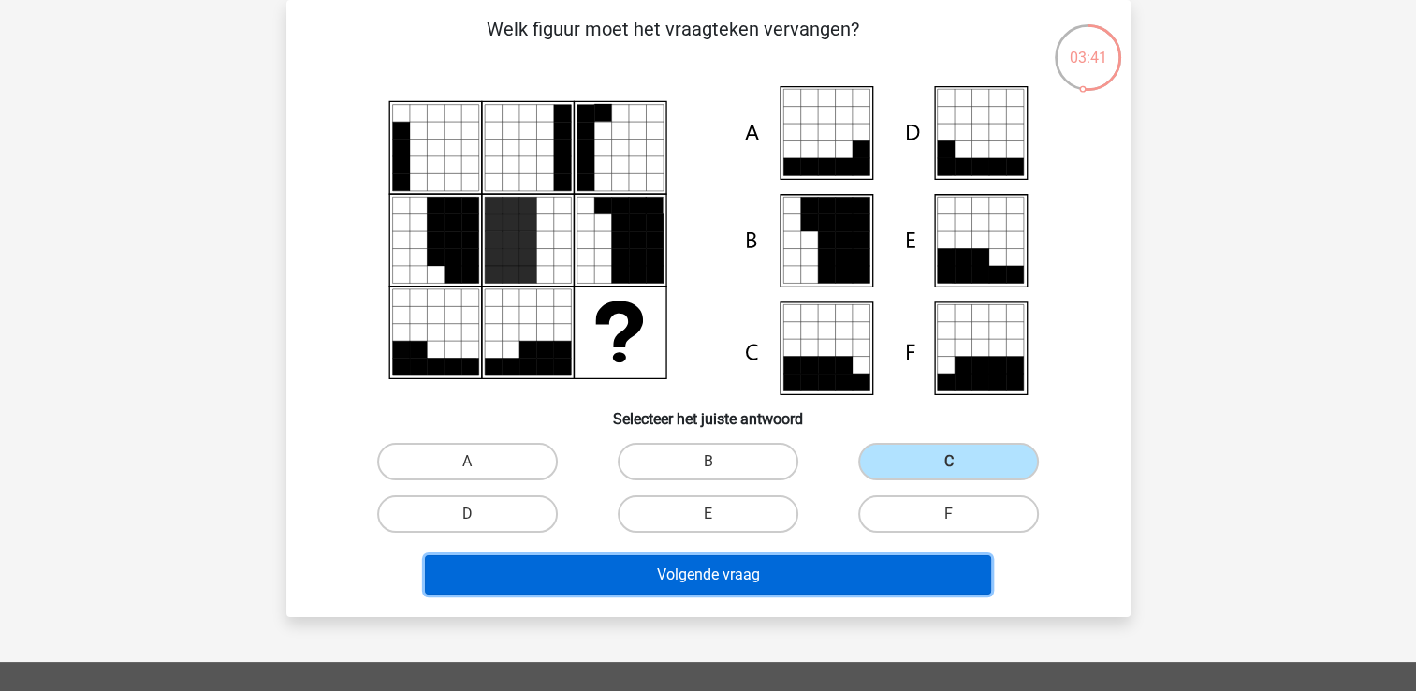
click at [858, 581] on button "Volgende vraag" at bounding box center [708, 574] width 566 height 39
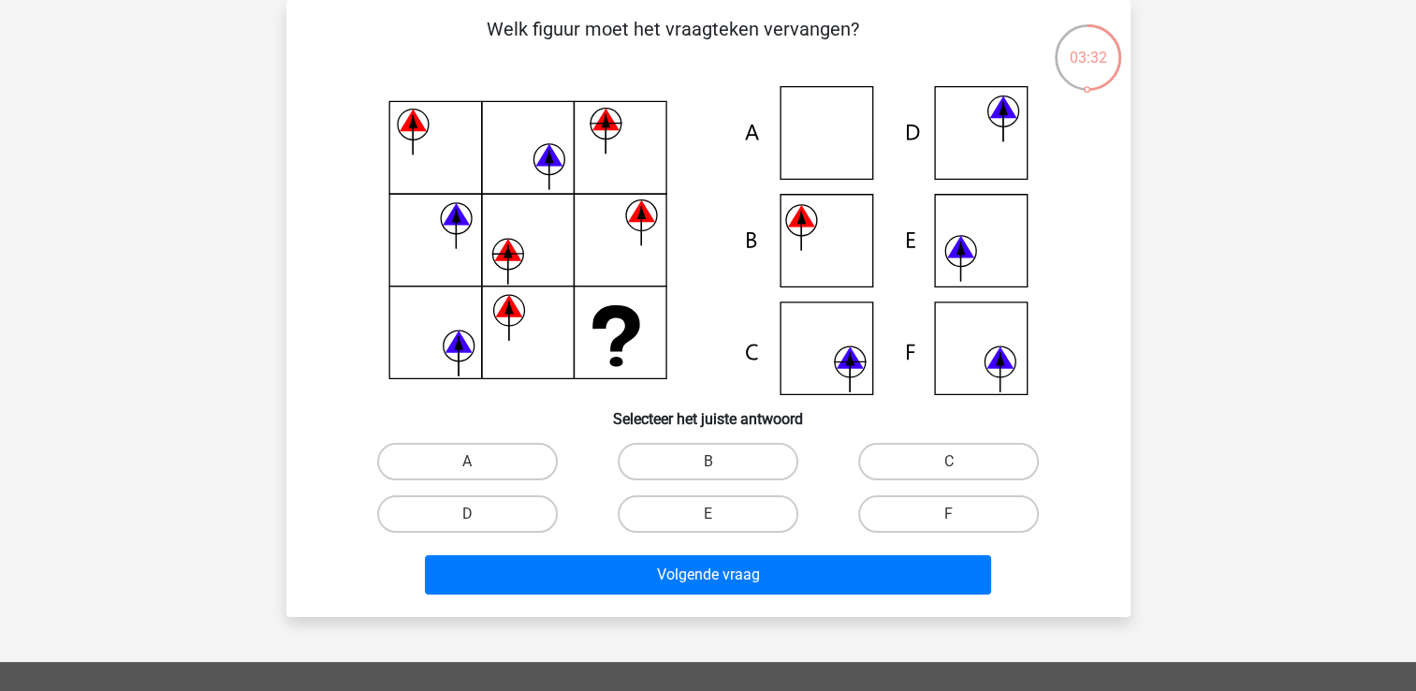
click at [628, 484] on div "B" at bounding box center [708, 461] width 240 height 52
drag, startPoint x: 628, startPoint y: 484, endPoint x: 635, endPoint y: 477, distance: 9.9
click at [635, 477] on div "B" at bounding box center [708, 461] width 240 height 52
click at [635, 477] on label "B" at bounding box center [708, 461] width 181 height 37
click at [707, 473] on input "B" at bounding box center [713, 467] width 12 height 12
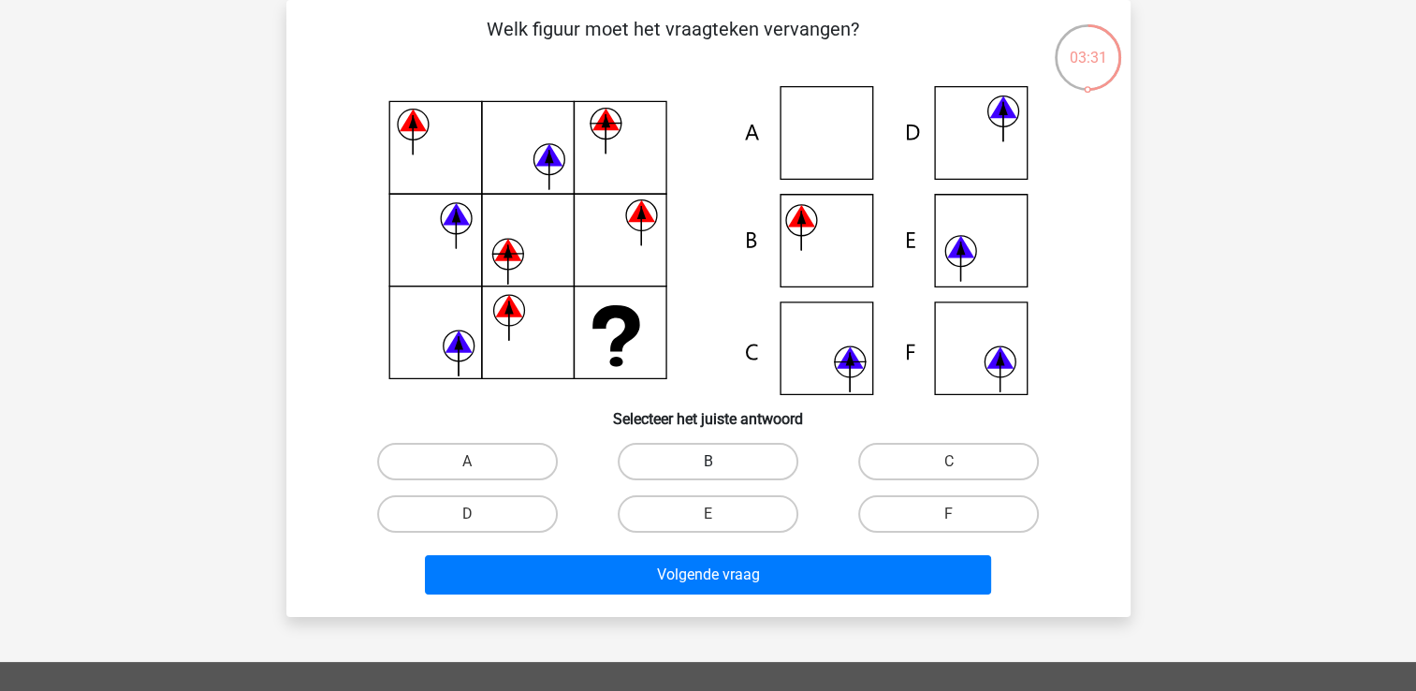
radio input "true"
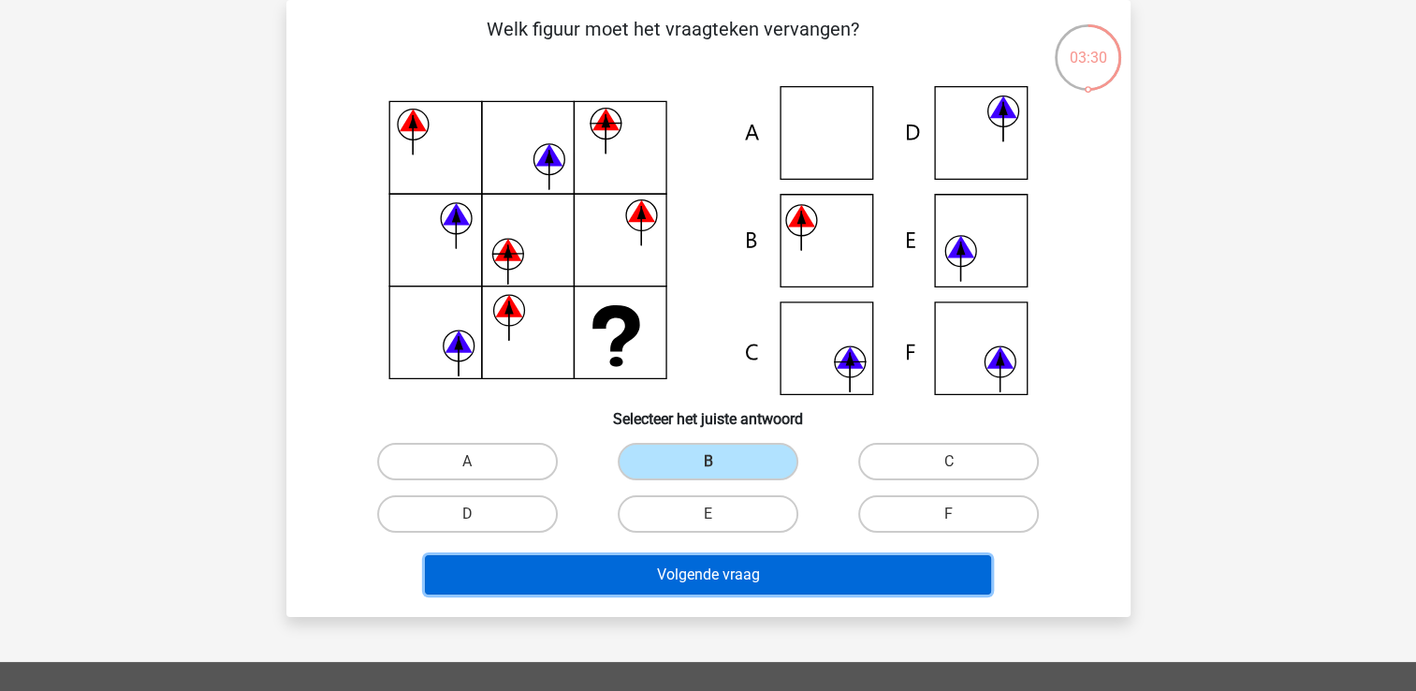
click at [639, 559] on button "Volgende vraag" at bounding box center [708, 574] width 566 height 39
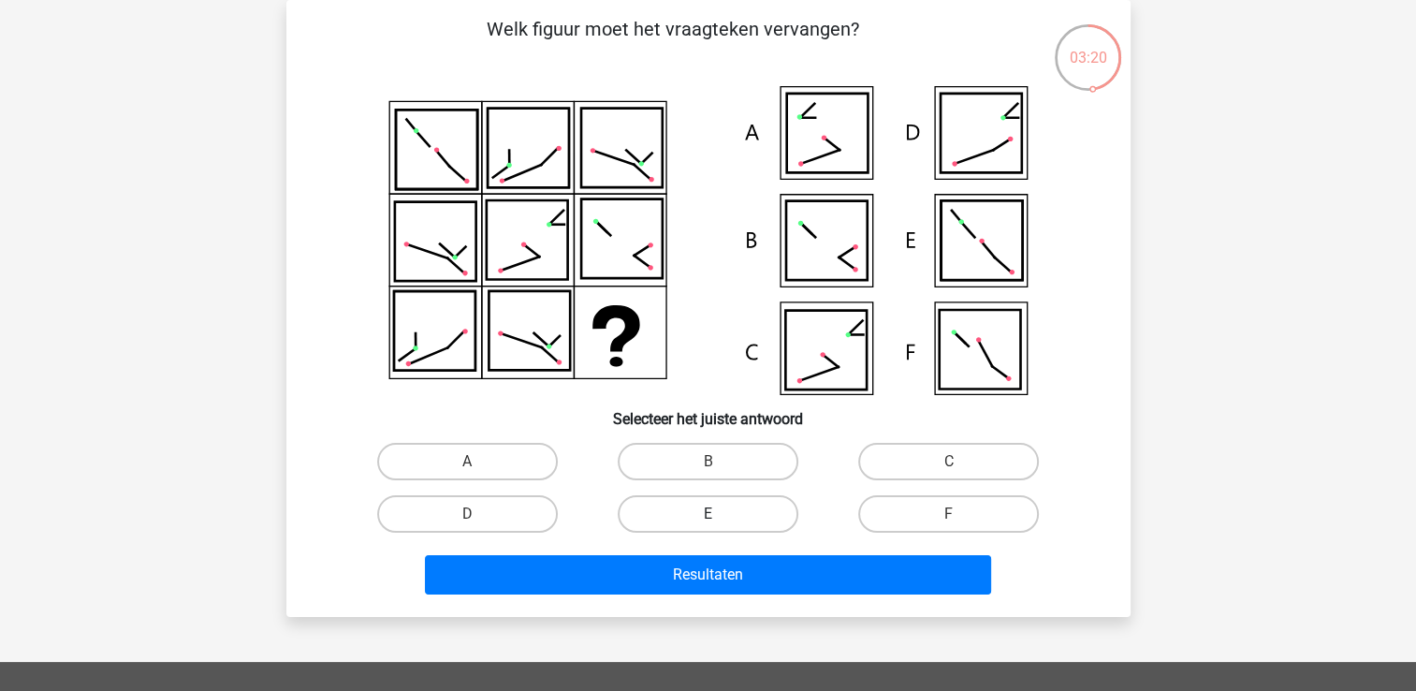
click at [772, 518] on label "E" at bounding box center [708, 513] width 181 height 37
click at [720, 518] on input "E" at bounding box center [713, 520] width 12 height 12
radio input "true"
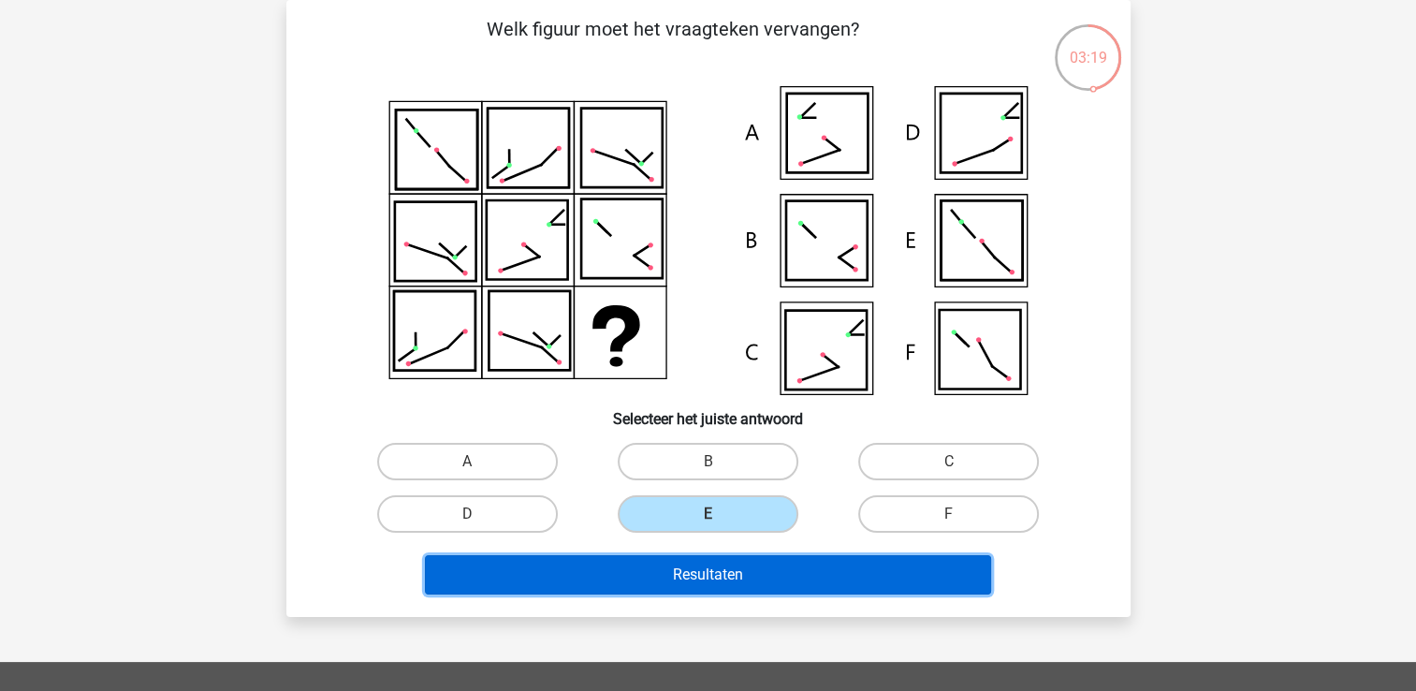
click at [778, 558] on button "Resultaten" at bounding box center [708, 574] width 566 height 39
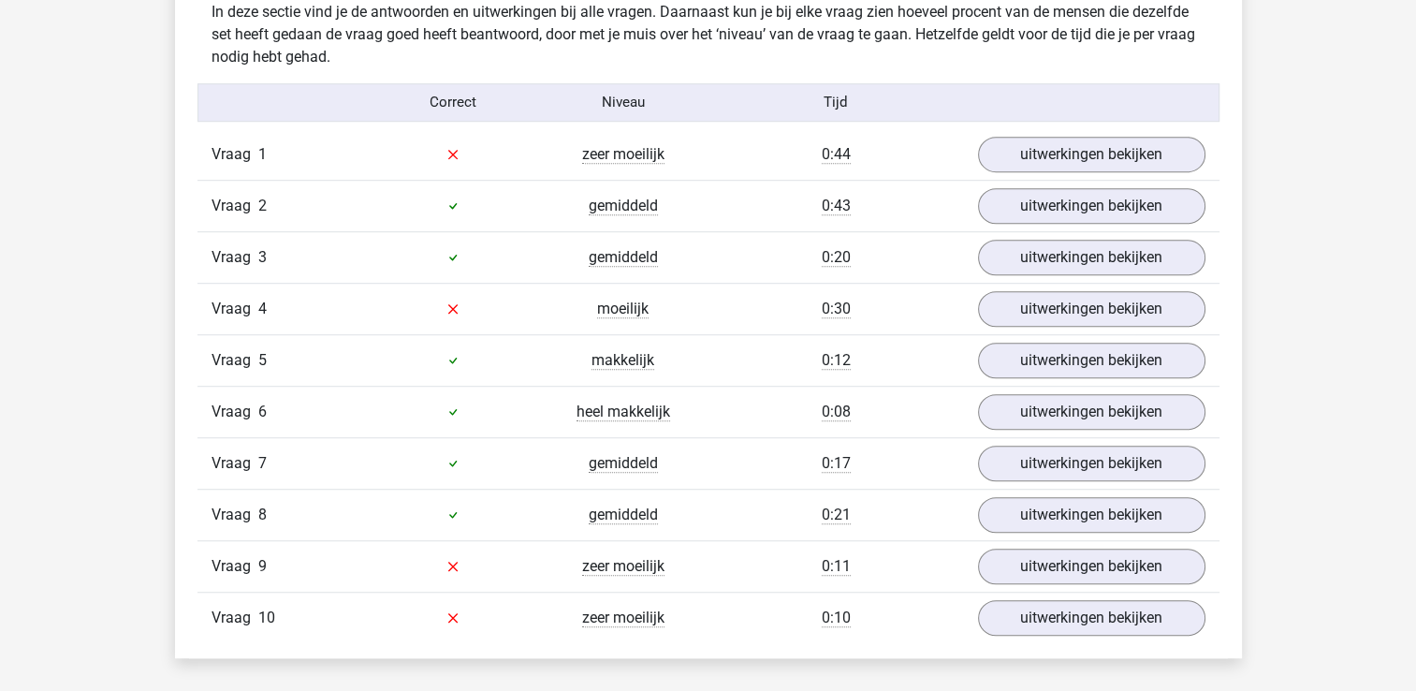
scroll to position [1198, 0]
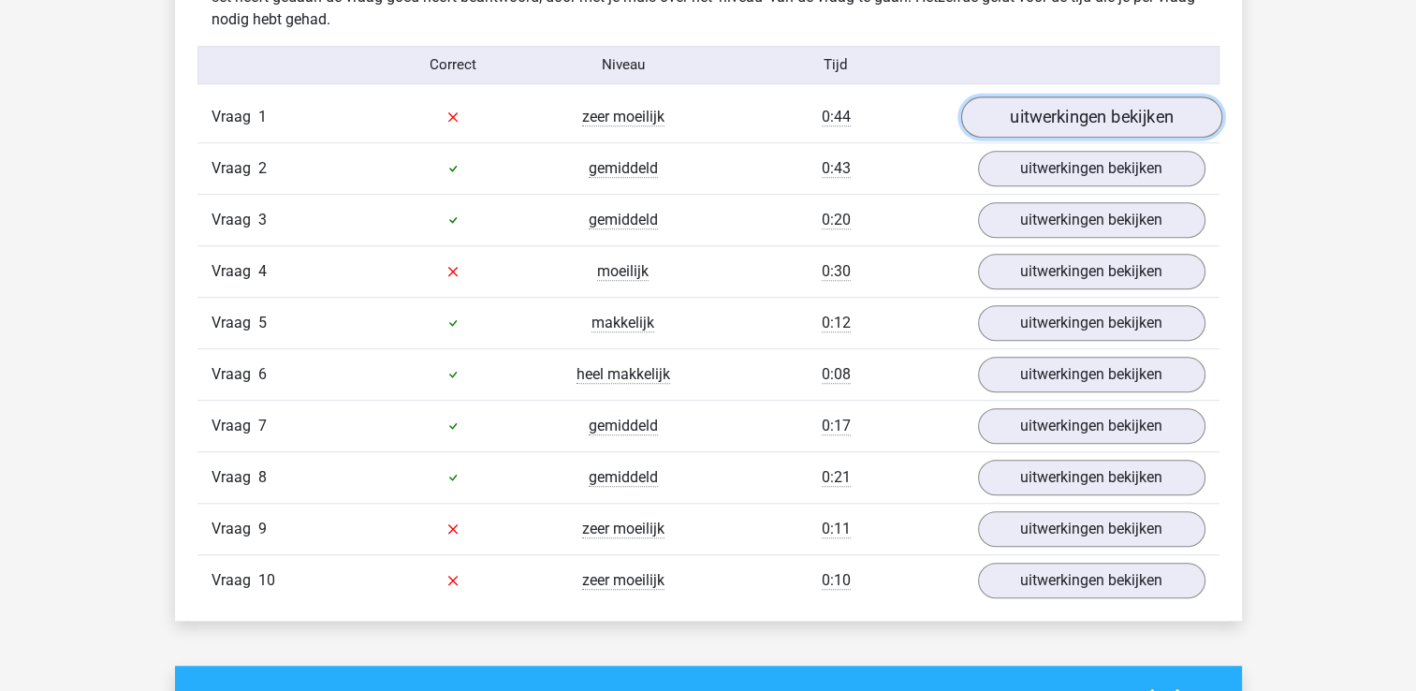
click at [995, 120] on link "uitwerkingen bekijken" at bounding box center [1090, 116] width 261 height 41
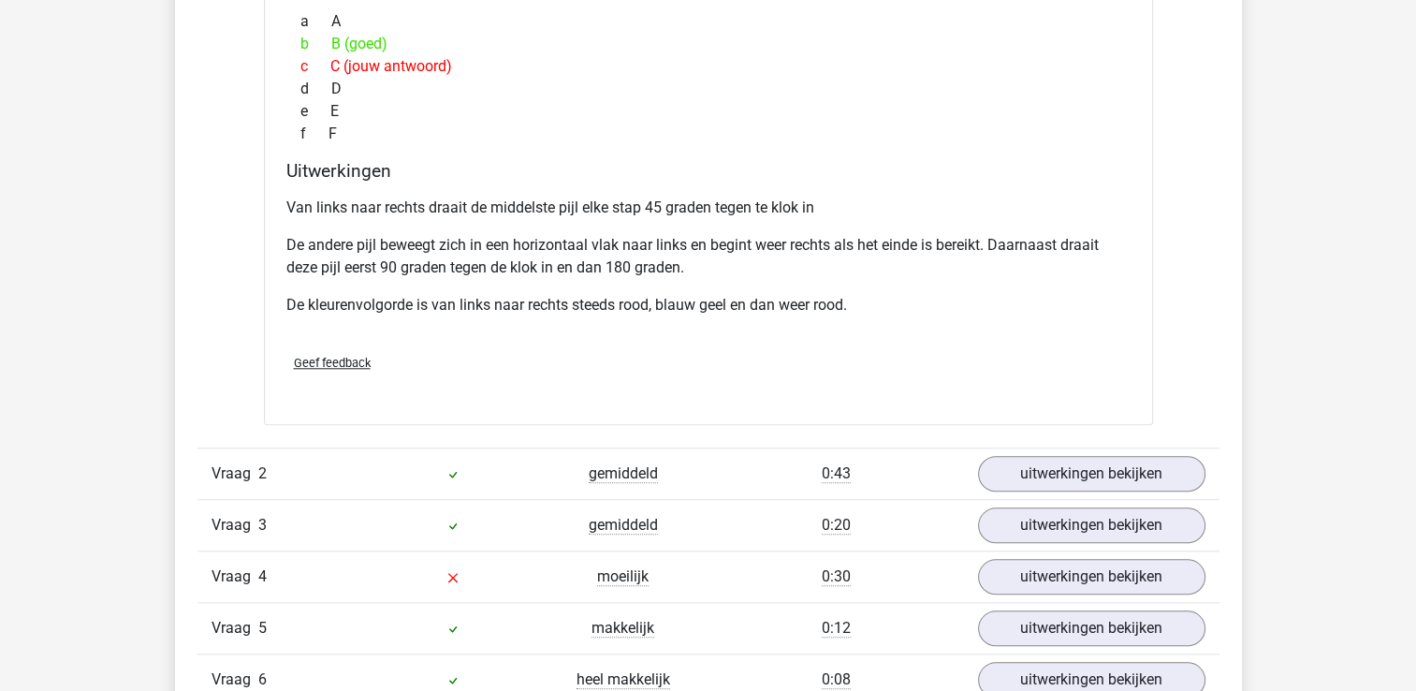
scroll to position [1984, 0]
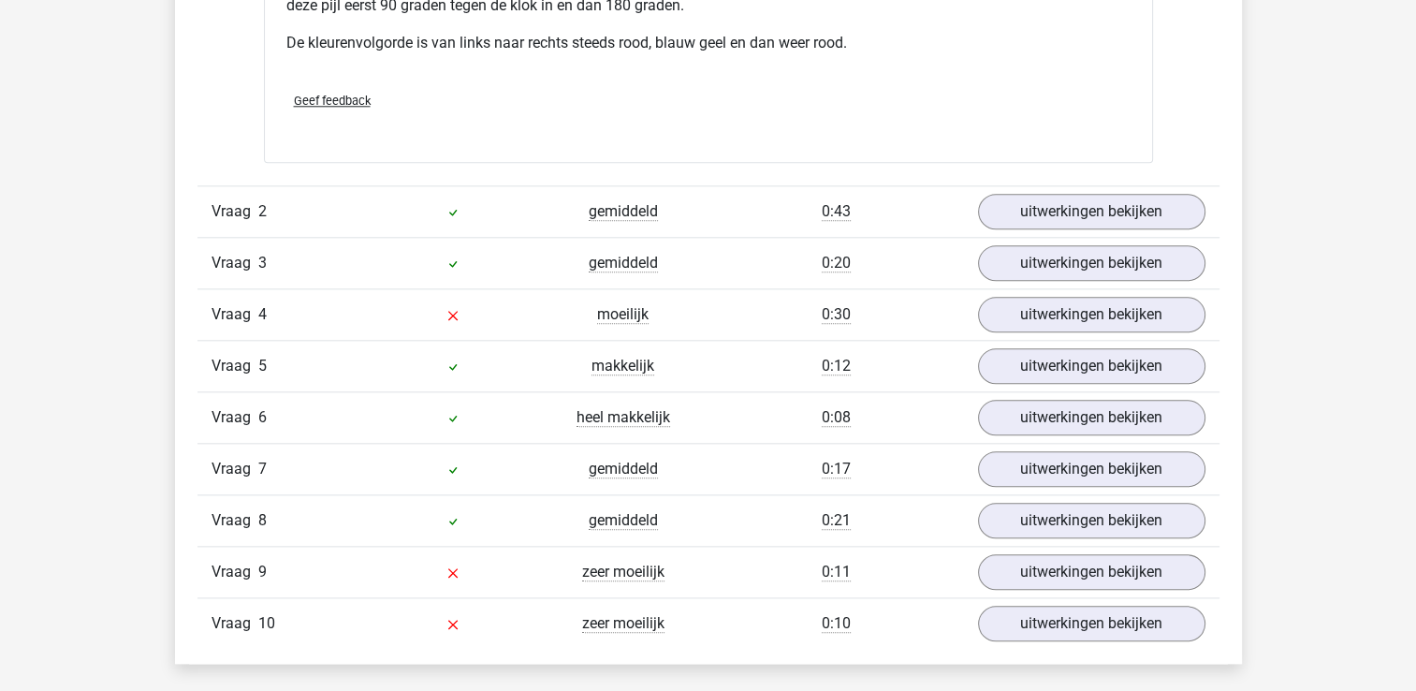
click at [1005, 328] on div "Vraag 4 moeilijk 0:30 uitwerkingen bekijken" at bounding box center [708, 313] width 1022 height 51
click at [1003, 306] on link "uitwerkingen bekijken" at bounding box center [1090, 314] width 261 height 41
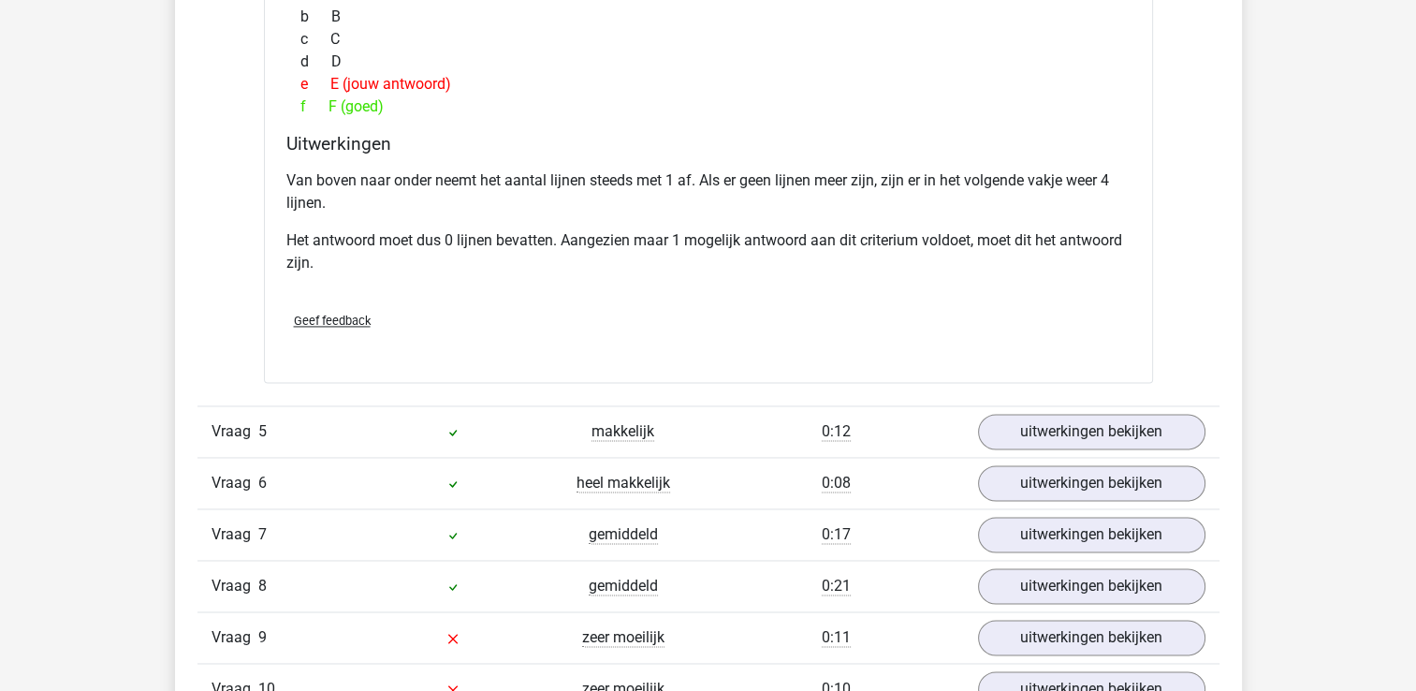
scroll to position [2882, 0]
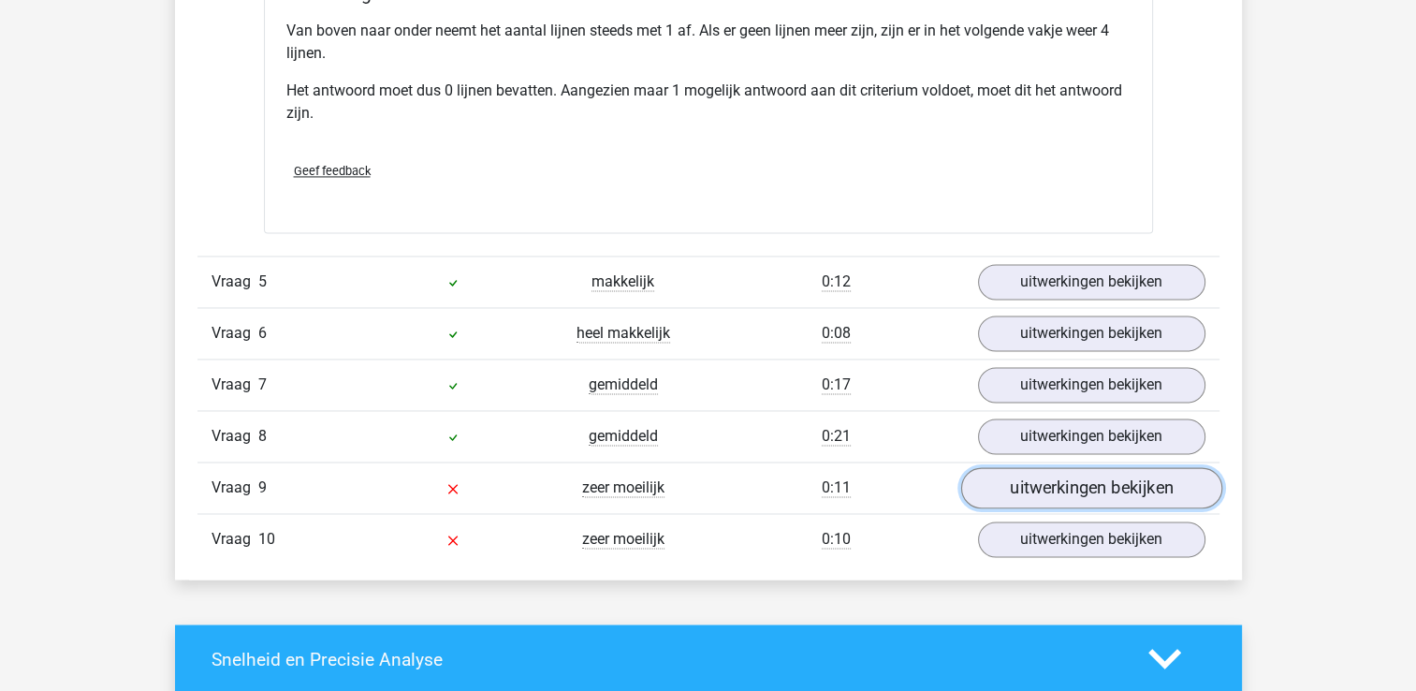
click at [1032, 488] on link "uitwerkingen bekijken" at bounding box center [1090, 487] width 261 height 41
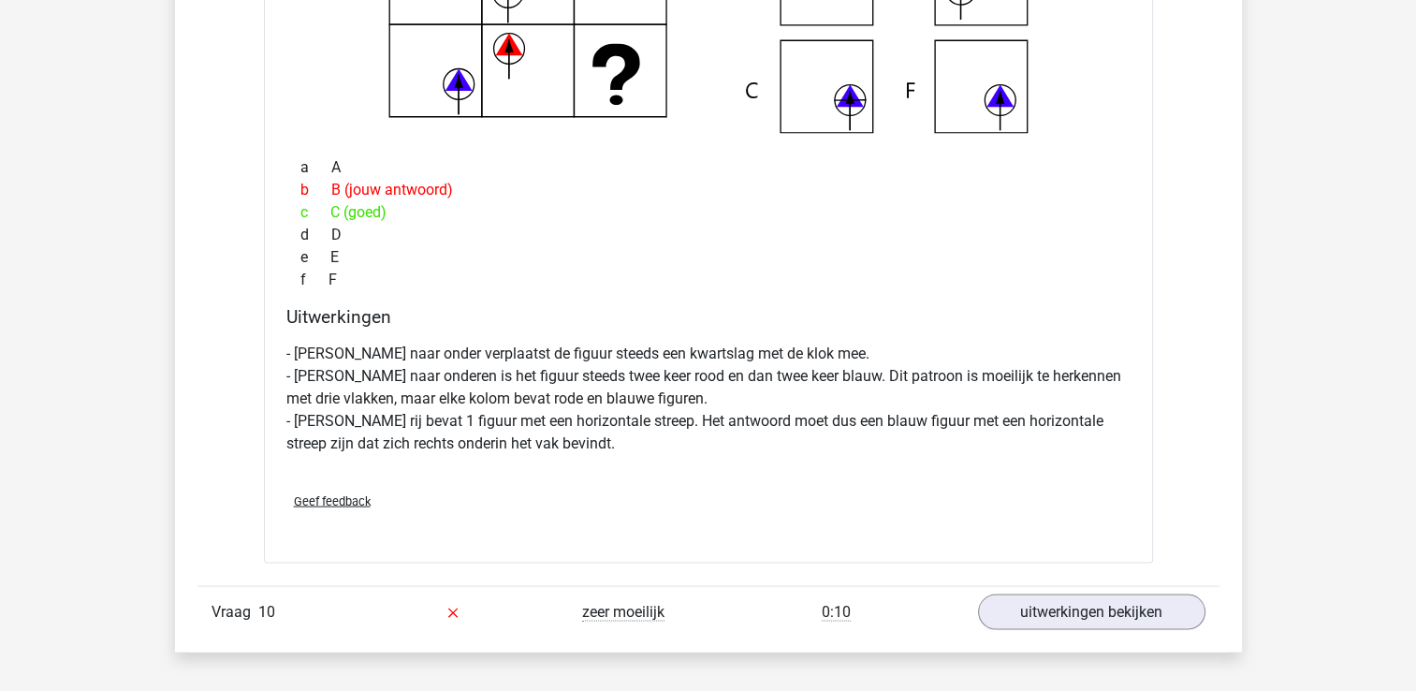
scroll to position [3855, 0]
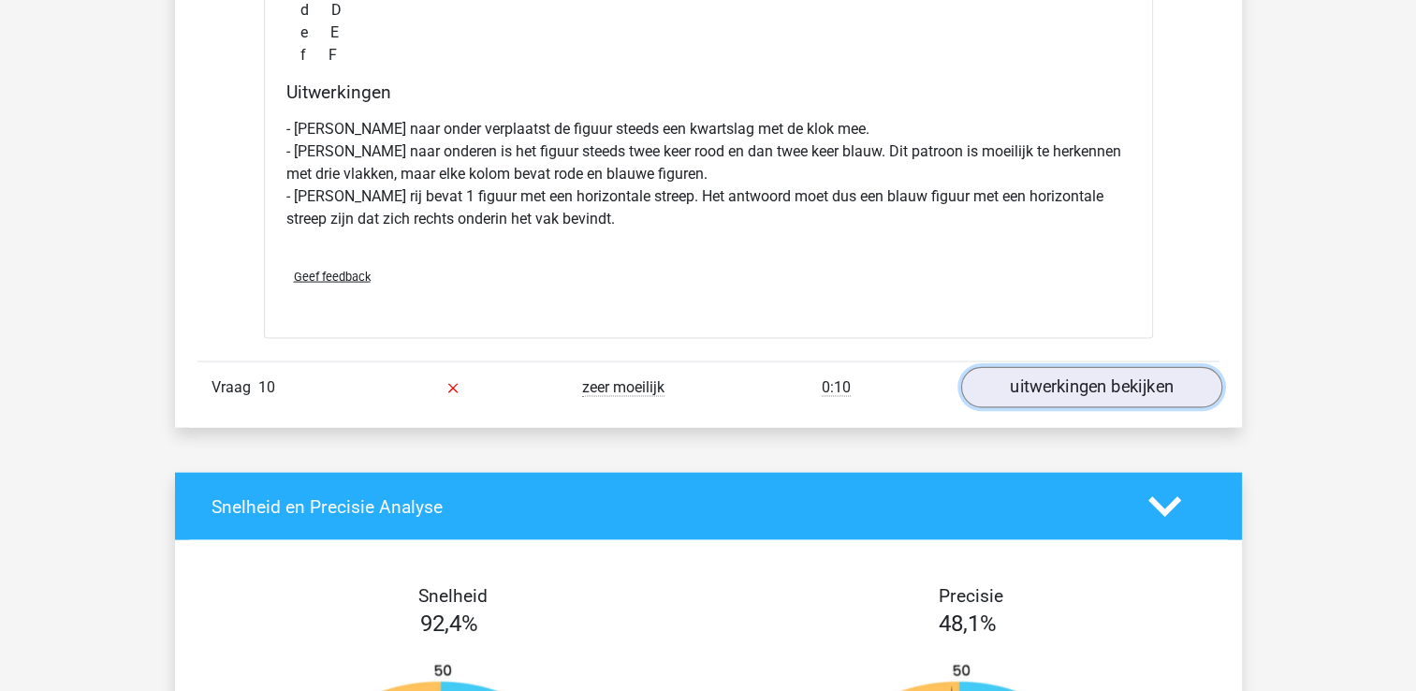
click at [1031, 376] on link "uitwerkingen bekijken" at bounding box center [1090, 387] width 261 height 41
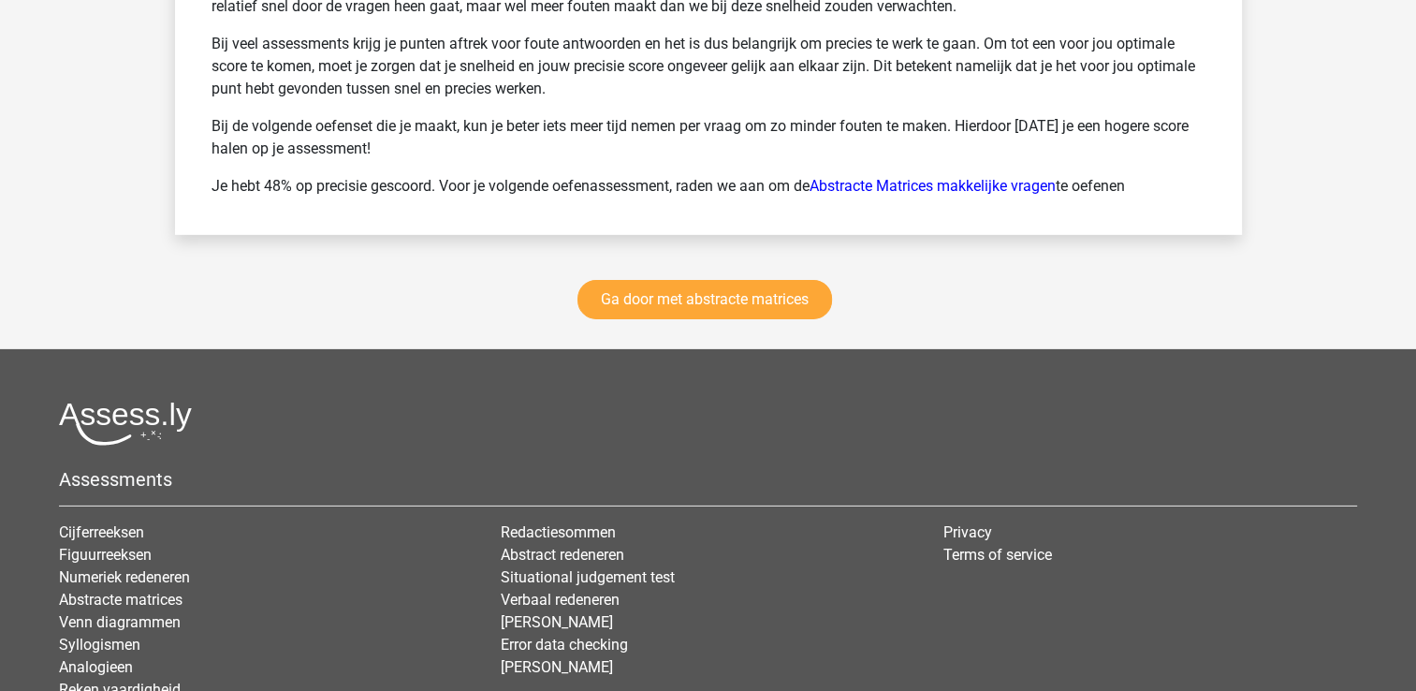
scroll to position [5951, 0]
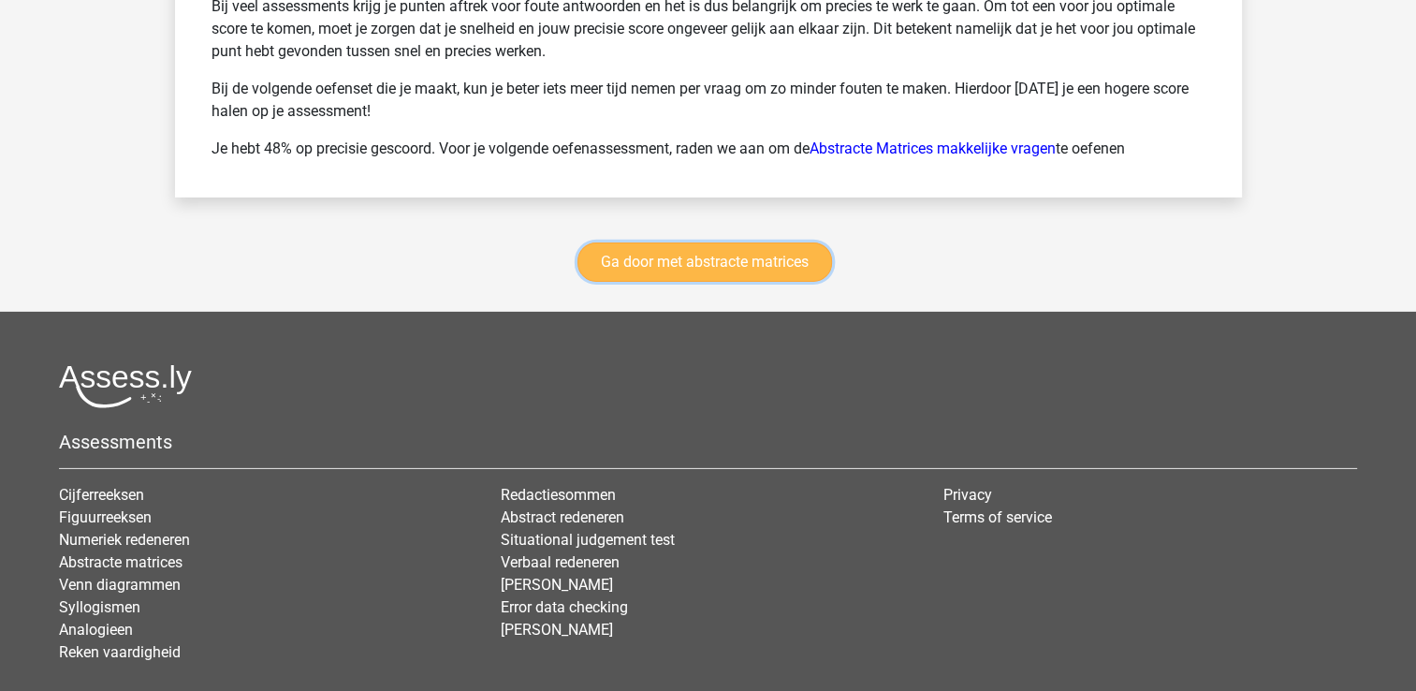
click at [797, 249] on link "Ga door met abstracte matrices" at bounding box center [704, 261] width 255 height 39
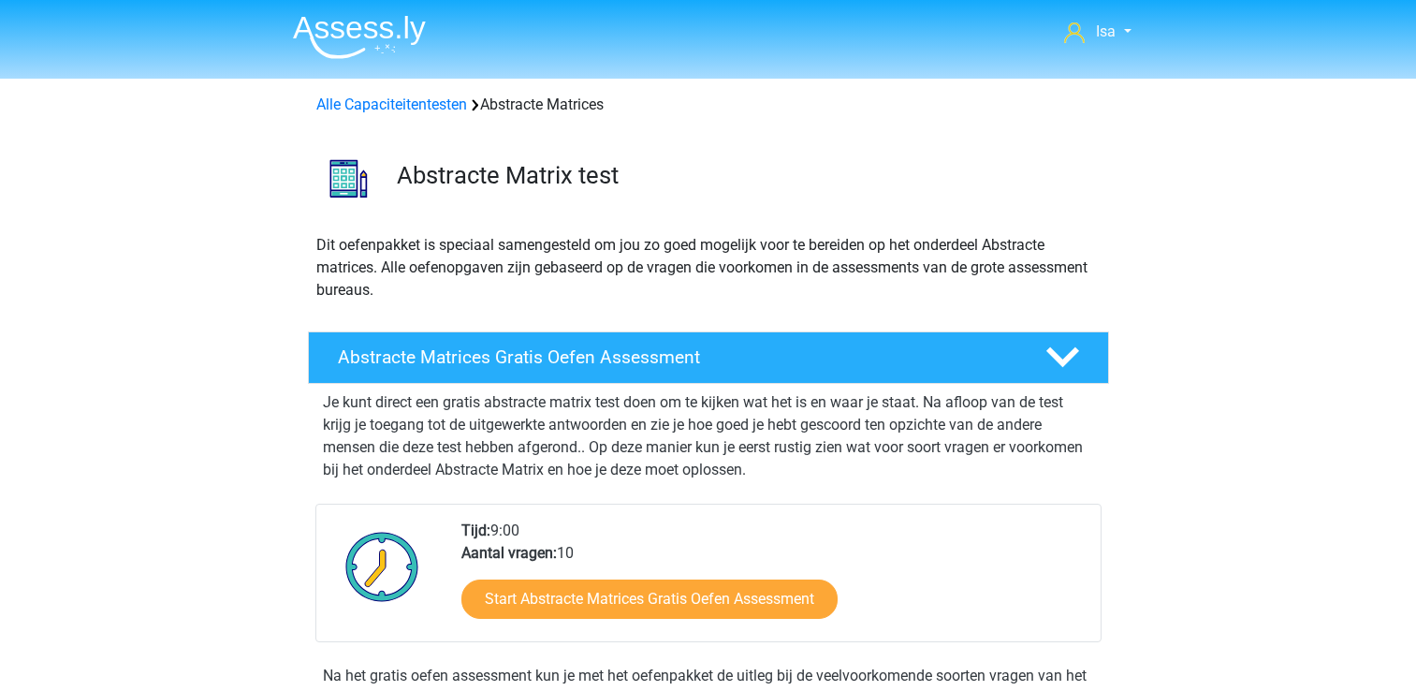
scroll to position [872, 0]
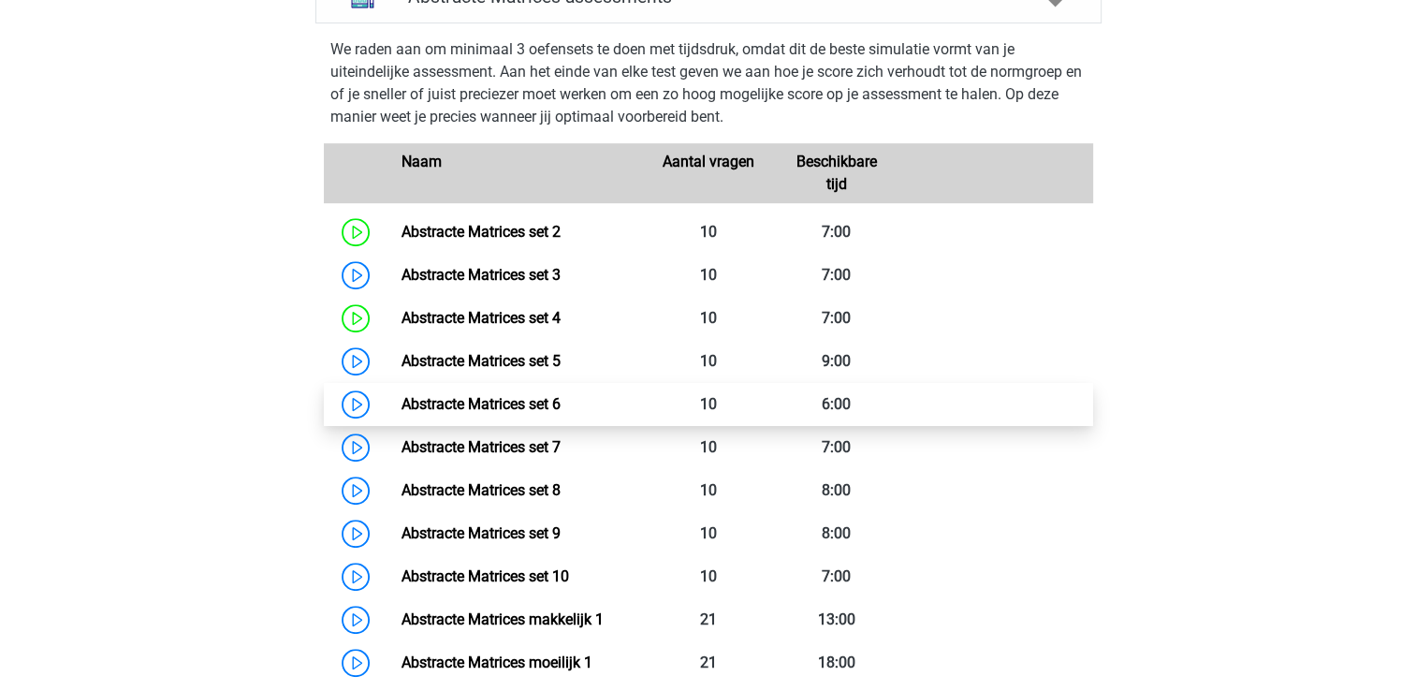
click at [560, 413] on link "Abstracte Matrices set 6" at bounding box center [480, 404] width 159 height 18
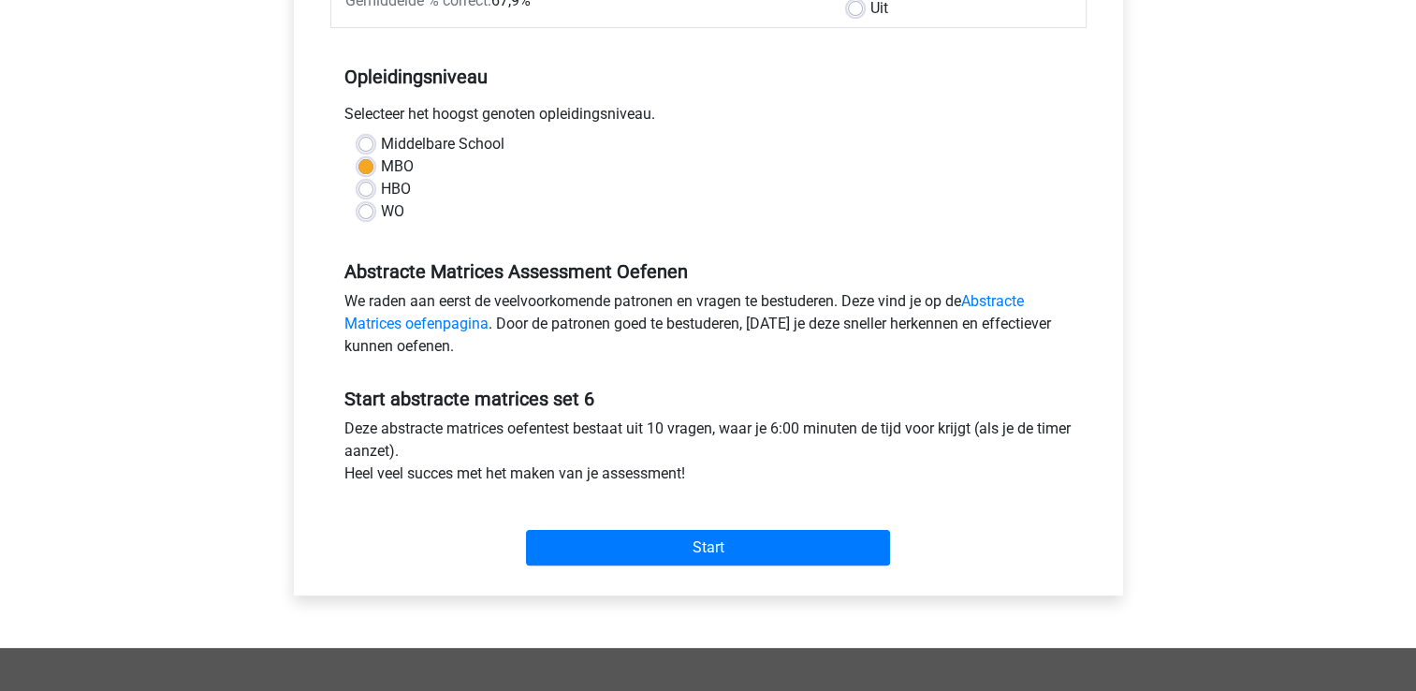
scroll to position [487, 0]
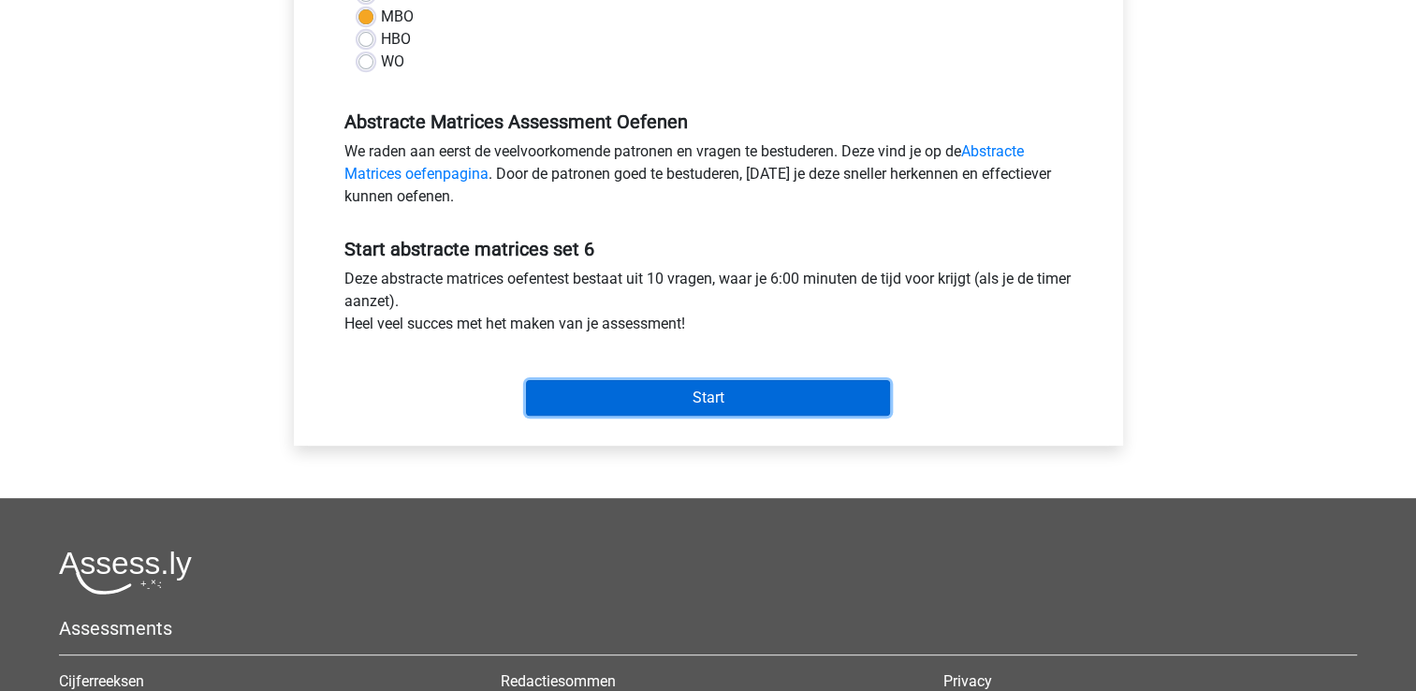
click at [730, 414] on input "Start" at bounding box center [708, 398] width 364 height 36
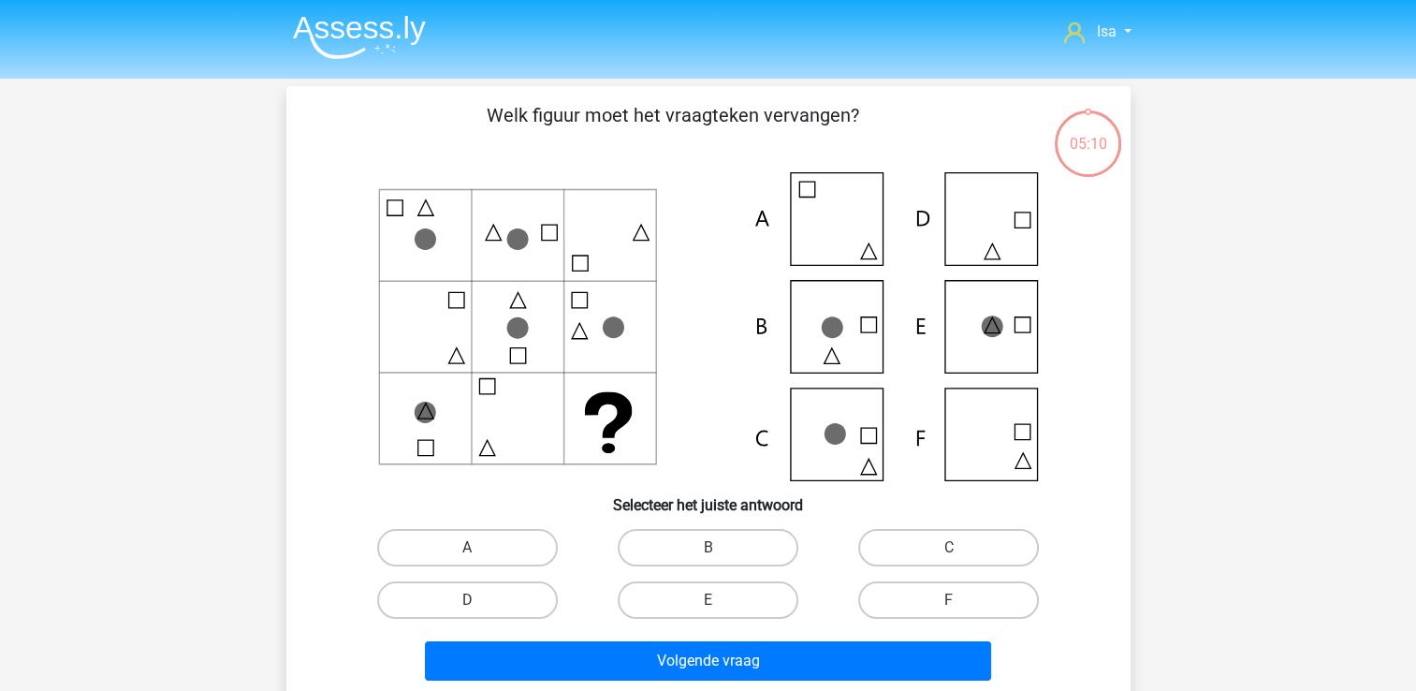
click at [730, 414] on icon at bounding box center [708, 326] width 754 height 309
click at [674, 558] on label "B" at bounding box center [708, 547] width 181 height 37
click at [707, 558] on input "B" at bounding box center [713, 553] width 12 height 12
radio input "true"
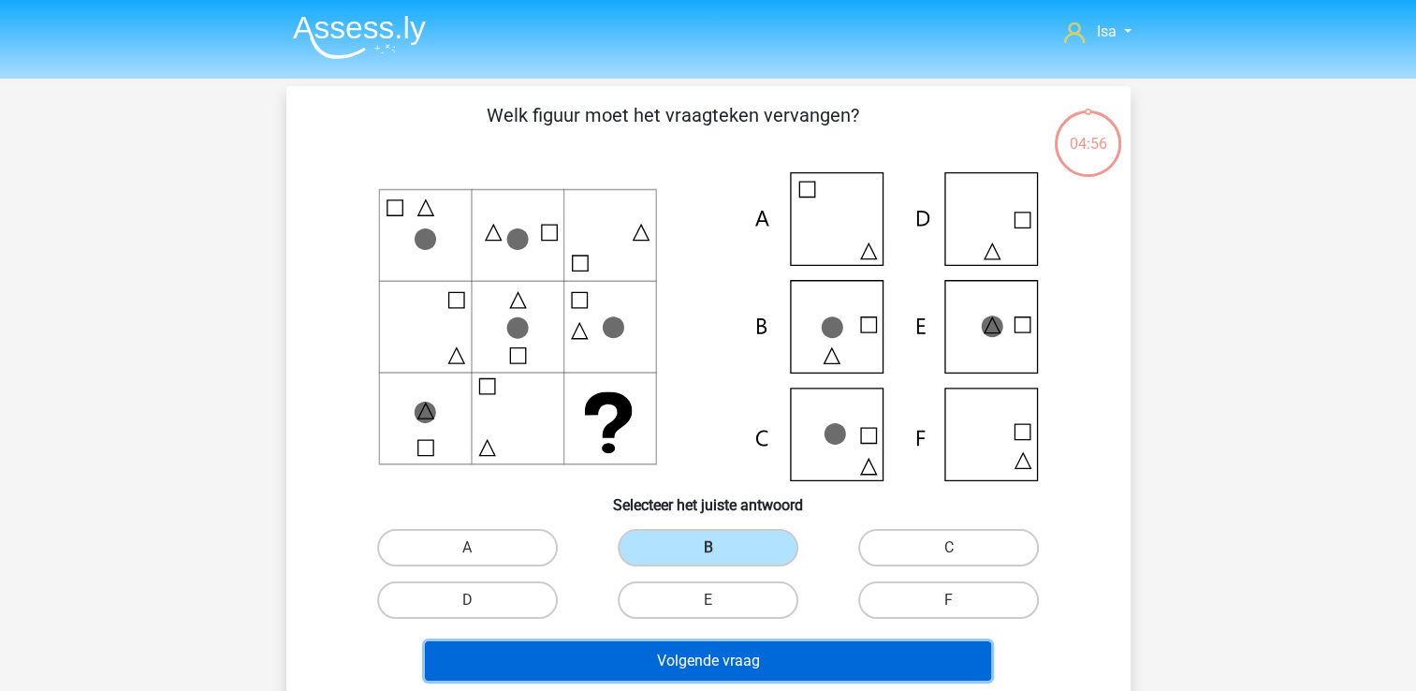
click at [674, 657] on button "Volgende vraag" at bounding box center [708, 660] width 566 height 39
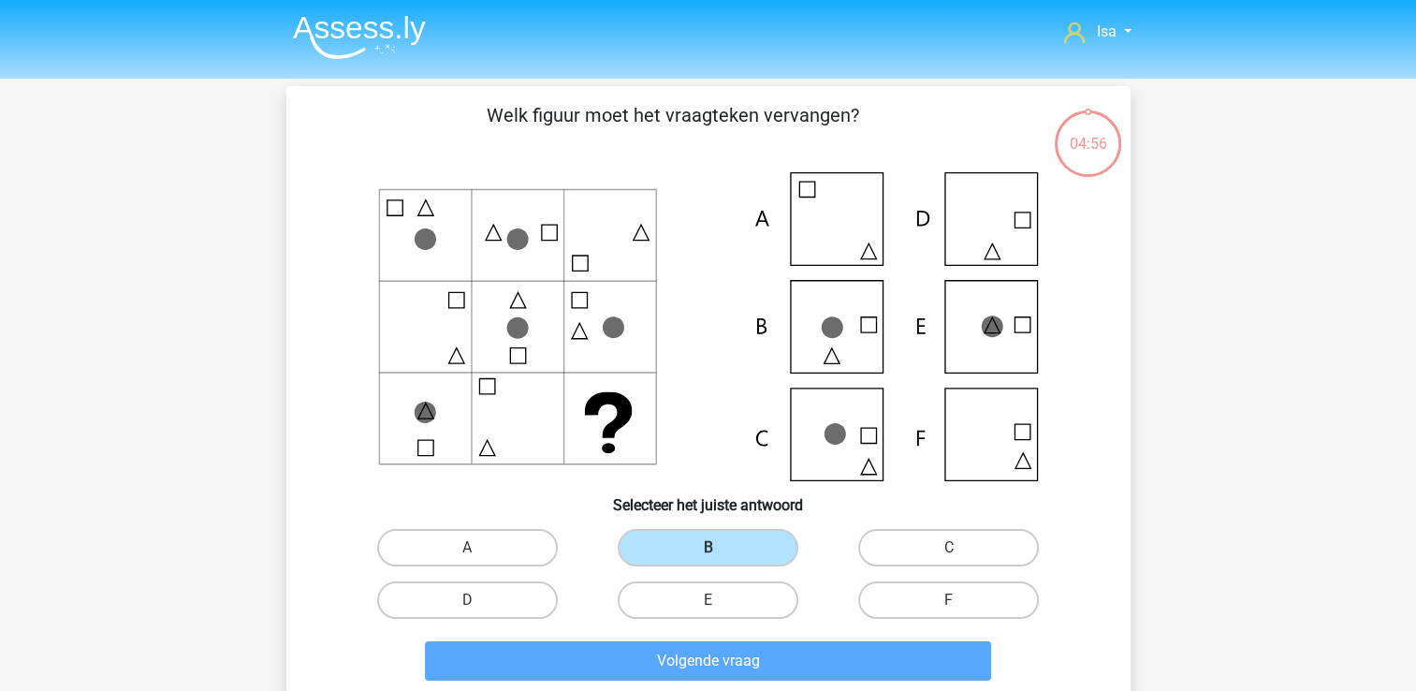
scroll to position [86, 0]
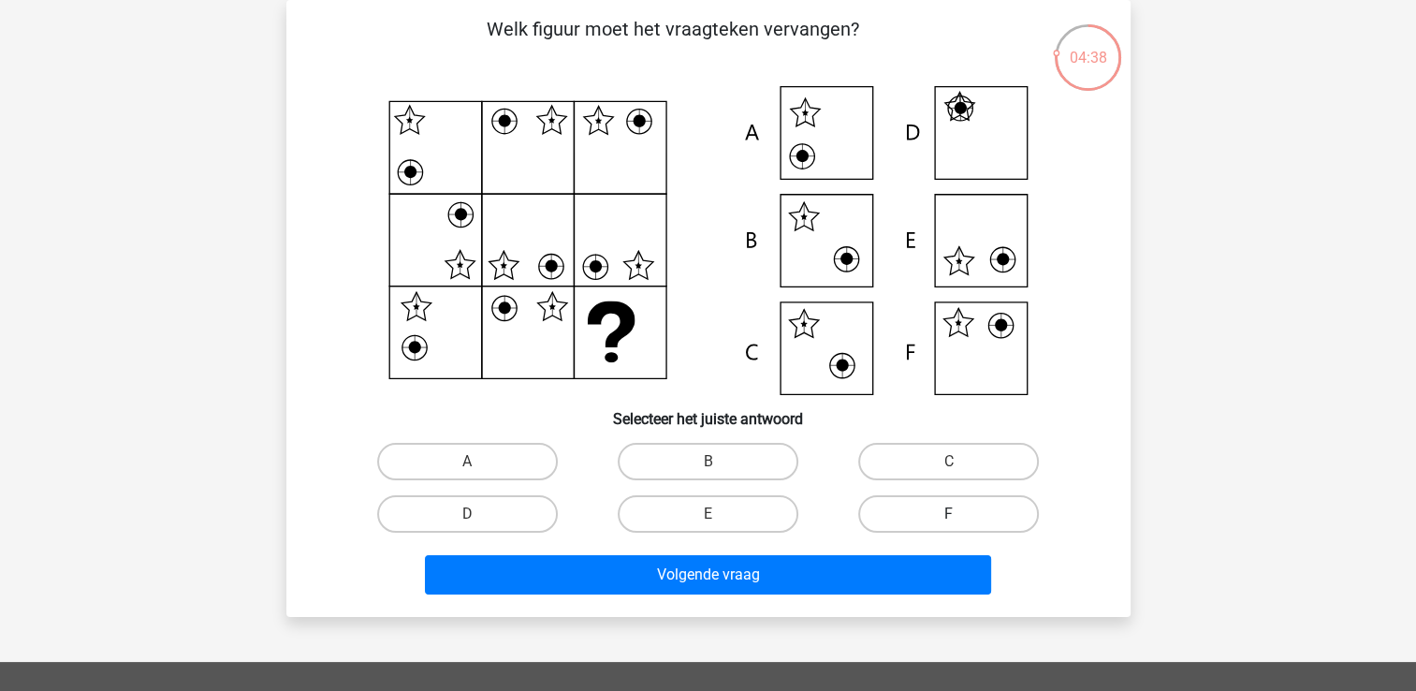
click at [899, 495] on label "F" at bounding box center [948, 513] width 181 height 37
click at [949, 514] on input "F" at bounding box center [955, 520] width 12 height 12
radio input "true"
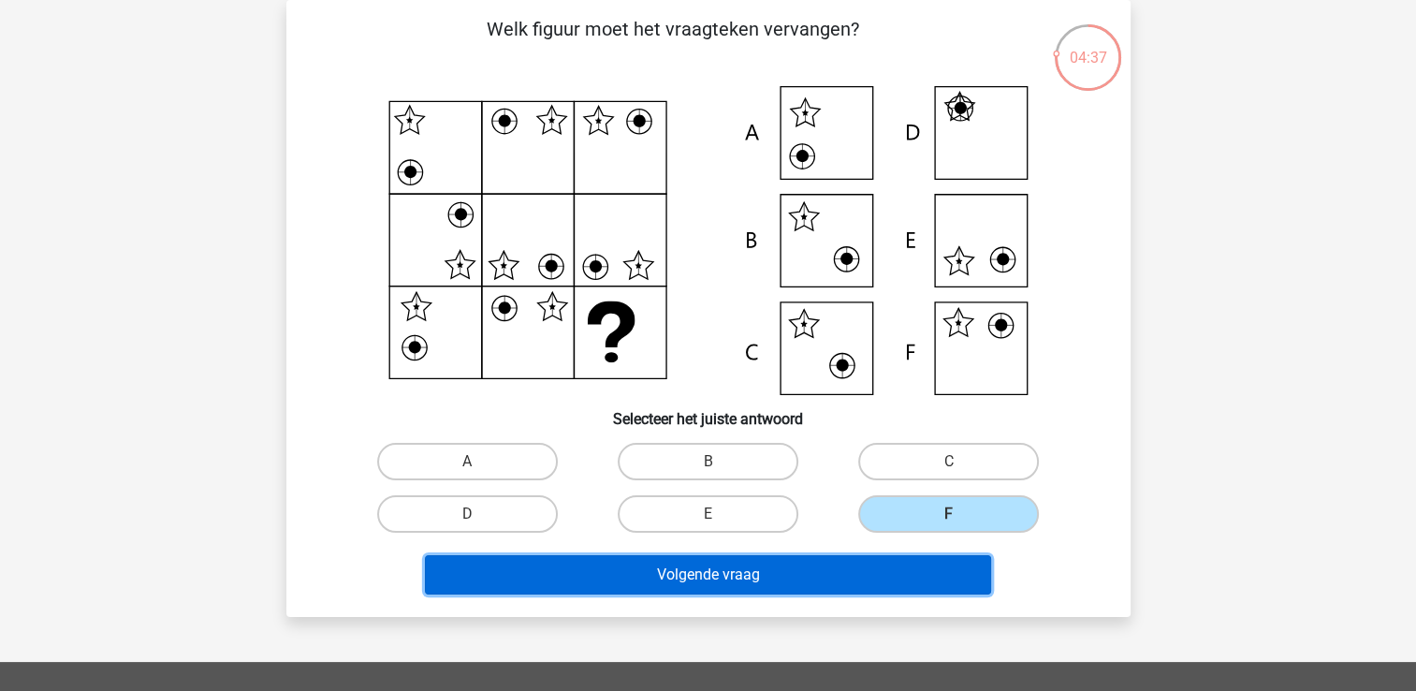
click at [872, 560] on button "Volgende vraag" at bounding box center [708, 574] width 566 height 39
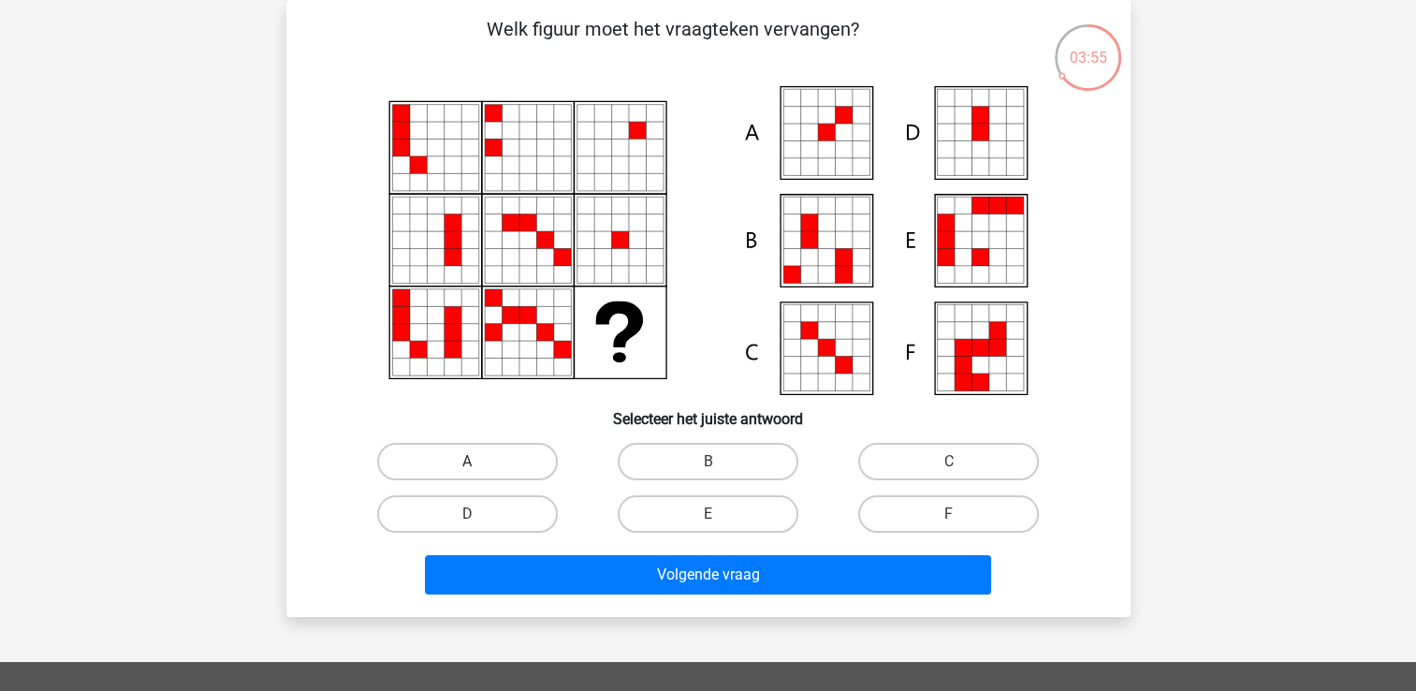
click at [453, 461] on label "A" at bounding box center [467, 461] width 181 height 37
click at [467, 461] on input "A" at bounding box center [473, 467] width 12 height 12
radio input "true"
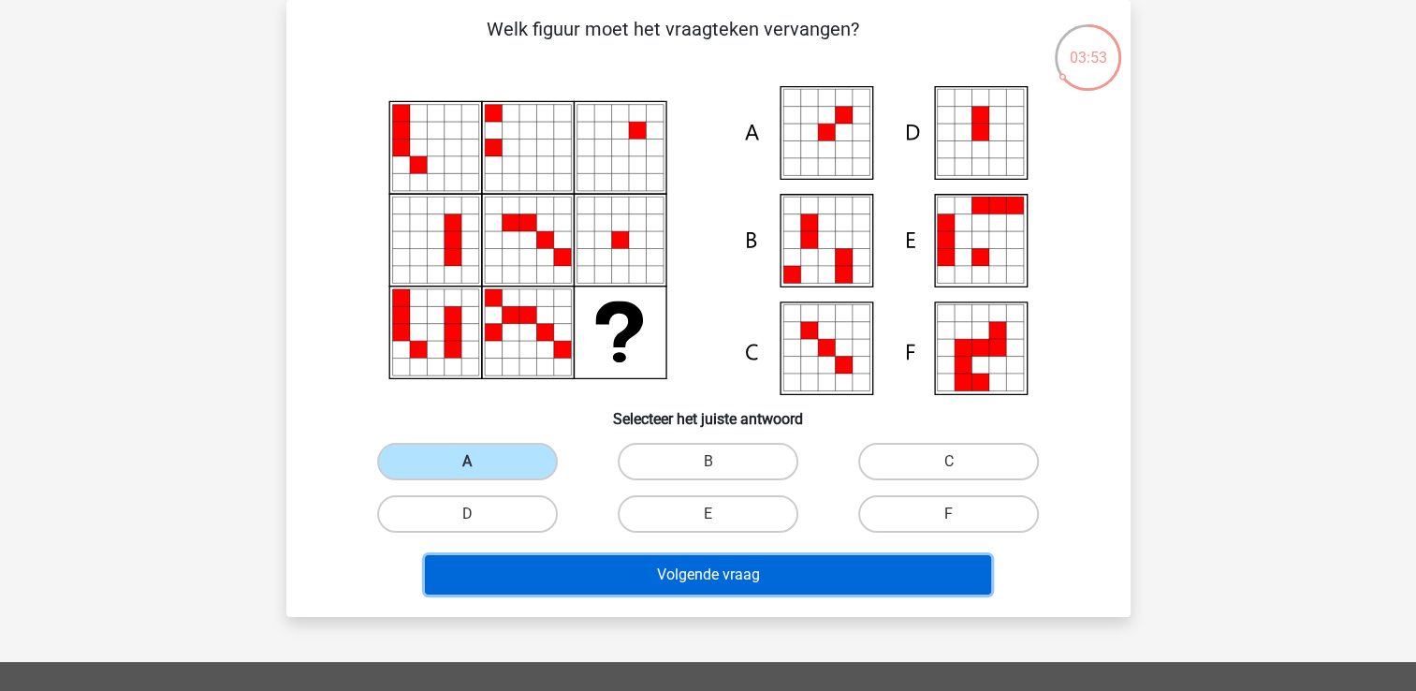
click at [490, 572] on button "Volgende vraag" at bounding box center [708, 574] width 566 height 39
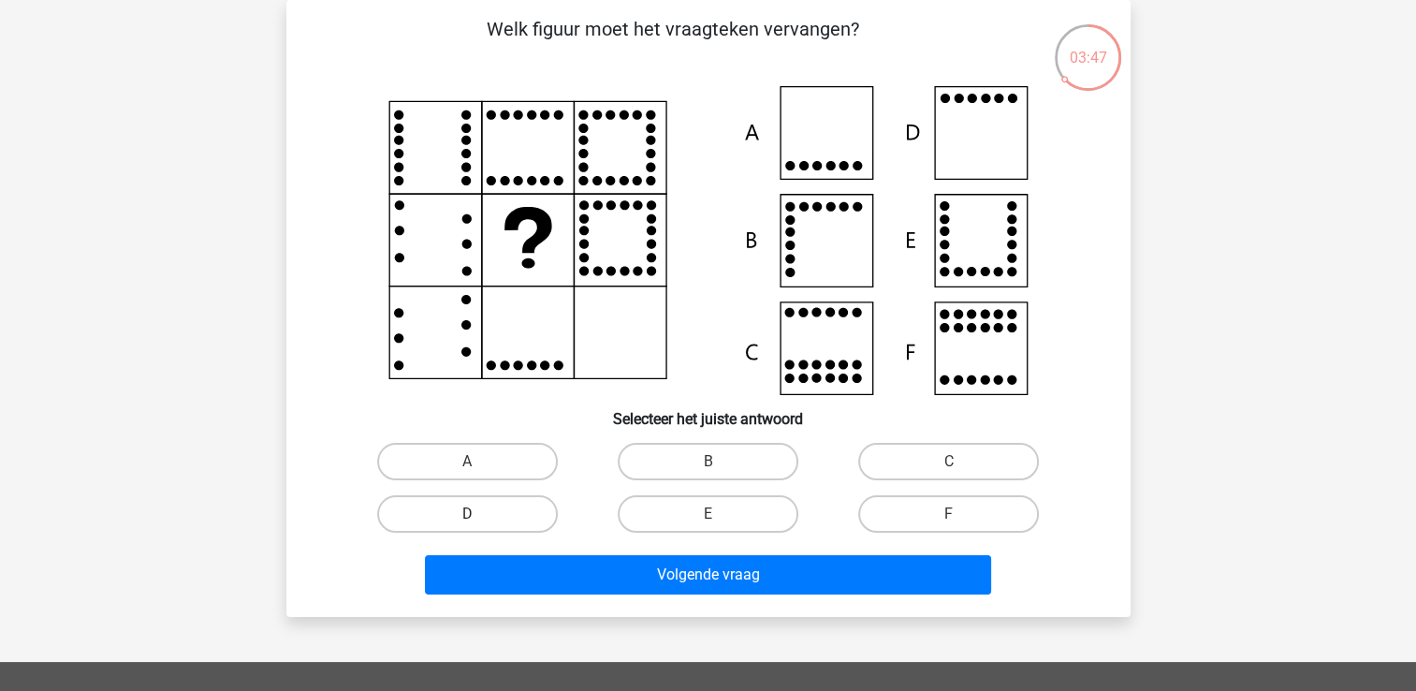
click at [522, 521] on label "D" at bounding box center [467, 513] width 181 height 37
click at [479, 521] on input "D" at bounding box center [473, 520] width 12 height 12
radio input "true"
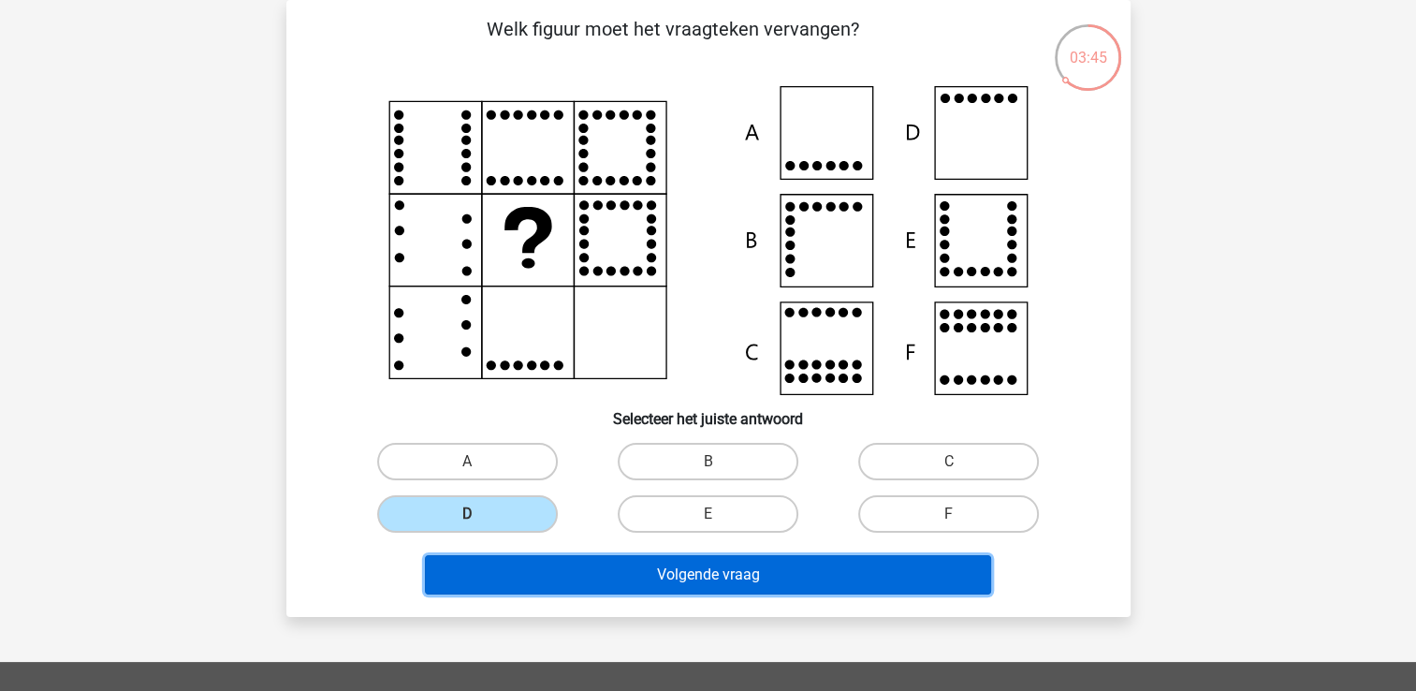
click at [536, 571] on button "Volgende vraag" at bounding box center [708, 574] width 566 height 39
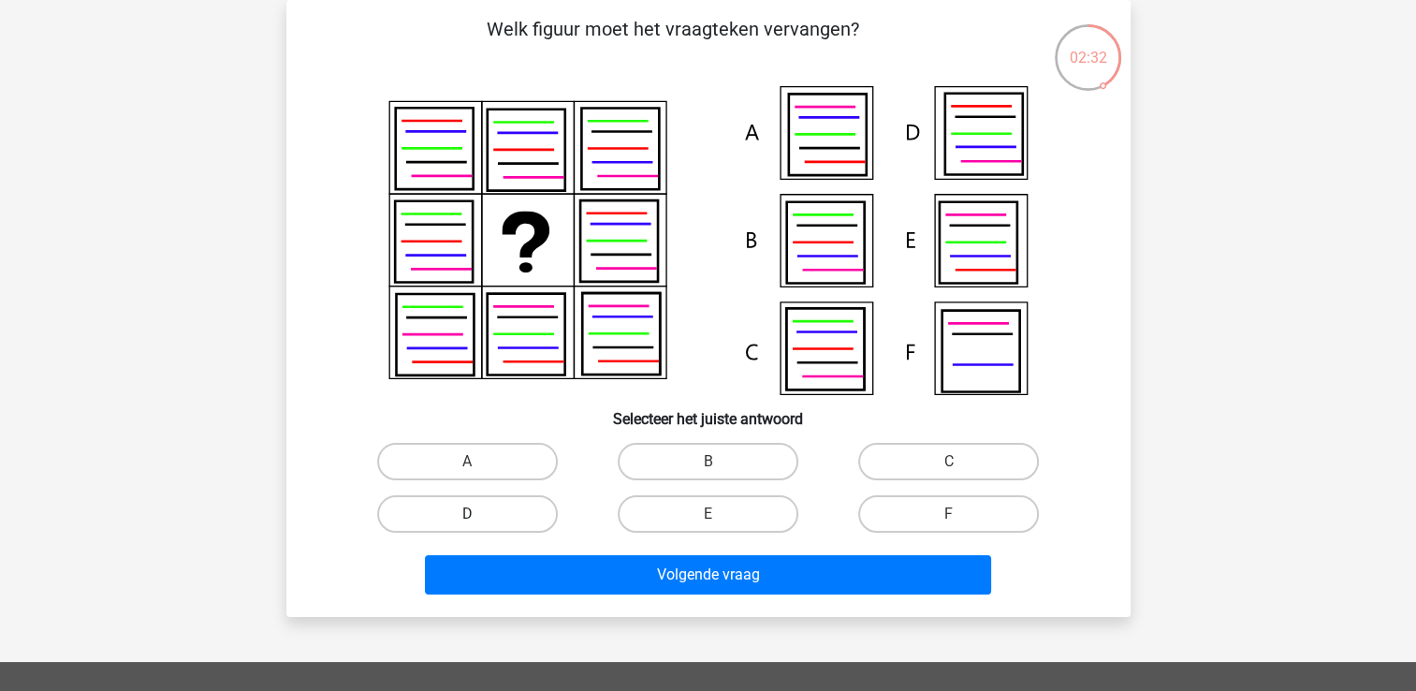
click at [493, 507] on label "D" at bounding box center [467, 513] width 181 height 37
click at [479, 514] on input "D" at bounding box center [473, 520] width 12 height 12
radio input "true"
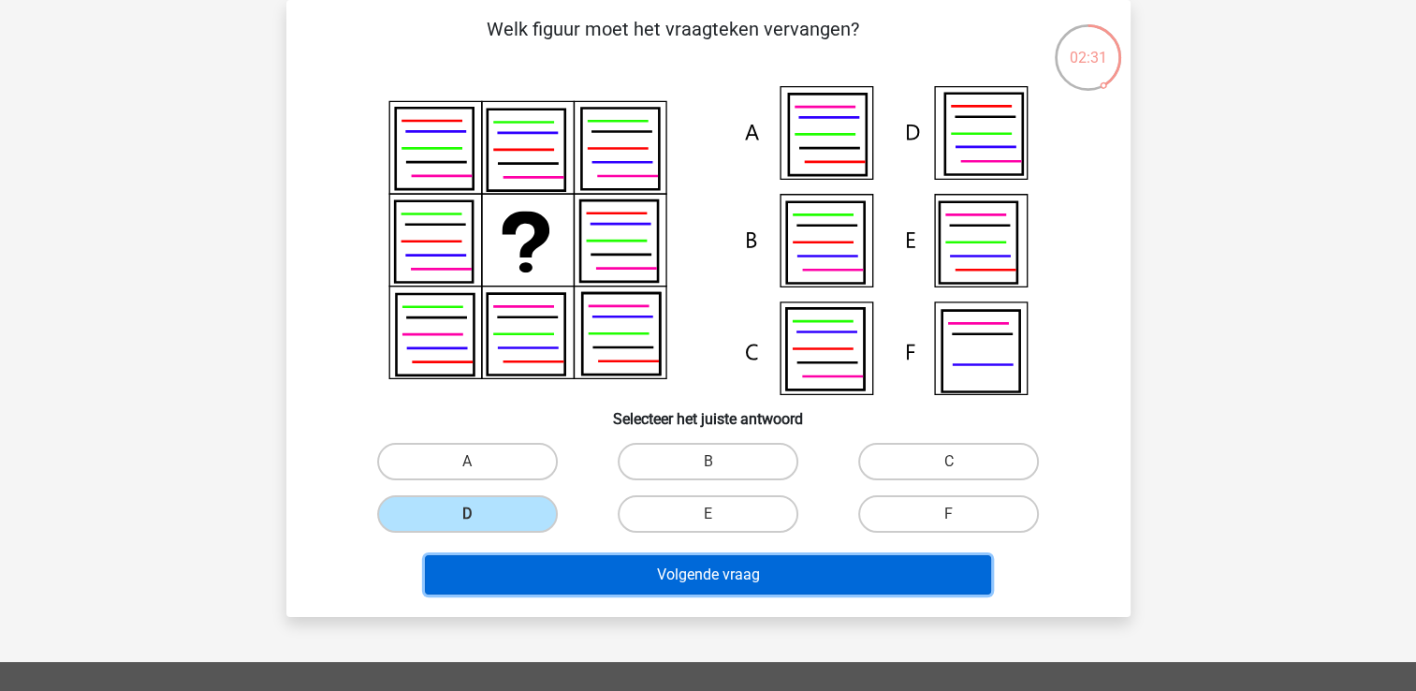
click at [531, 569] on button "Volgende vraag" at bounding box center [708, 574] width 566 height 39
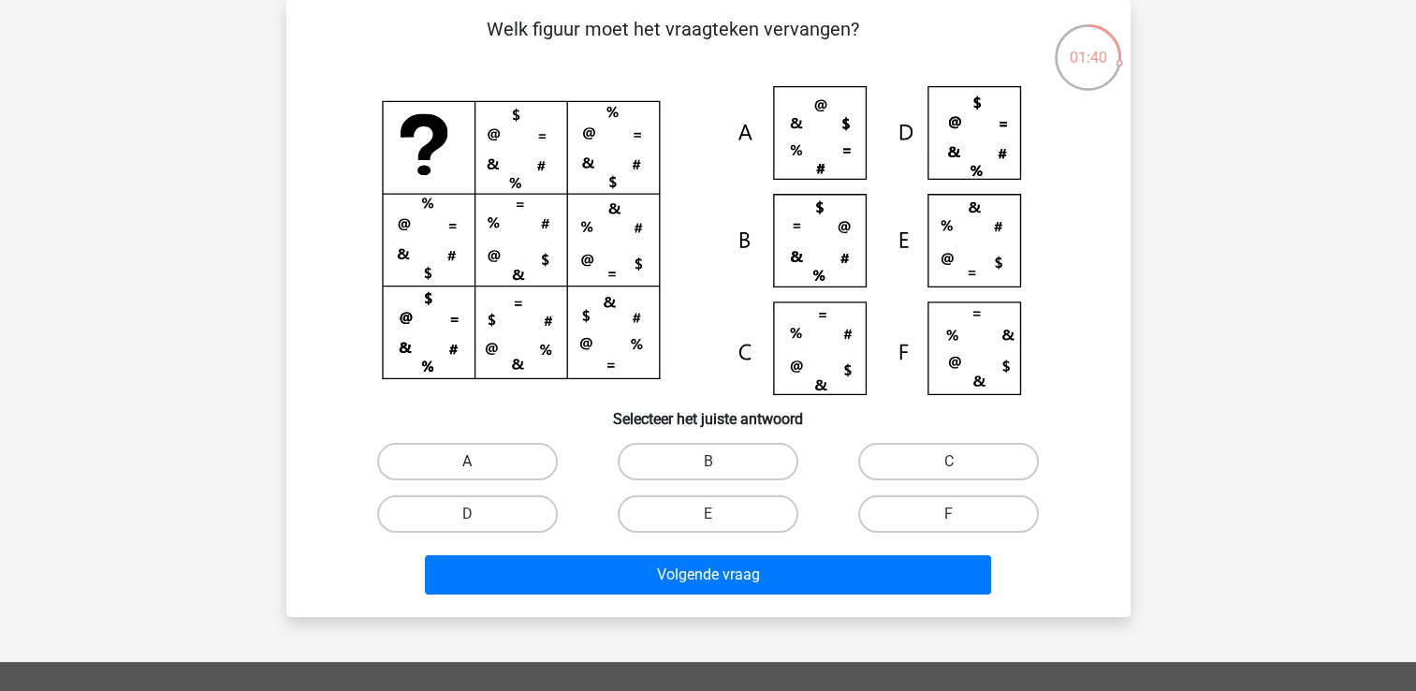
click at [483, 470] on label "A" at bounding box center [467, 461] width 181 height 37
click at [479, 470] on input "A" at bounding box center [473, 467] width 12 height 12
radio input "true"
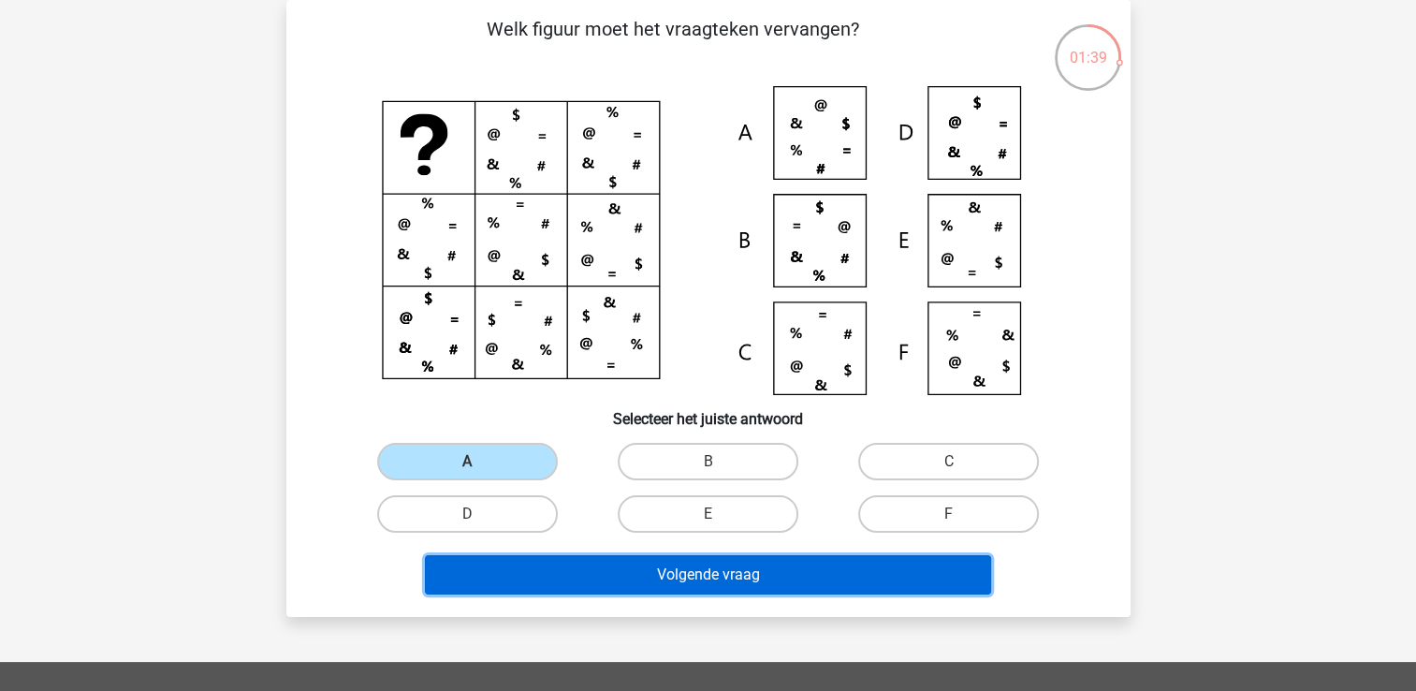
click at [516, 575] on button "Volgende vraag" at bounding box center [708, 574] width 566 height 39
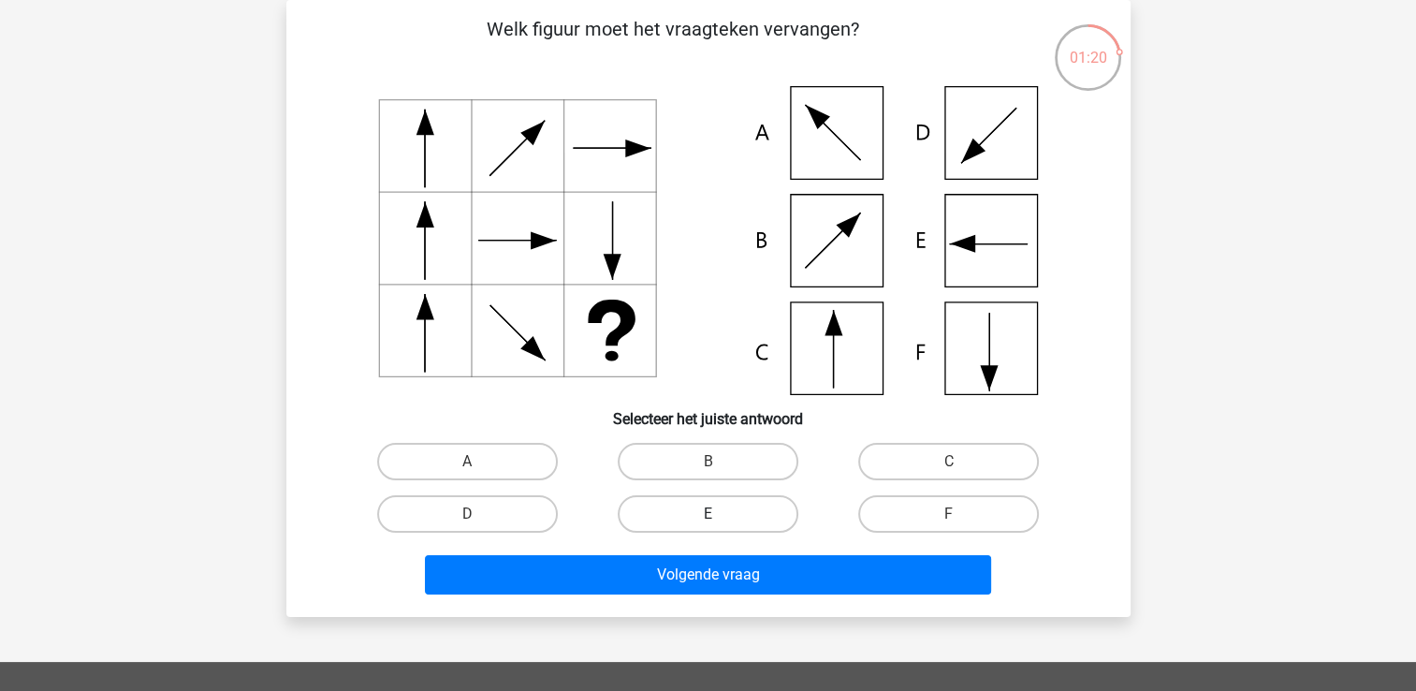
click at [765, 508] on label "E" at bounding box center [708, 513] width 181 height 37
click at [720, 514] on input "E" at bounding box center [713, 520] width 12 height 12
radio input "true"
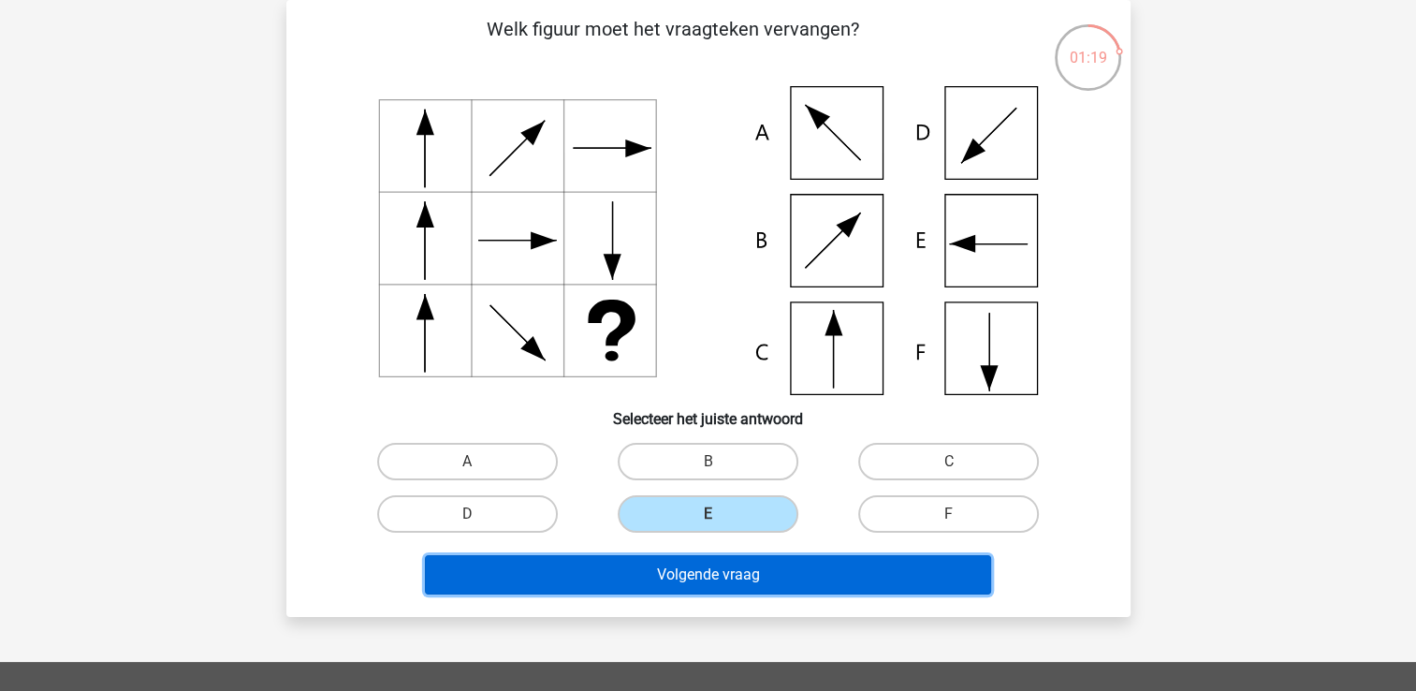
click at [771, 571] on button "Volgende vraag" at bounding box center [708, 574] width 566 height 39
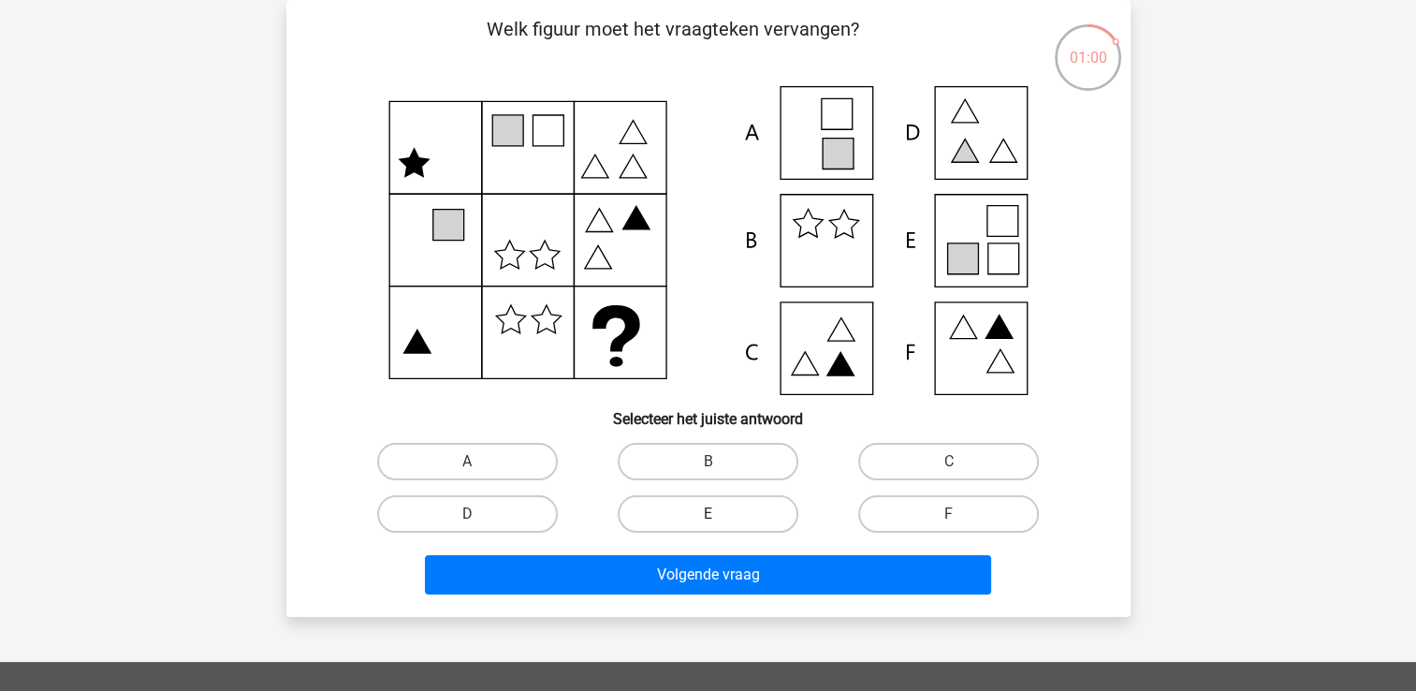
click at [697, 516] on label "E" at bounding box center [708, 513] width 181 height 37
click at [707, 516] on input "E" at bounding box center [713, 520] width 12 height 12
radio input "true"
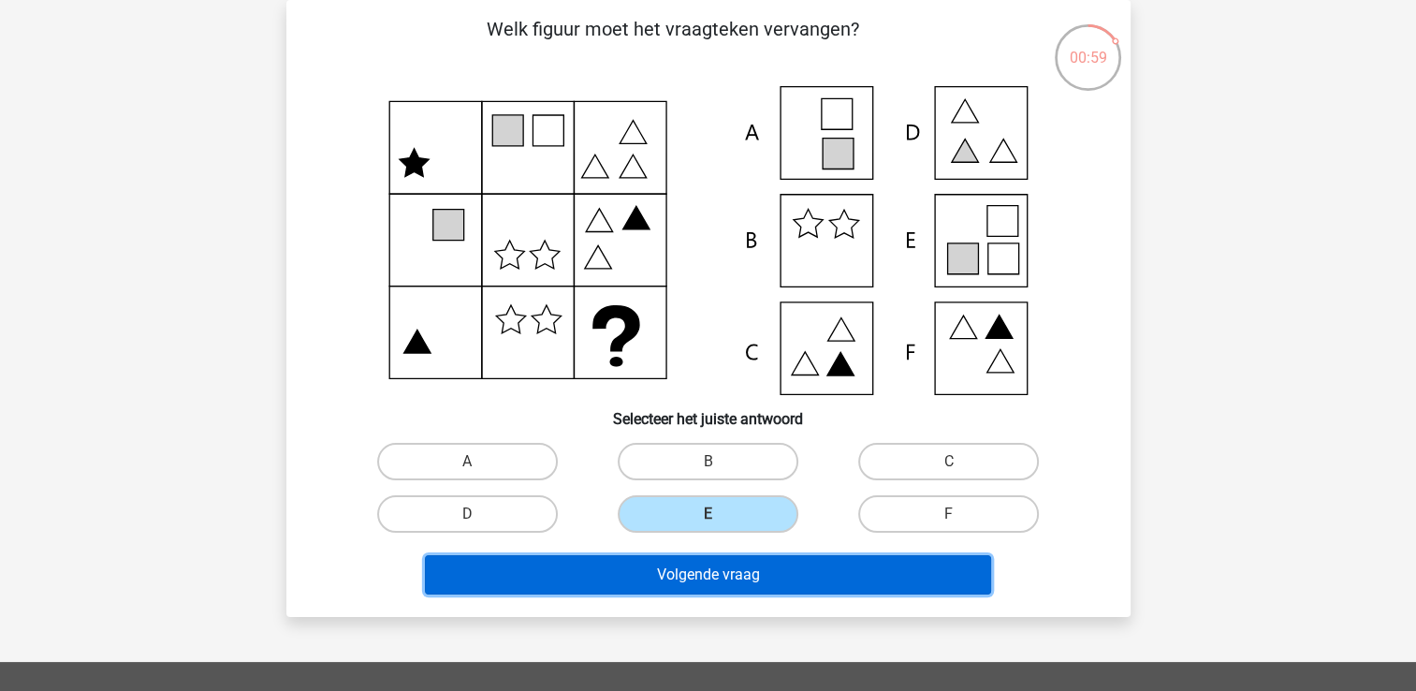
click at [706, 576] on button "Volgende vraag" at bounding box center [708, 574] width 566 height 39
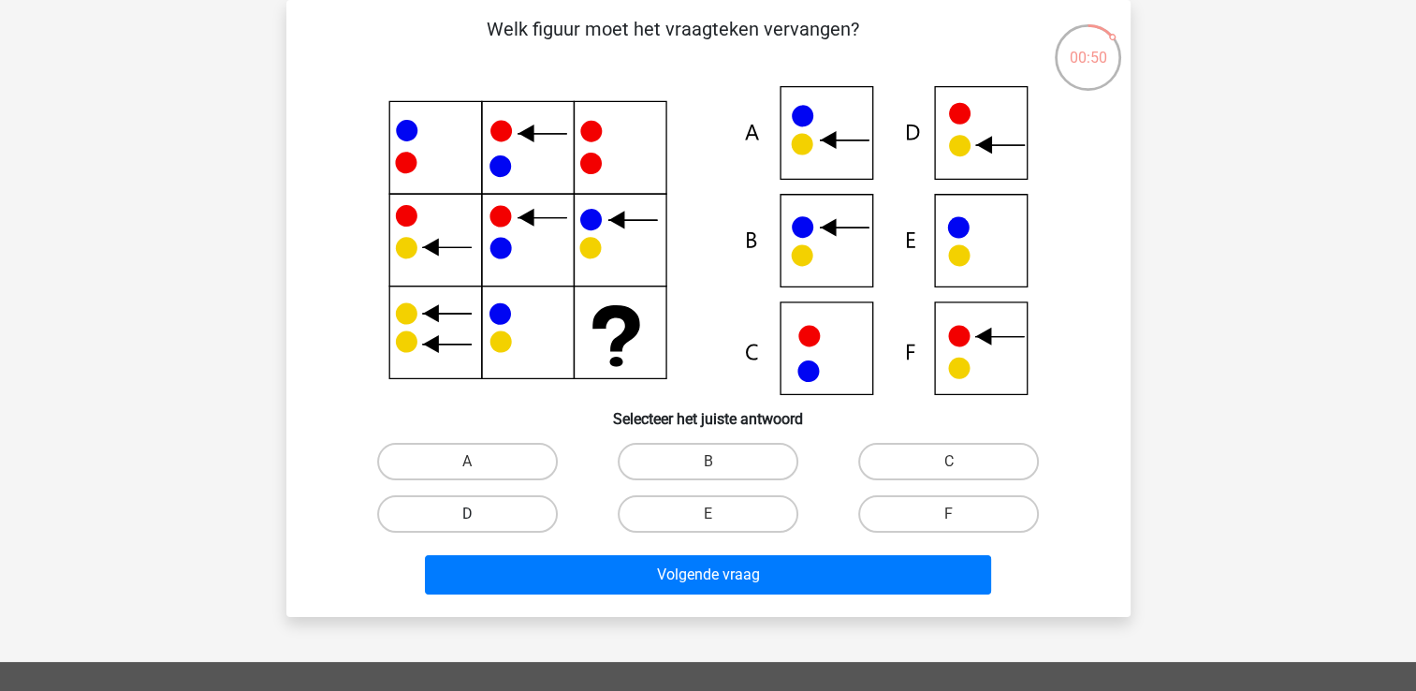
click at [521, 514] on label "D" at bounding box center [467, 513] width 181 height 37
click at [479, 514] on input "D" at bounding box center [473, 520] width 12 height 12
radio input "true"
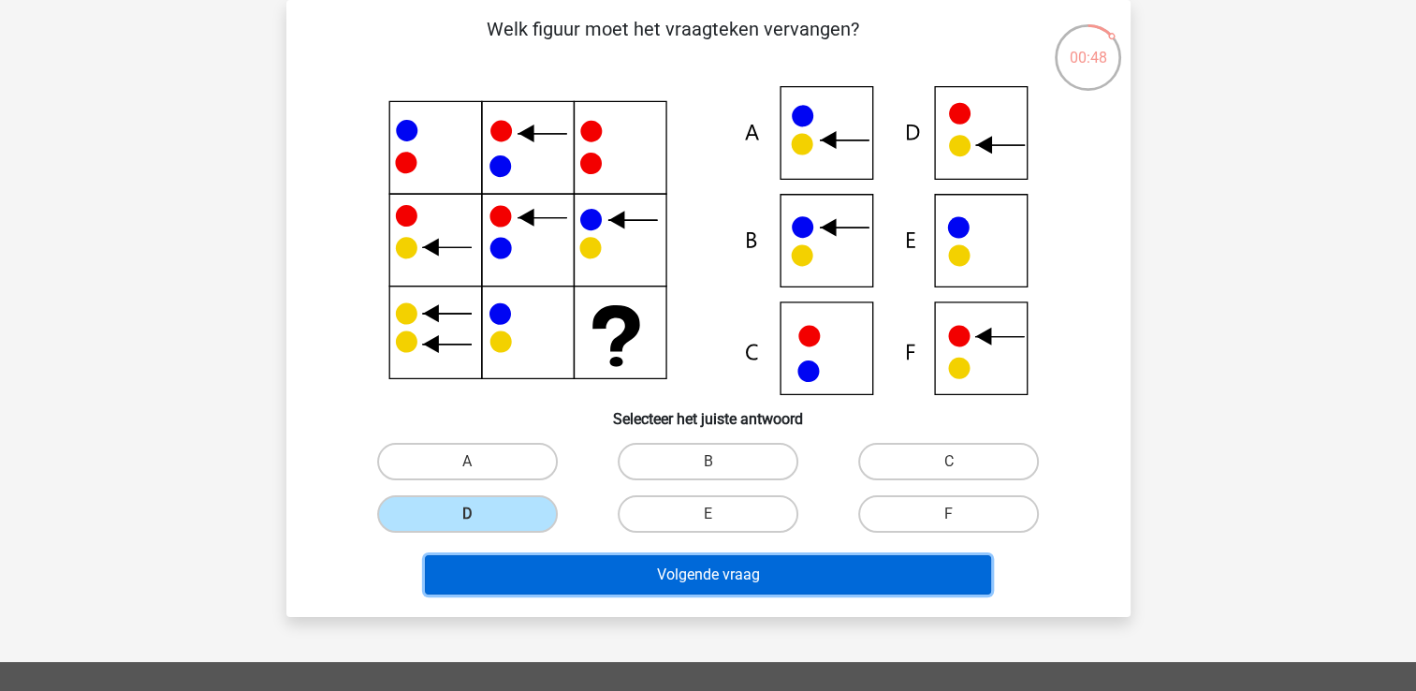
click at [527, 587] on button "Volgende vraag" at bounding box center [708, 574] width 566 height 39
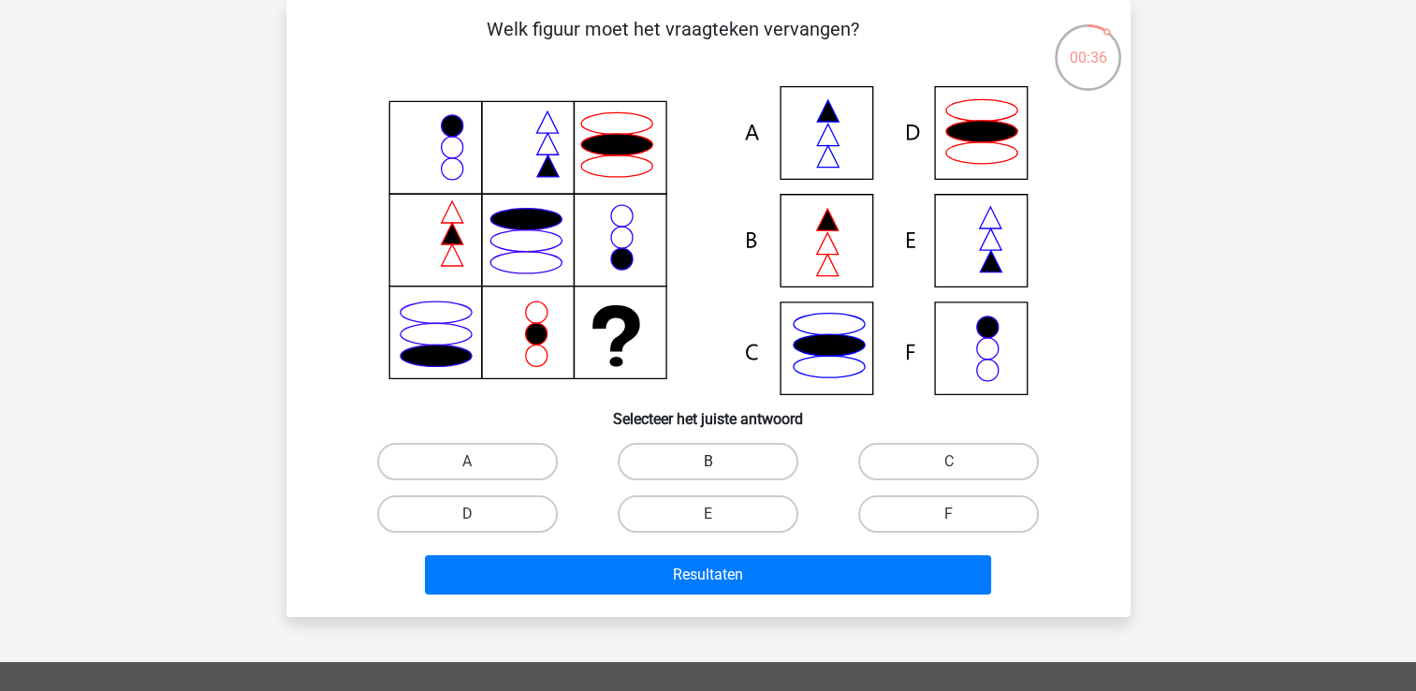
click at [662, 451] on label "B" at bounding box center [708, 461] width 181 height 37
click at [707, 461] on input "B" at bounding box center [713, 467] width 12 height 12
radio input "true"
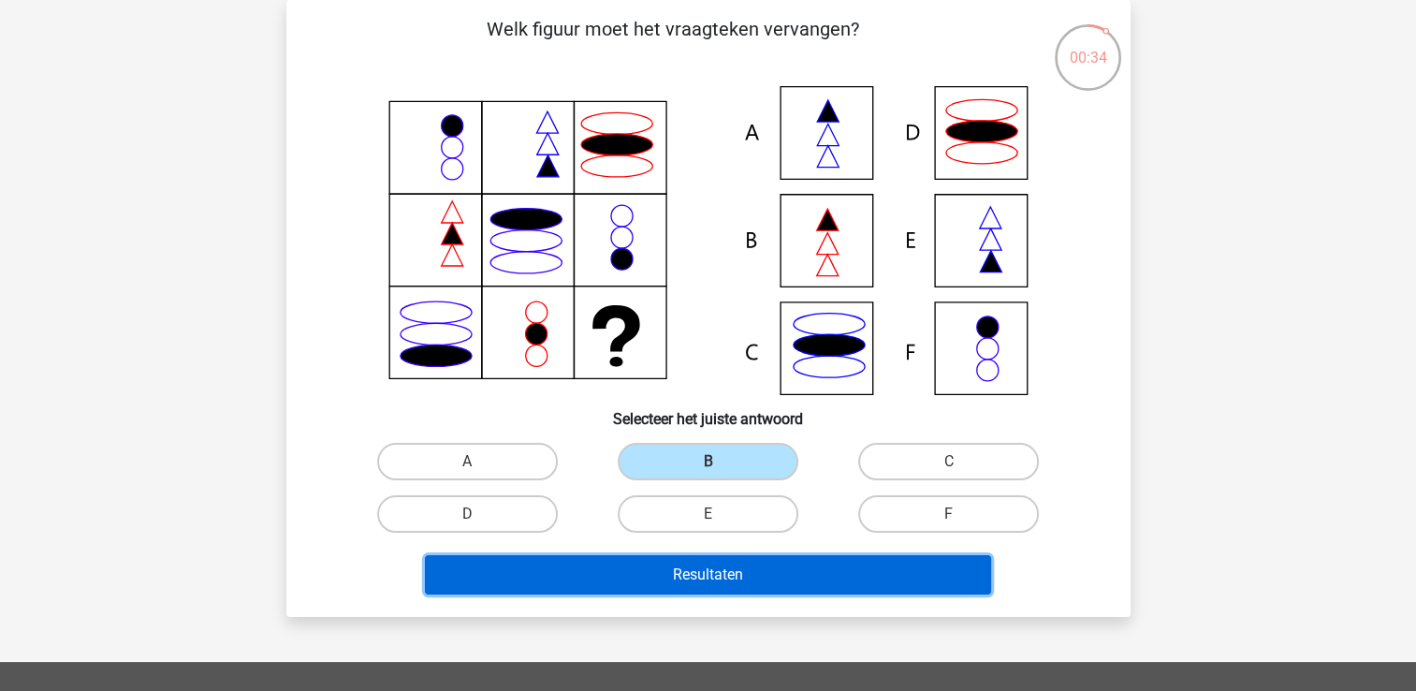
click at [675, 577] on button "Resultaten" at bounding box center [708, 574] width 566 height 39
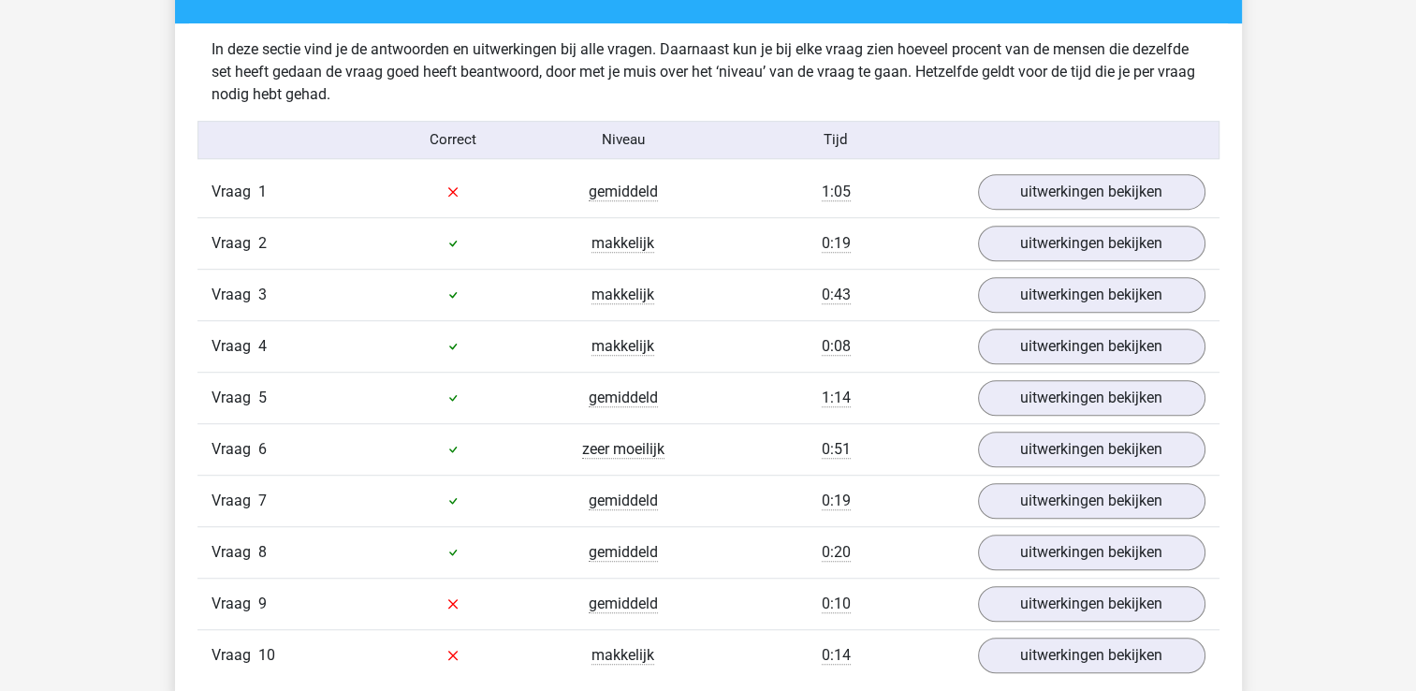
scroll to position [1273, 0]
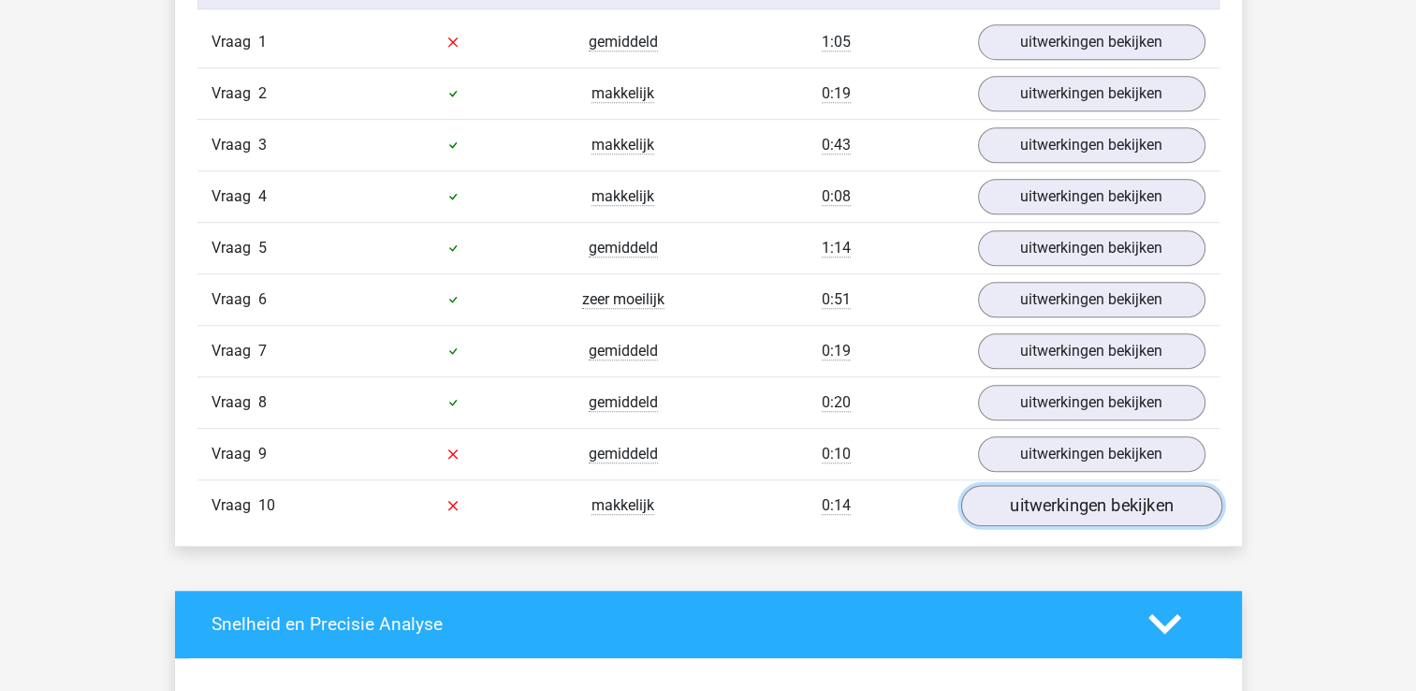
click at [1035, 500] on link "uitwerkingen bekijken" at bounding box center [1090, 505] width 261 height 41
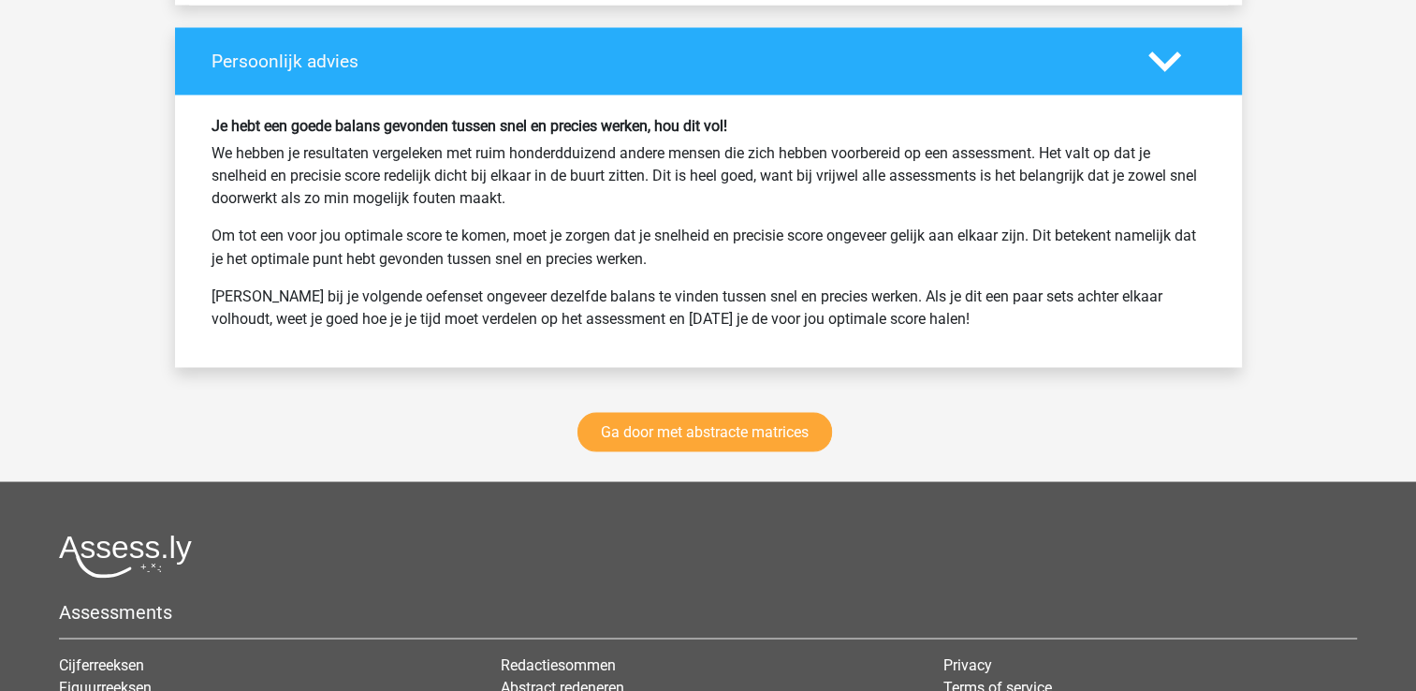
scroll to position [3406, 0]
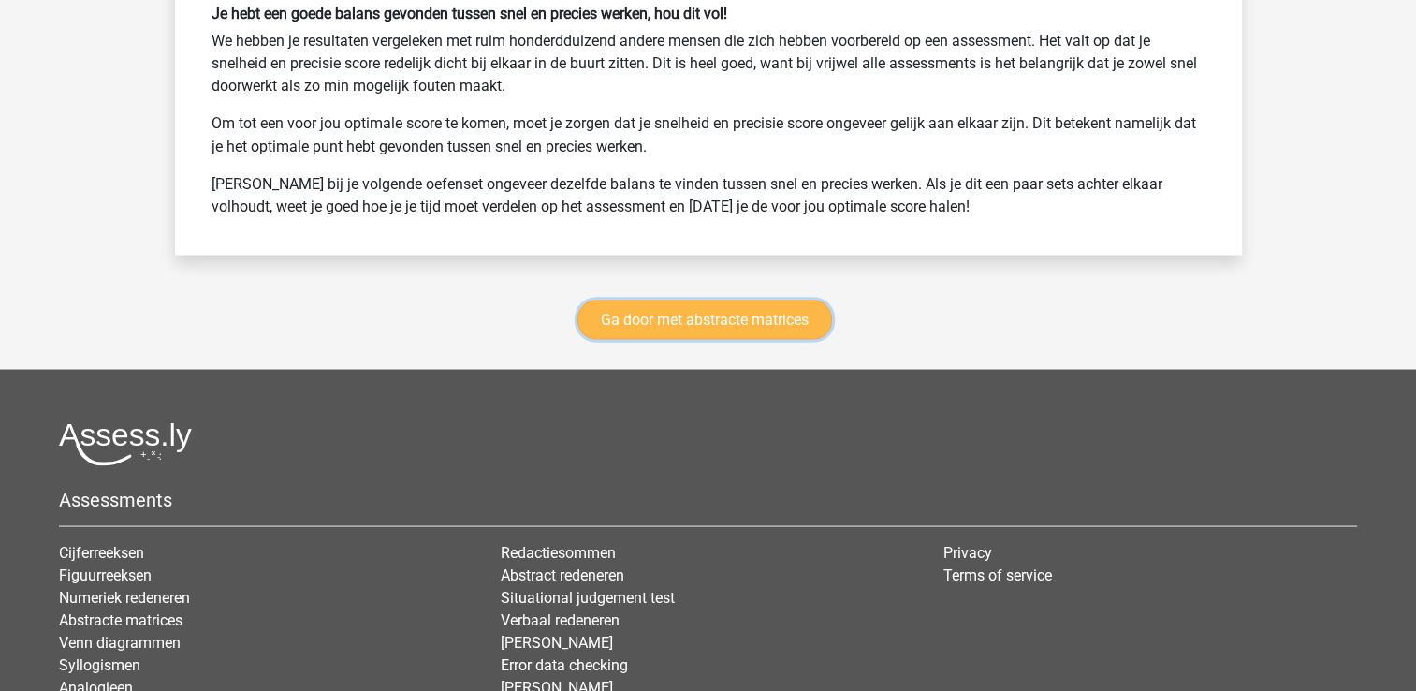
click at [763, 299] on link "Ga door met abstracte matrices" at bounding box center [704, 318] width 255 height 39
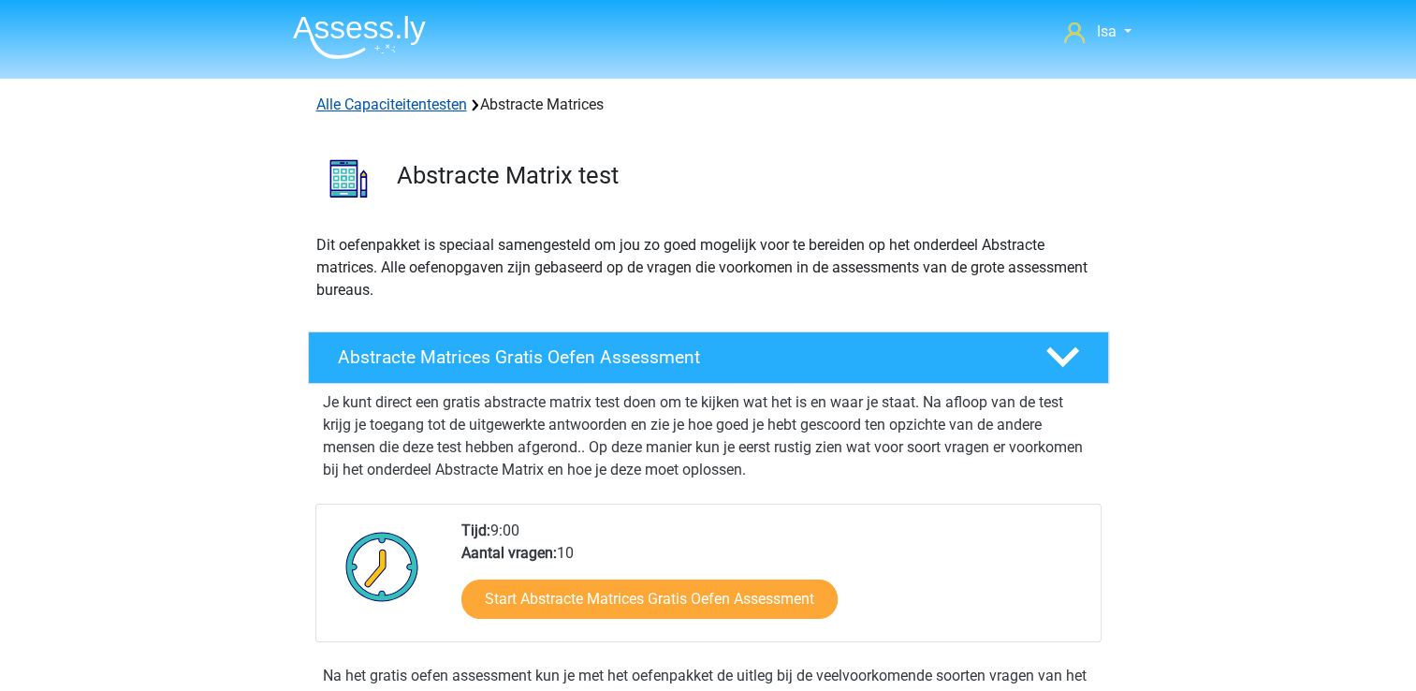
click at [340, 104] on link "Alle Capaciteitentesten" at bounding box center [391, 104] width 151 height 18
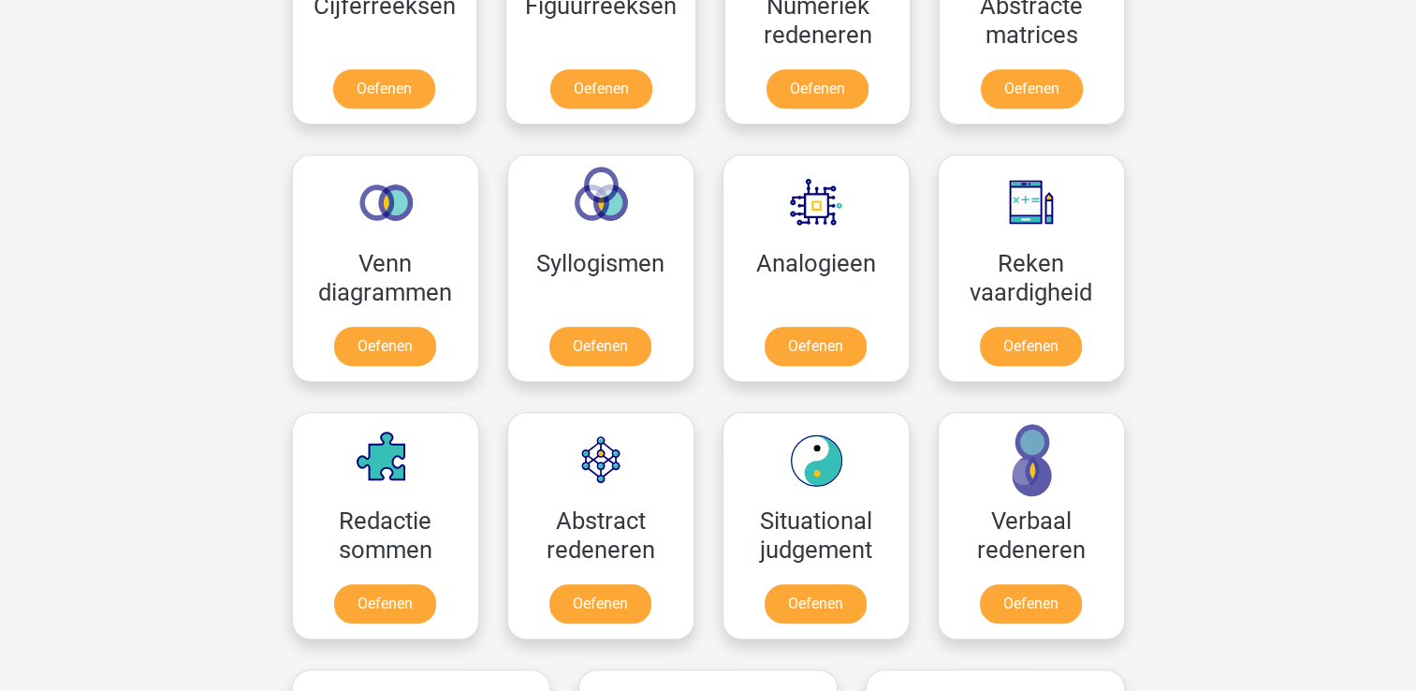
scroll to position [1055, 0]
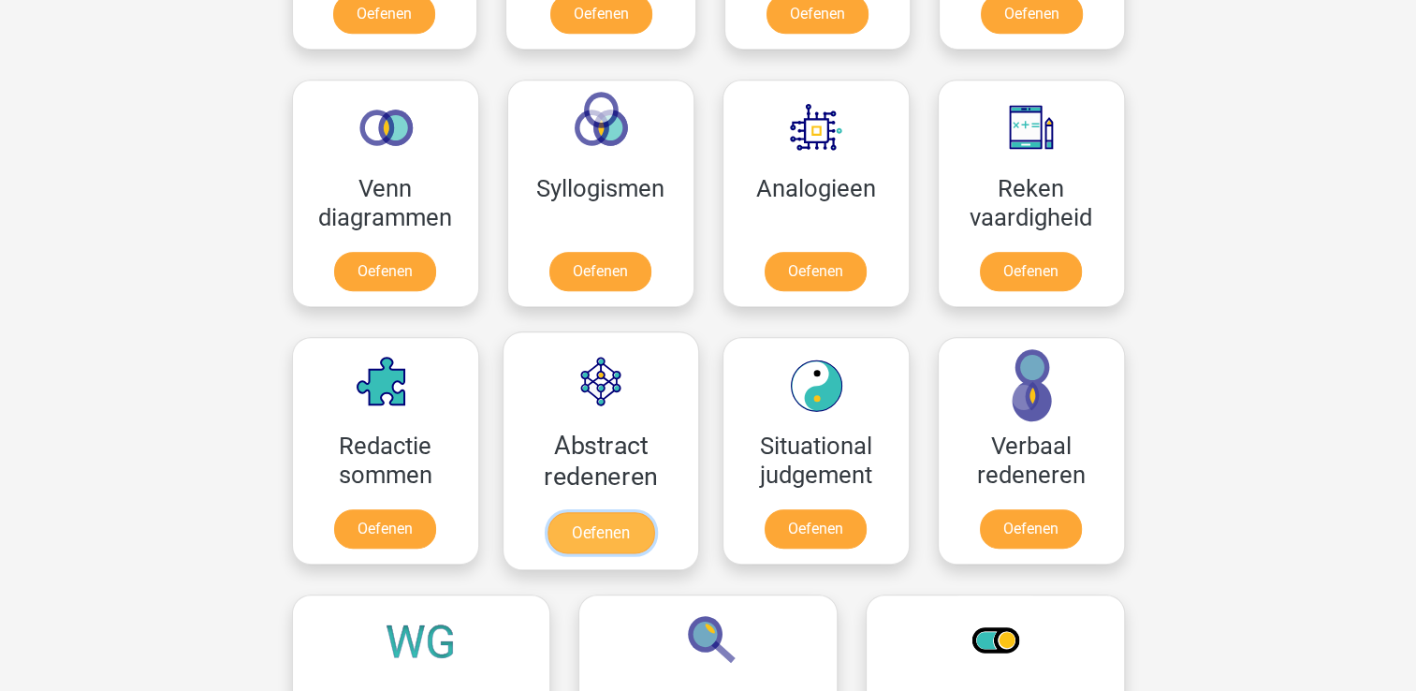
click at [603, 541] on link "Oefenen" at bounding box center [599, 532] width 107 height 41
